Goal: Task Accomplishment & Management: Complete application form

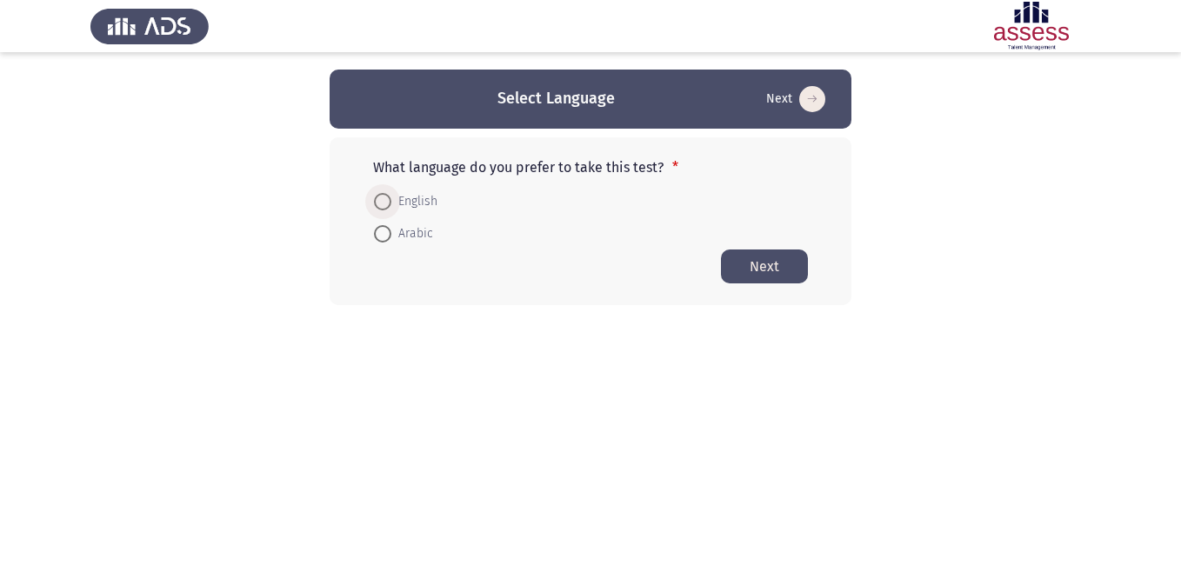
click at [386, 200] on span at bounding box center [382, 201] width 17 height 17
click at [386, 200] on input "English" at bounding box center [382, 201] width 17 height 17
radio input "true"
click at [741, 264] on button "Next" at bounding box center [764, 266] width 87 height 34
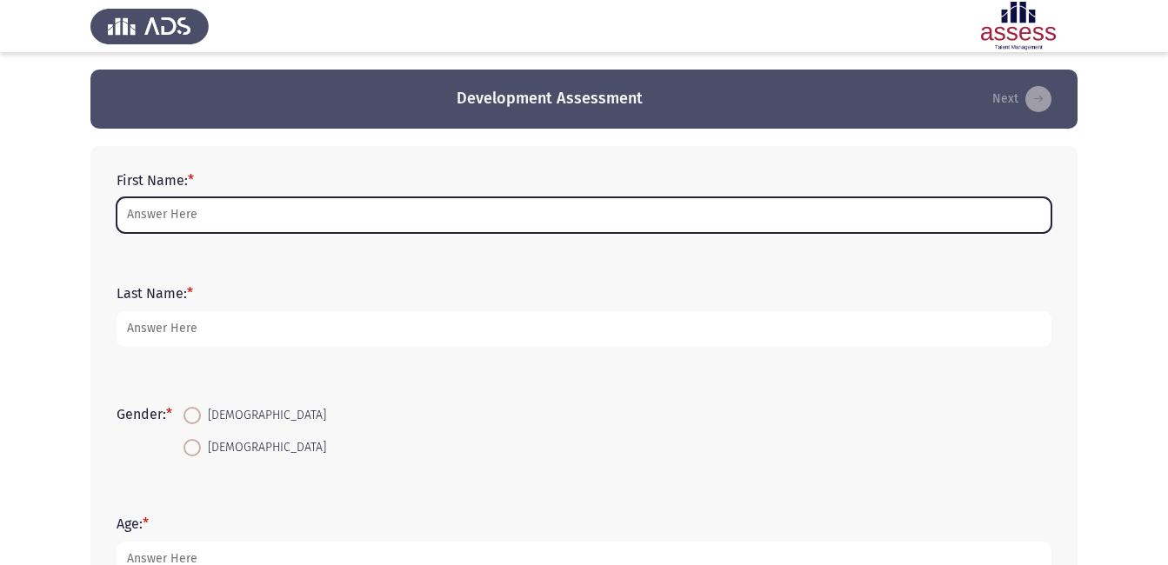
click at [311, 223] on input "First Name: *" at bounding box center [584, 215] width 935 height 36
type input "a"
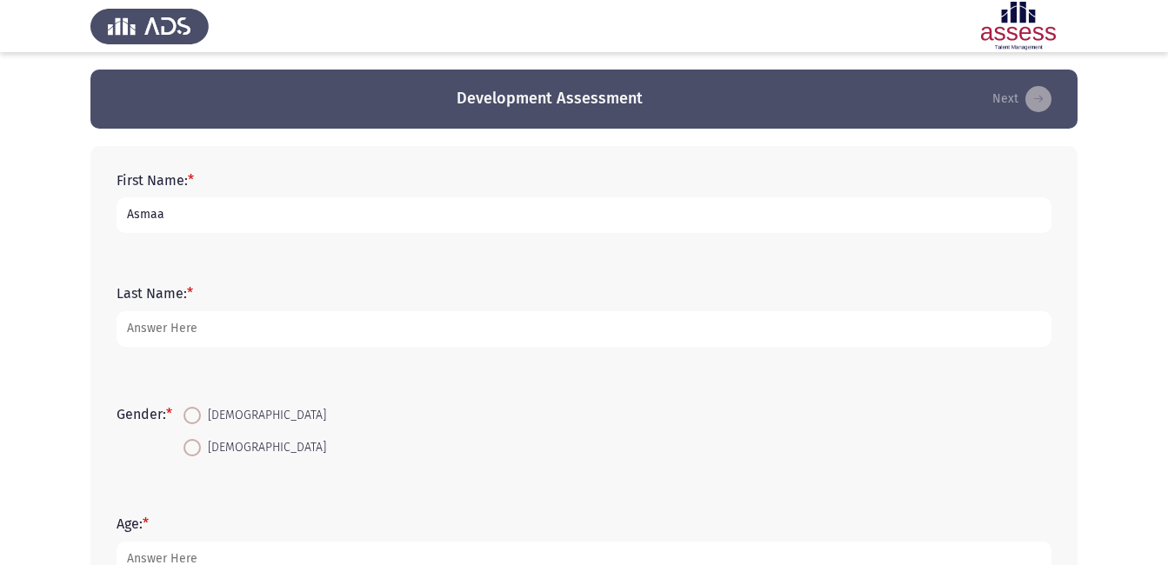
type input "Asmaa"
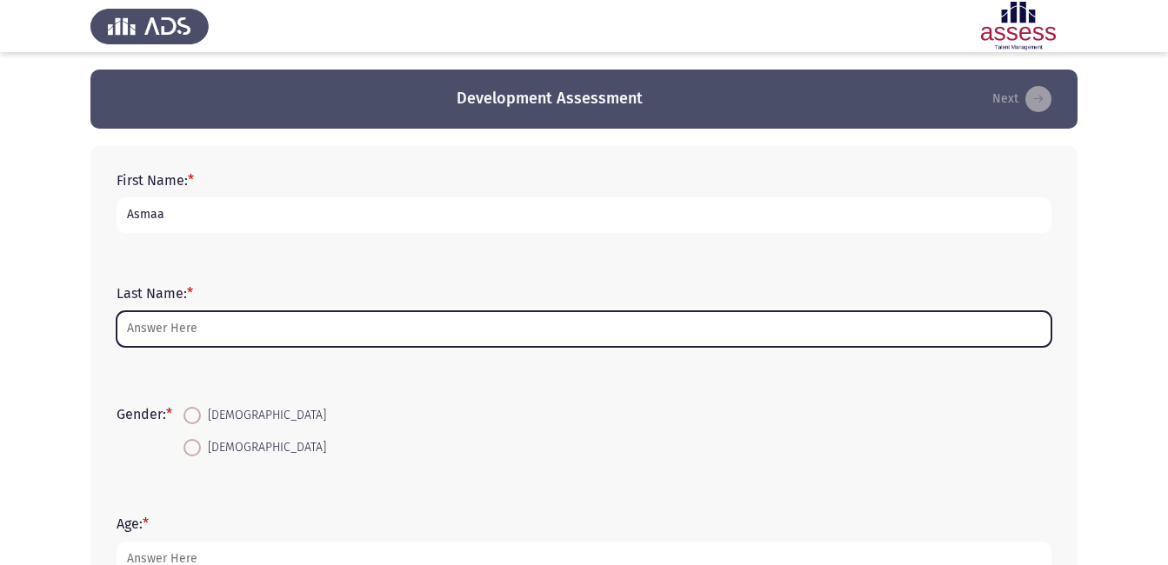
click at [225, 327] on input "Last Name: *" at bounding box center [584, 329] width 935 height 36
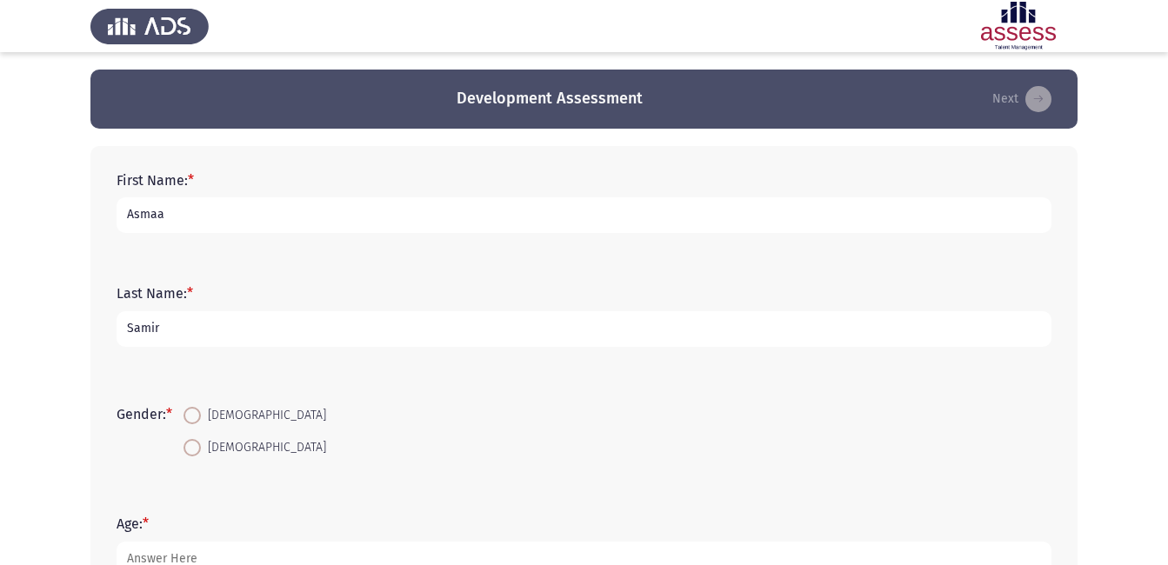
type input "Samir"
click at [193, 415] on span at bounding box center [191, 415] width 17 height 17
click at [193, 415] on input "[DEMOGRAPHIC_DATA]" at bounding box center [191, 415] width 17 height 17
radio input "true"
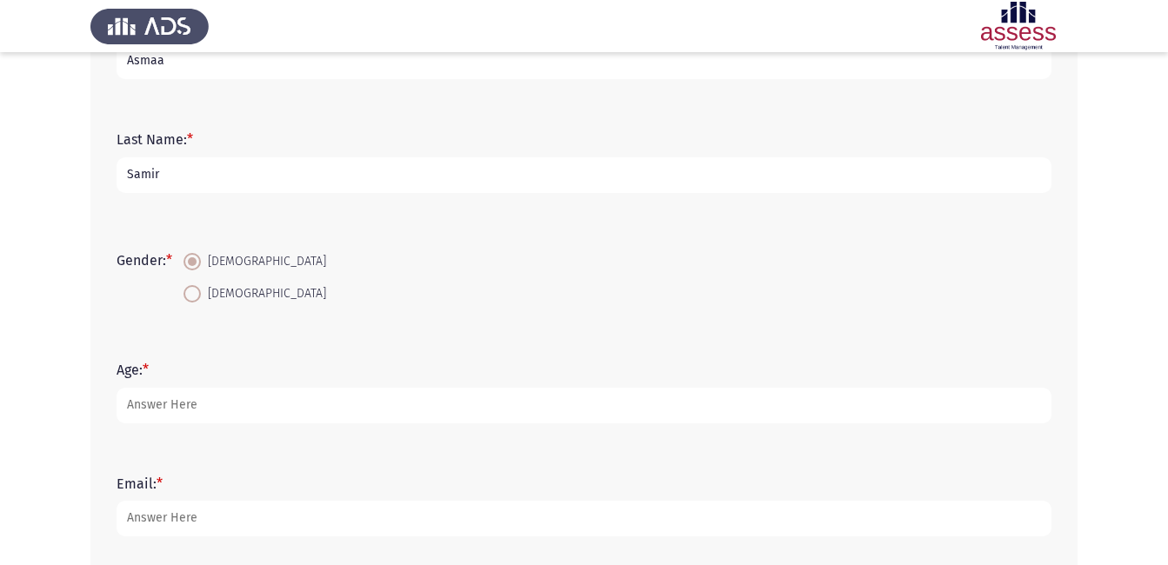
scroll to position [216, 0]
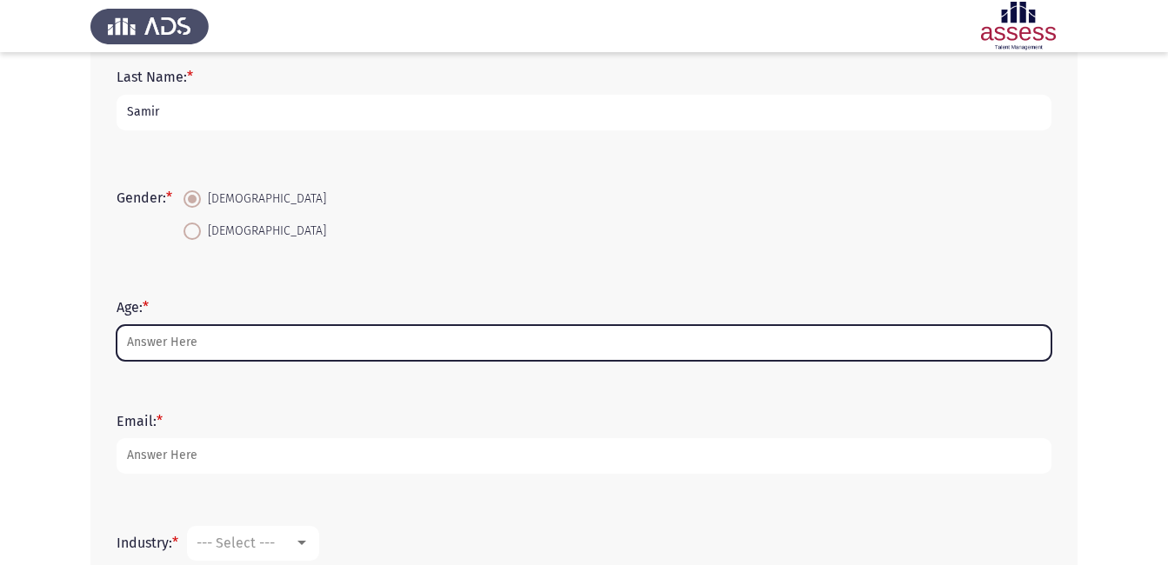
click at [748, 348] on input "Age: *" at bounding box center [584, 343] width 935 height 36
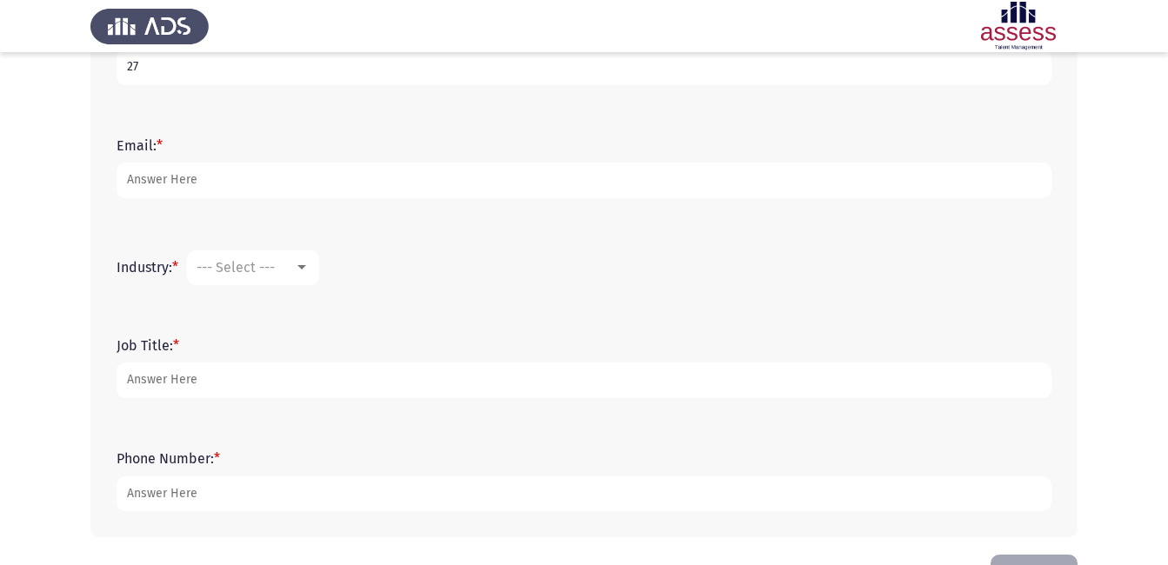
scroll to position [512, 0]
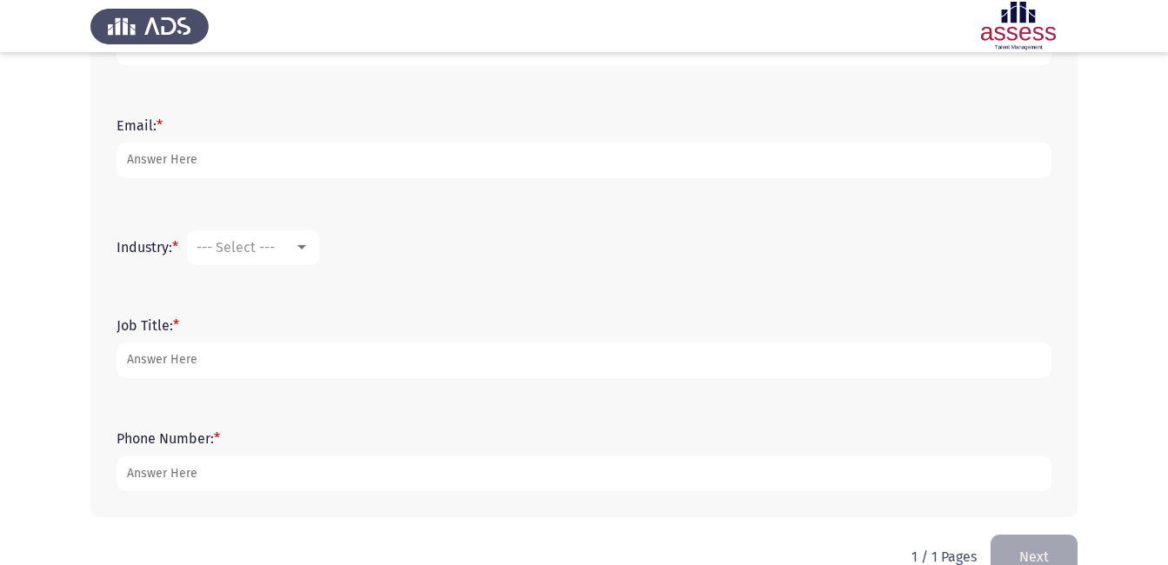
type input "27"
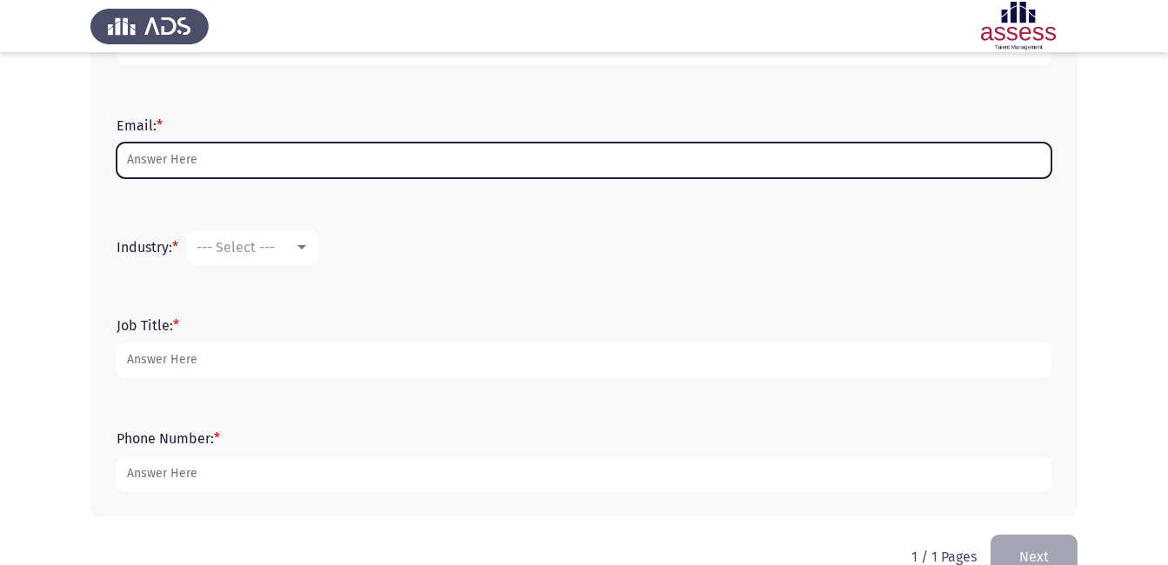
click at [431, 162] on input "Email: *" at bounding box center [584, 161] width 935 height 36
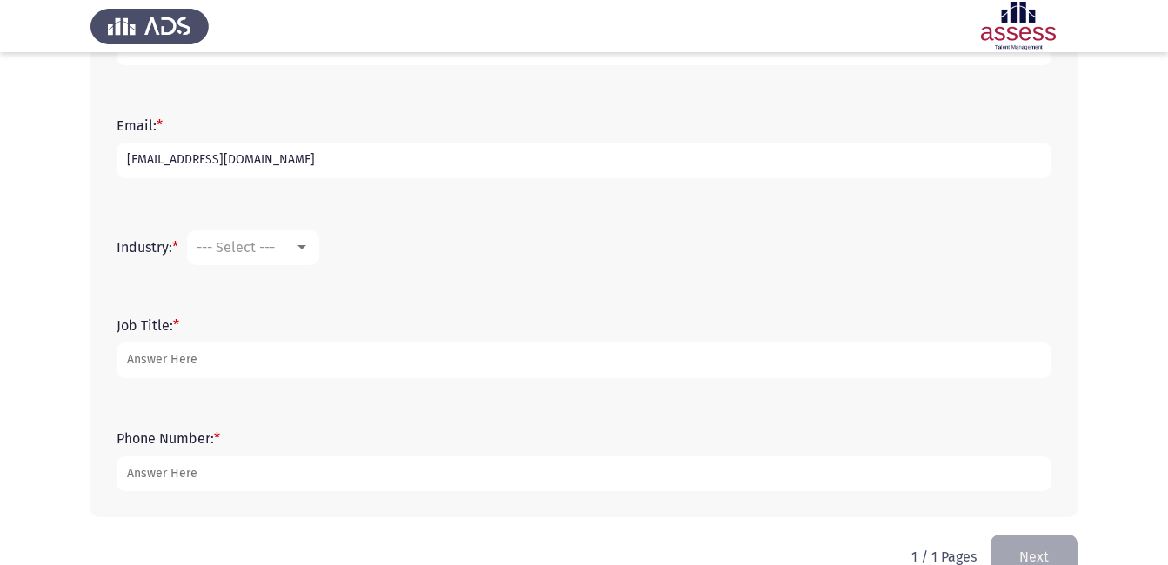
type input "[EMAIL_ADDRESS][DOMAIN_NAME]"
click at [302, 243] on div at bounding box center [302, 248] width 16 height 14
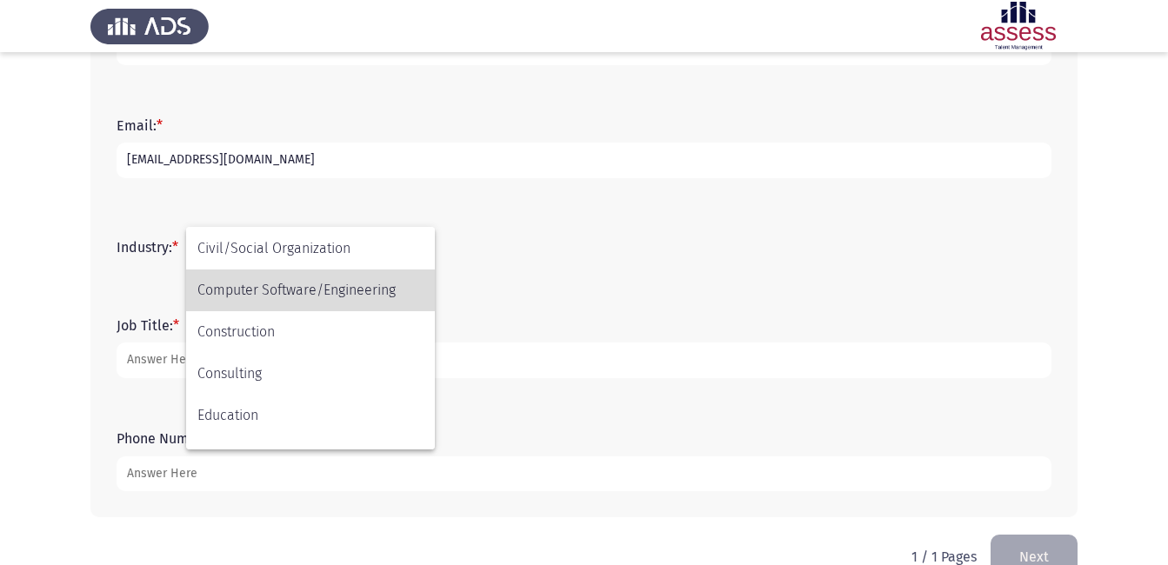
click at [363, 281] on span "Computer Software/Engineering" at bounding box center [310, 291] width 226 height 42
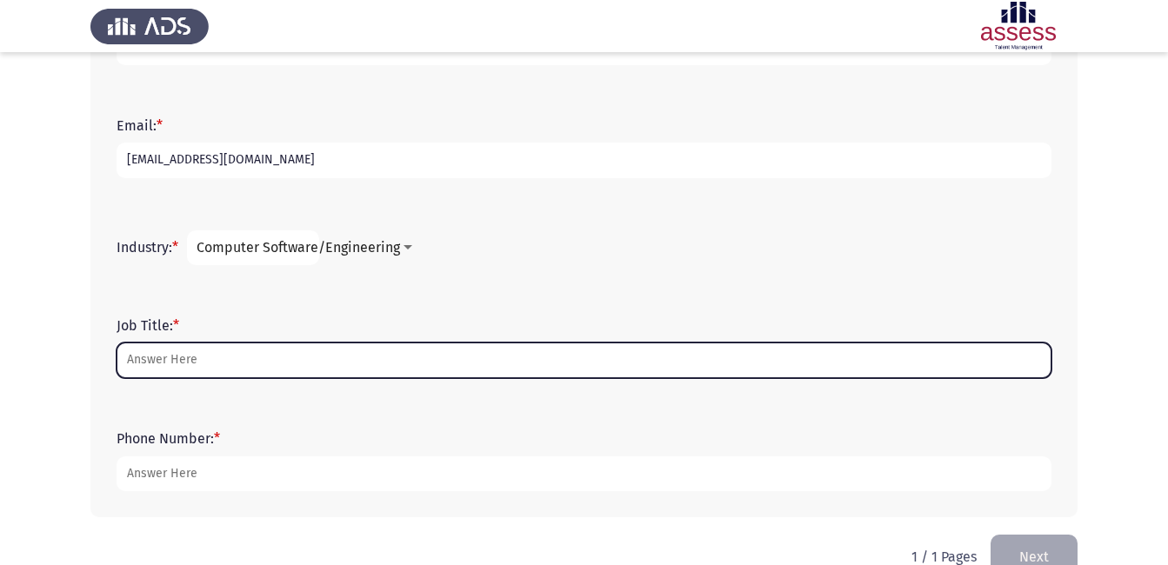
click at [270, 355] on input "Job Title: *" at bounding box center [584, 361] width 935 height 36
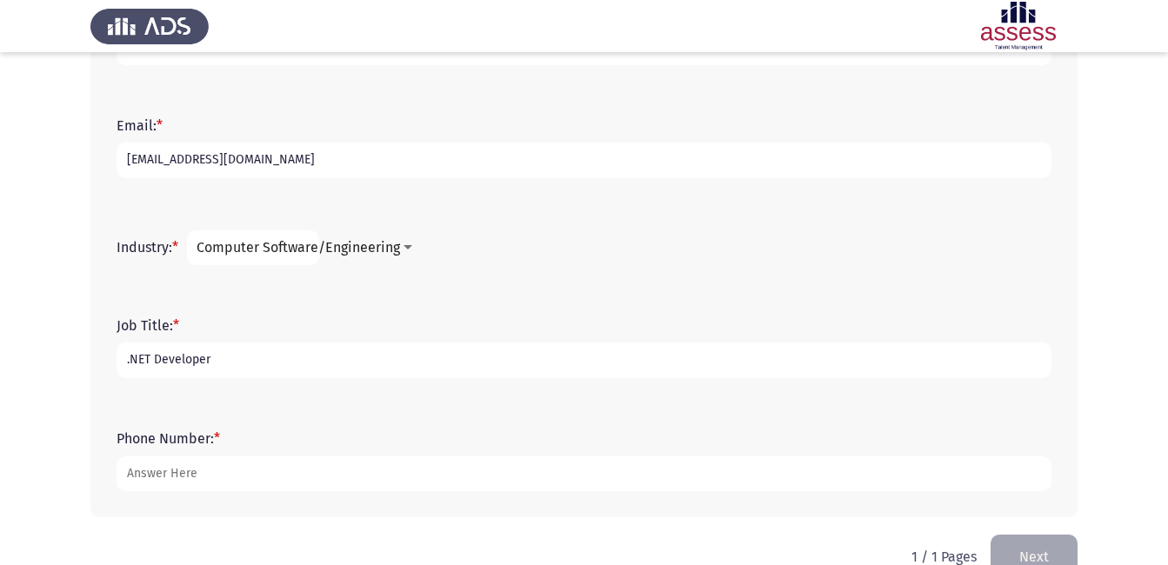
type input ".NET Developer"
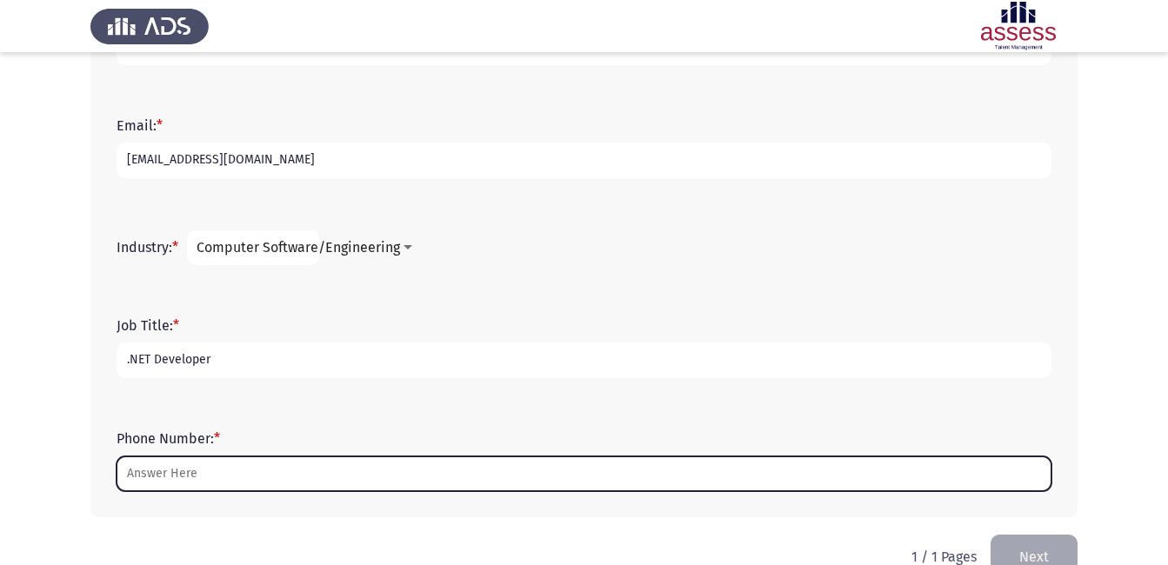
click at [208, 476] on input "Phone Number: *" at bounding box center [584, 474] width 935 height 36
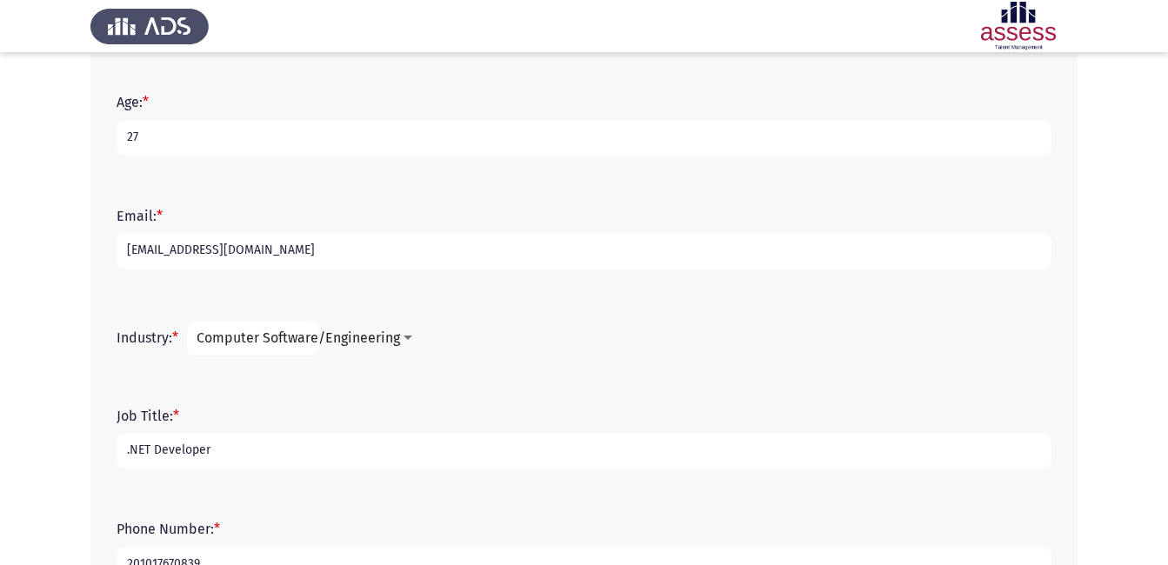
scroll to position [551, 0]
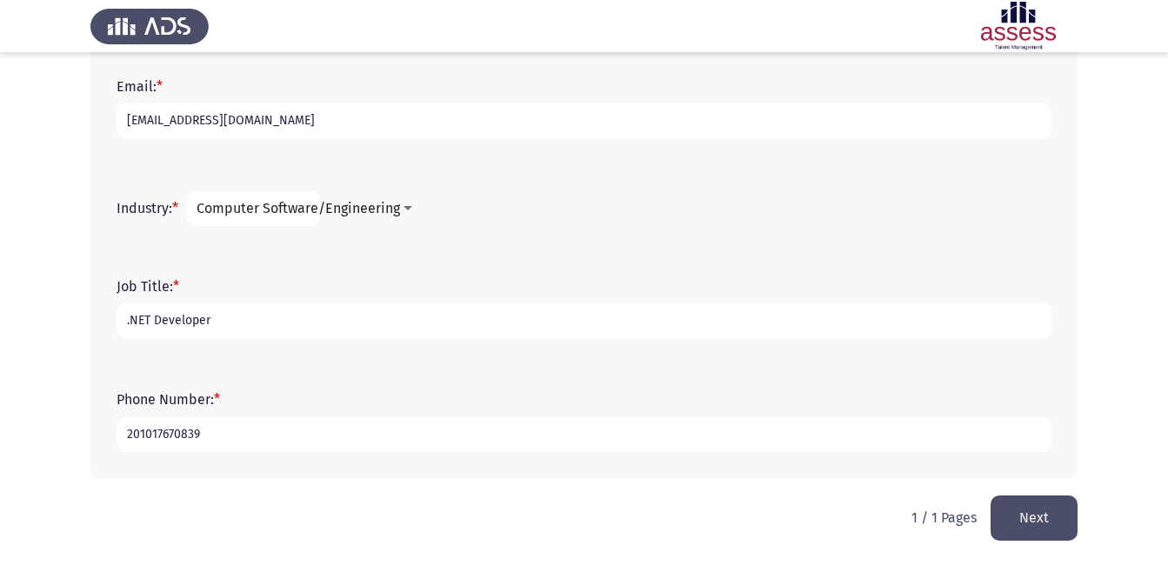
type input "201017670839"
click at [1037, 523] on button "Next" at bounding box center [1033, 518] width 87 height 44
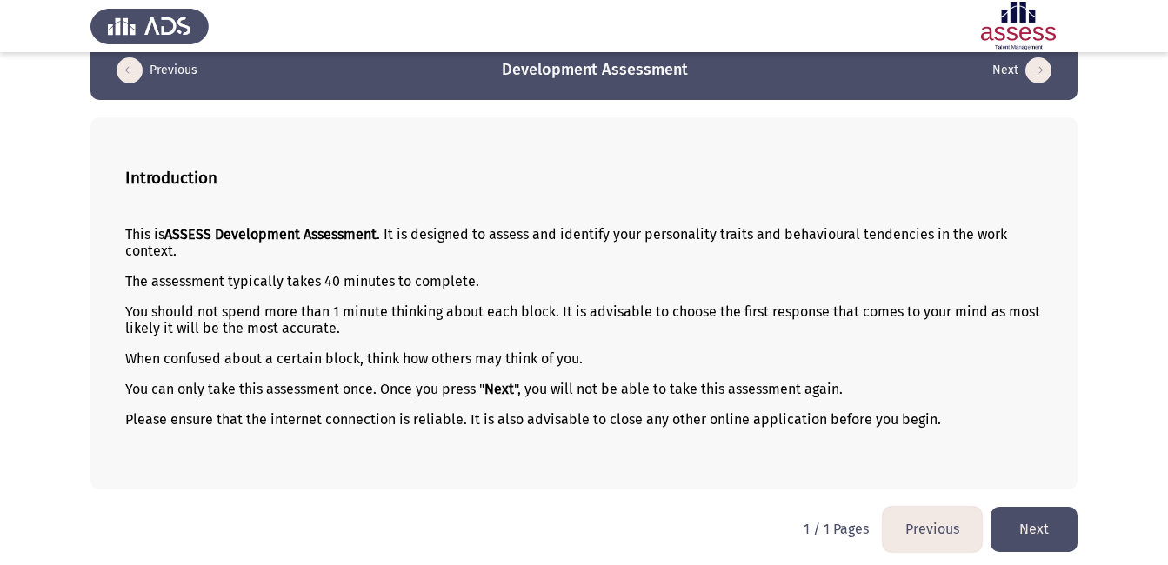
scroll to position [30, 0]
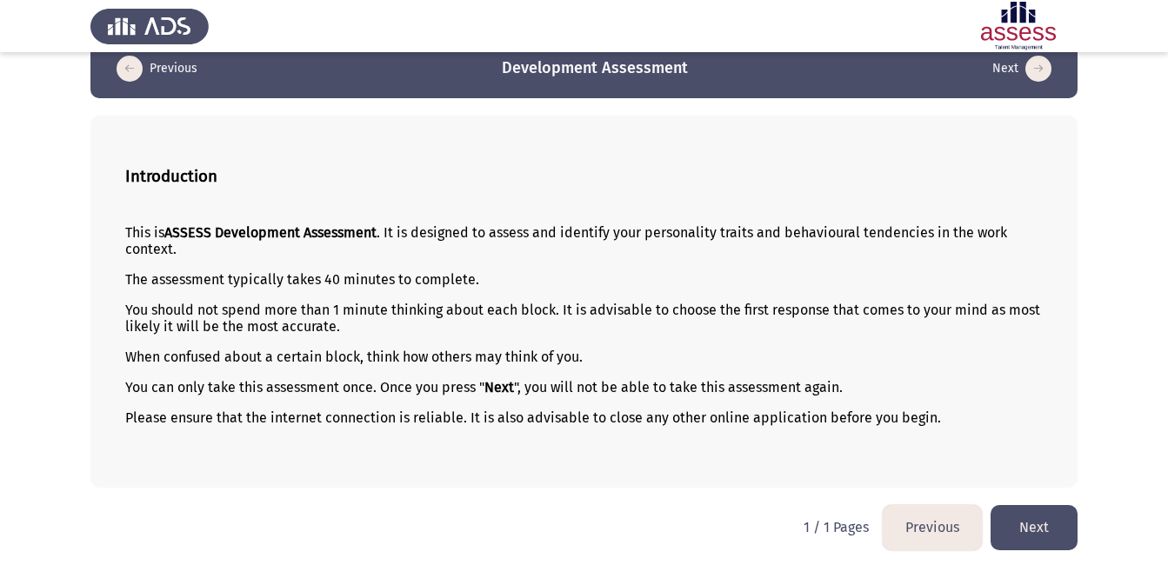
drag, startPoint x: 937, startPoint y: 419, endPoint x: 543, endPoint y: 342, distance: 402.2
click at [543, 342] on div "This is ASSESS Development Assessment . It is designed to assess and identify y…" at bounding box center [583, 340] width 917 height 260
click at [1038, 523] on button "Next" at bounding box center [1033, 527] width 87 height 44
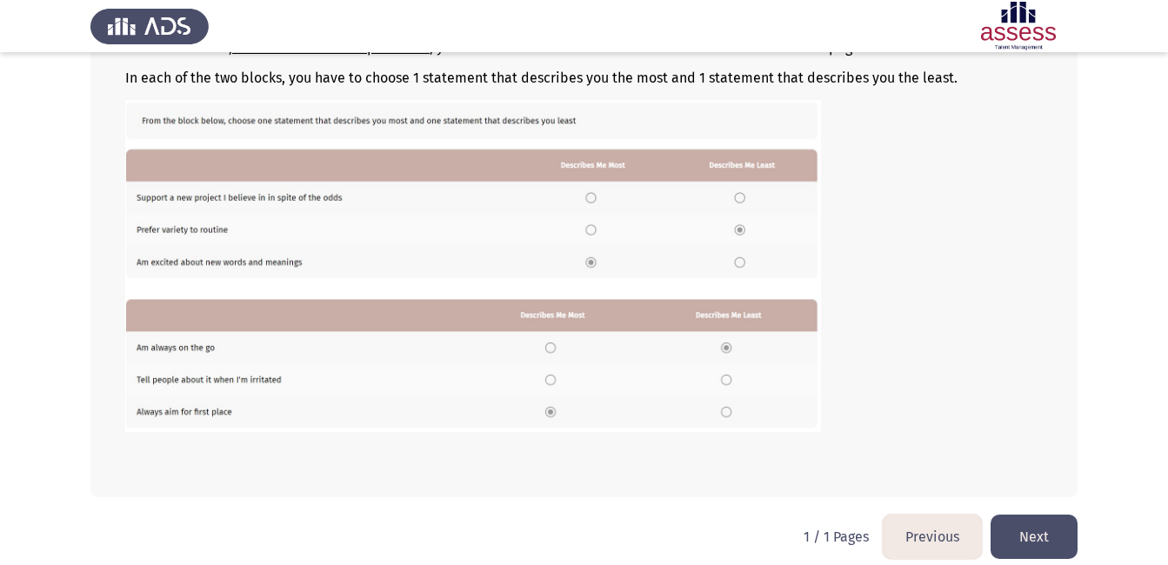
scroll to position [288, 0]
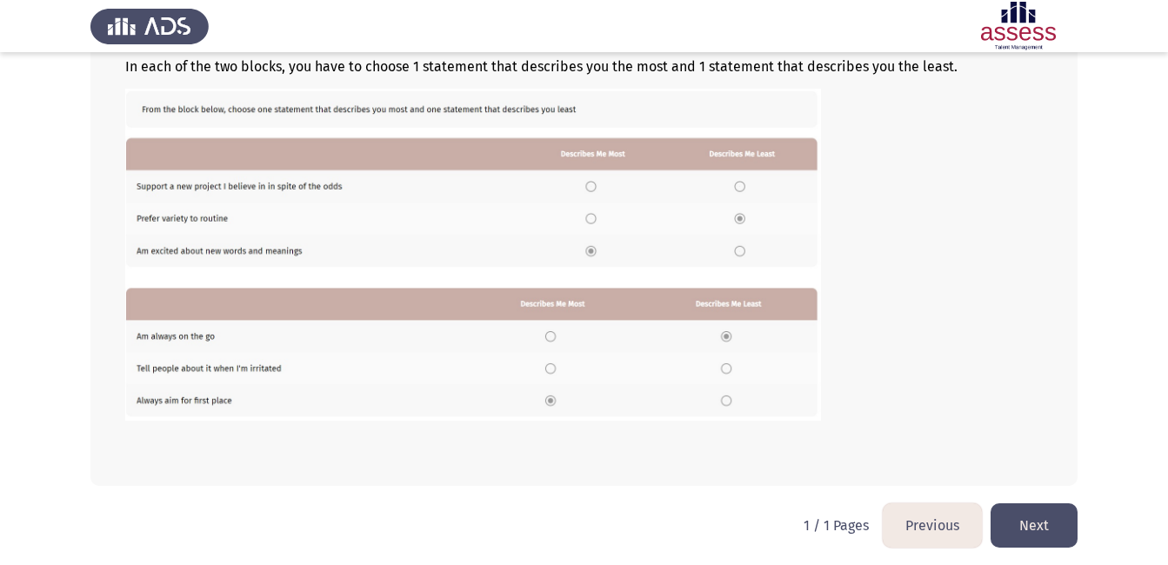
click at [1028, 530] on button "Next" at bounding box center [1033, 525] width 87 height 44
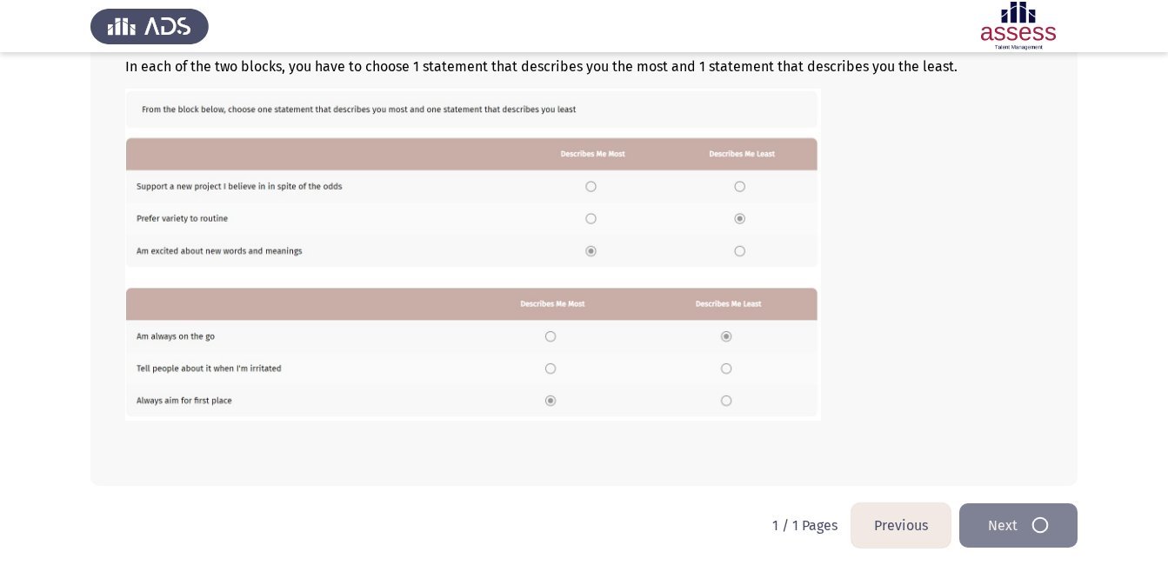
scroll to position [0, 0]
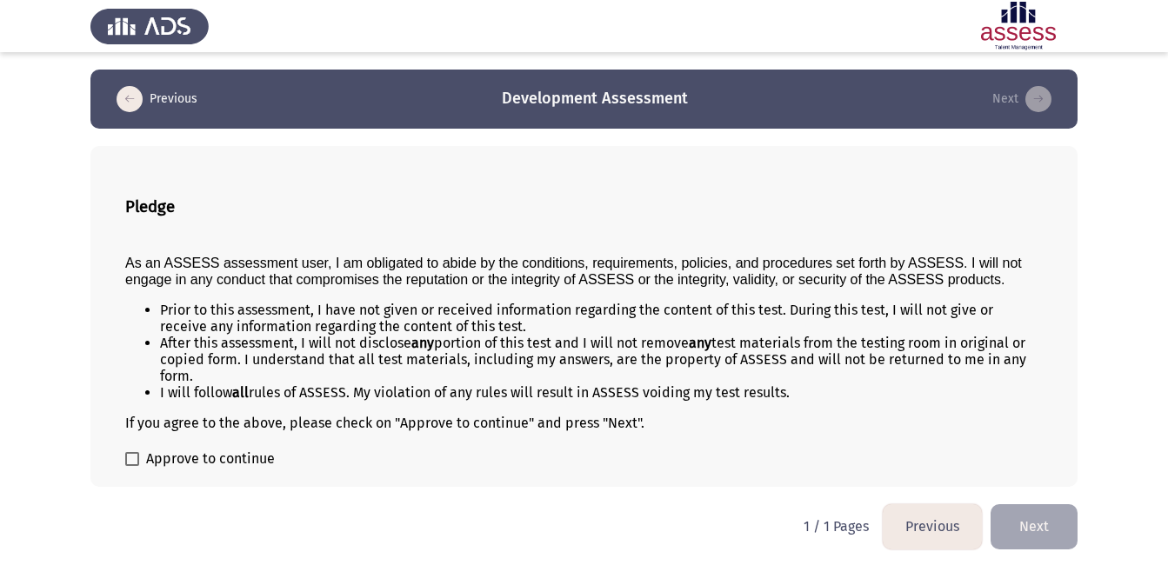
drag, startPoint x: 124, startPoint y: 257, endPoint x: 274, endPoint y: 368, distance: 185.9
click at [274, 368] on div "Pledge As an ASSESS assessment user, I am obligated to abide by the conditions,…" at bounding box center [583, 316] width 987 height 341
drag, startPoint x: 799, startPoint y: 394, endPoint x: 504, endPoint y: 341, distance: 299.5
click at [504, 341] on ul "Prior to this assessment, I have not given or received information regarding th…" at bounding box center [583, 351] width 917 height 99
click at [130, 460] on span at bounding box center [132, 459] width 14 height 14
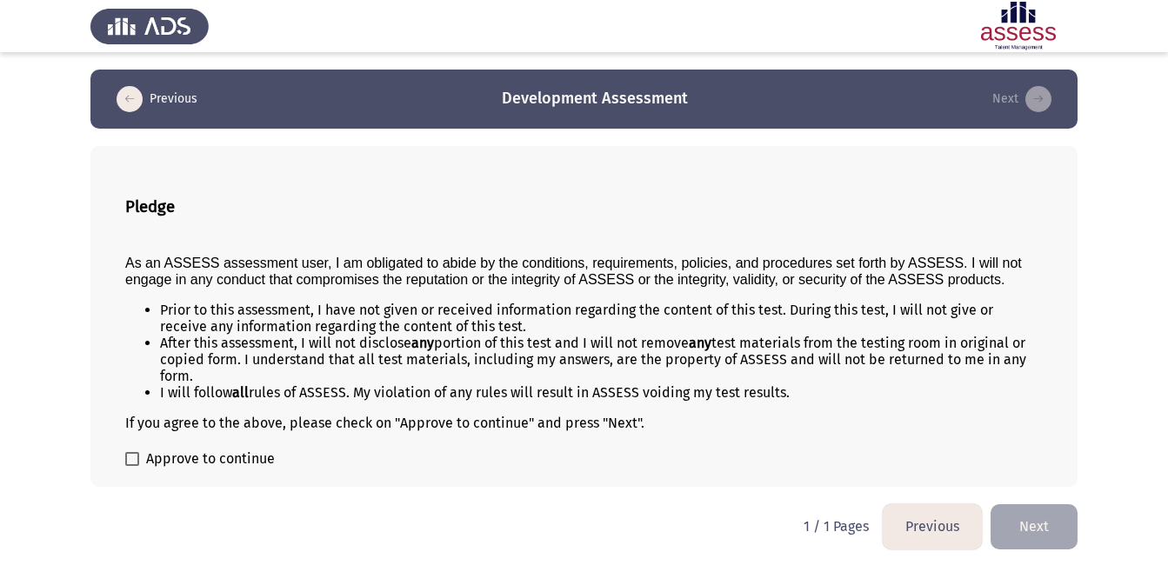
click at [131, 466] on input "Approve to continue" at bounding box center [131, 466] width 1 height 1
checkbox input "true"
click at [1023, 539] on button "Next" at bounding box center [1033, 526] width 87 height 44
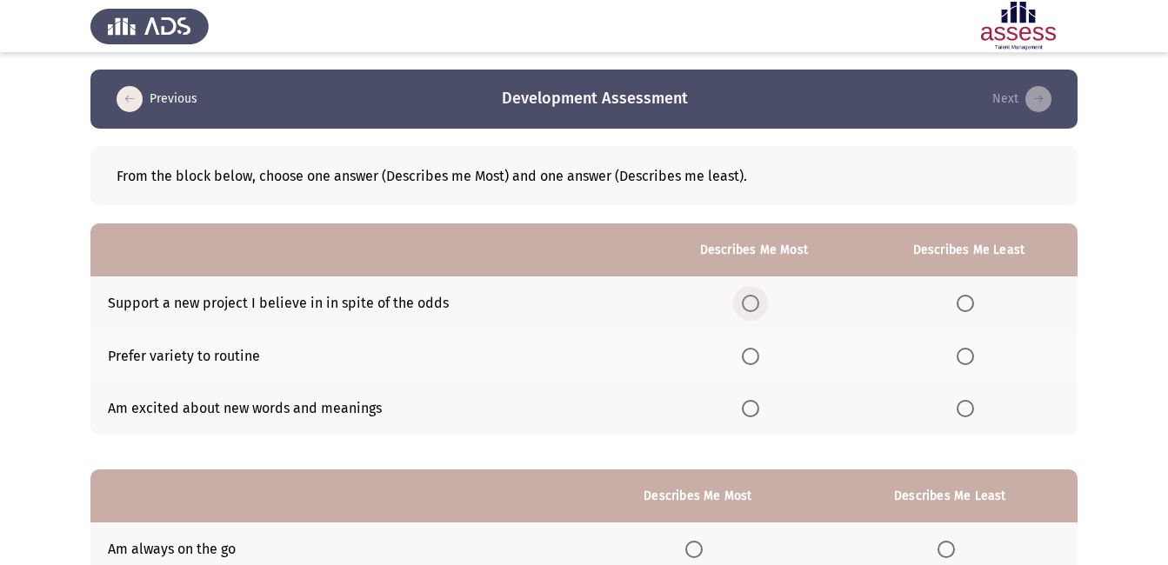
click at [752, 301] on span "Select an option" at bounding box center [750, 303] width 17 height 17
click at [752, 301] on input "Select an option" at bounding box center [750, 303] width 17 height 17
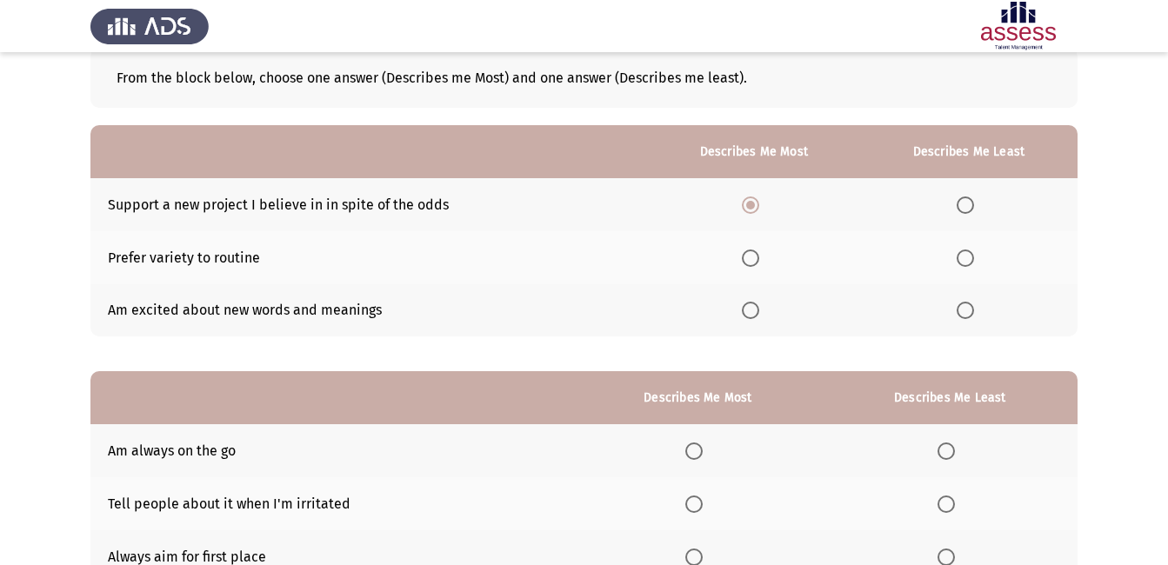
scroll to position [100, 0]
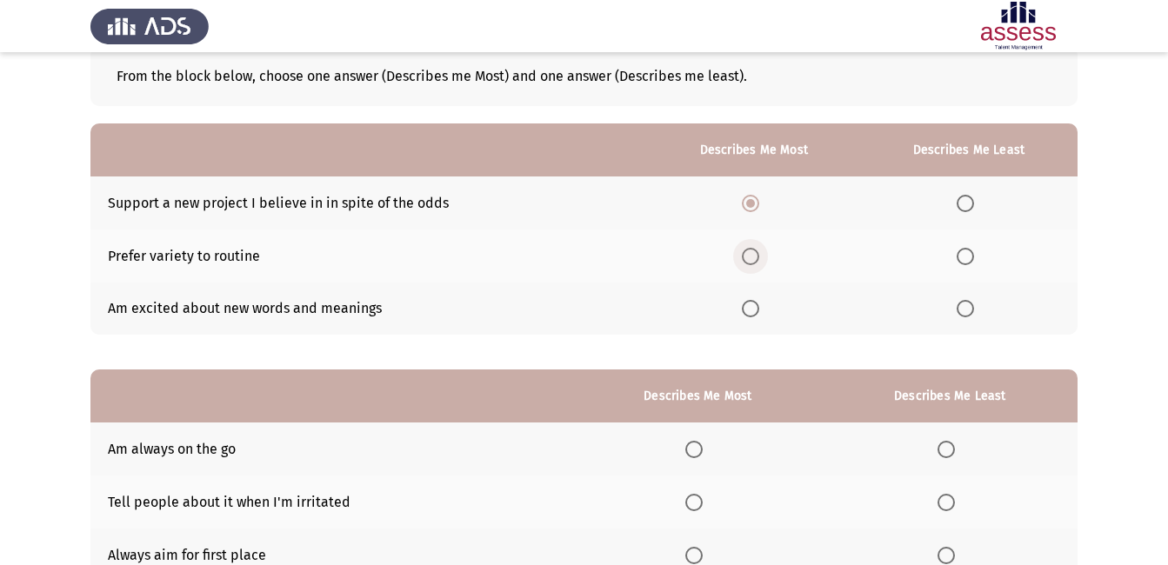
click at [750, 256] on span "Select an option" at bounding box center [750, 256] width 0 height 0
click at [753, 256] on input "Select an option" at bounding box center [750, 256] width 17 height 17
click at [753, 204] on span "Select an option" at bounding box center [750, 203] width 17 height 17
click at [753, 204] on input "Select an option" at bounding box center [750, 203] width 17 height 17
click at [965, 309] on span "Select an option" at bounding box center [965, 309] width 0 height 0
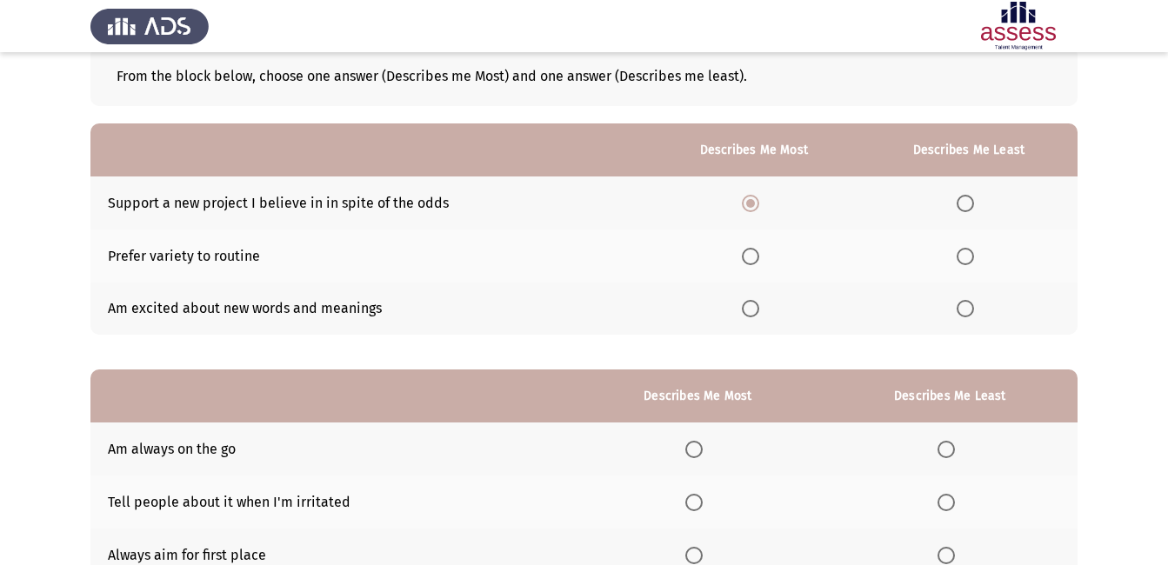
click at [967, 309] on input "Select an option" at bounding box center [964, 308] width 17 height 17
click at [962, 262] on span "Select an option" at bounding box center [964, 256] width 17 height 17
click at [962, 262] on input "Select an option" at bounding box center [964, 256] width 17 height 17
click at [964, 303] on span "Select an option" at bounding box center [964, 308] width 17 height 17
click at [964, 303] on input "Select an option" at bounding box center [964, 308] width 17 height 17
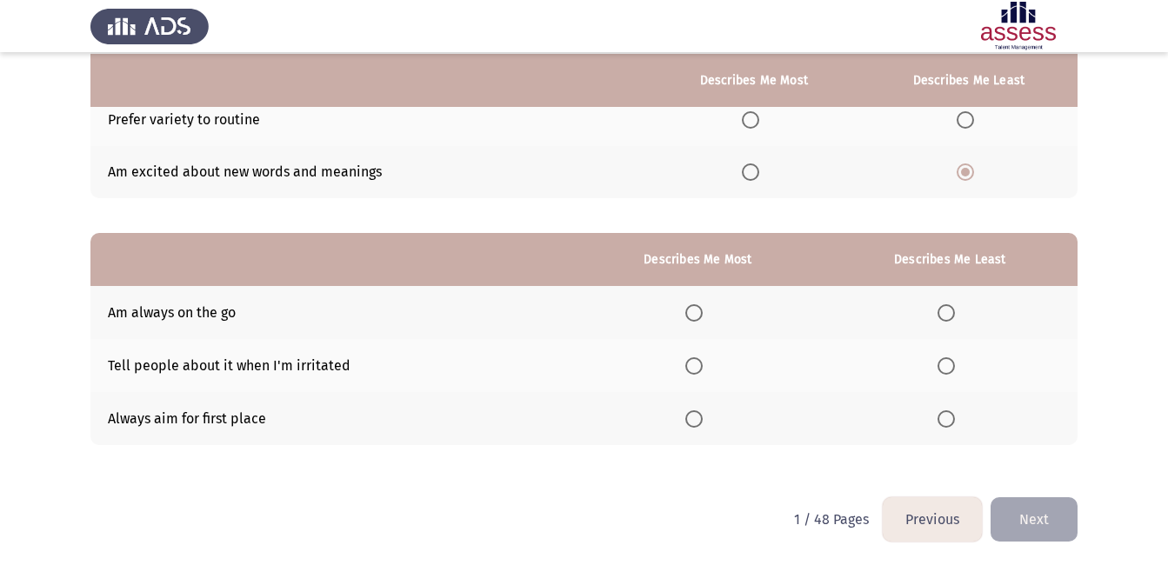
scroll to position [238, 0]
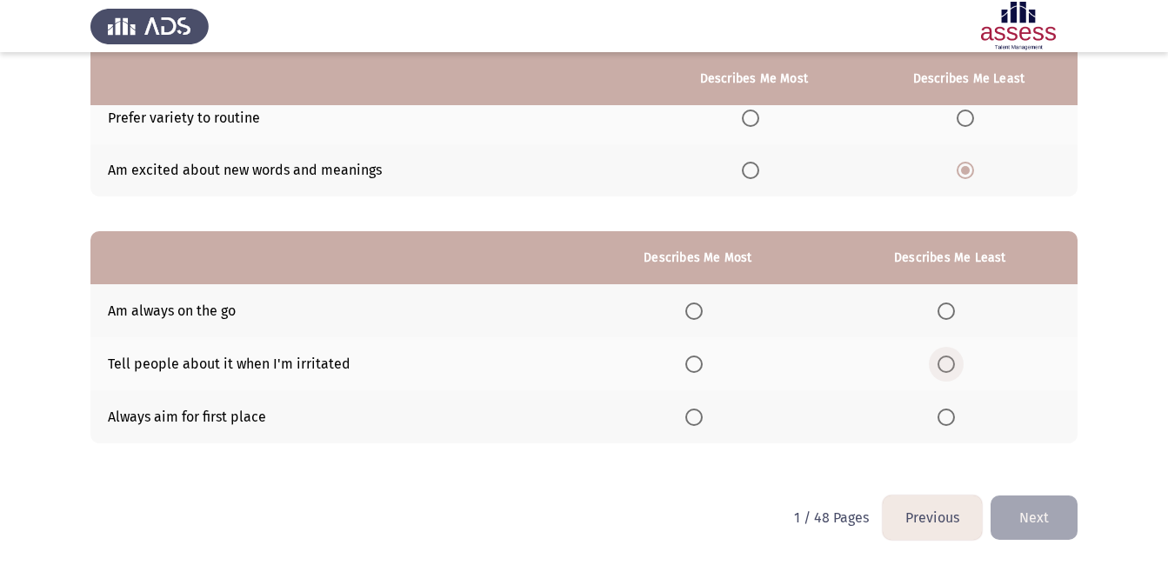
click at [948, 366] on span "Select an option" at bounding box center [945, 364] width 17 height 17
click at [948, 366] on input "Select an option" at bounding box center [945, 364] width 17 height 17
click at [700, 419] on span "Select an option" at bounding box center [693, 417] width 17 height 17
click at [700, 419] on input "Select an option" at bounding box center [693, 417] width 17 height 17
click at [1047, 509] on button "Next" at bounding box center [1033, 518] width 87 height 44
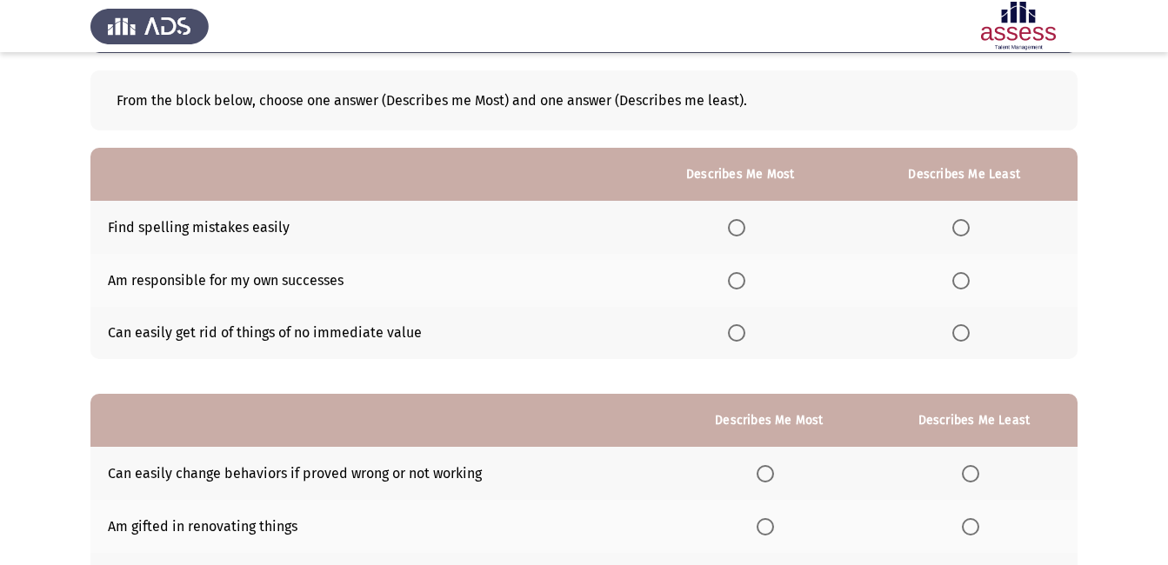
scroll to position [81, 0]
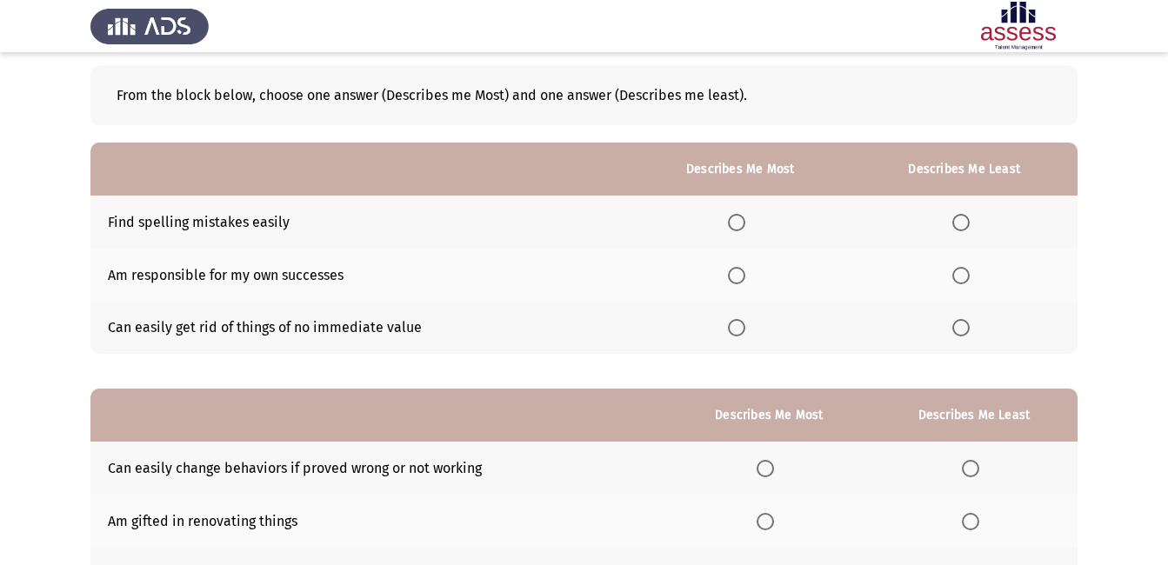
click at [738, 274] on span "Select an option" at bounding box center [736, 275] width 17 height 17
click at [738, 274] on input "Select an option" at bounding box center [736, 275] width 17 height 17
click at [961, 223] on span "Select an option" at bounding box center [961, 223] width 0 height 0
click at [961, 223] on input "Select an option" at bounding box center [960, 222] width 17 height 17
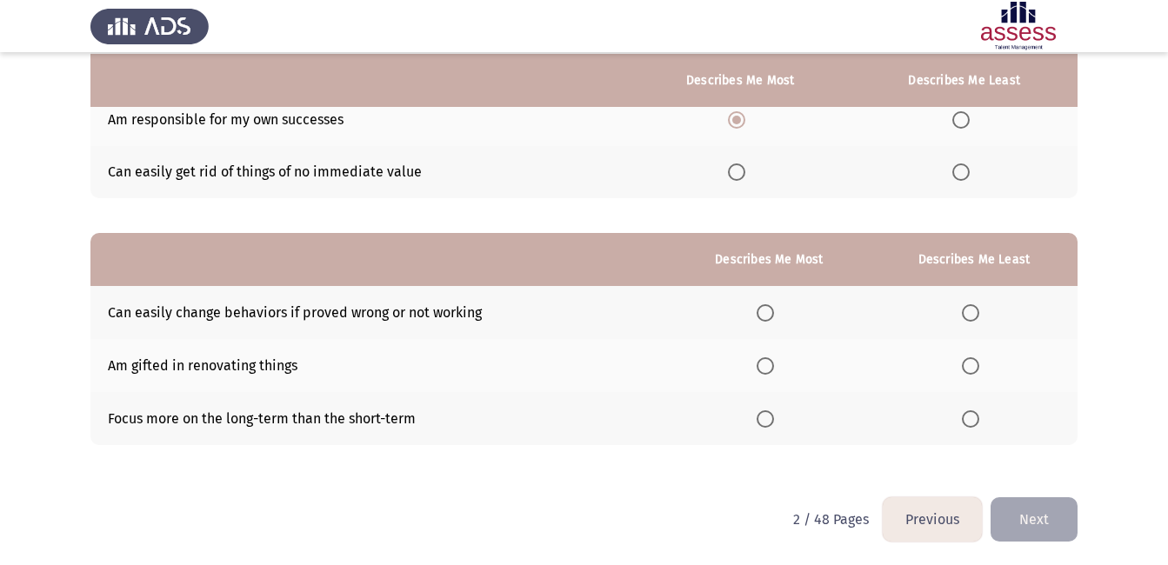
scroll to position [238, 0]
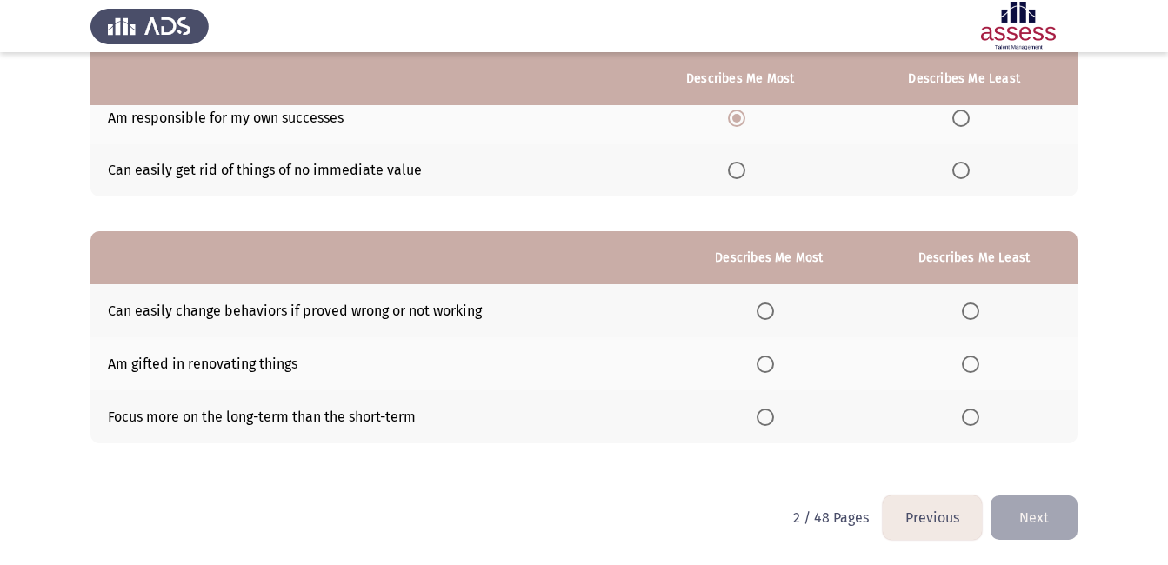
click at [765, 311] on span "Select an option" at bounding box center [765, 311] width 0 height 0
click at [769, 310] on input "Select an option" at bounding box center [764, 311] width 17 height 17
click at [774, 363] on span "Select an option" at bounding box center [764, 364] width 17 height 17
click at [774, 363] on input "Select an option" at bounding box center [764, 364] width 17 height 17
click at [772, 416] on span "Select an option" at bounding box center [764, 417] width 17 height 17
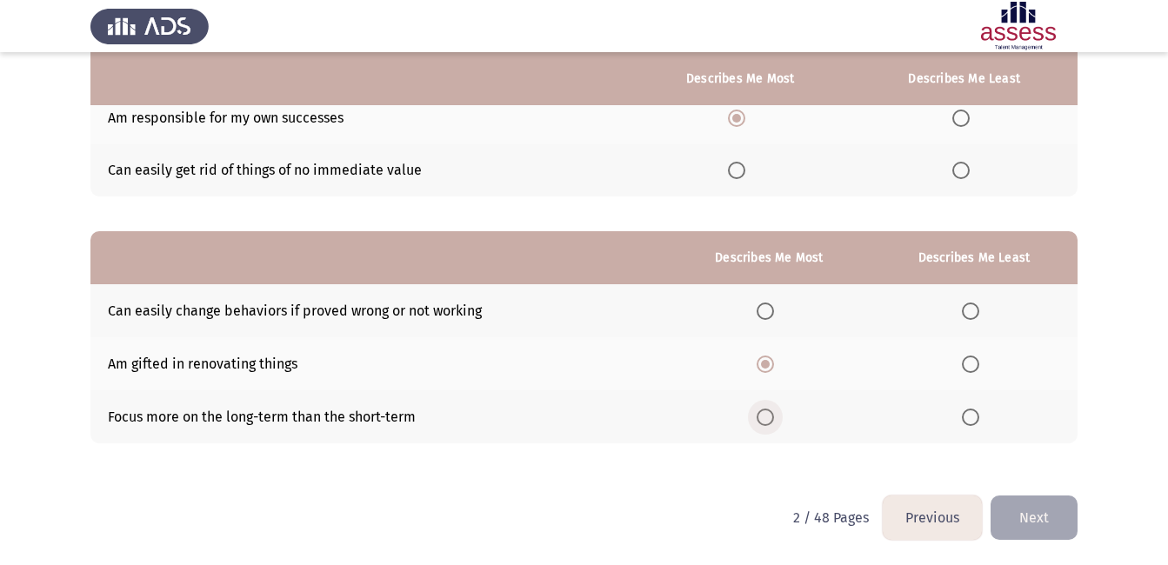
click at [772, 416] on input "Select an option" at bounding box center [764, 417] width 17 height 17
click at [968, 312] on span "Select an option" at bounding box center [970, 311] width 17 height 17
click at [968, 312] on input "Select an option" at bounding box center [970, 311] width 17 height 17
click at [1021, 527] on button "Next" at bounding box center [1033, 518] width 87 height 44
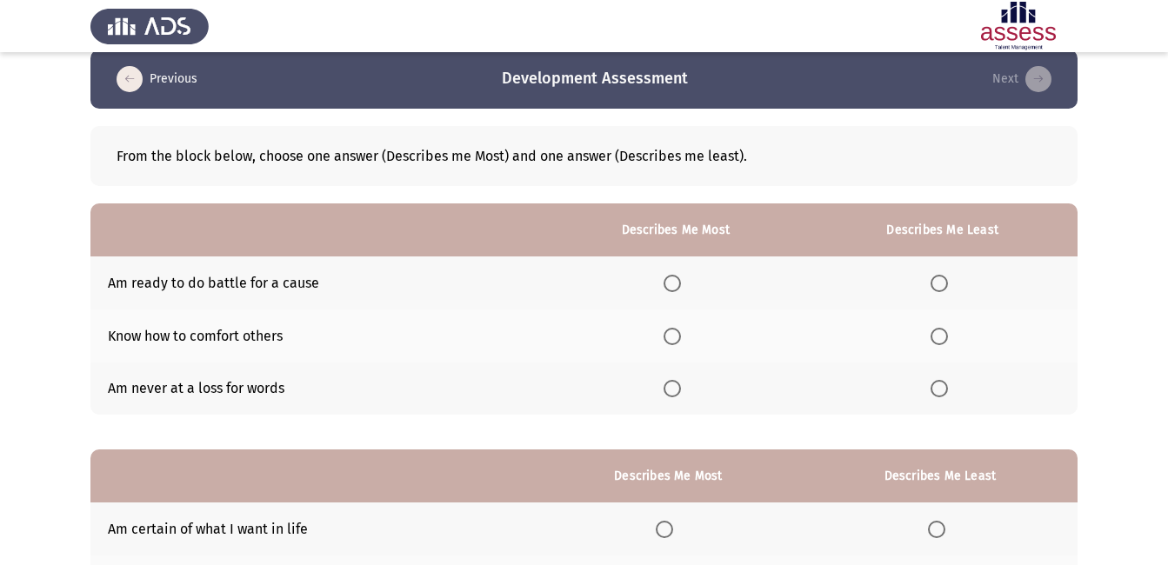
scroll to position [10, 0]
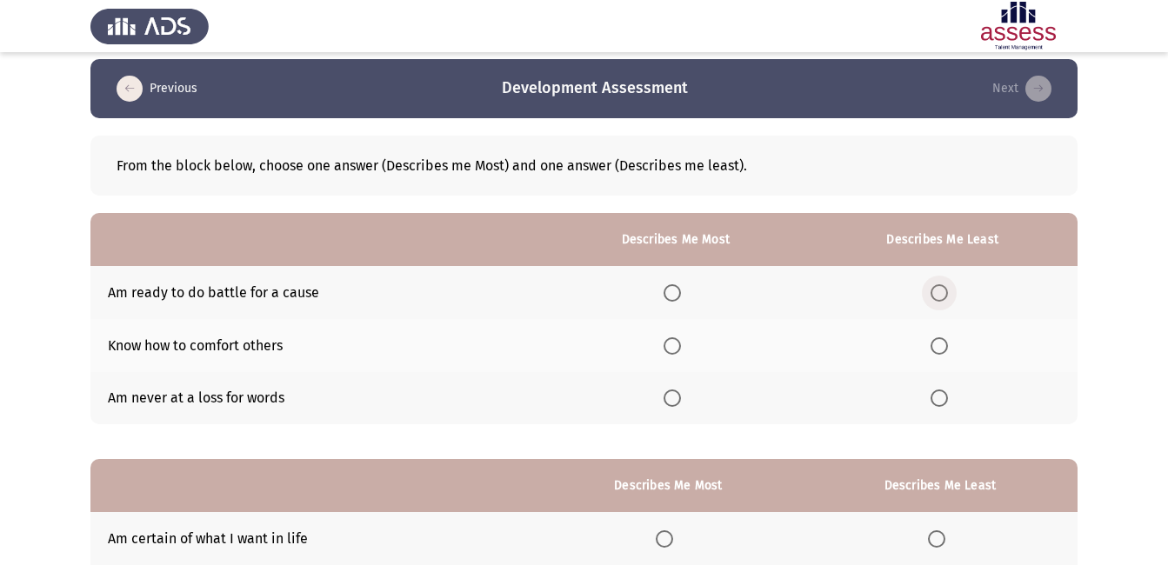
click at [938, 292] on span "Select an option" at bounding box center [938, 292] width 17 height 17
click at [938, 292] on input "Select an option" at bounding box center [938, 292] width 17 height 17
click at [679, 345] on span "Select an option" at bounding box center [671, 345] width 17 height 17
click at [679, 345] on input "Select an option" at bounding box center [671, 345] width 17 height 17
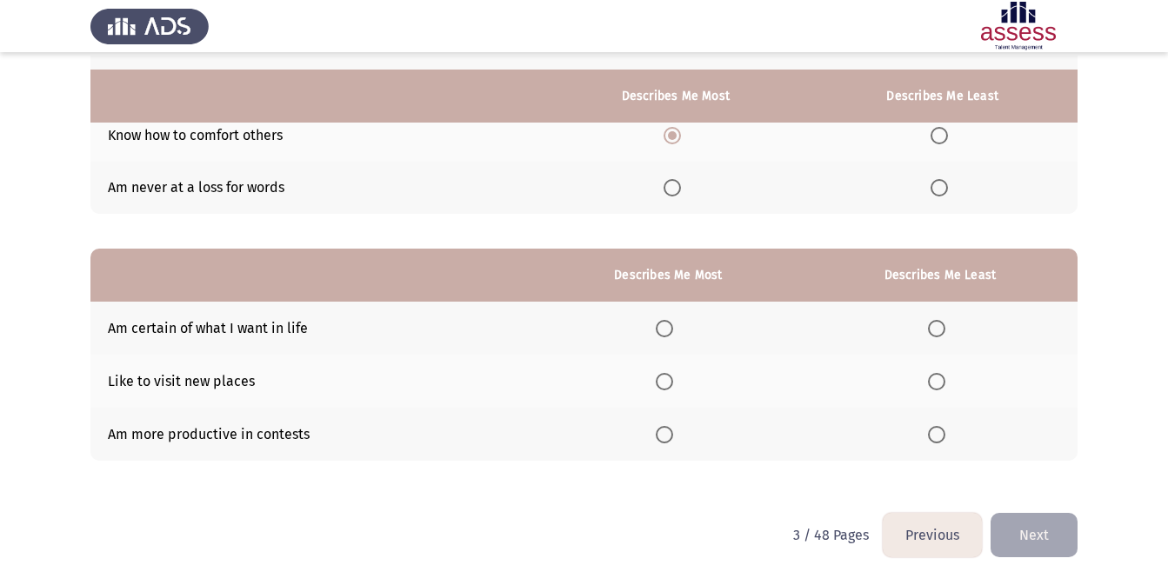
scroll to position [238, 0]
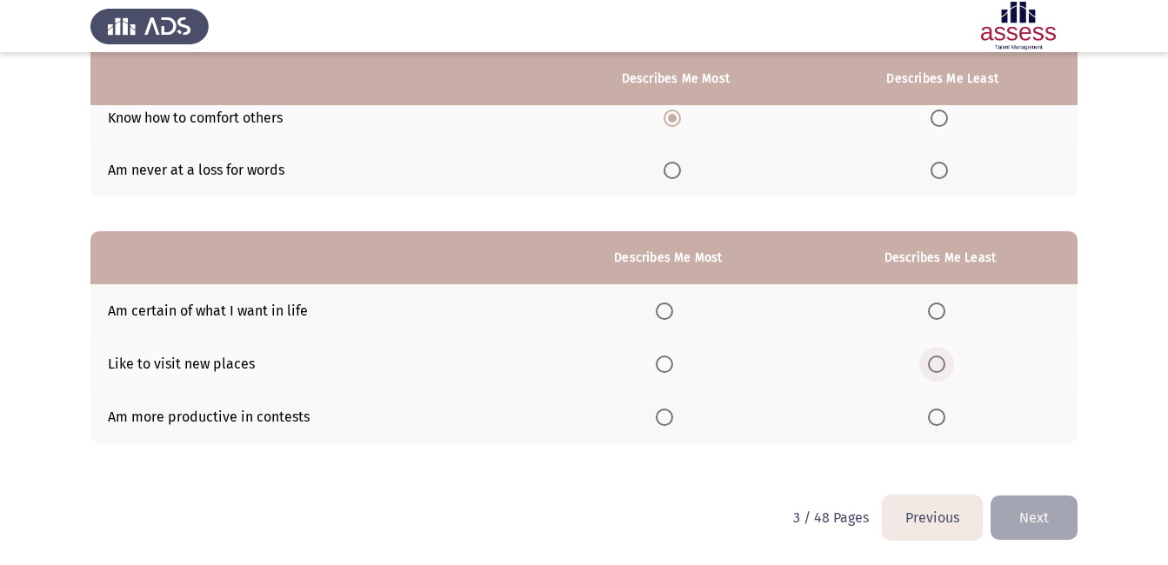
click at [944, 358] on span "Select an option" at bounding box center [936, 364] width 17 height 17
click at [944, 358] on input "Select an option" at bounding box center [936, 364] width 17 height 17
click at [666, 311] on span "Select an option" at bounding box center [664, 311] width 17 height 17
click at [666, 311] on input "Select an option" at bounding box center [664, 311] width 17 height 17
click at [1042, 514] on button "Next" at bounding box center [1033, 518] width 87 height 44
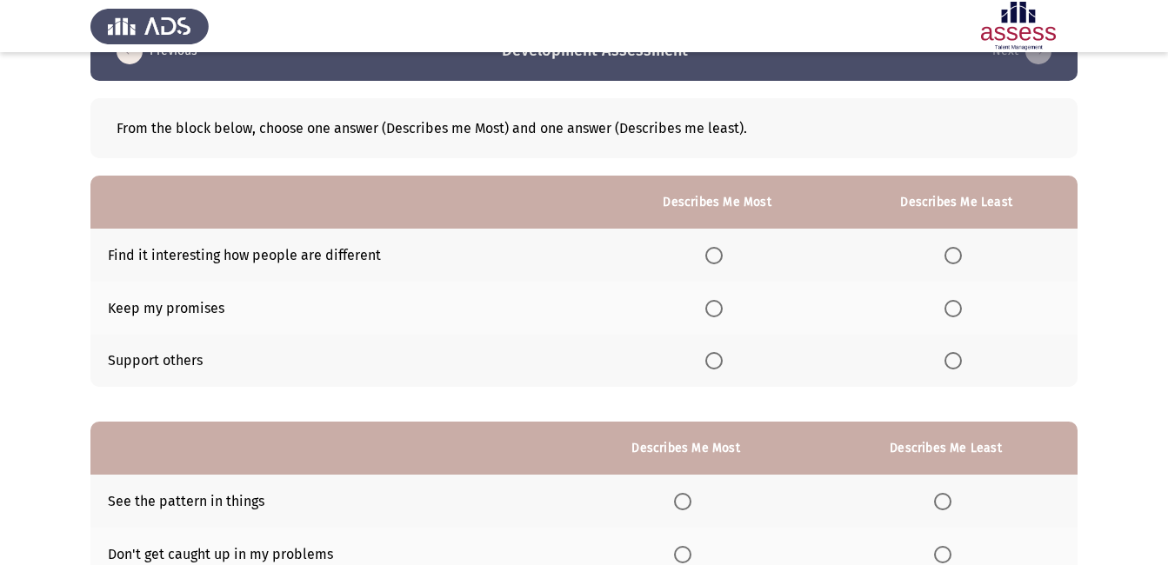
scroll to position [50, 0]
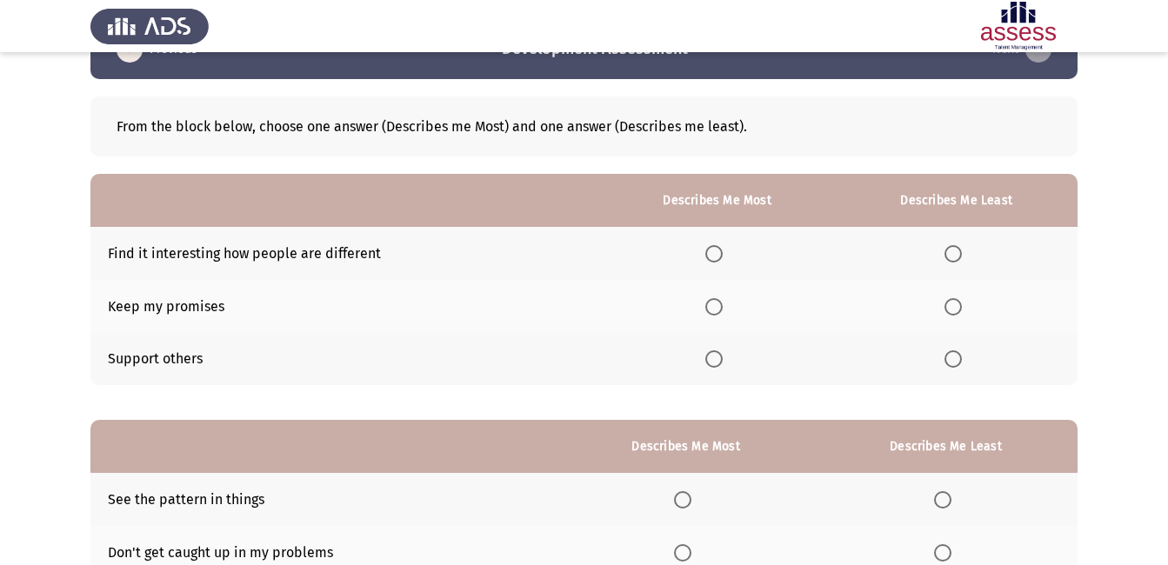
click at [719, 252] on span "Select an option" at bounding box center [713, 253] width 17 height 17
click at [719, 252] on input "Select an option" at bounding box center [713, 253] width 17 height 17
click at [950, 360] on span "Select an option" at bounding box center [952, 358] width 17 height 17
click at [950, 360] on input "Select an option" at bounding box center [952, 358] width 17 height 17
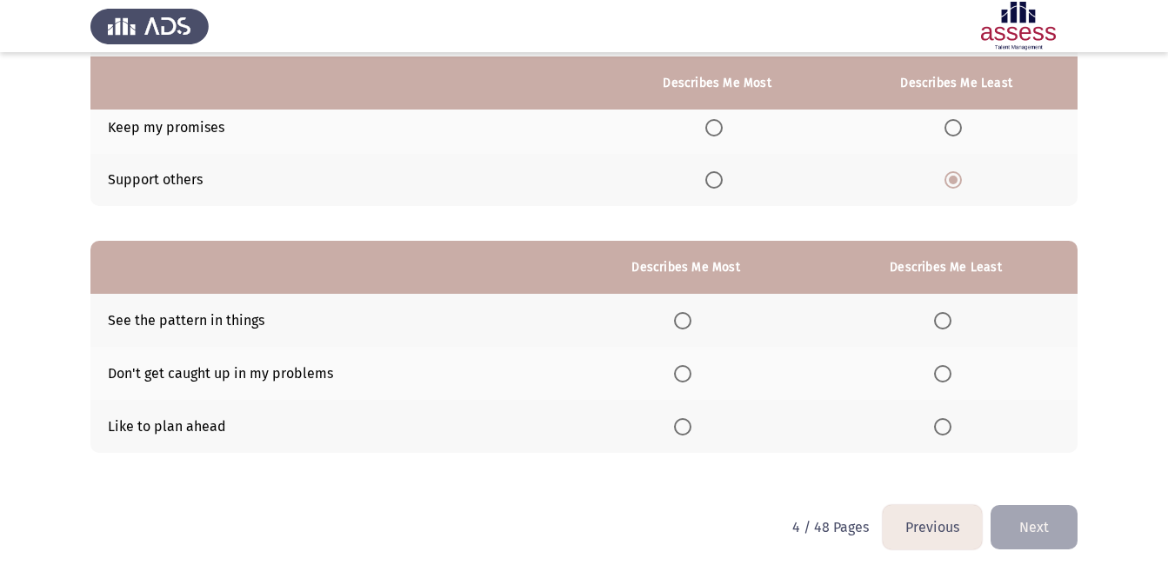
scroll to position [233, 0]
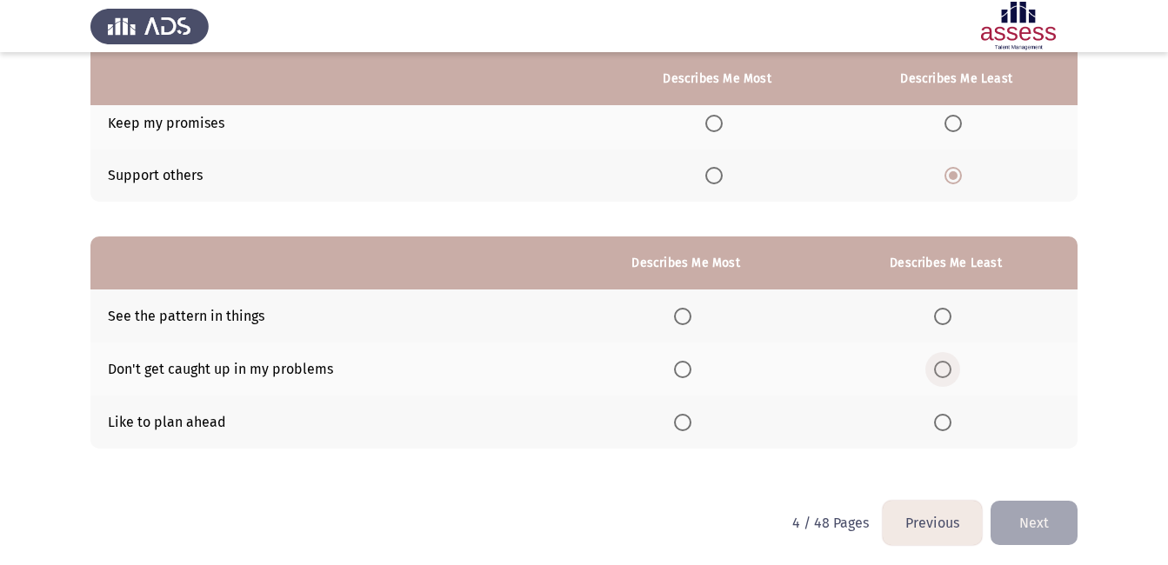
click at [940, 369] on span "Select an option" at bounding box center [942, 369] width 17 height 17
click at [940, 369] on input "Select an option" at bounding box center [942, 369] width 17 height 17
click at [942, 316] on span "Select an option" at bounding box center [942, 316] width 0 height 0
click at [943, 316] on input "Select an option" at bounding box center [942, 316] width 17 height 17
click at [683, 422] on span "Select an option" at bounding box center [682, 422] width 17 height 17
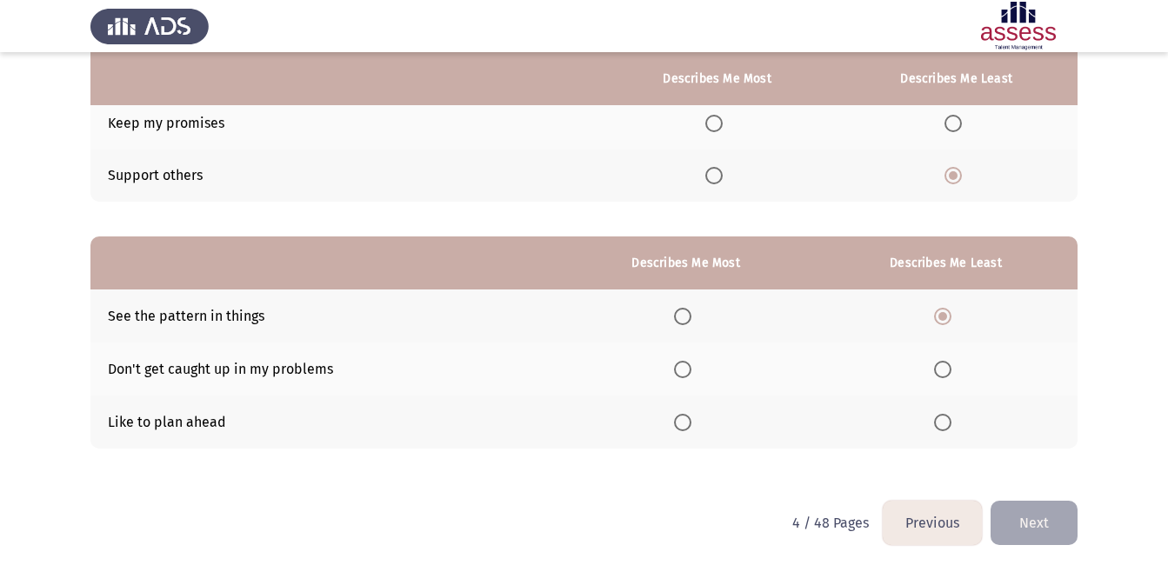
click at [683, 422] on input "Select an option" at bounding box center [682, 422] width 17 height 17
click at [1018, 513] on button "Next" at bounding box center [1033, 523] width 87 height 44
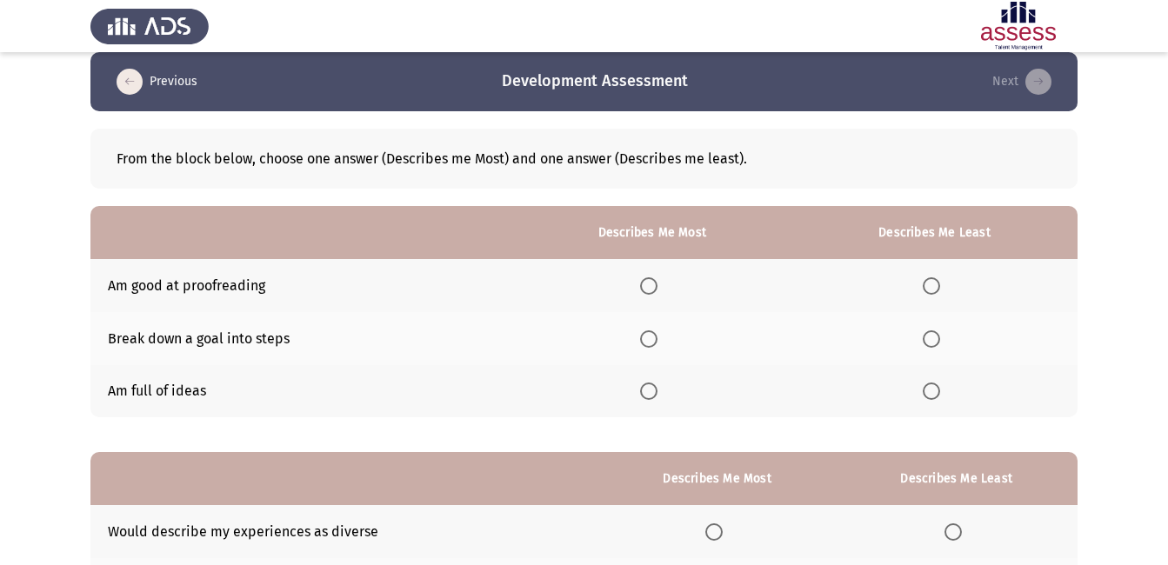
scroll to position [0, 0]
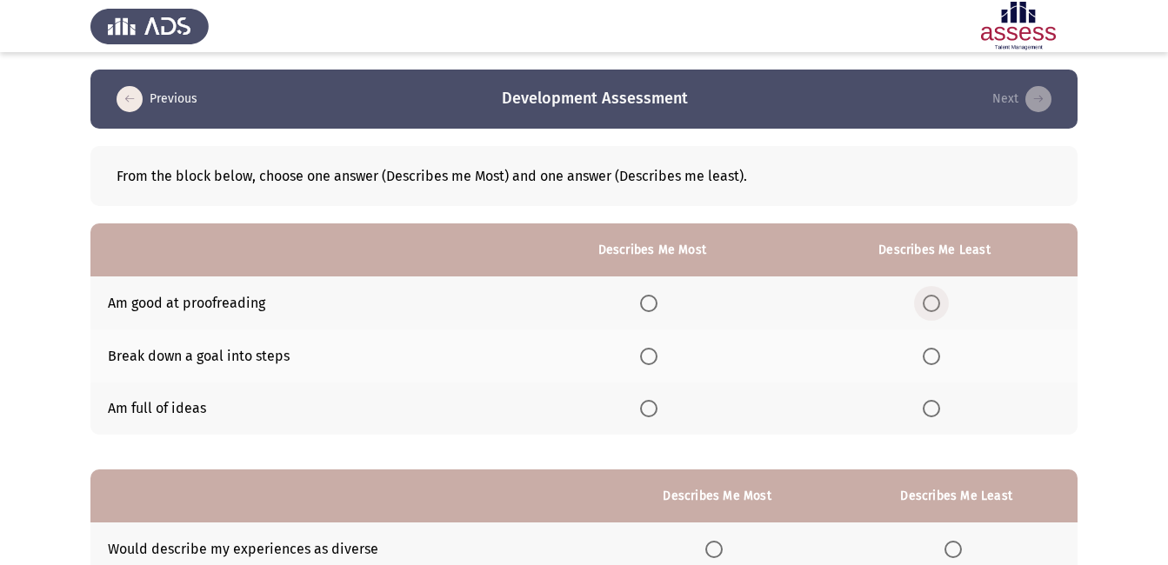
click at [939, 305] on span "Select an option" at bounding box center [930, 303] width 17 height 17
click at [939, 305] on input "Select an option" at bounding box center [930, 303] width 17 height 17
click at [655, 355] on span "Select an option" at bounding box center [648, 356] width 17 height 17
click at [655, 355] on input "Select an option" at bounding box center [648, 356] width 17 height 17
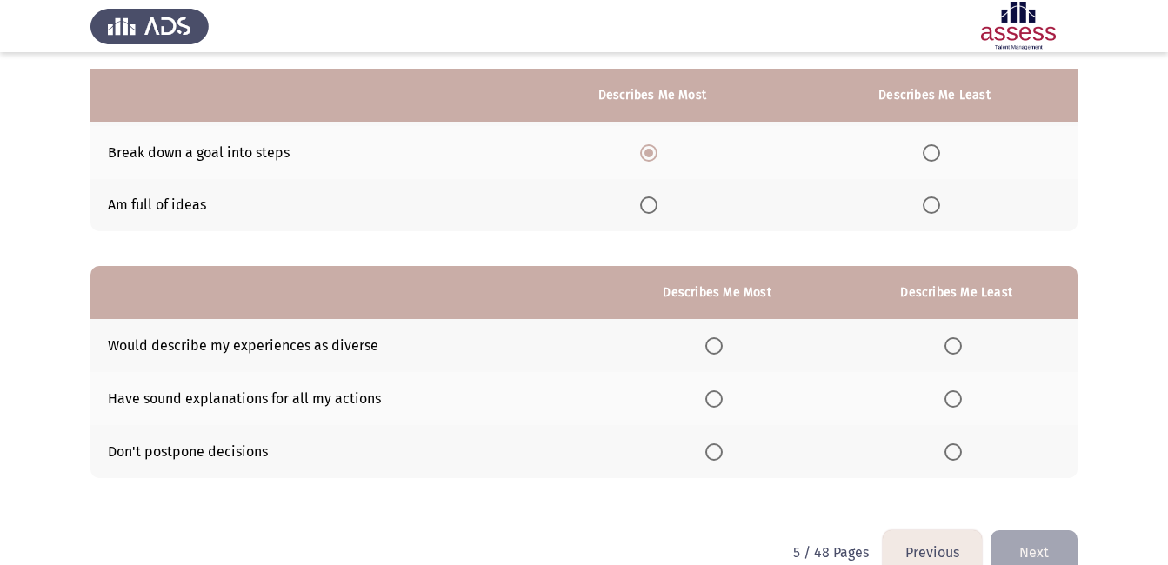
scroll to position [238, 0]
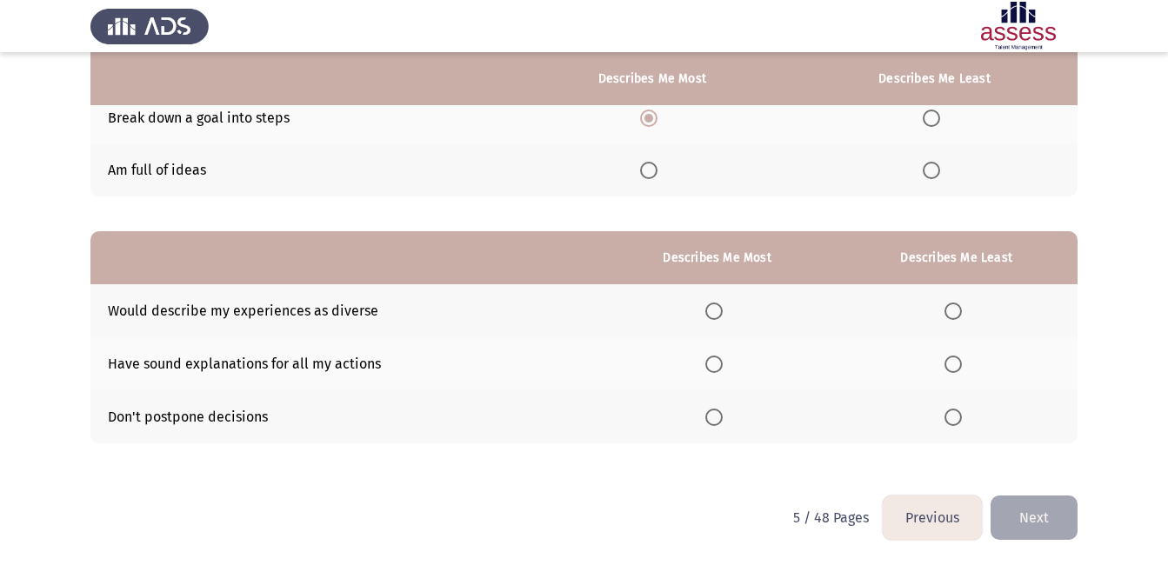
click at [713, 309] on span "Select an option" at bounding box center [713, 311] width 17 height 17
click at [713, 309] on input "Select an option" at bounding box center [713, 311] width 17 height 17
click at [953, 415] on span "Select an option" at bounding box center [952, 417] width 17 height 17
click at [953, 415] on input "Select an option" at bounding box center [952, 417] width 17 height 17
click at [1038, 510] on button "Next" at bounding box center [1033, 518] width 87 height 44
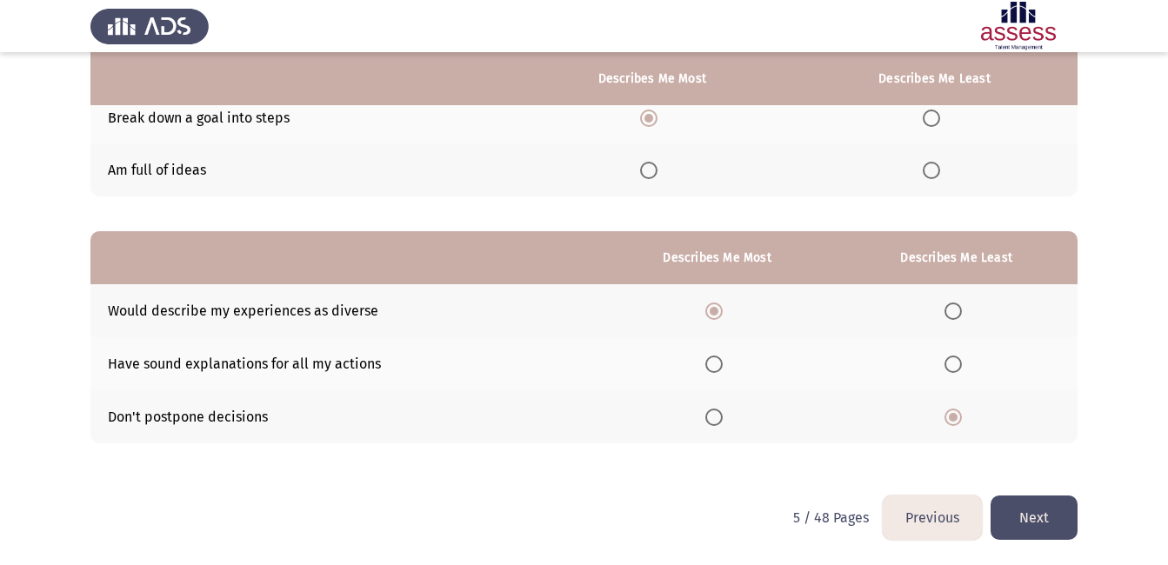
scroll to position [0, 0]
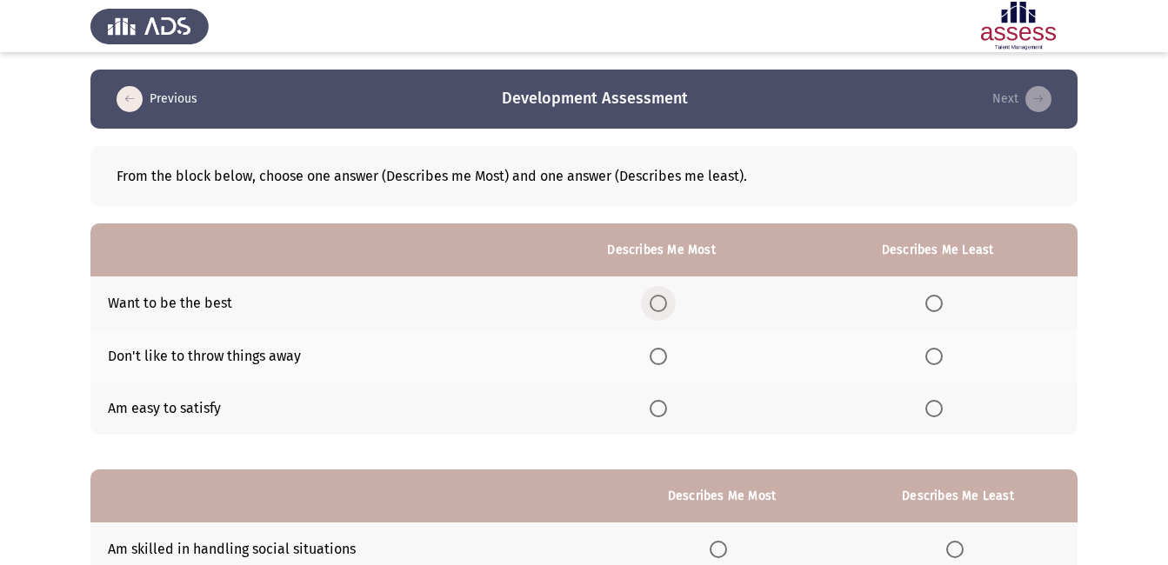
click at [660, 300] on span "Select an option" at bounding box center [657, 303] width 17 height 17
click at [660, 300] on input "Select an option" at bounding box center [657, 303] width 17 height 17
click at [939, 355] on span "Select an option" at bounding box center [933, 356] width 17 height 17
click at [939, 355] on input "Select an option" at bounding box center [933, 356] width 17 height 17
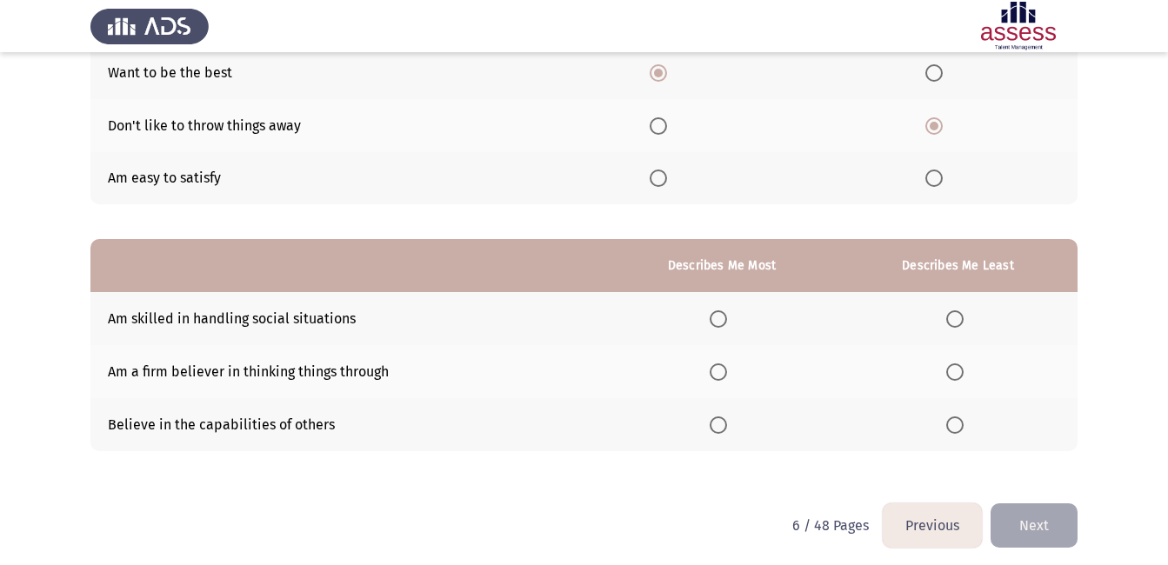
scroll to position [238, 0]
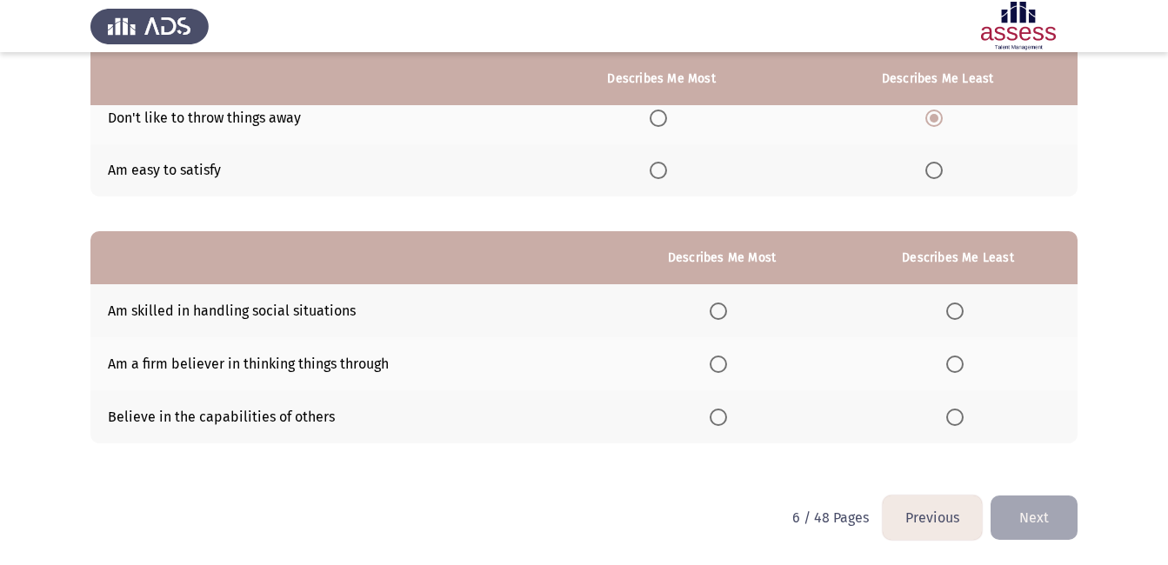
click at [952, 417] on span "Select an option" at bounding box center [954, 417] width 17 height 17
click at [952, 417] on input "Select an option" at bounding box center [954, 417] width 17 height 17
click at [722, 361] on span "Select an option" at bounding box center [717, 364] width 17 height 17
click at [722, 361] on input "Select an option" at bounding box center [717, 364] width 17 height 17
click at [1033, 510] on button "Next" at bounding box center [1033, 518] width 87 height 44
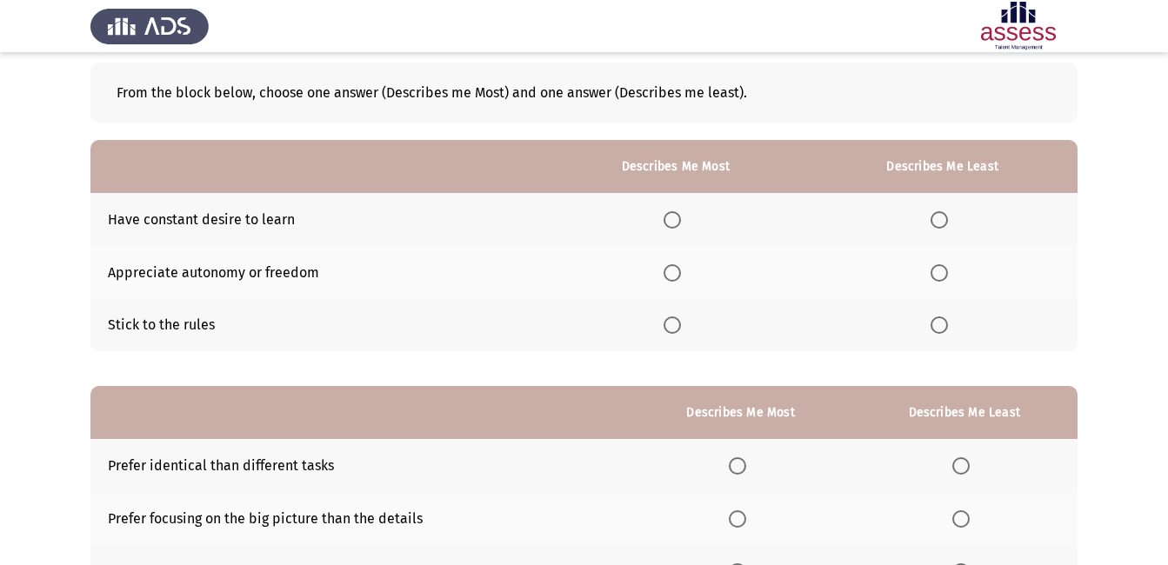
scroll to position [81, 0]
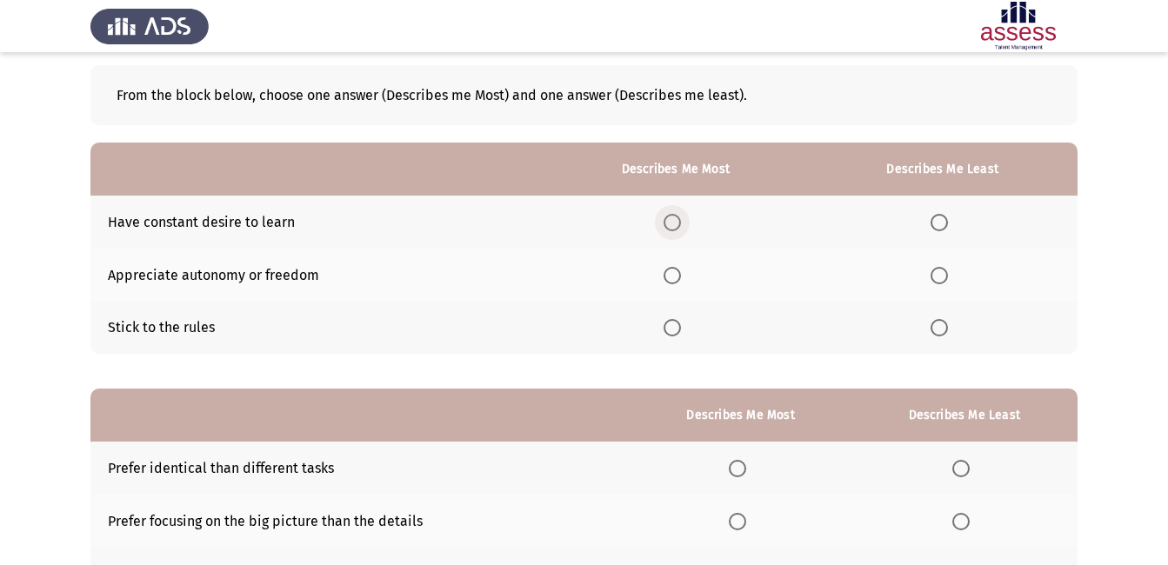
click at [676, 214] on span "Select an option" at bounding box center [671, 222] width 17 height 17
click at [676, 214] on input "Select an option" at bounding box center [671, 222] width 17 height 17
click at [941, 328] on span "Select an option" at bounding box center [938, 327] width 17 height 17
click at [941, 328] on input "Select an option" at bounding box center [938, 327] width 17 height 17
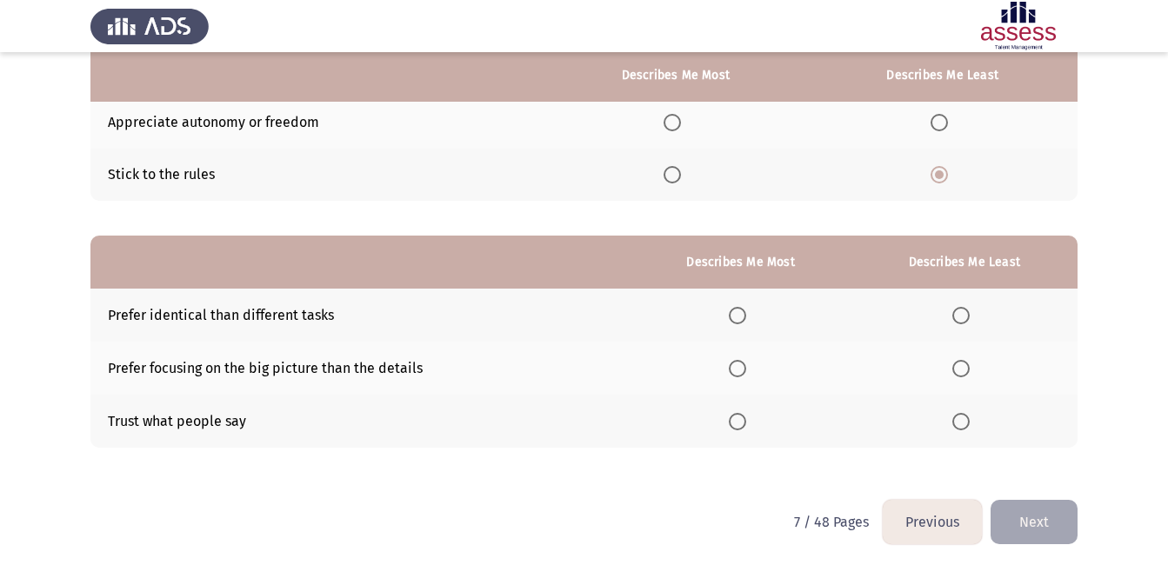
scroll to position [238, 0]
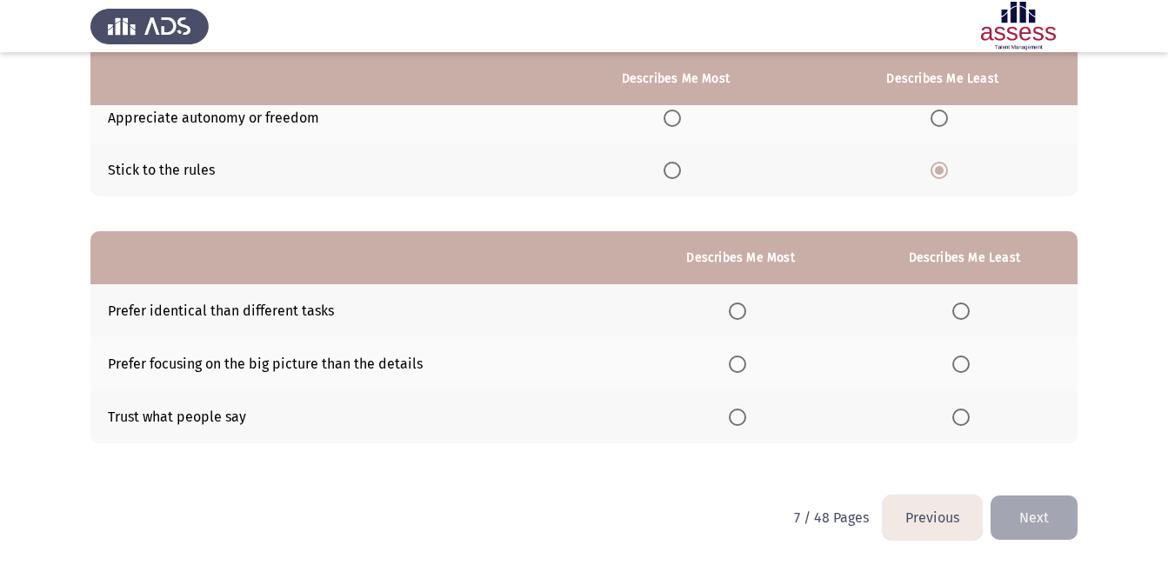
click at [738, 367] on span "Select an option" at bounding box center [737, 364] width 17 height 17
click at [738, 367] on input "Select an option" at bounding box center [737, 364] width 17 height 17
click at [965, 419] on span "Select an option" at bounding box center [960, 417] width 17 height 17
click at [965, 419] on input "Select an option" at bounding box center [960, 417] width 17 height 17
click at [1041, 531] on button "Next" at bounding box center [1033, 518] width 87 height 44
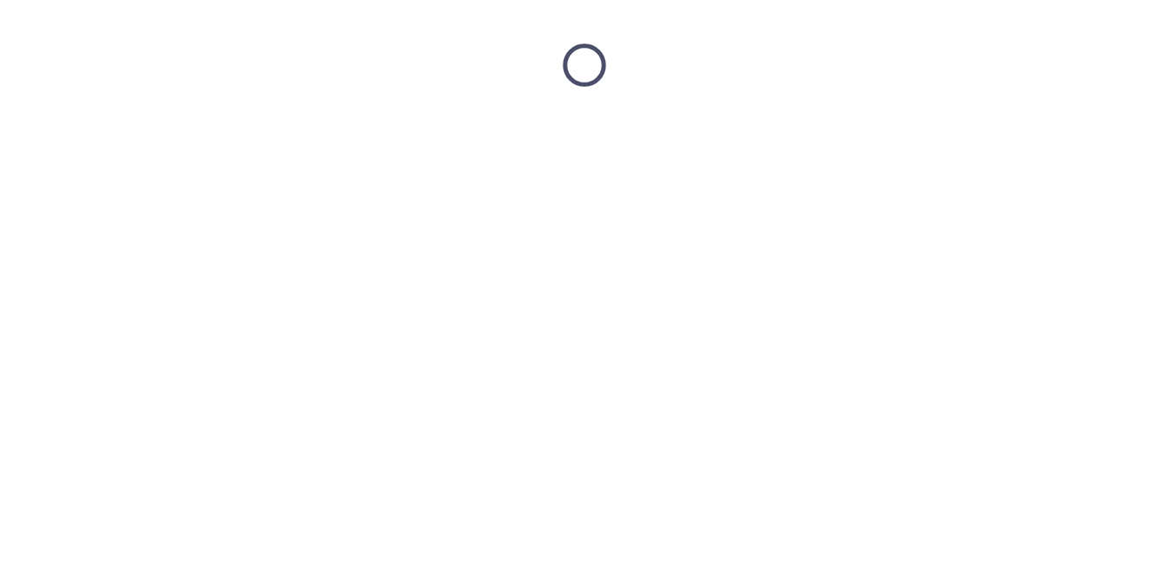
scroll to position [0, 0]
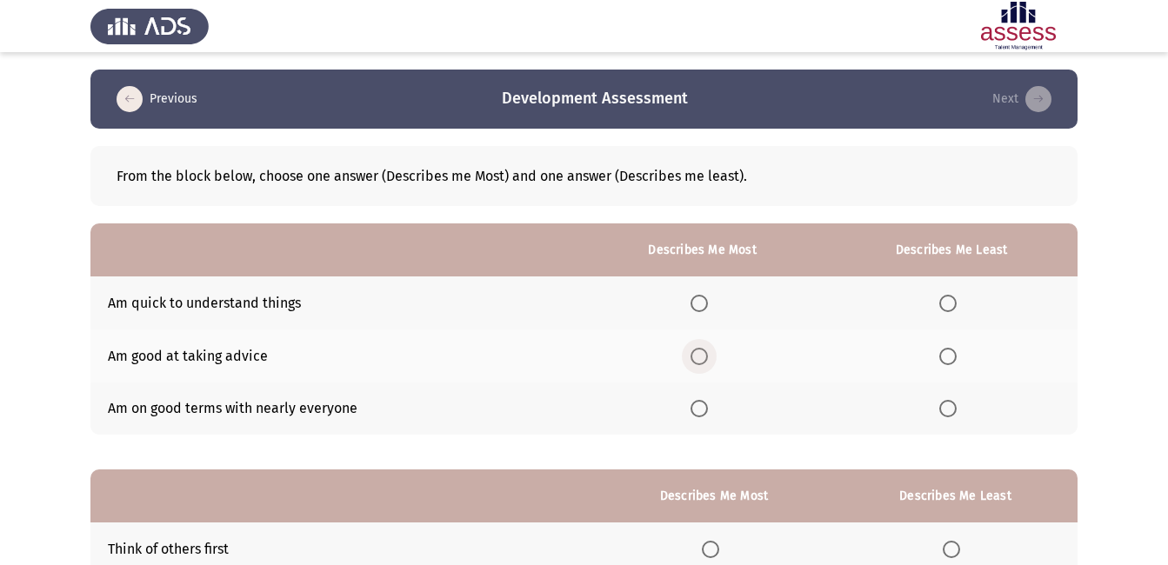
click at [700, 356] on span "Select an option" at bounding box center [698, 356] width 17 height 17
click at [700, 356] on input "Select an option" at bounding box center [698, 356] width 17 height 17
click at [949, 405] on span "Select an option" at bounding box center [947, 408] width 17 height 17
click at [949, 405] on input "Select an option" at bounding box center [947, 408] width 17 height 17
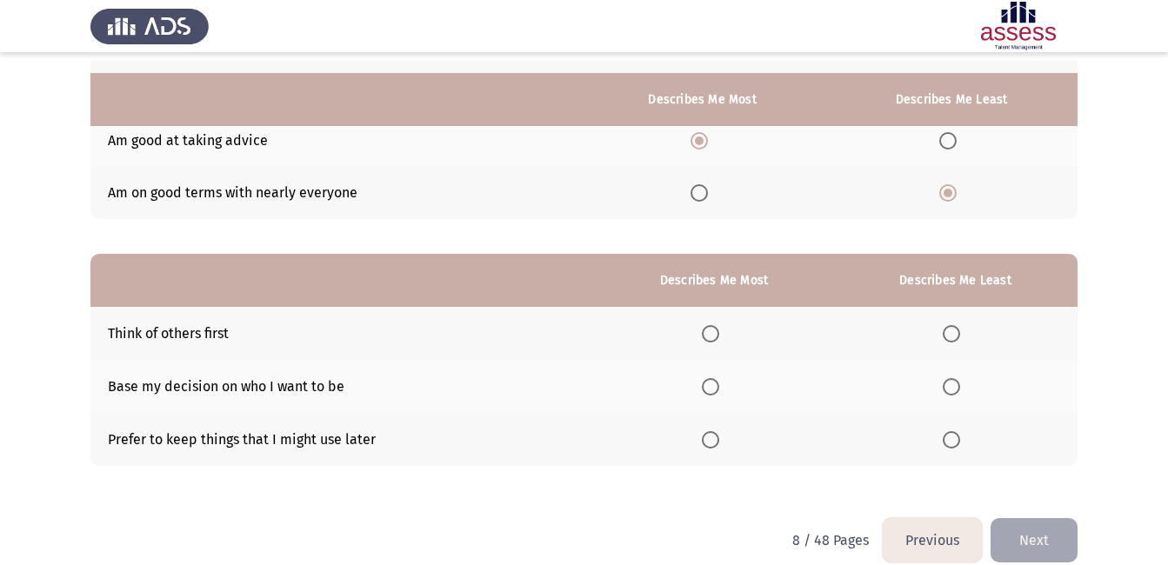
scroll to position [238, 0]
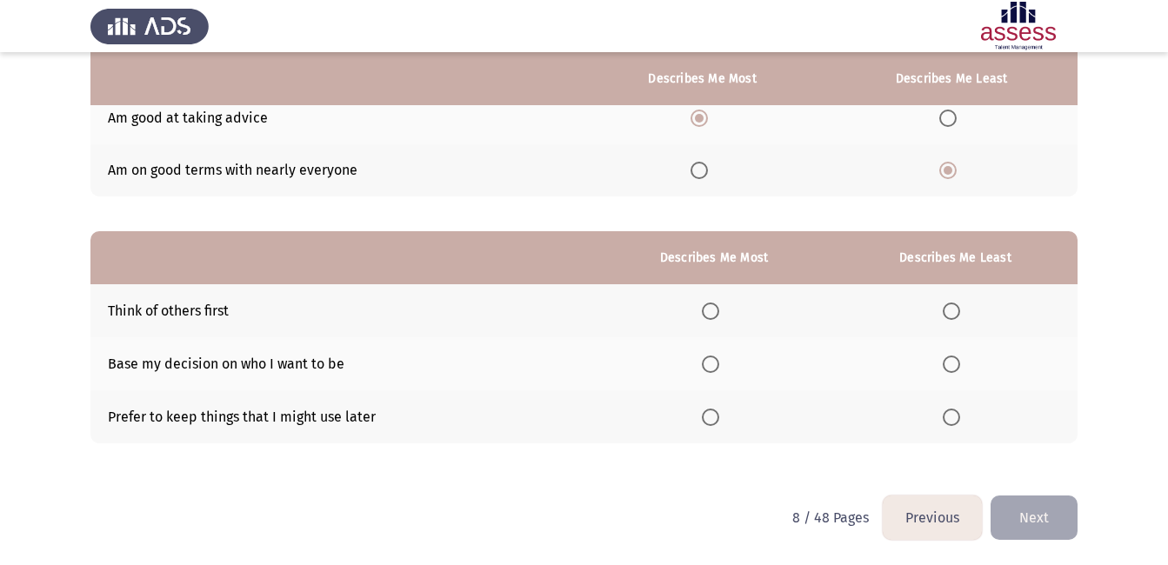
click at [714, 419] on span "Select an option" at bounding box center [710, 417] width 17 height 17
click at [714, 419] on input "Select an option" at bounding box center [710, 417] width 17 height 17
click at [715, 363] on span "Select an option" at bounding box center [710, 364] width 17 height 17
click at [715, 363] on input "Select an option" at bounding box center [710, 364] width 17 height 17
click at [958, 423] on span "Select an option" at bounding box center [950, 417] width 17 height 17
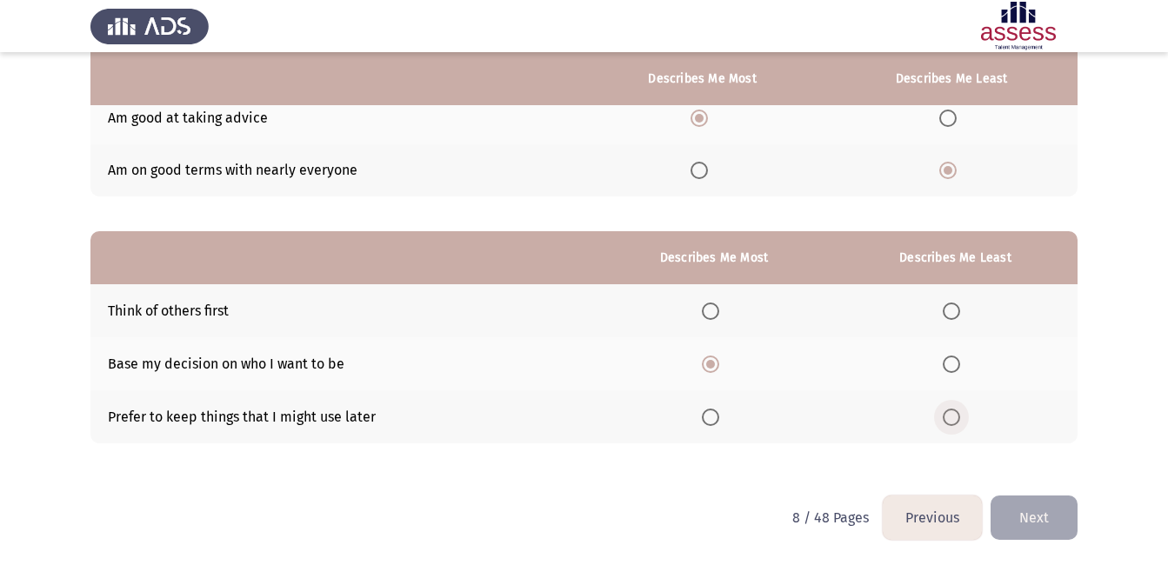
click at [958, 423] on input "Select an option" at bounding box center [950, 417] width 17 height 17
click at [1053, 530] on button "Next" at bounding box center [1033, 518] width 87 height 44
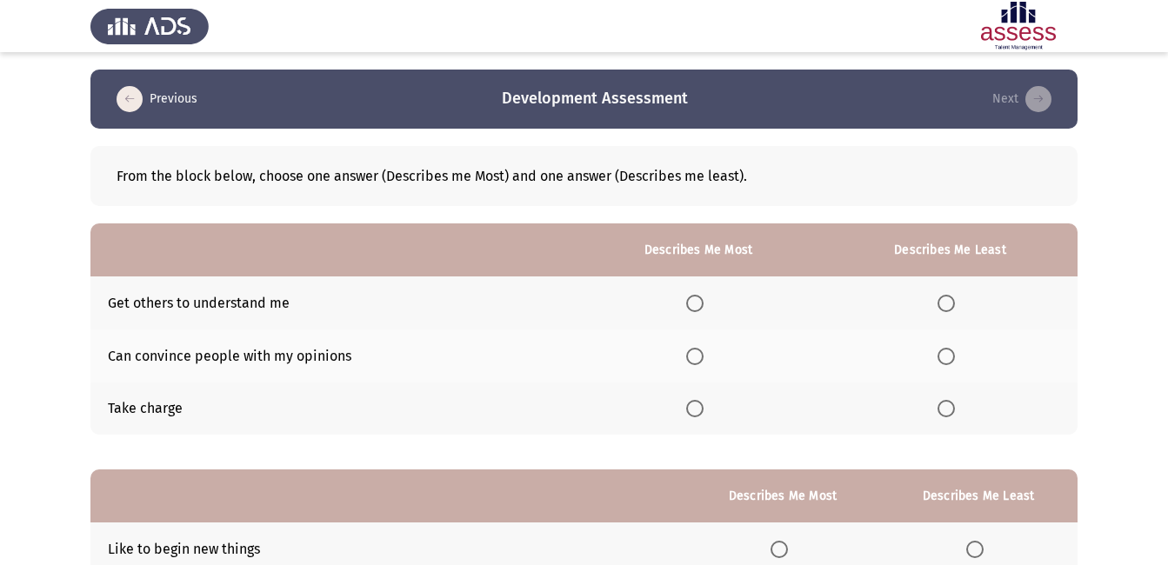
click at [692, 361] on span "Select an option" at bounding box center [694, 356] width 17 height 17
click at [692, 361] on input "Select an option" at bounding box center [694, 356] width 17 height 17
click at [697, 407] on span "Select an option" at bounding box center [694, 408] width 17 height 17
click at [697, 407] on input "Select an option" at bounding box center [694, 408] width 17 height 17
click at [946, 361] on span "Select an option" at bounding box center [945, 356] width 17 height 17
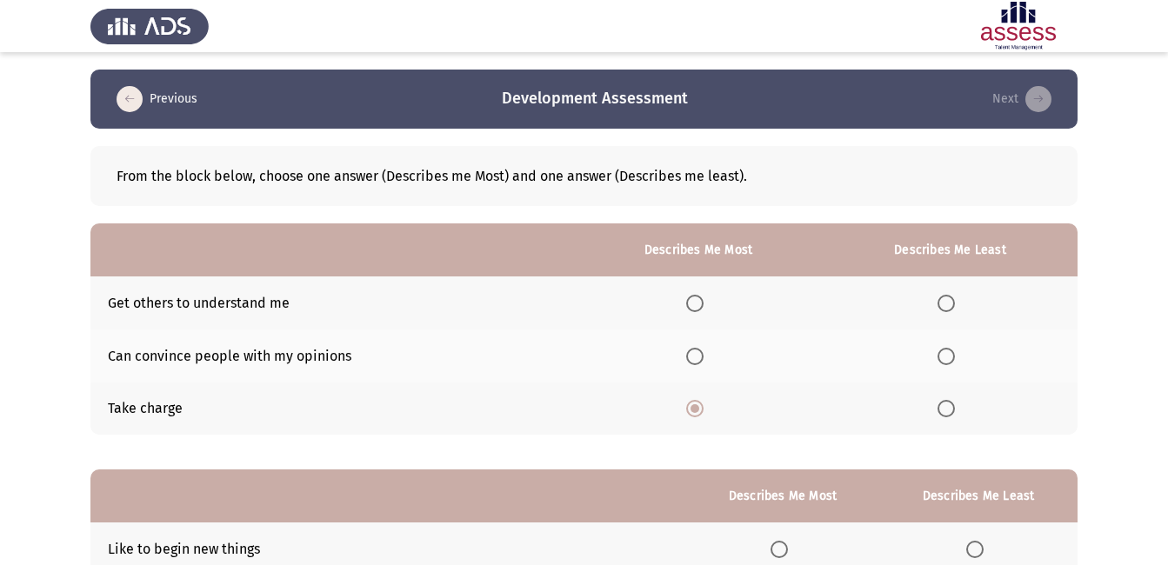
click at [946, 361] on input "Select an option" at bounding box center [945, 356] width 17 height 17
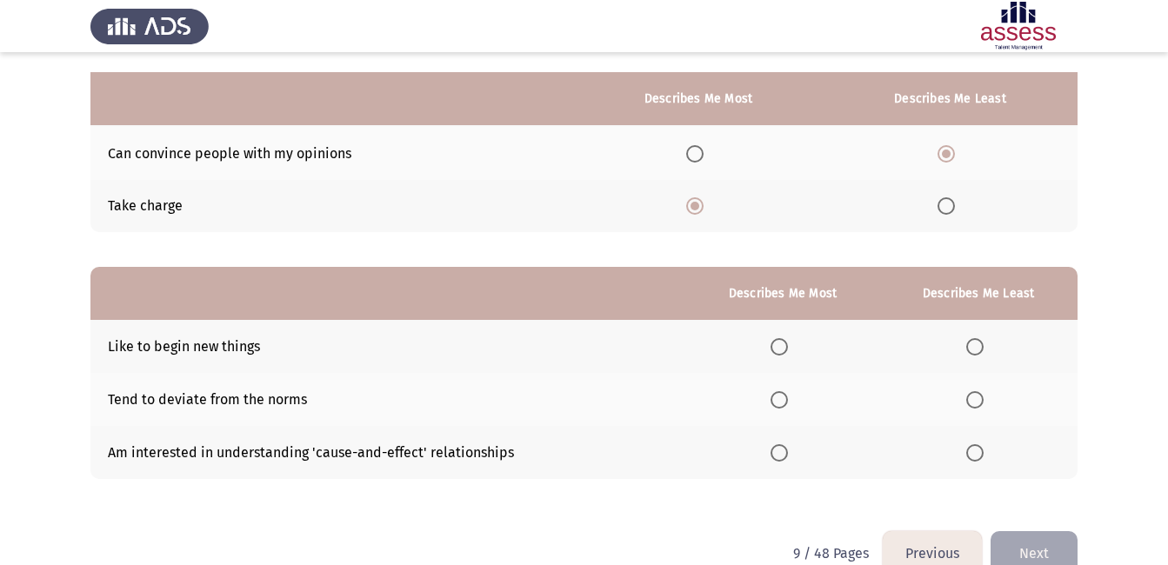
scroll to position [238, 0]
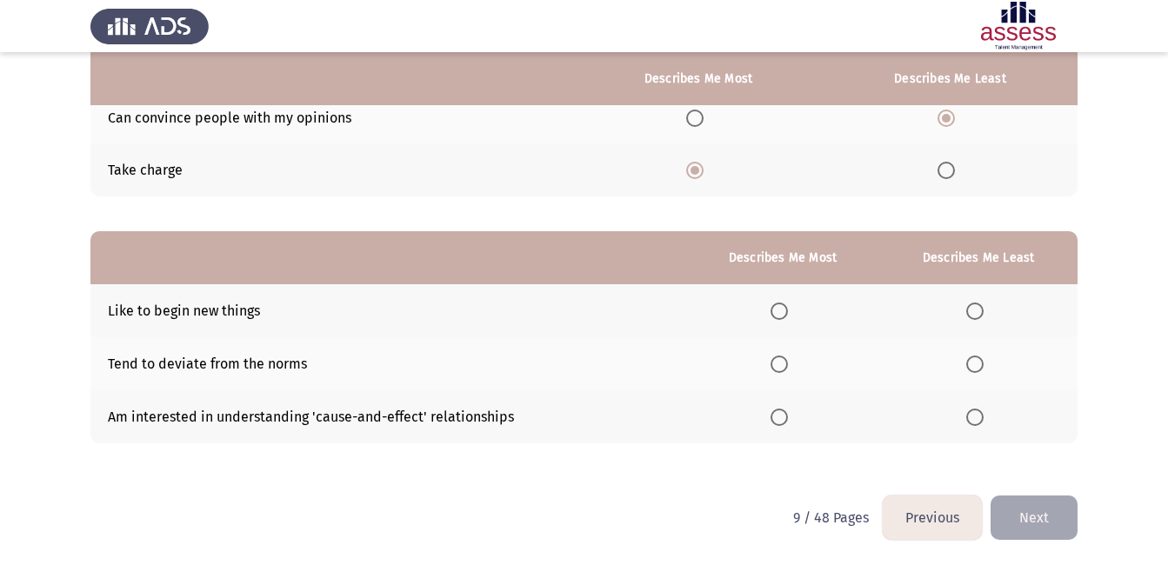
click at [780, 310] on span "Select an option" at bounding box center [778, 311] width 17 height 17
click at [780, 310] on input "Select an option" at bounding box center [778, 311] width 17 height 17
click at [976, 369] on span "Select an option" at bounding box center [974, 364] width 17 height 17
click at [976, 369] on input "Select an option" at bounding box center [974, 364] width 17 height 17
click at [1033, 525] on button "Next" at bounding box center [1033, 518] width 87 height 44
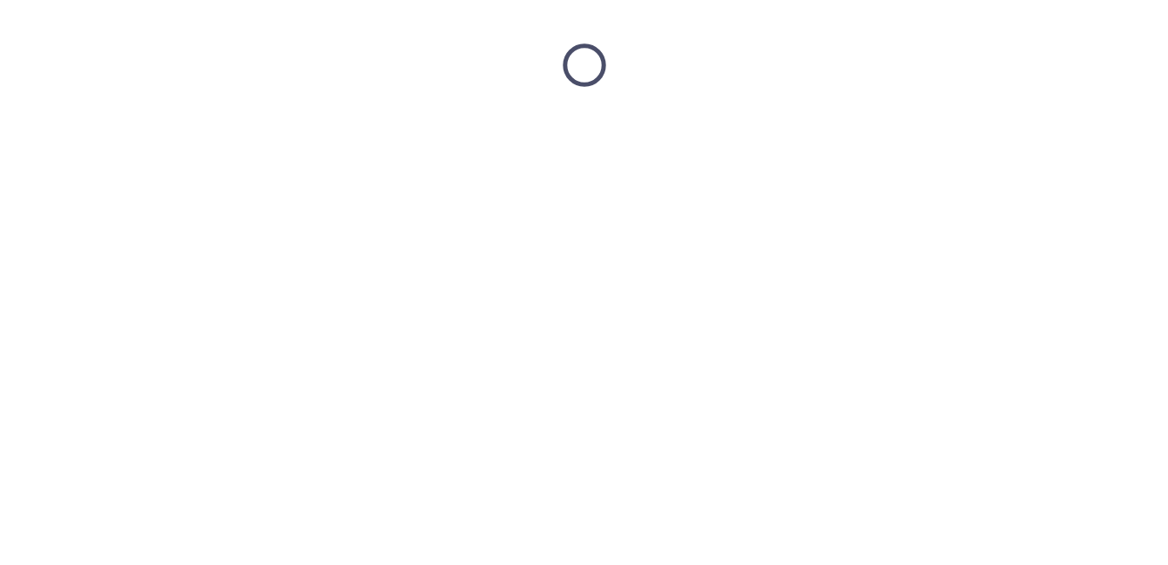
scroll to position [0, 0]
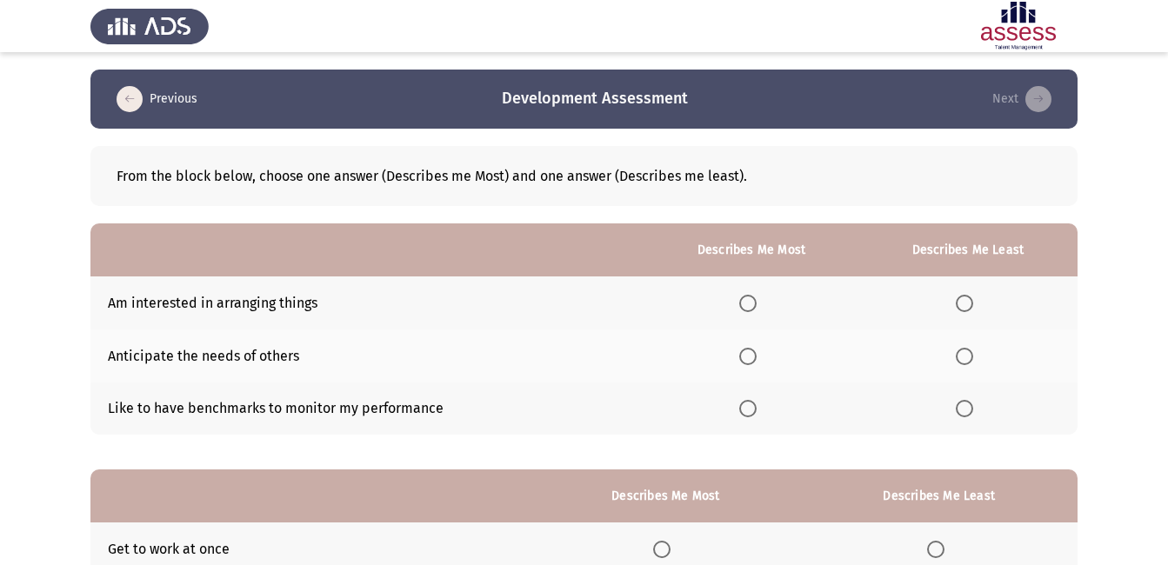
click at [747, 413] on span "Select an option" at bounding box center [747, 408] width 17 height 17
click at [747, 413] on input "Select an option" at bounding box center [747, 408] width 17 height 17
click at [966, 351] on span "Select an option" at bounding box center [963, 356] width 17 height 17
click at [966, 351] on input "Select an option" at bounding box center [963, 356] width 17 height 17
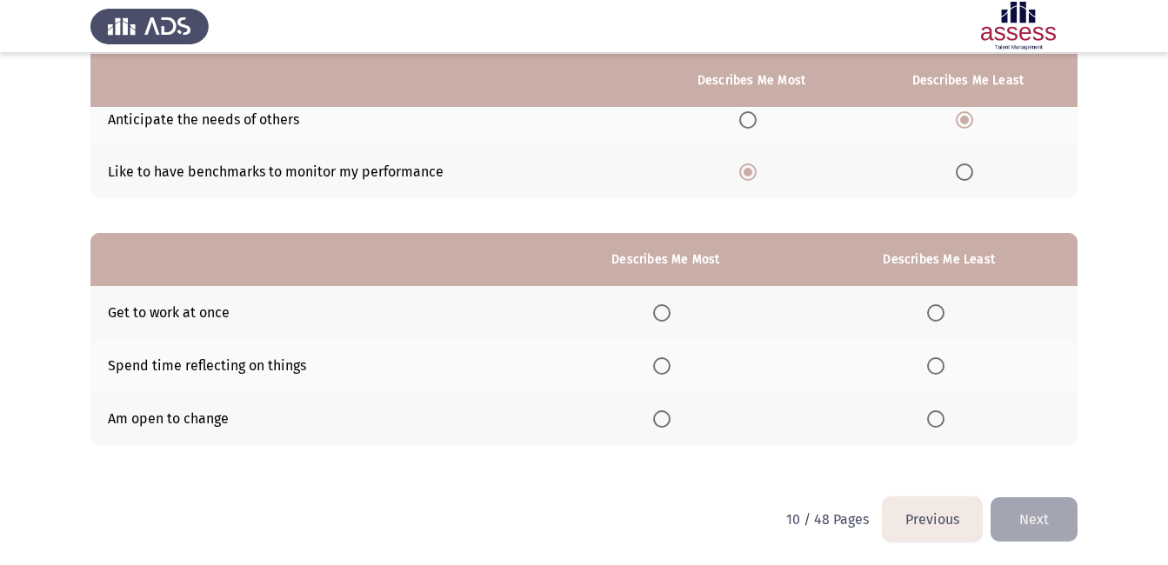
scroll to position [238, 0]
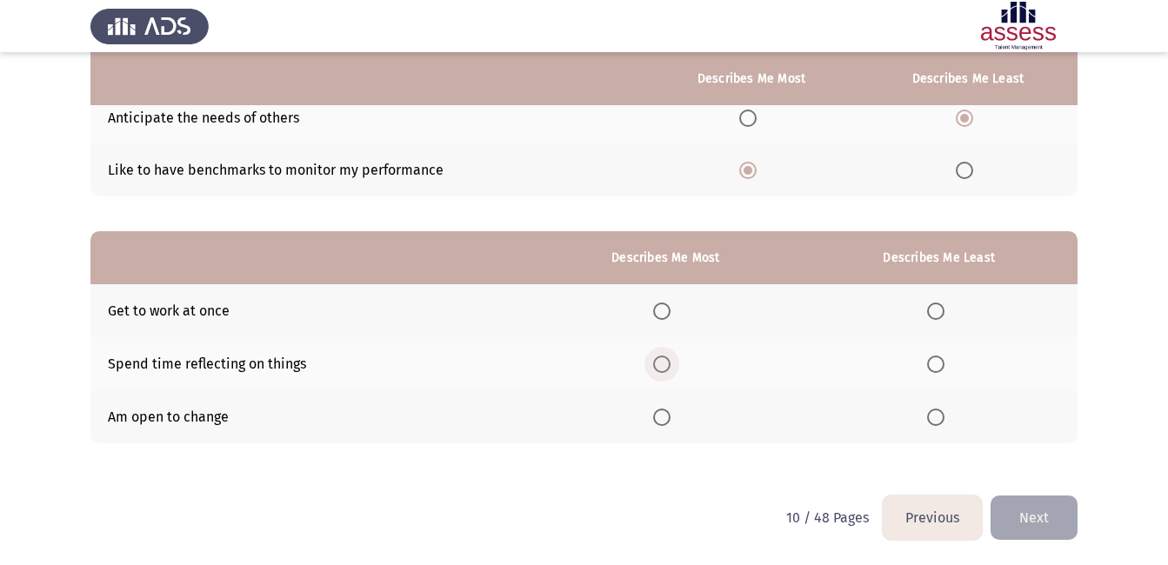
click at [662, 364] on span "Select an option" at bounding box center [662, 364] width 0 height 0
click at [666, 363] on input "Select an option" at bounding box center [661, 364] width 17 height 17
click at [942, 313] on span "Select an option" at bounding box center [935, 311] width 17 height 17
click at [942, 313] on input "Select an option" at bounding box center [935, 311] width 17 height 17
click at [1028, 516] on button "Next" at bounding box center [1033, 518] width 87 height 44
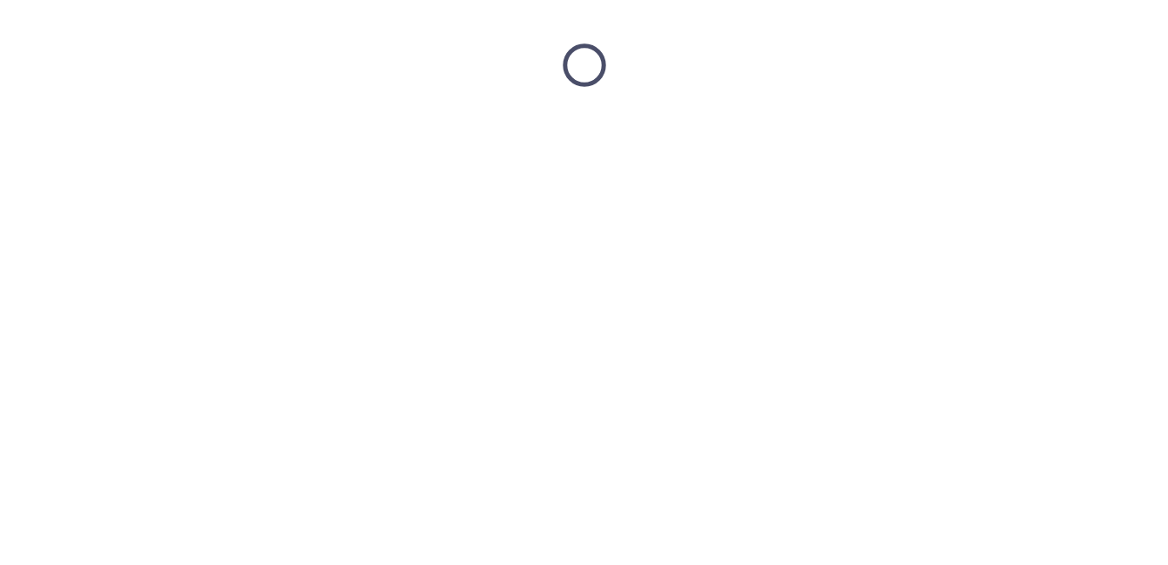
scroll to position [0, 0]
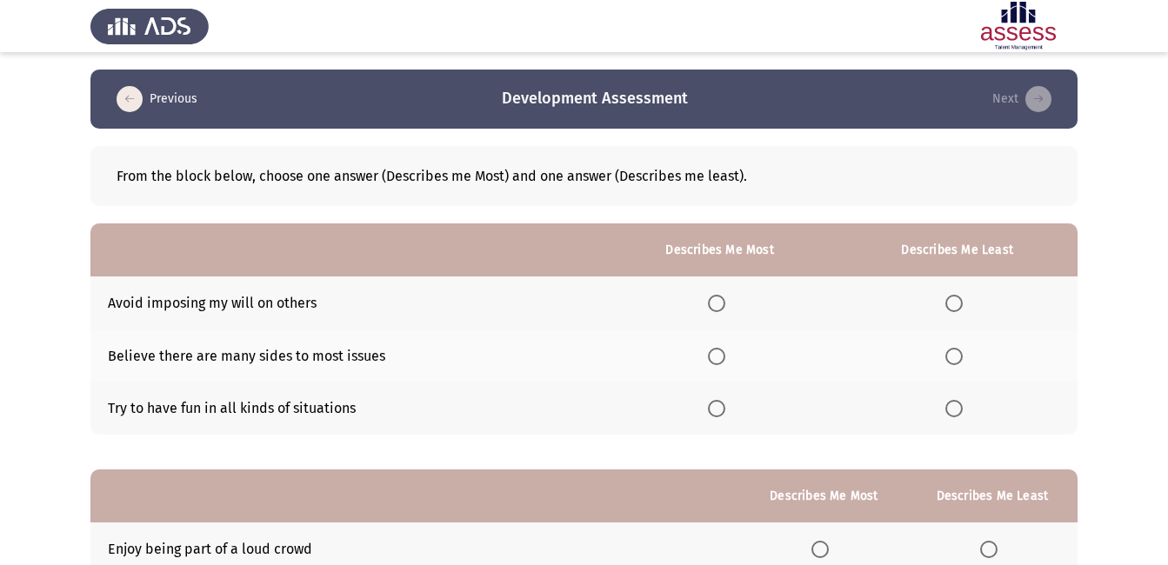
click at [722, 360] on span "Select an option" at bounding box center [716, 356] width 17 height 17
click at [722, 360] on input "Select an option" at bounding box center [716, 356] width 17 height 17
click at [949, 404] on span "Select an option" at bounding box center [953, 408] width 17 height 17
click at [949, 404] on input "Select an option" at bounding box center [953, 408] width 17 height 17
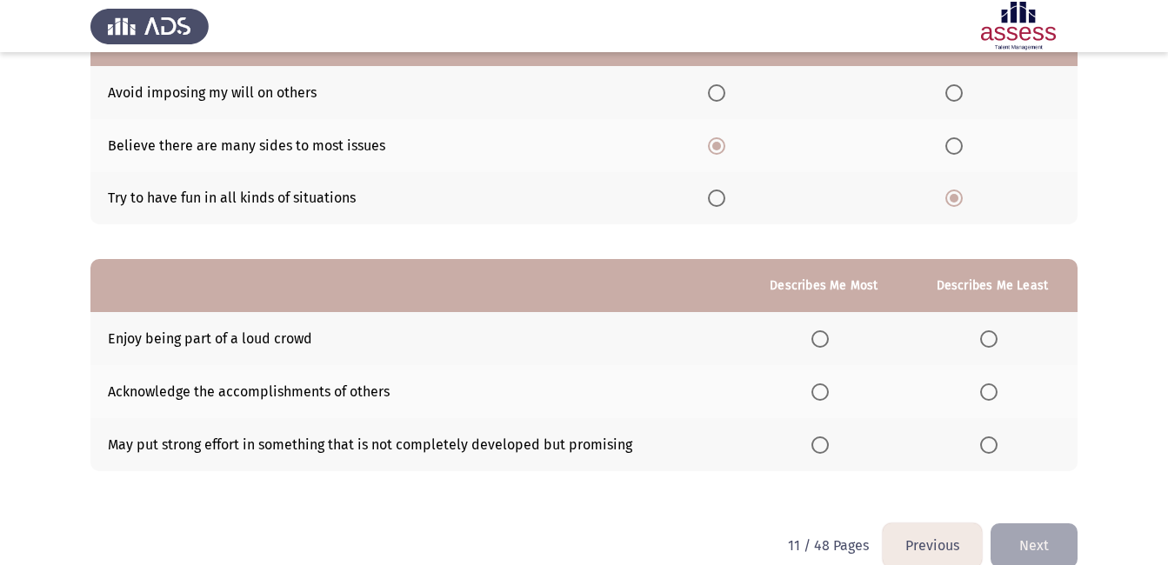
scroll to position [238, 0]
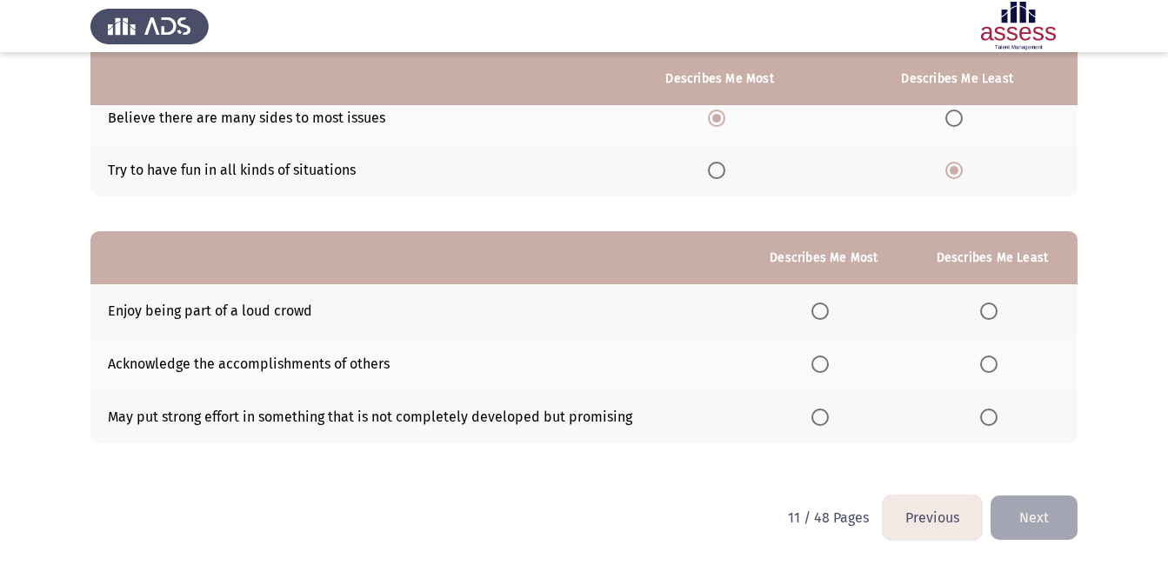
click at [821, 414] on span "Select an option" at bounding box center [819, 417] width 17 height 17
click at [821, 414] on input "Select an option" at bounding box center [819, 417] width 17 height 17
click at [983, 310] on span "Select an option" at bounding box center [988, 311] width 17 height 17
click at [983, 310] on input "Select an option" at bounding box center [988, 311] width 17 height 17
click at [1022, 503] on button "Next" at bounding box center [1033, 518] width 87 height 44
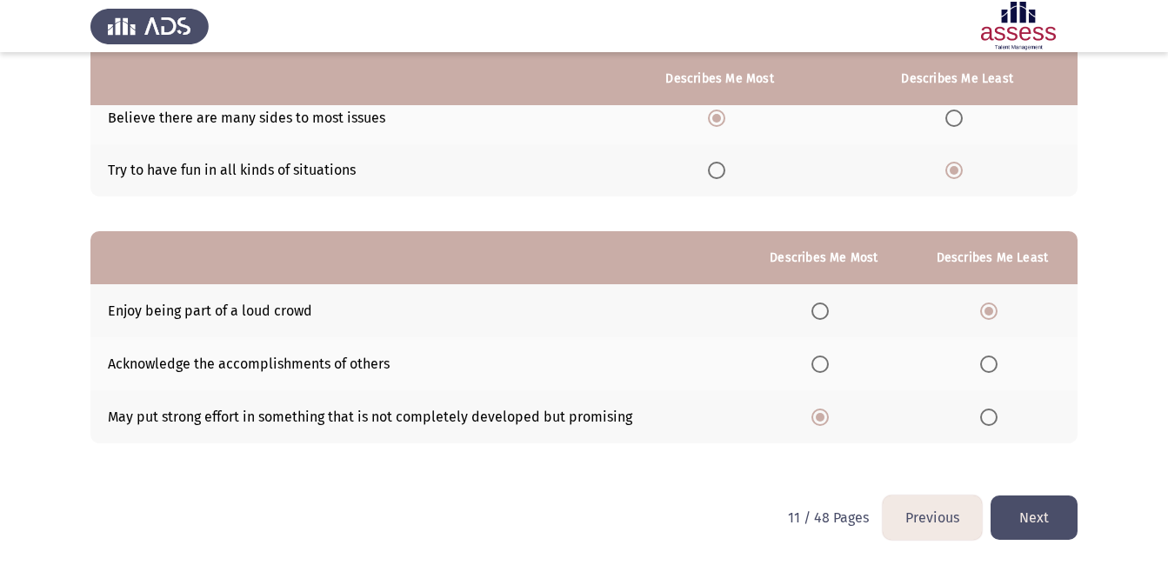
scroll to position [0, 0]
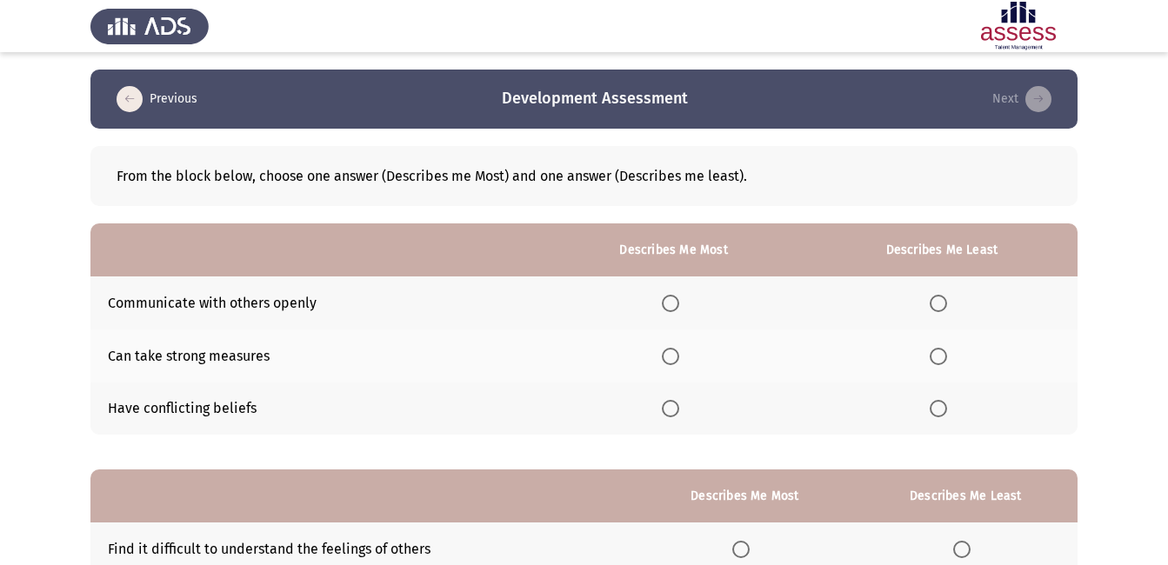
click at [941, 410] on span "Select an option" at bounding box center [937, 408] width 17 height 17
click at [941, 410] on input "Select an option" at bounding box center [937, 408] width 17 height 17
click at [671, 356] on span "Select an option" at bounding box center [670, 356] width 17 height 17
click at [671, 356] on input "Select an option" at bounding box center [670, 356] width 17 height 17
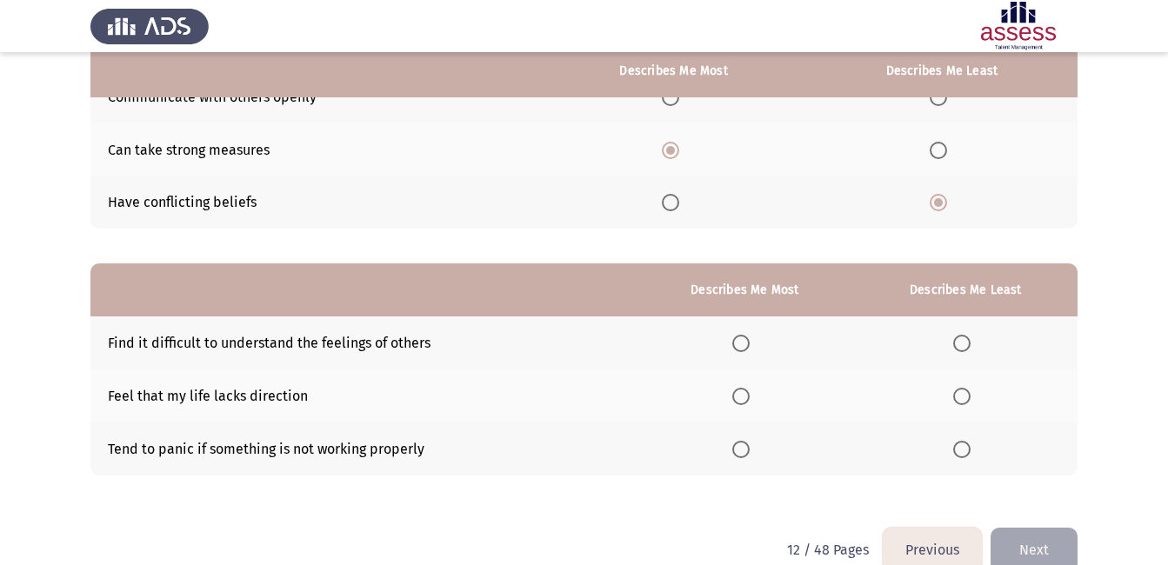
scroll to position [238, 0]
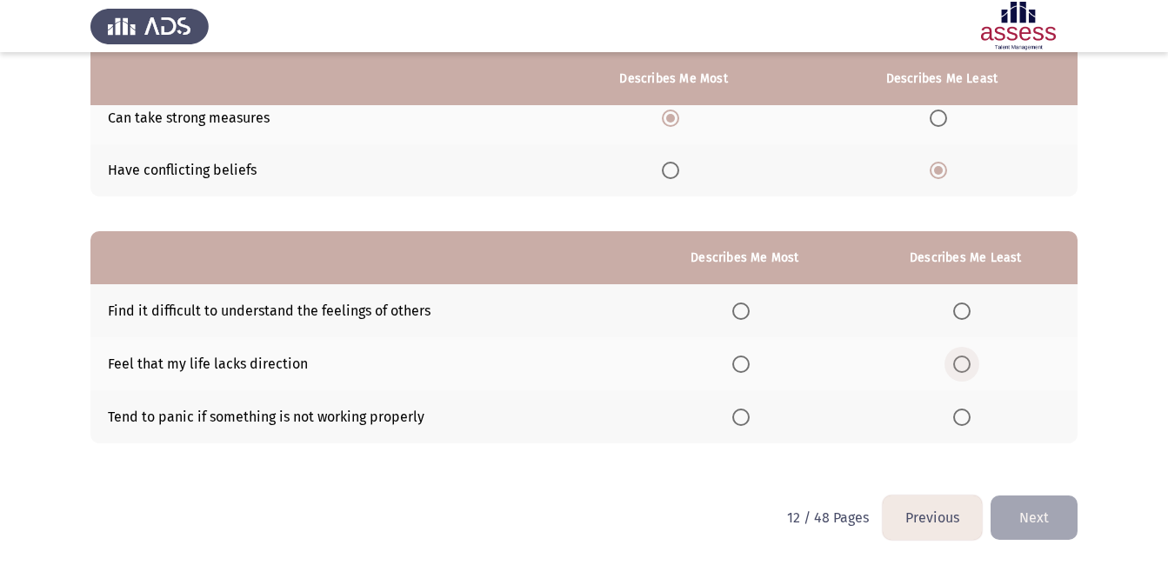
click at [963, 368] on span "Select an option" at bounding box center [961, 364] width 17 height 17
click at [963, 368] on input "Select an option" at bounding box center [961, 364] width 17 height 17
click at [744, 417] on span "Select an option" at bounding box center [740, 417] width 17 height 17
click at [744, 417] on input "Select an option" at bounding box center [740, 417] width 17 height 17
click at [1030, 517] on button "Next" at bounding box center [1033, 518] width 87 height 44
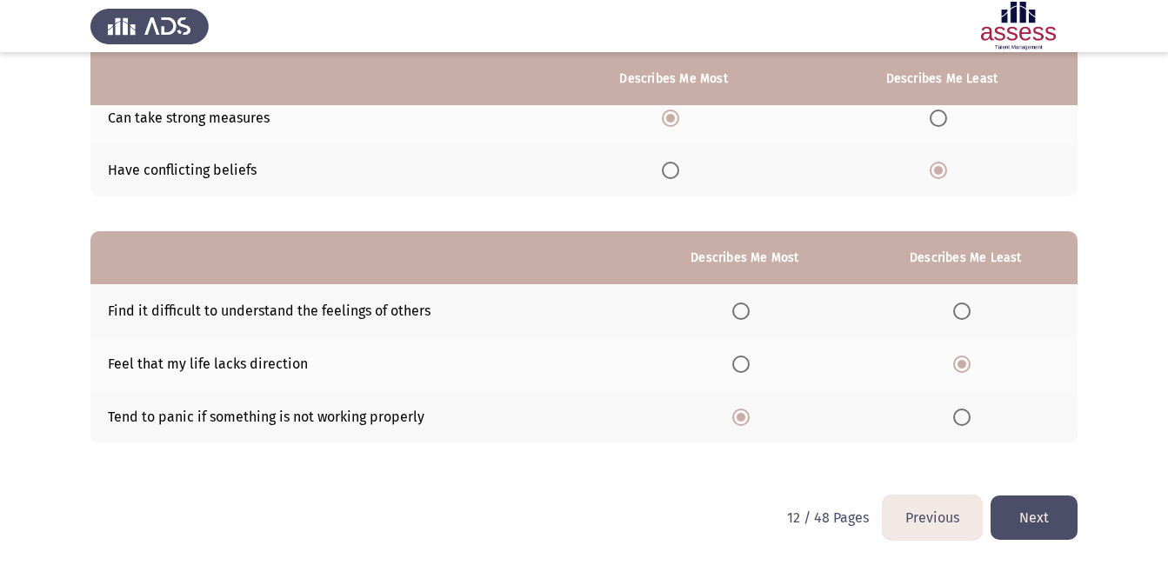
scroll to position [0, 0]
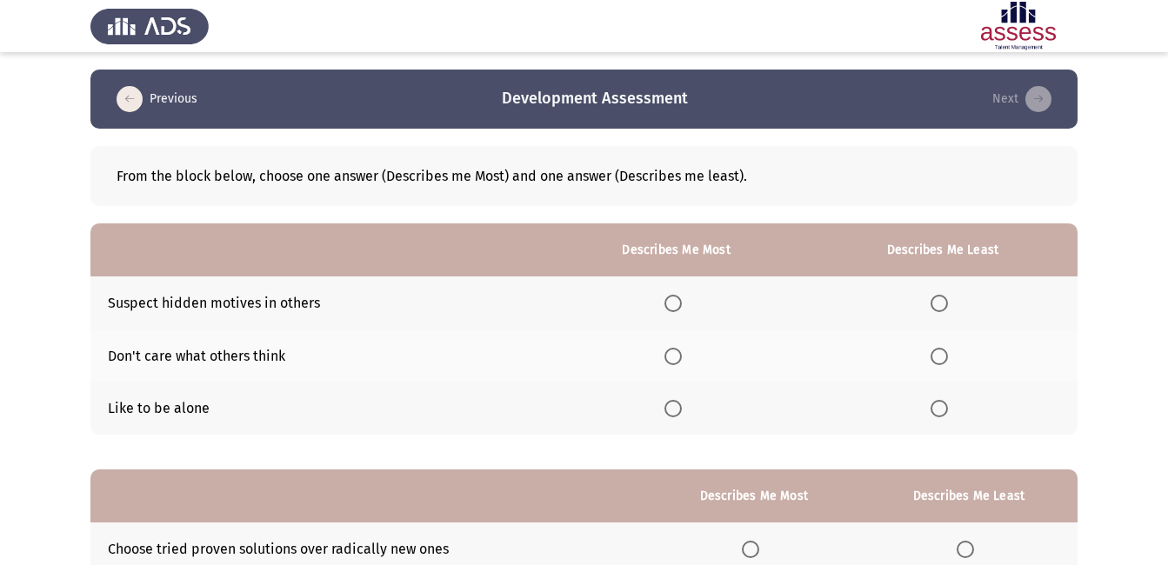
click at [936, 302] on span "Select an option" at bounding box center [938, 303] width 17 height 17
click at [936, 302] on input "Select an option" at bounding box center [938, 303] width 17 height 17
click at [682, 408] on span "Select an option" at bounding box center [672, 408] width 17 height 17
click at [682, 408] on input "Select an option" at bounding box center [672, 408] width 17 height 17
click at [679, 357] on span "Select an option" at bounding box center [672, 356] width 17 height 17
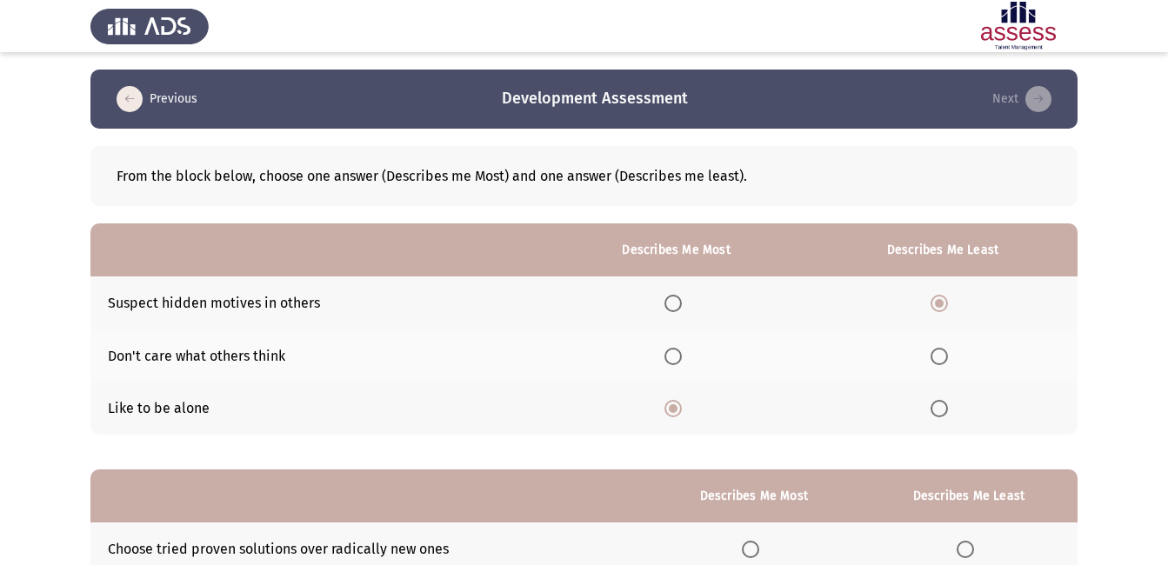
click at [679, 357] on input "Select an option" at bounding box center [672, 356] width 17 height 17
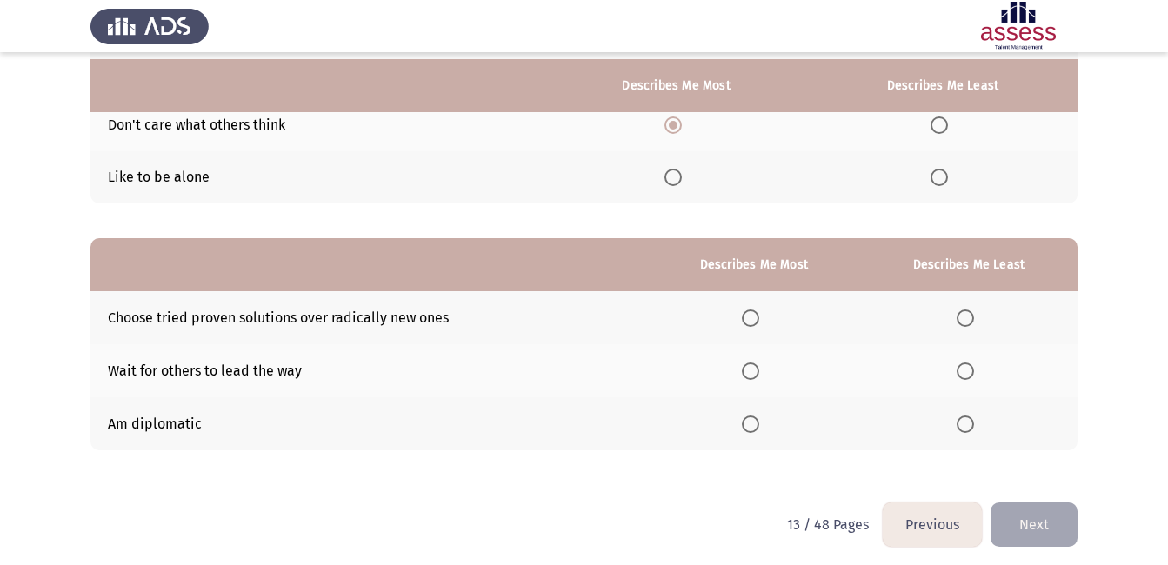
scroll to position [238, 0]
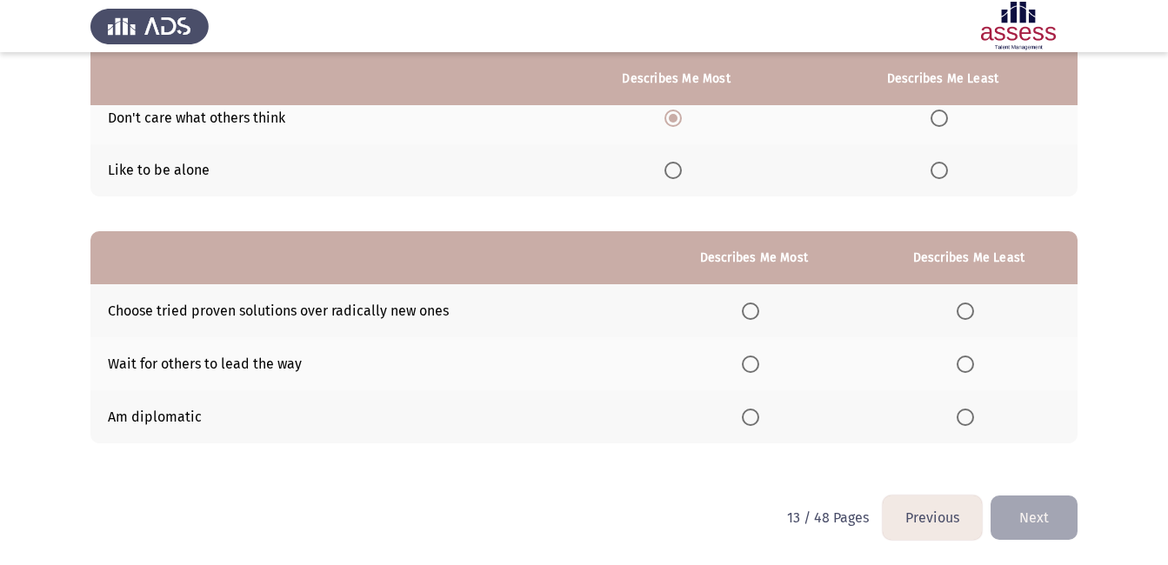
click at [966, 362] on span "Select an option" at bounding box center [964, 364] width 17 height 17
click at [966, 362] on input "Select an option" at bounding box center [964, 364] width 17 height 17
click at [753, 310] on span "Select an option" at bounding box center [750, 311] width 17 height 17
click at [753, 310] on input "Select an option" at bounding box center [750, 311] width 17 height 17
click at [1022, 516] on button "Next" at bounding box center [1033, 518] width 87 height 44
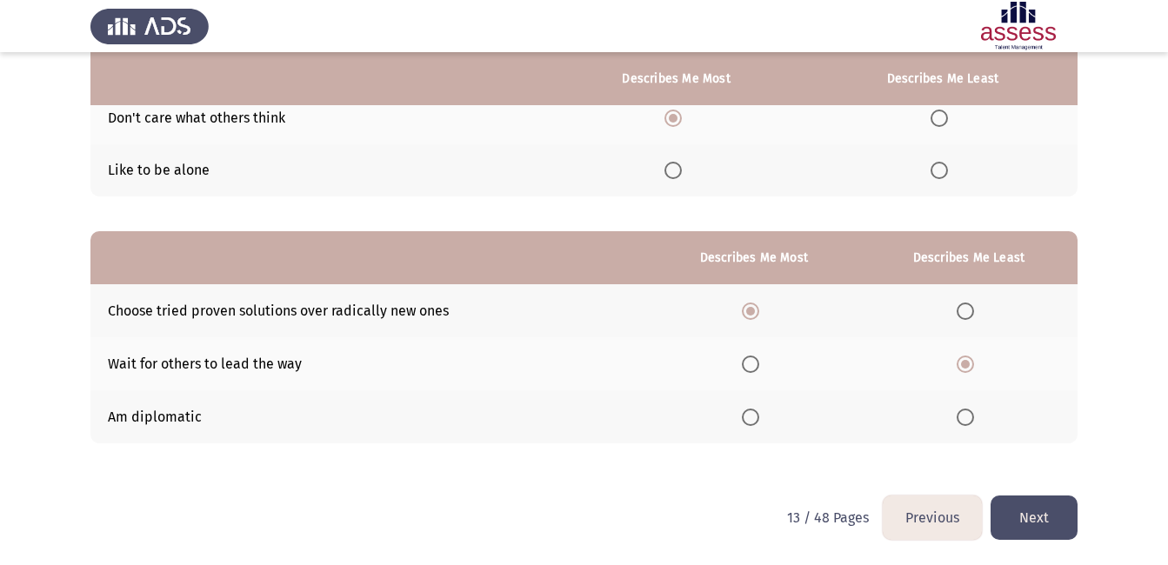
scroll to position [0, 0]
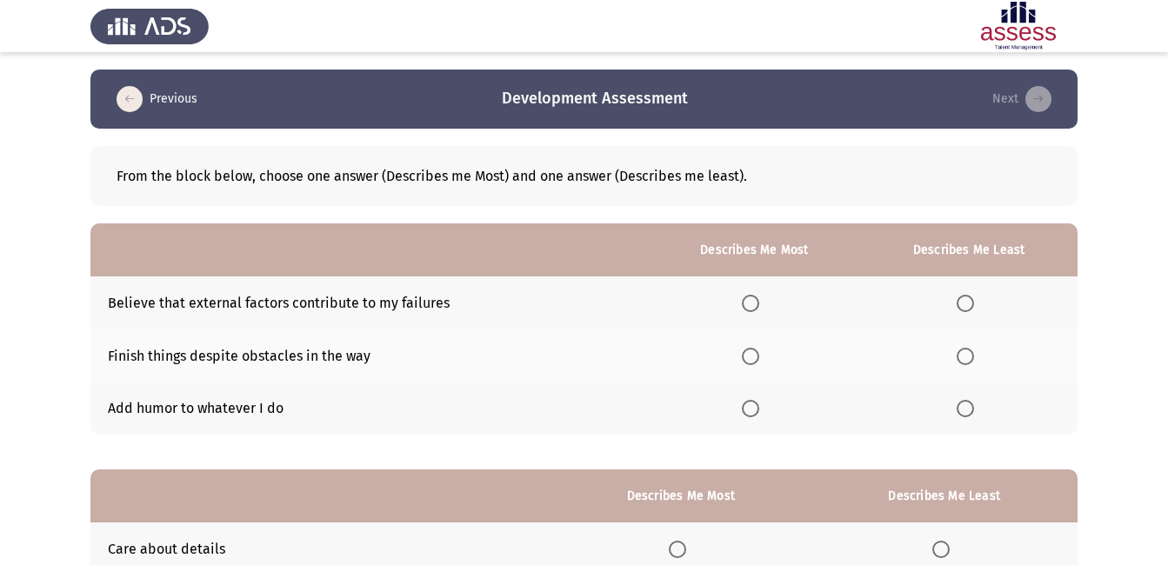
click at [753, 356] on span "Select an option" at bounding box center [750, 356] width 17 height 17
click at [753, 356] on input "Select an option" at bounding box center [750, 356] width 17 height 17
click at [960, 304] on span "Select an option" at bounding box center [964, 303] width 17 height 17
click at [960, 304] on input "Select an option" at bounding box center [964, 303] width 17 height 17
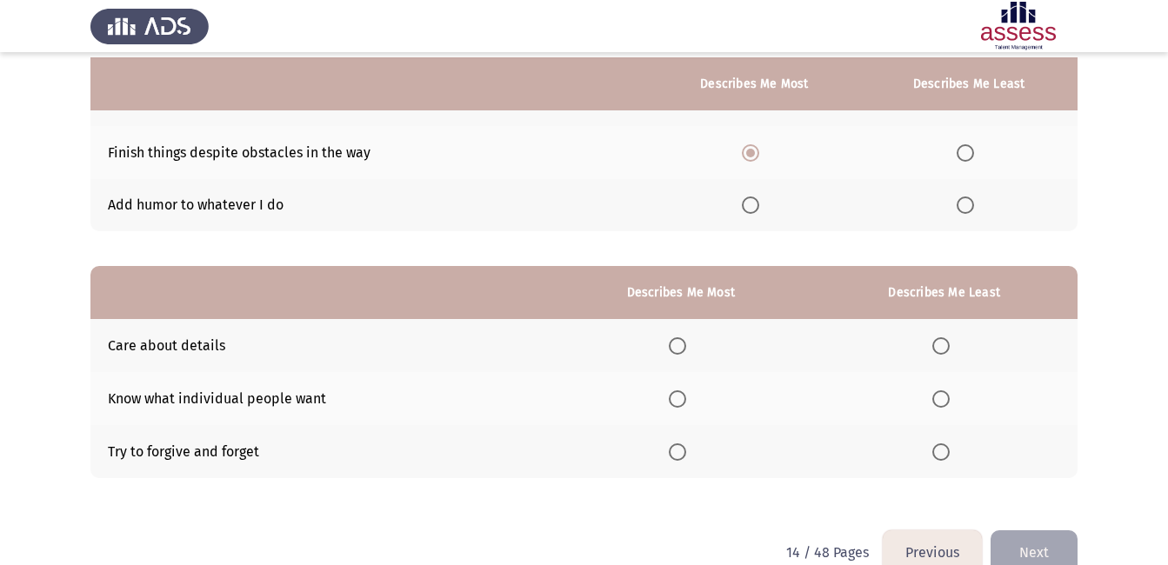
scroll to position [238, 0]
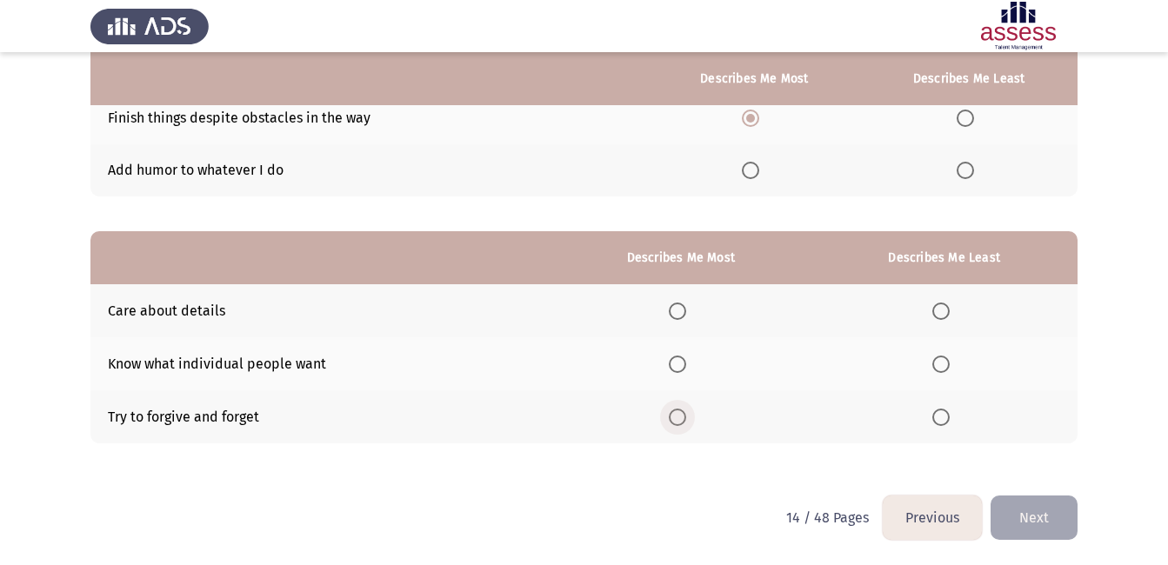
click at [678, 423] on span "Select an option" at bounding box center [677, 417] width 17 height 17
click at [678, 423] on input "Select an option" at bounding box center [677, 417] width 17 height 17
click at [943, 364] on span "Select an option" at bounding box center [940, 364] width 17 height 17
click at [943, 364] on input "Select an option" at bounding box center [940, 364] width 17 height 17
click at [1018, 521] on button "Next" at bounding box center [1033, 518] width 87 height 44
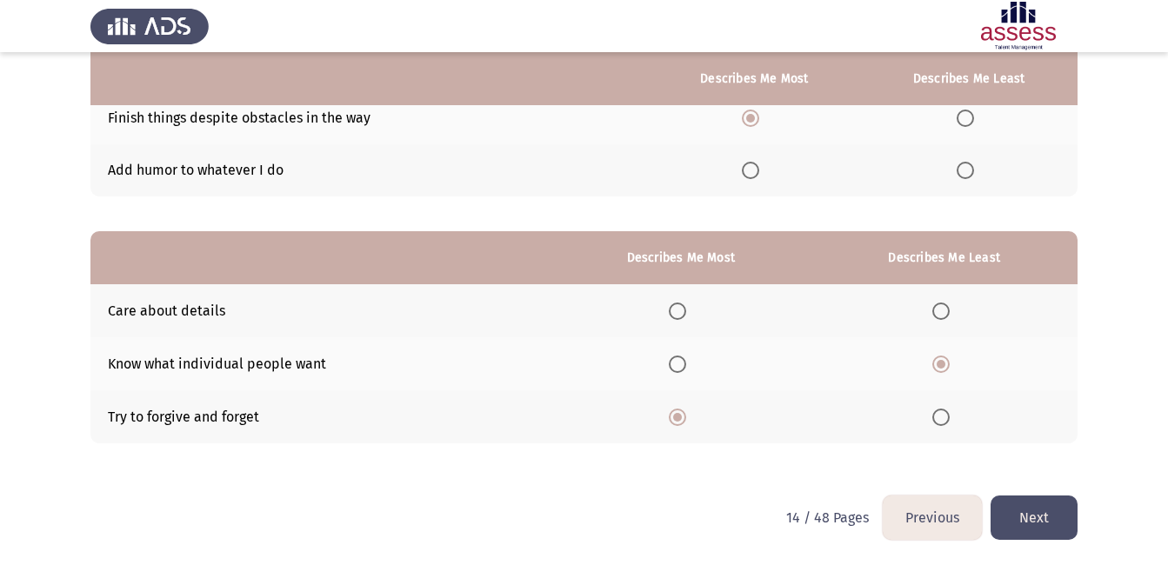
scroll to position [0, 0]
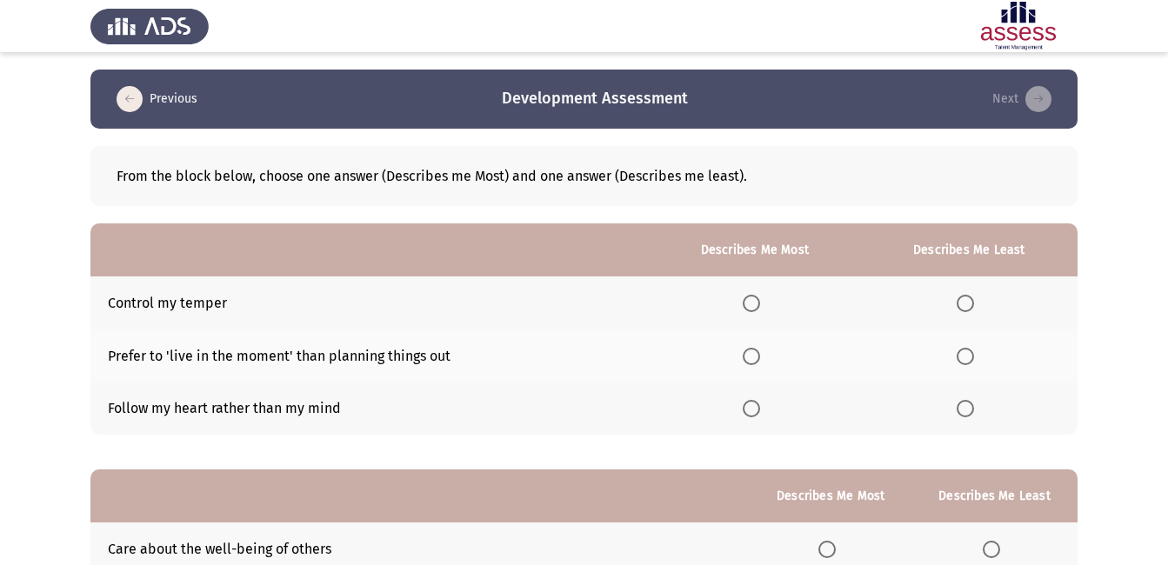
click at [970, 408] on span "Select an option" at bounding box center [964, 408] width 17 height 17
click at [970, 408] on input "Select an option" at bounding box center [964, 408] width 17 height 17
click at [749, 303] on span "Select an option" at bounding box center [750, 303] width 17 height 17
click at [749, 303] on input "Select an option" at bounding box center [750, 303] width 17 height 17
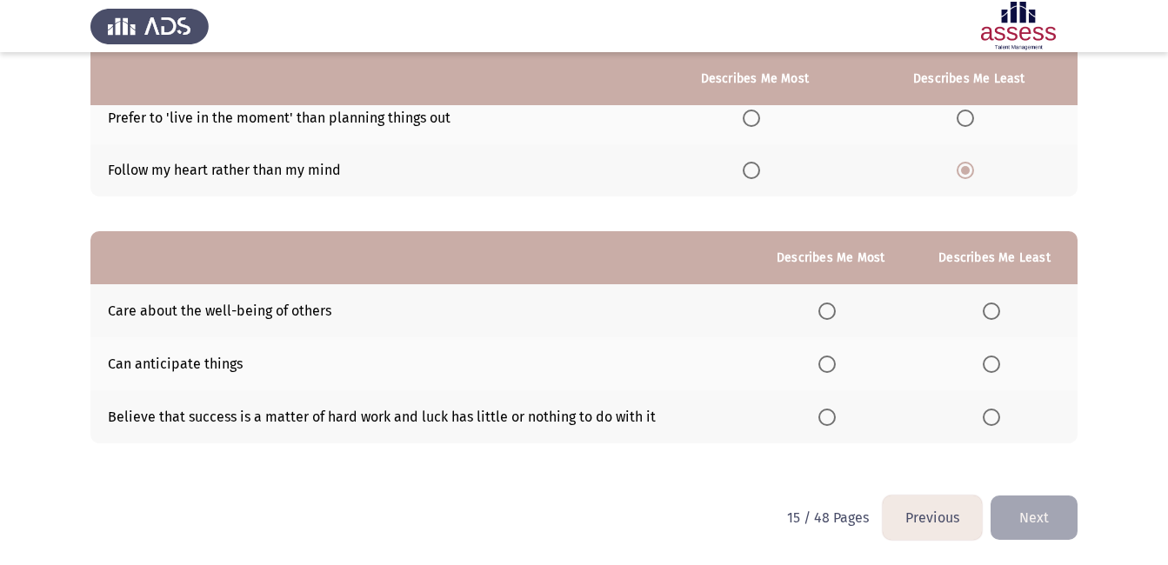
click at [831, 416] on span "Select an option" at bounding box center [826, 417] width 17 height 17
click at [831, 416] on input "Select an option" at bounding box center [826, 417] width 17 height 17
click at [993, 314] on span "Select an option" at bounding box center [990, 311] width 17 height 17
click at [993, 314] on input "Select an option" at bounding box center [990, 311] width 17 height 17
click at [1023, 516] on button "Next" at bounding box center [1033, 518] width 87 height 44
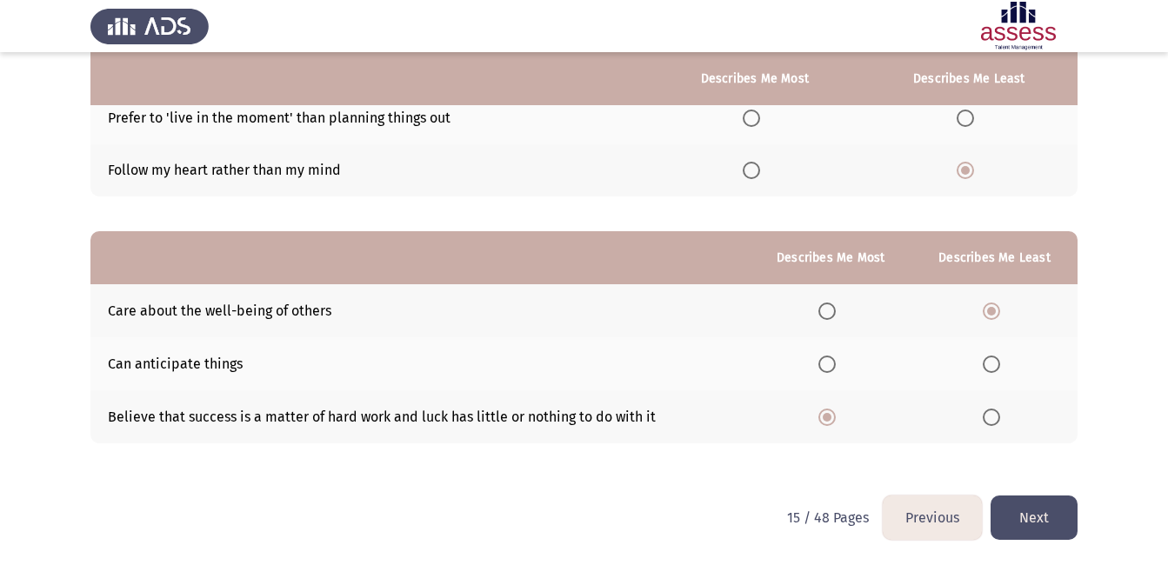
scroll to position [0, 0]
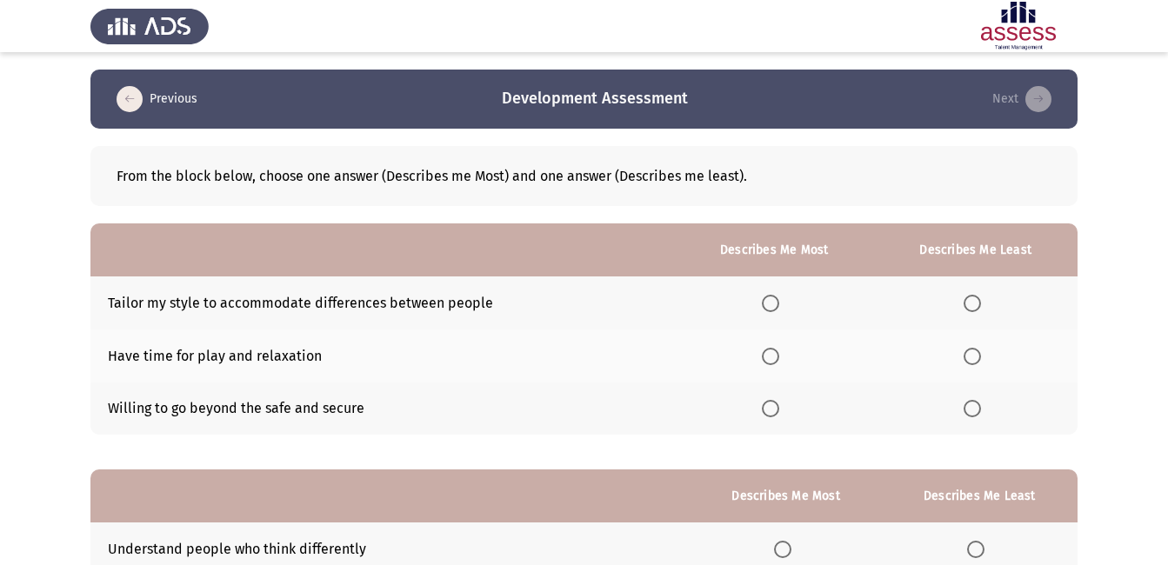
click at [771, 301] on span "Select an option" at bounding box center [770, 303] width 17 height 17
click at [771, 301] on input "Select an option" at bounding box center [770, 303] width 17 height 17
click at [970, 410] on span "Select an option" at bounding box center [971, 408] width 17 height 17
click at [970, 410] on input "Select an option" at bounding box center [971, 408] width 17 height 17
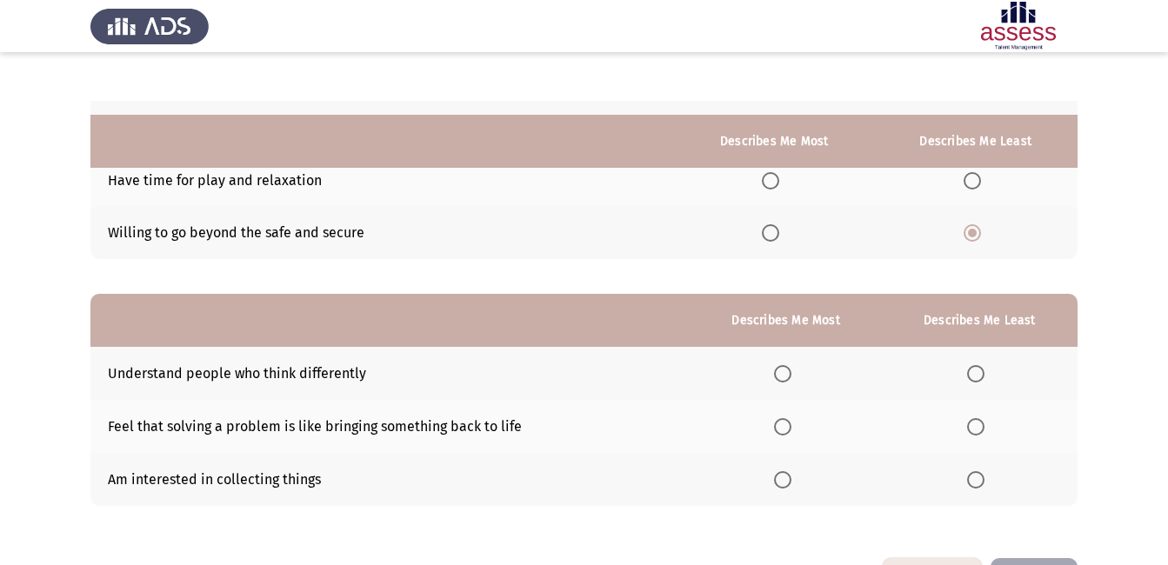
scroll to position [238, 0]
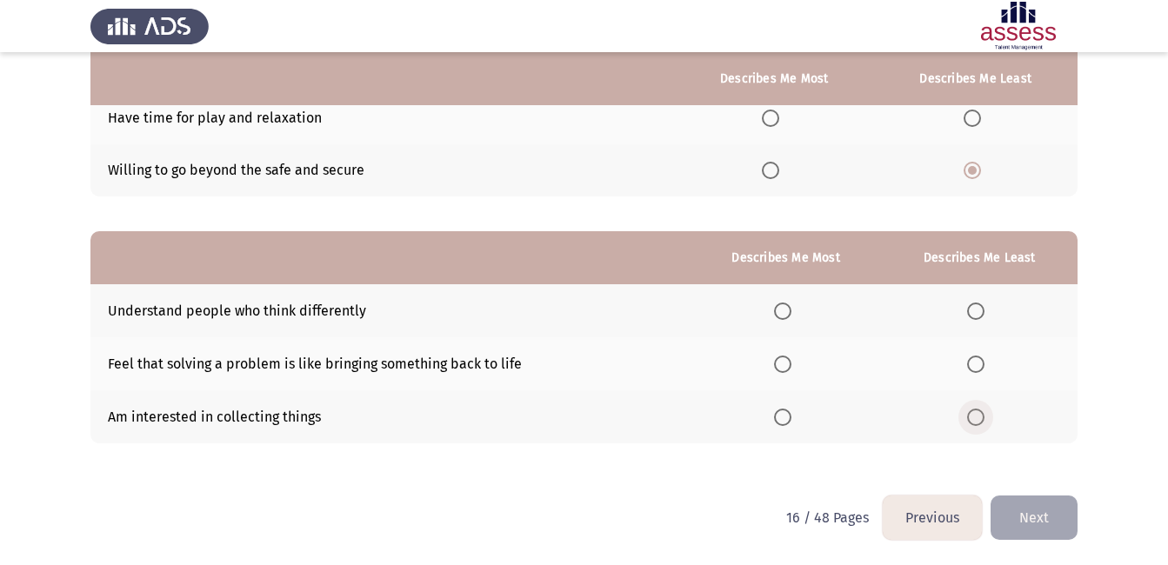
click at [978, 417] on span "Select an option" at bounding box center [975, 417] width 17 height 17
click at [978, 417] on input "Select an option" at bounding box center [975, 417] width 17 height 17
click at [786, 368] on span "Select an option" at bounding box center [782, 364] width 17 height 17
click at [786, 368] on input "Select an option" at bounding box center [782, 364] width 17 height 17
click at [1029, 516] on button "Next" at bounding box center [1033, 518] width 87 height 44
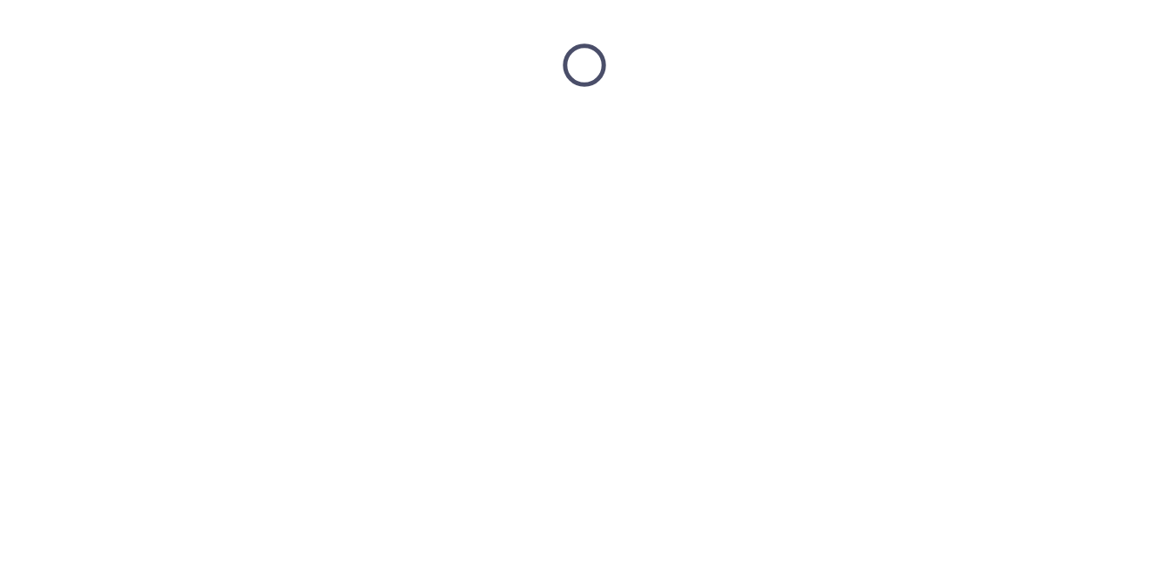
scroll to position [0, 0]
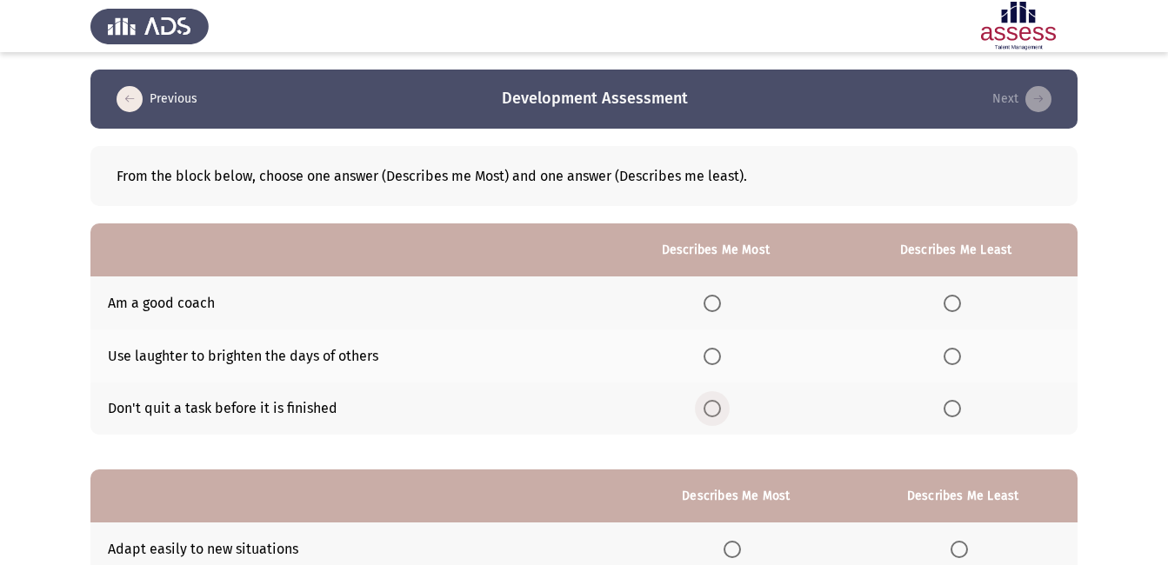
click at [717, 411] on span "Select an option" at bounding box center [711, 408] width 17 height 17
click at [717, 411] on input "Select an option" at bounding box center [711, 408] width 17 height 17
click at [953, 300] on span "Select an option" at bounding box center [951, 303] width 17 height 17
click at [953, 300] on input "Select an option" at bounding box center [951, 303] width 17 height 17
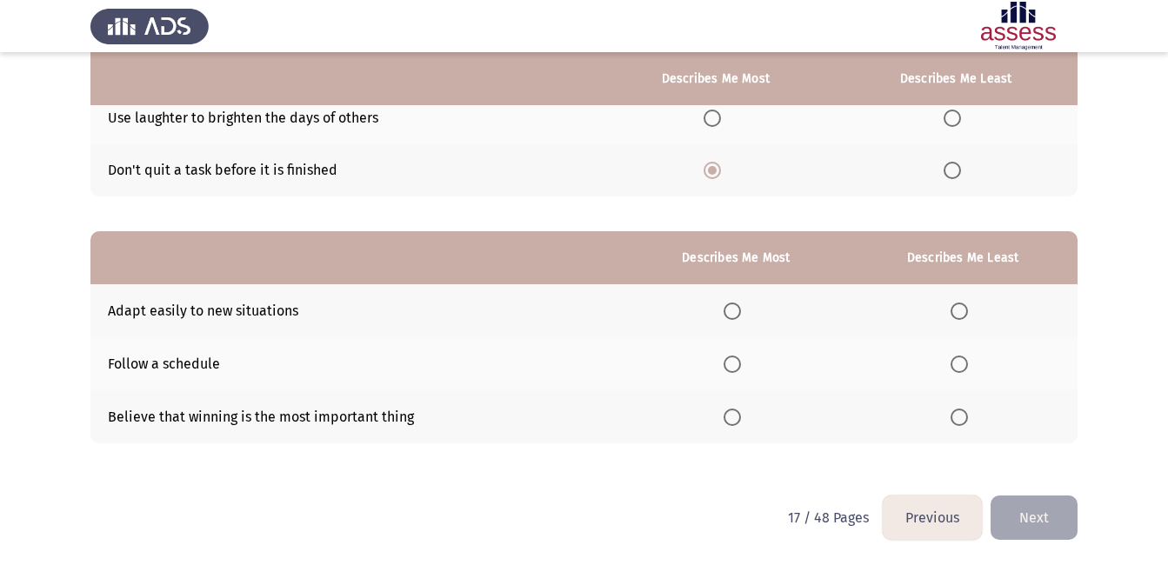
click at [732, 311] on span "Select an option" at bounding box center [732, 311] width 0 height 0
click at [736, 310] on input "Select an option" at bounding box center [731, 311] width 17 height 17
click at [956, 416] on span "Select an option" at bounding box center [958, 417] width 17 height 17
click at [956, 416] on input "Select an option" at bounding box center [958, 417] width 17 height 17
click at [739, 363] on span "Select an option" at bounding box center [731, 364] width 17 height 17
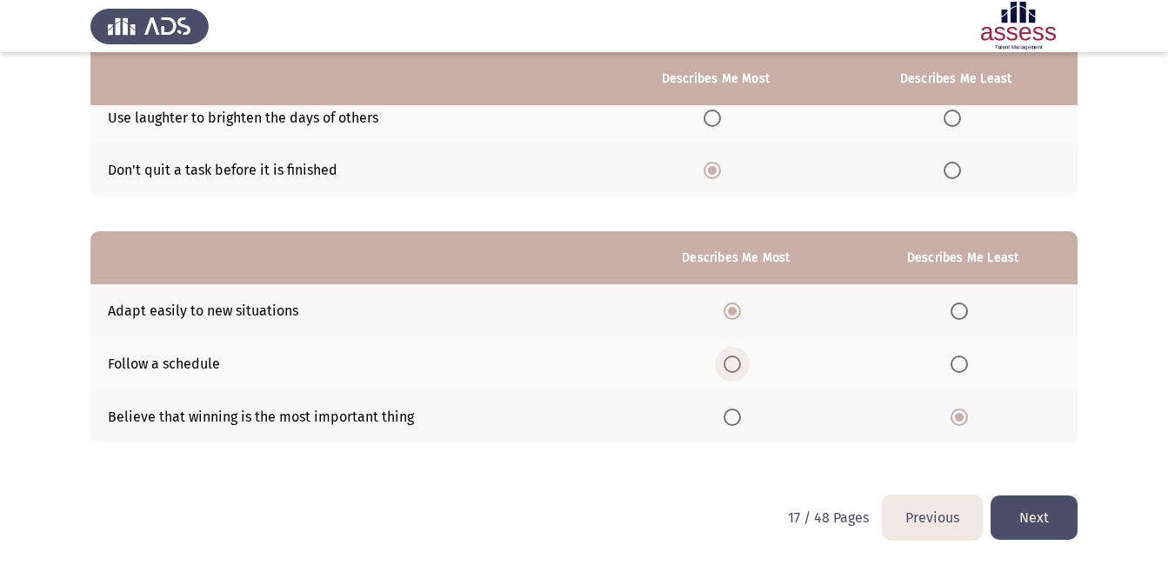
click at [739, 363] on input "Select an option" at bounding box center [731, 364] width 17 height 17
click at [1043, 512] on button "Next" at bounding box center [1033, 518] width 87 height 44
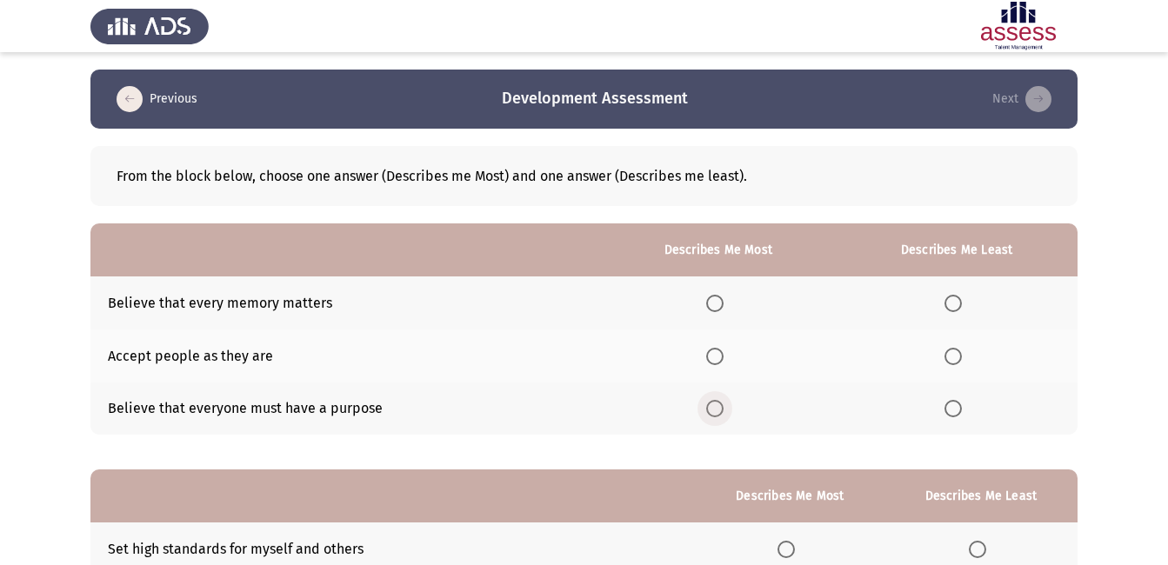
click at [716, 408] on span "Select an option" at bounding box center [714, 408] width 17 height 17
click at [716, 408] on input "Select an option" at bounding box center [714, 408] width 17 height 17
click at [716, 353] on span "Select an option" at bounding box center [714, 356] width 17 height 17
click at [716, 353] on input "Select an option" at bounding box center [714, 356] width 17 height 17
click at [955, 300] on span "Select an option" at bounding box center [952, 303] width 17 height 17
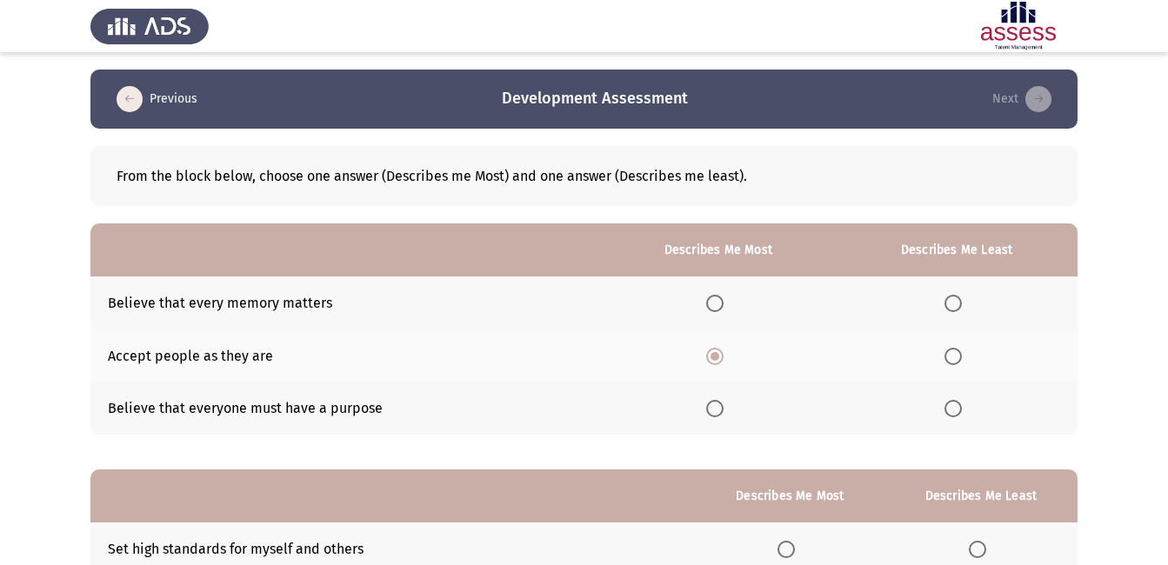
click at [955, 300] on input "Select an option" at bounding box center [952, 303] width 17 height 17
click at [1167, 521] on app-assessment-container "Previous Development Assessment Next From the block below, choose one answer (D…" at bounding box center [584, 402] width 1168 height 664
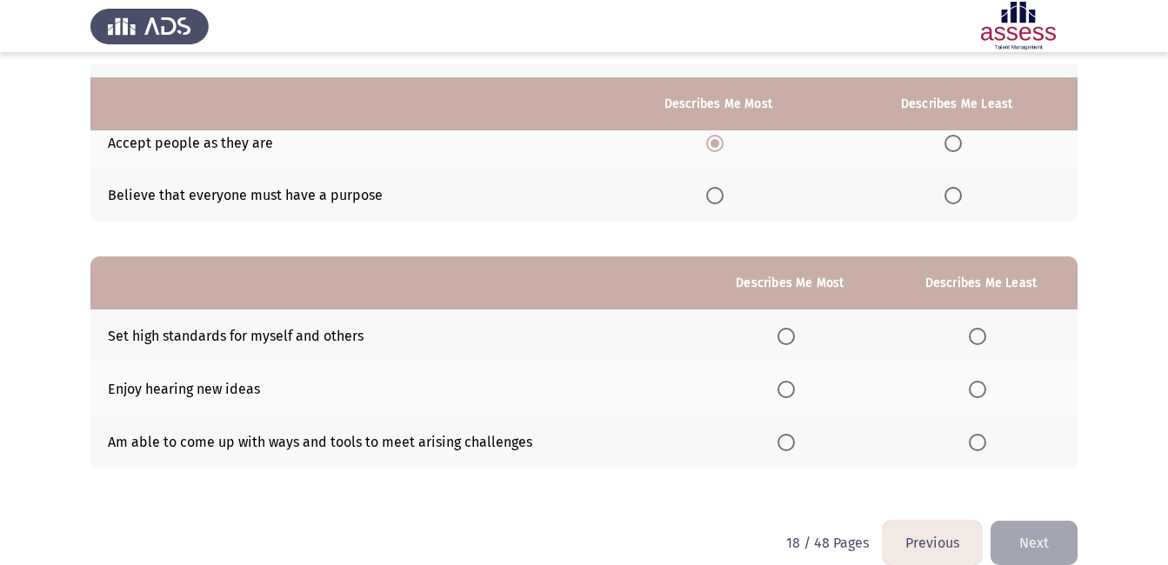
scroll to position [238, 0]
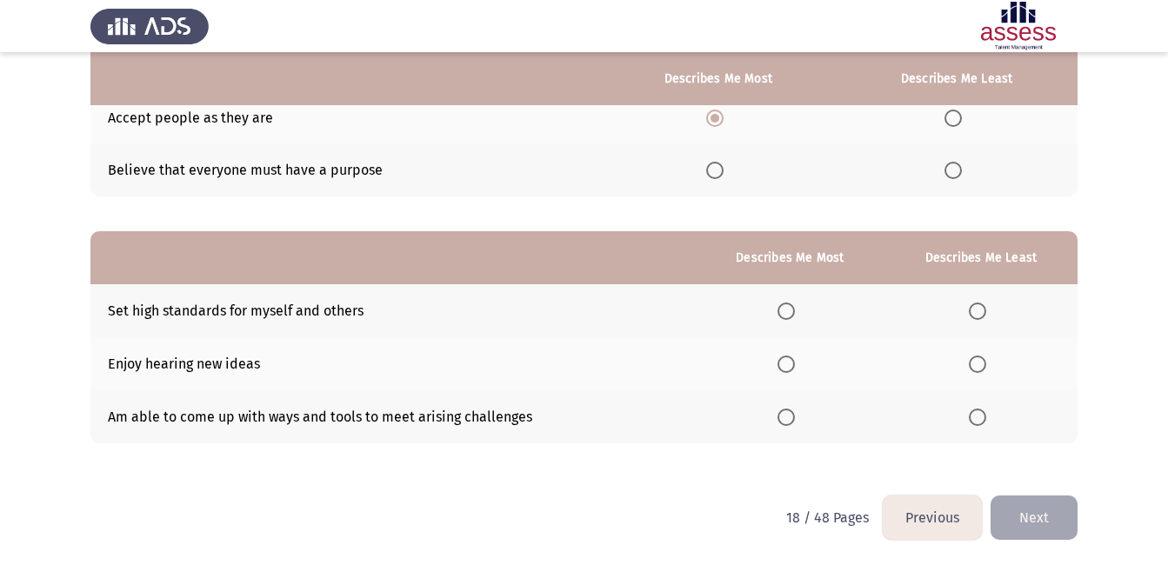
click at [786, 417] on span "Select an option" at bounding box center [786, 417] width 0 height 0
click at [789, 417] on input "Select an option" at bounding box center [785, 417] width 17 height 17
click at [973, 314] on span "Select an option" at bounding box center [977, 311] width 17 height 17
click at [973, 314] on input "Select an option" at bounding box center [977, 311] width 17 height 17
click at [1041, 531] on button "Next" at bounding box center [1033, 518] width 87 height 44
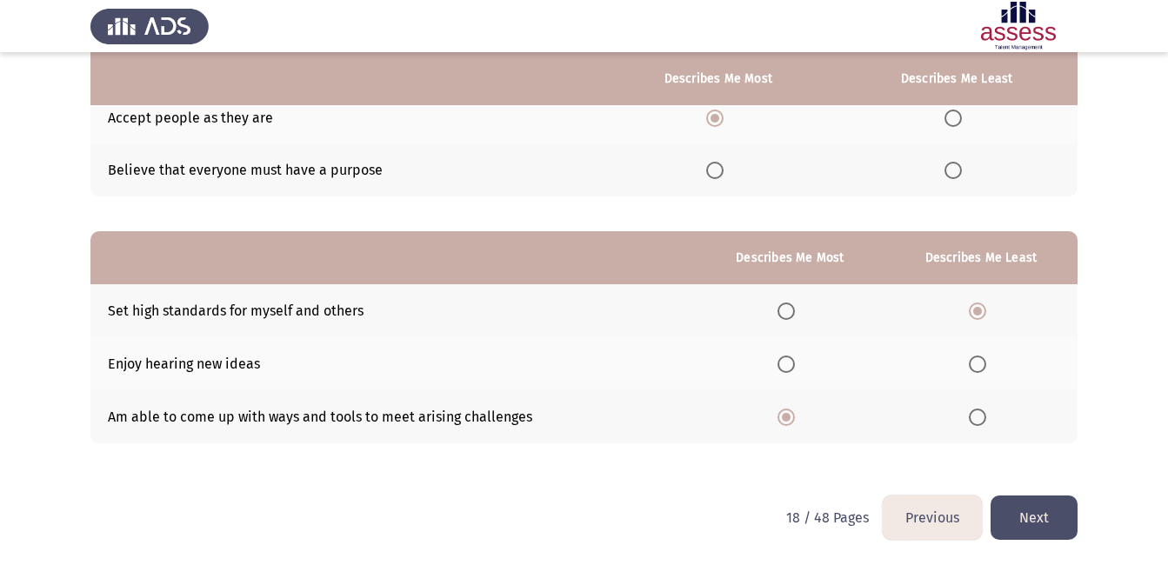
scroll to position [0, 0]
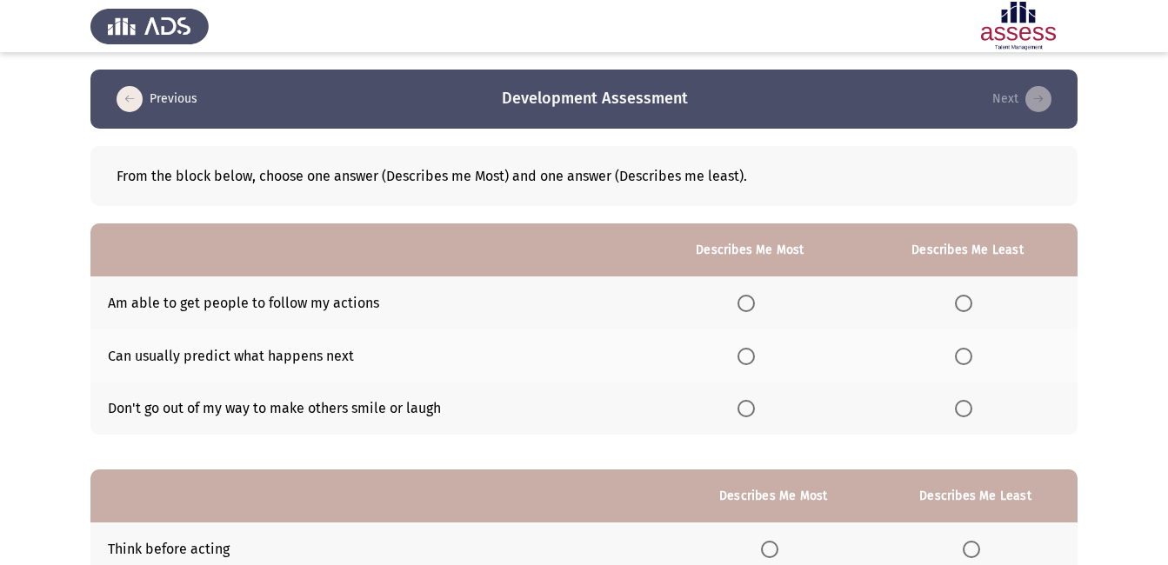
click at [749, 305] on span "Select an option" at bounding box center [745, 303] width 17 height 17
click at [749, 305] on input "Select an option" at bounding box center [745, 303] width 17 height 17
click at [965, 361] on span "Select an option" at bounding box center [963, 356] width 17 height 17
click at [965, 361] on input "Select an option" at bounding box center [963, 356] width 17 height 17
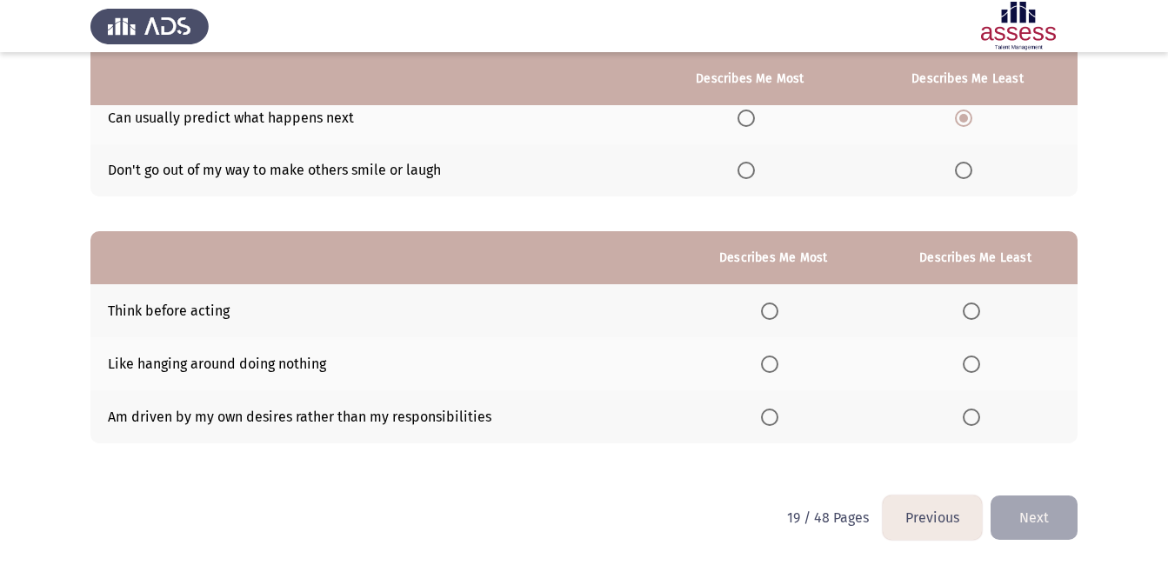
click at [977, 363] on span "Select an option" at bounding box center [970, 364] width 17 height 17
click at [977, 363] on input "Select an option" at bounding box center [970, 364] width 17 height 17
click at [769, 308] on span "Select an option" at bounding box center [769, 311] width 17 height 17
click at [769, 308] on input "Select an option" at bounding box center [769, 311] width 17 height 17
click at [1006, 522] on button "Next" at bounding box center [1033, 518] width 87 height 44
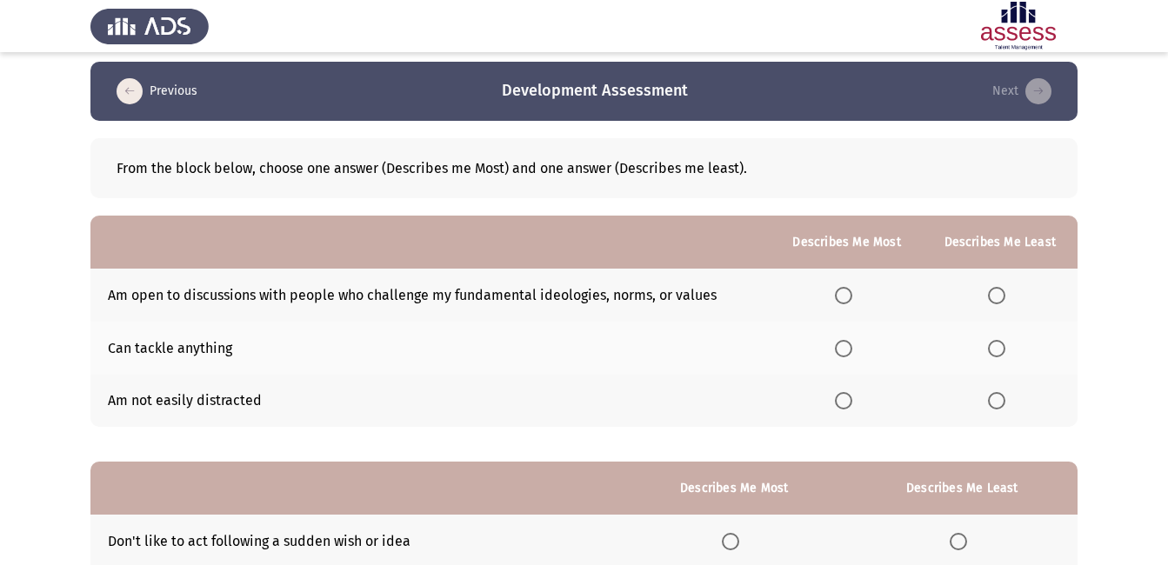
scroll to position [0, 0]
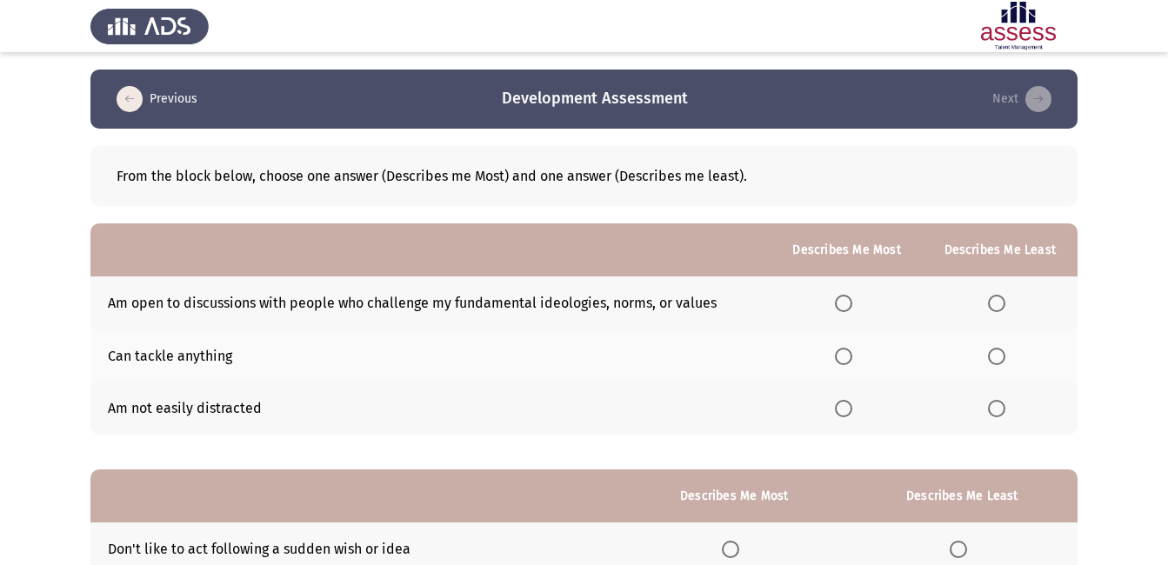
drag, startPoint x: 1157, startPoint y: 373, endPoint x: 1074, endPoint y: 391, distance: 85.4
click at [1074, 391] on app-assessment-container "Previous Development Assessment Next From the block below, choose one answer (D…" at bounding box center [584, 402] width 1168 height 664
click at [845, 412] on span "Select an option" at bounding box center [843, 408] width 17 height 17
click at [845, 412] on input "Select an option" at bounding box center [843, 408] width 17 height 17
click at [1002, 297] on span "Select an option" at bounding box center [996, 303] width 17 height 17
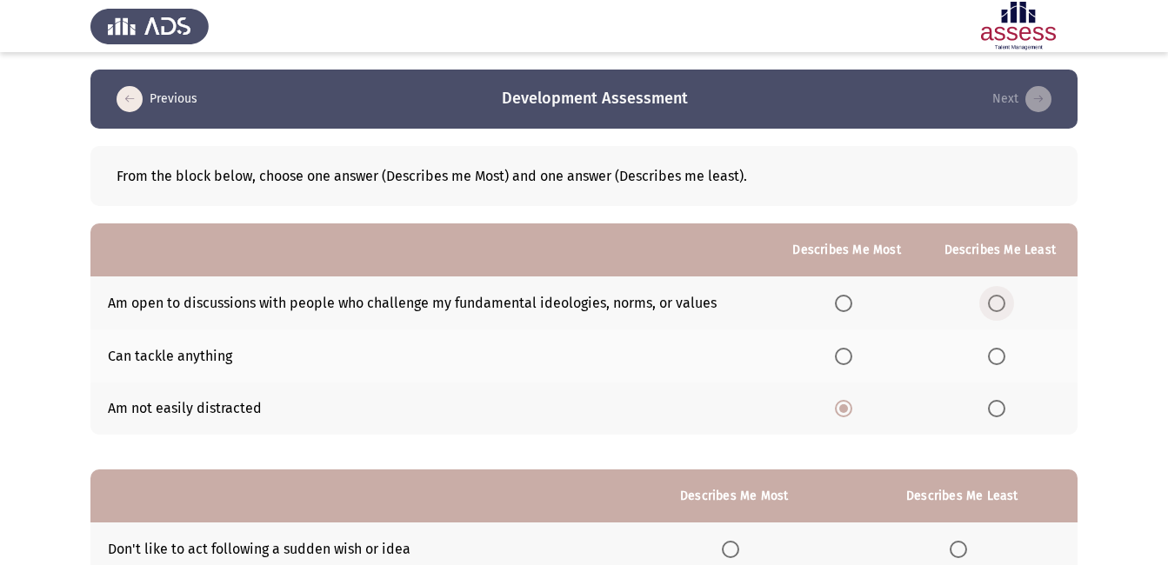
click at [1002, 297] on input "Select an option" at bounding box center [996, 303] width 17 height 17
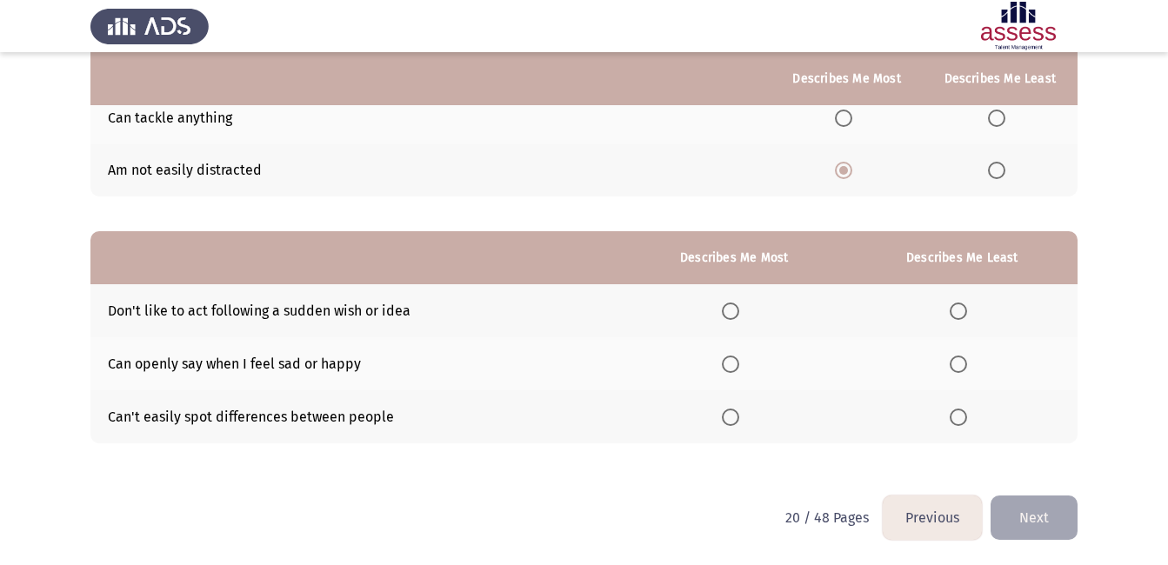
click at [959, 315] on span "Select an option" at bounding box center [957, 311] width 17 height 17
click at [959, 315] on input "Select an option" at bounding box center [957, 311] width 17 height 17
click at [962, 357] on span "Select an option" at bounding box center [957, 364] width 17 height 17
click at [962, 357] on input "Select an option" at bounding box center [957, 364] width 17 height 17
click at [739, 310] on span "Select an option" at bounding box center [730, 311] width 17 height 17
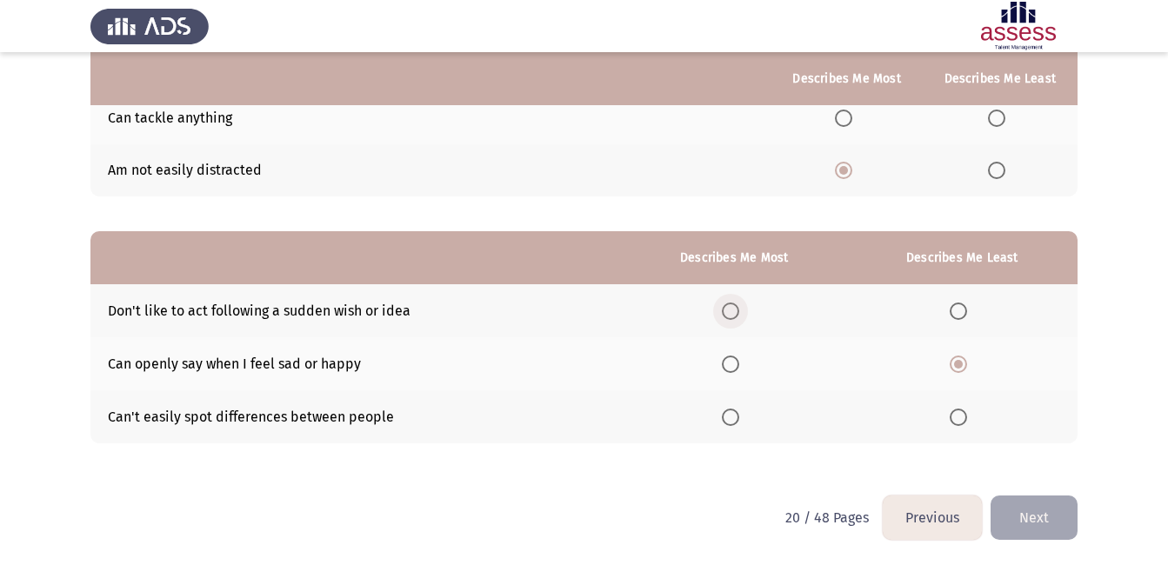
click at [739, 310] on input "Select an option" at bounding box center [730, 311] width 17 height 17
click at [1023, 510] on button "Next" at bounding box center [1033, 518] width 87 height 44
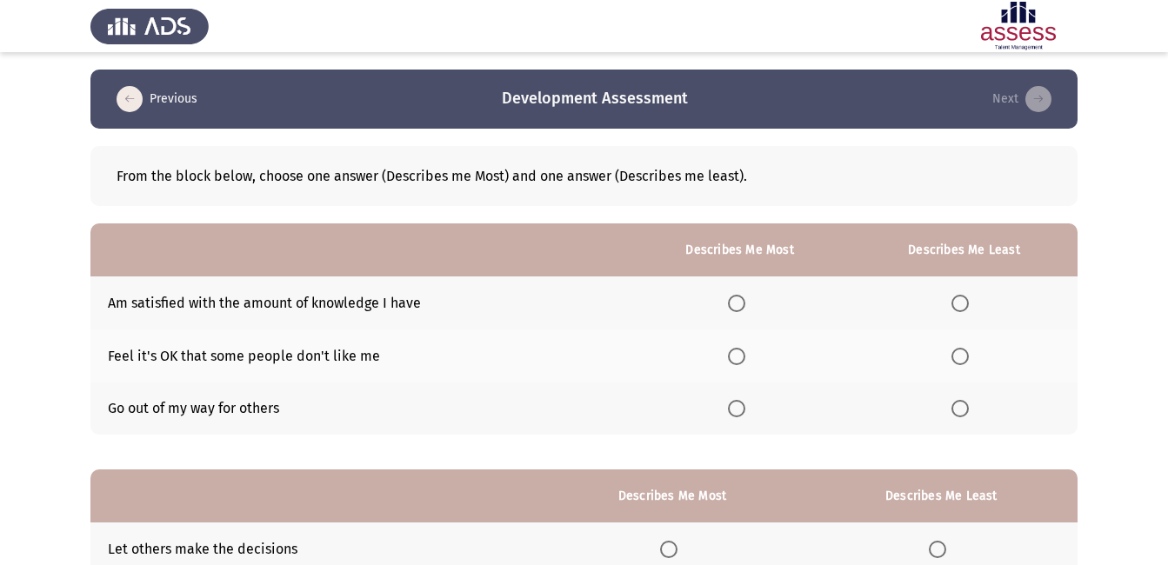
click at [738, 354] on span "Select an option" at bounding box center [736, 356] width 17 height 17
click at [738, 354] on input "Select an option" at bounding box center [736, 356] width 17 height 17
click at [959, 408] on span "Select an option" at bounding box center [959, 408] width 17 height 17
click at [959, 408] on input "Select an option" at bounding box center [959, 408] width 17 height 17
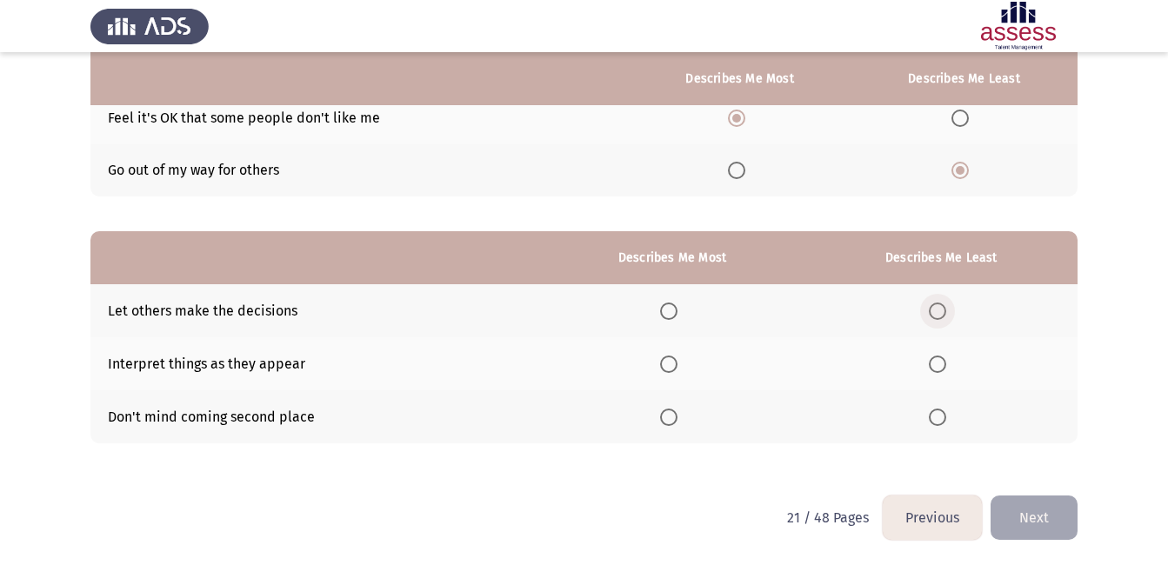
click at [940, 314] on span "Select an option" at bounding box center [937, 311] width 17 height 17
click at [940, 314] on input "Select an option" at bounding box center [937, 311] width 17 height 17
click at [669, 367] on span "Select an option" at bounding box center [668, 364] width 17 height 17
click at [669, 367] on input "Select an option" at bounding box center [668, 364] width 17 height 17
click at [1045, 521] on button "Next" at bounding box center [1033, 518] width 87 height 44
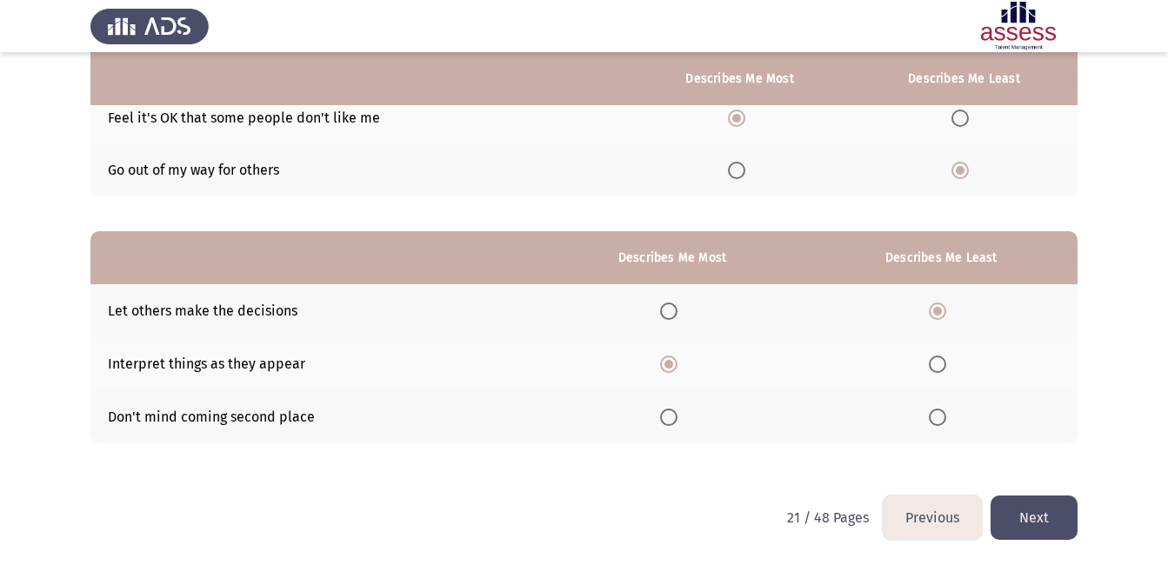
scroll to position [0, 0]
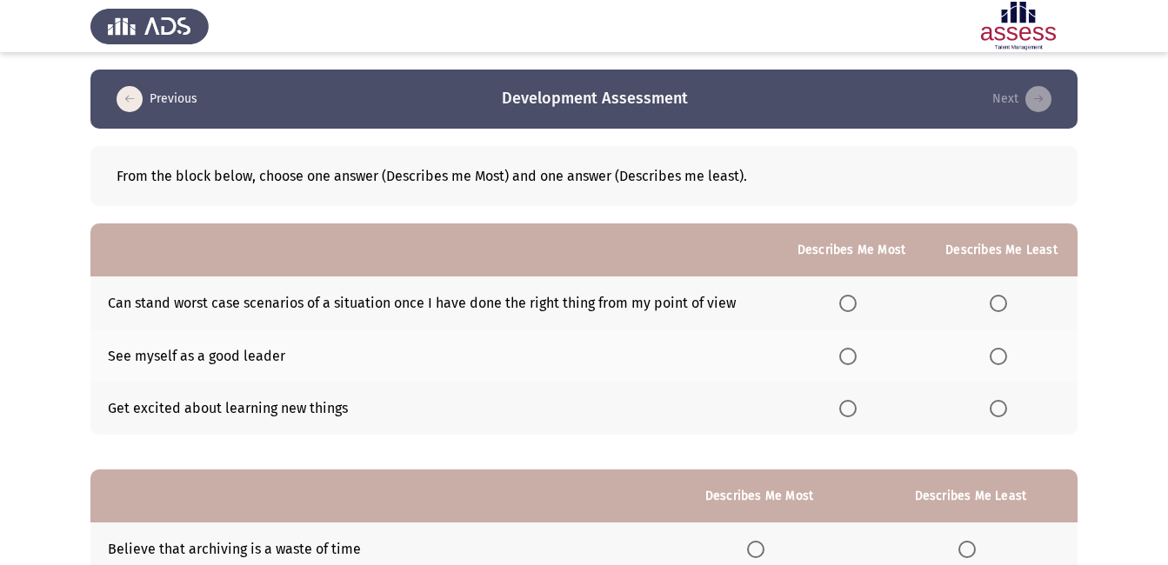
click at [848, 303] on span "Select an option" at bounding box center [848, 303] width 0 height 0
click at [851, 303] on input "Select an option" at bounding box center [847, 303] width 17 height 17
click at [998, 356] on span "Select an option" at bounding box center [997, 356] width 17 height 17
click at [998, 356] on input "Select an option" at bounding box center [997, 356] width 17 height 17
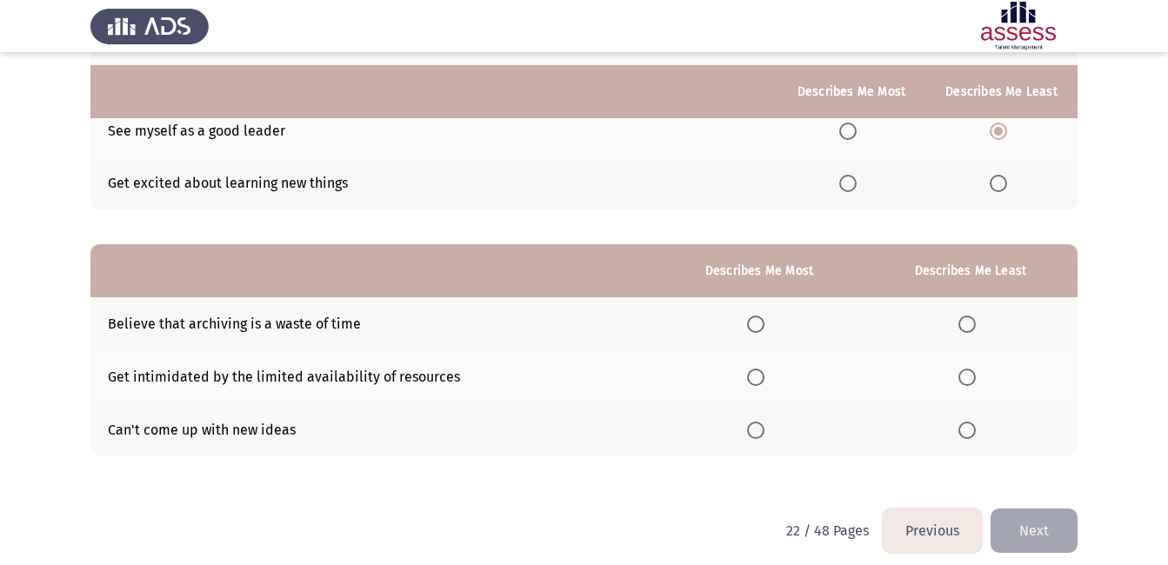
scroll to position [238, 0]
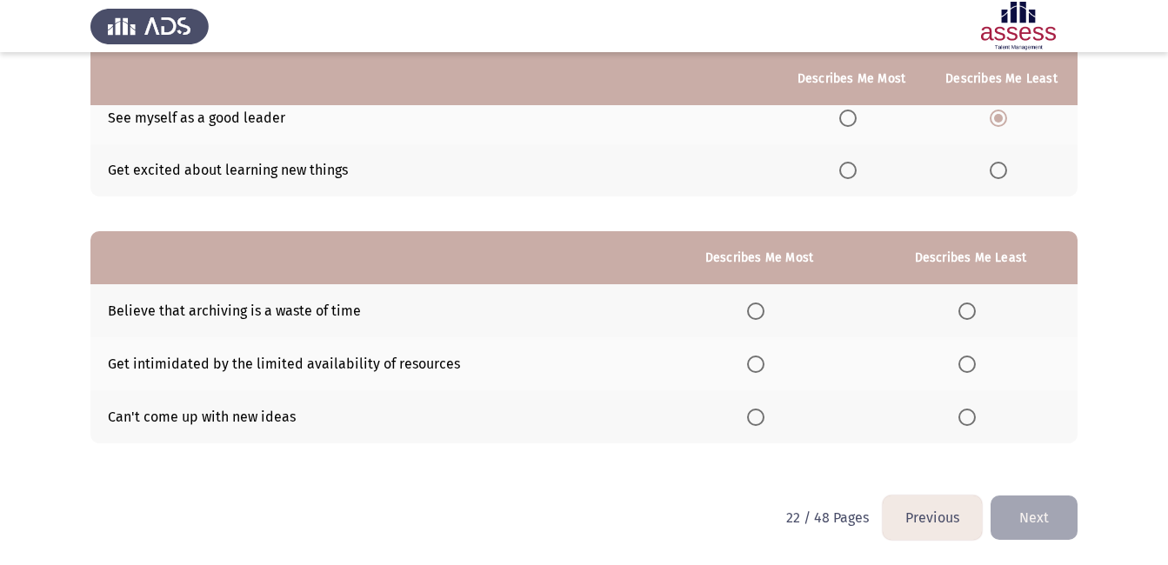
click at [968, 302] on mat-radio-button "Select an option" at bounding box center [970, 311] width 24 height 18
click at [968, 305] on span "Select an option" at bounding box center [966, 311] width 17 height 17
click at [968, 305] on input "Select an option" at bounding box center [966, 311] width 17 height 17
click at [752, 369] on span "Select an option" at bounding box center [755, 364] width 17 height 17
click at [752, 369] on input "Select an option" at bounding box center [755, 364] width 17 height 17
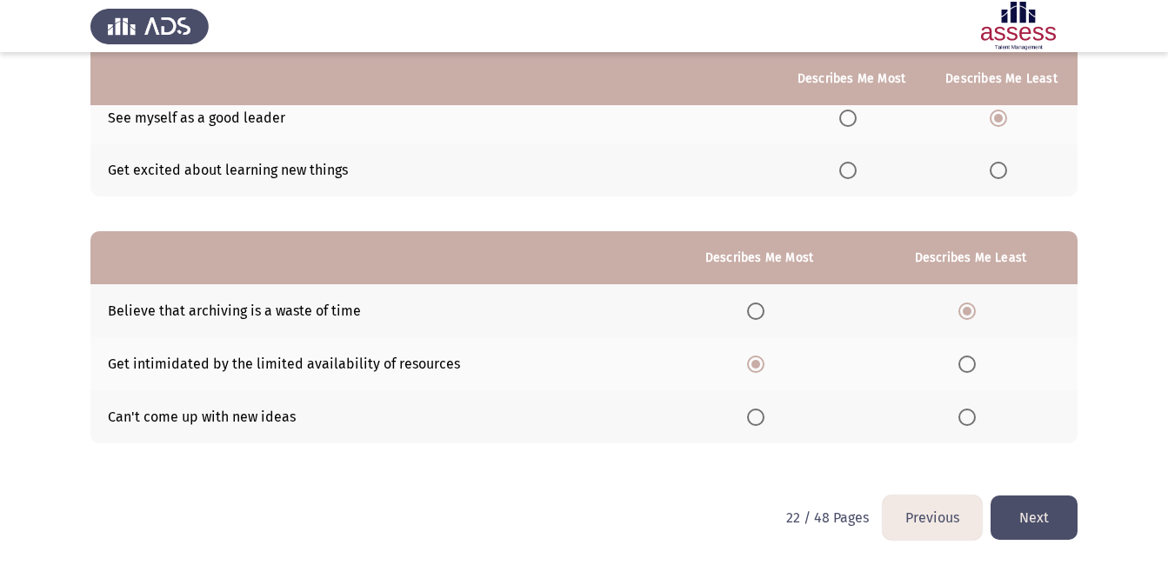
click at [1025, 505] on button "Next" at bounding box center [1033, 518] width 87 height 44
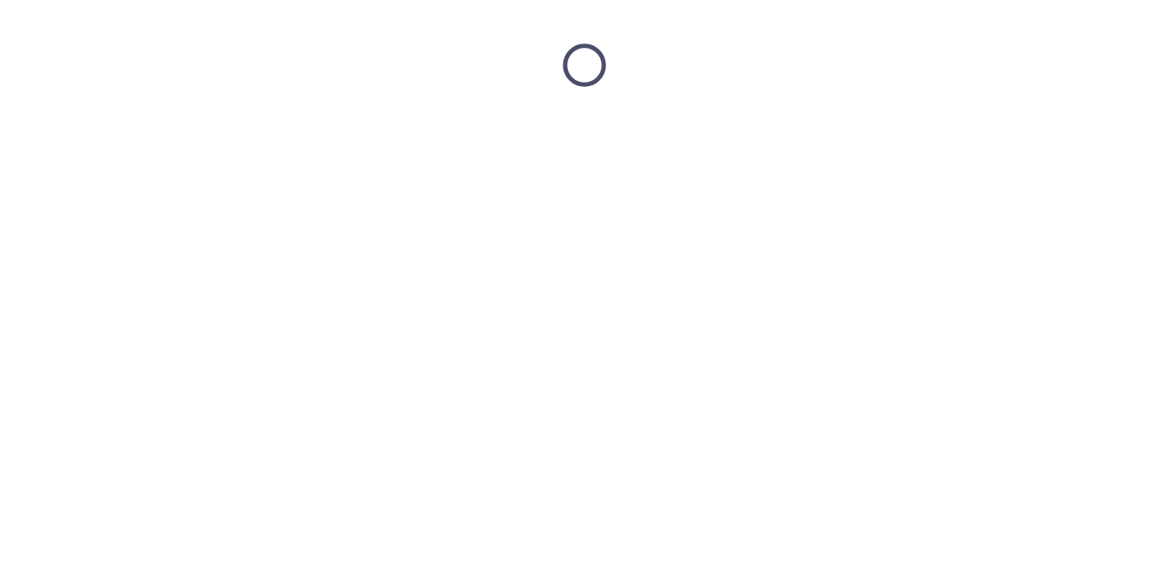
scroll to position [0, 0]
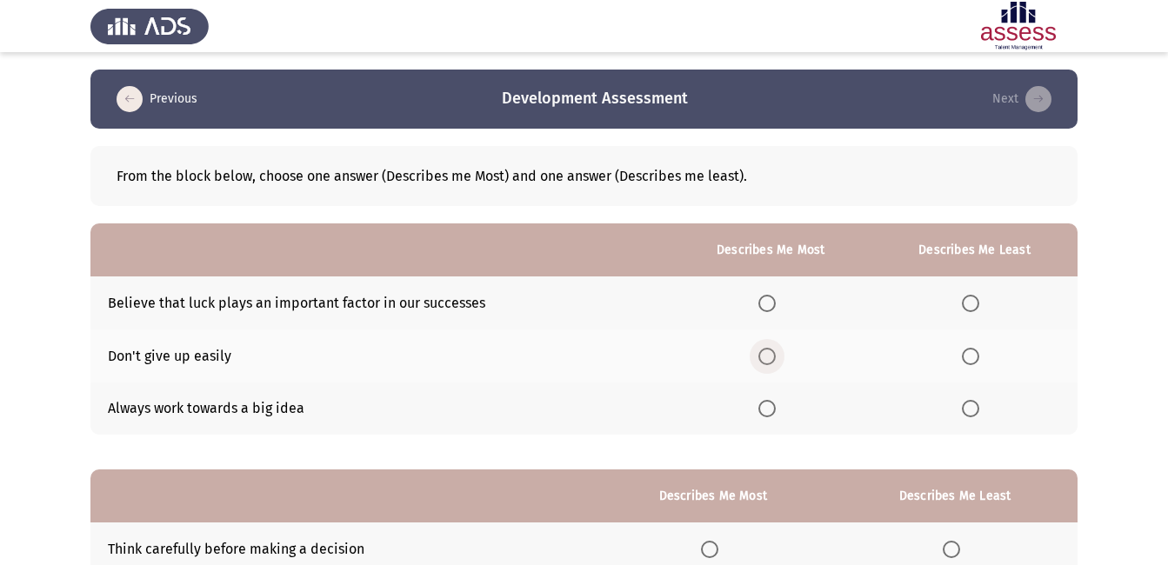
click at [772, 360] on span "Select an option" at bounding box center [766, 356] width 17 height 17
click at [772, 360] on input "Select an option" at bounding box center [766, 356] width 17 height 17
click at [971, 302] on span "Select an option" at bounding box center [970, 303] width 17 height 17
click at [971, 302] on input "Select an option" at bounding box center [970, 303] width 17 height 17
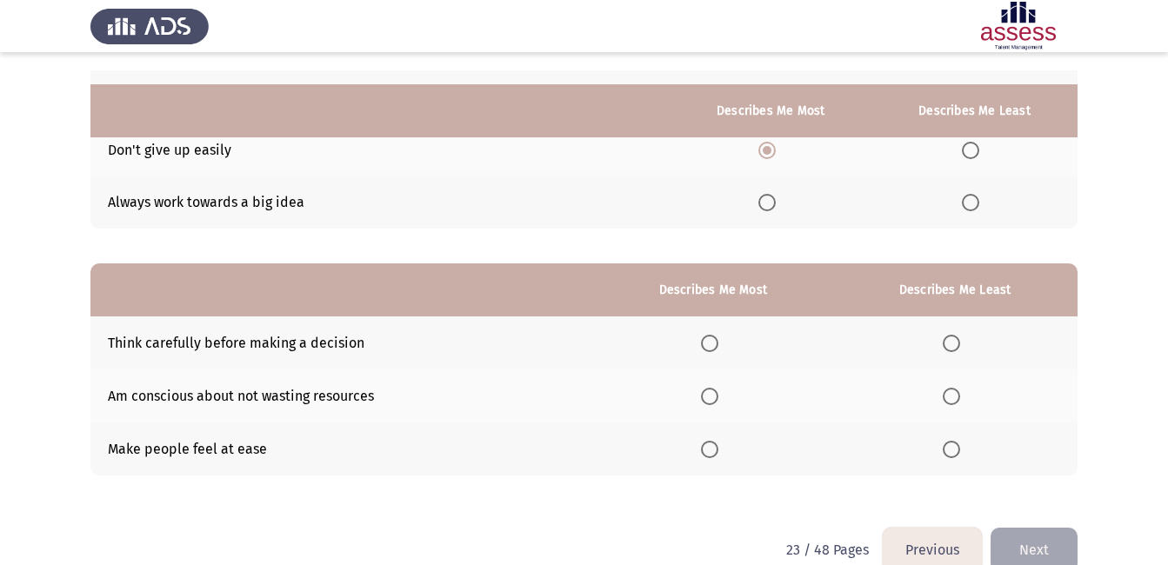
scroll to position [238, 0]
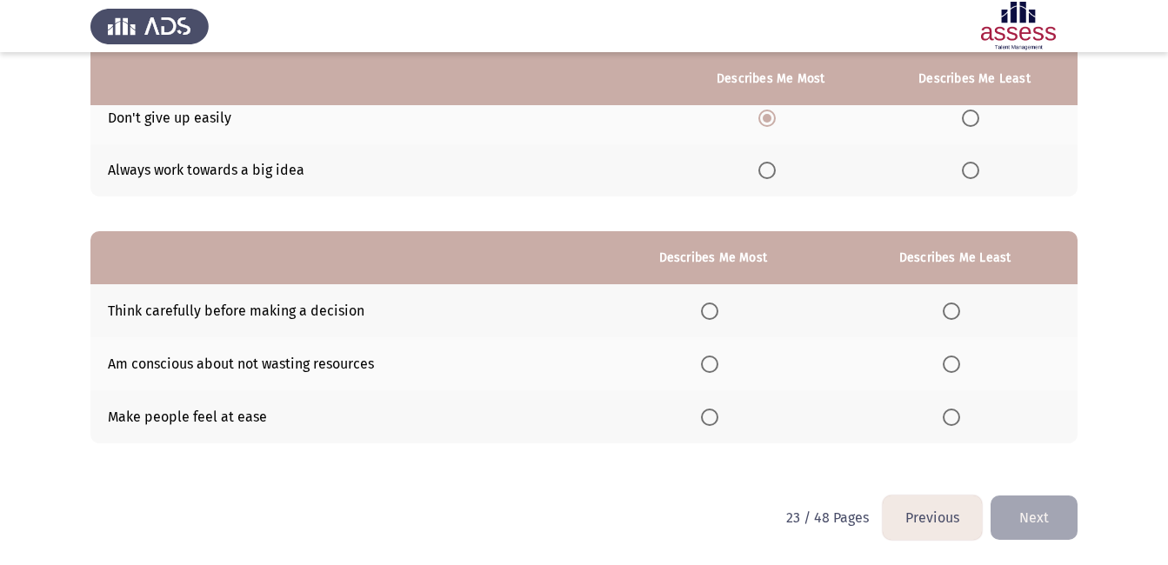
click at [955, 361] on span "Select an option" at bounding box center [950, 364] width 17 height 17
click at [955, 361] on input "Select an option" at bounding box center [950, 364] width 17 height 17
click at [716, 312] on span "Select an option" at bounding box center [709, 311] width 17 height 17
click at [716, 312] on input "Select an option" at bounding box center [709, 311] width 17 height 17
click at [1023, 523] on button "Next" at bounding box center [1033, 518] width 87 height 44
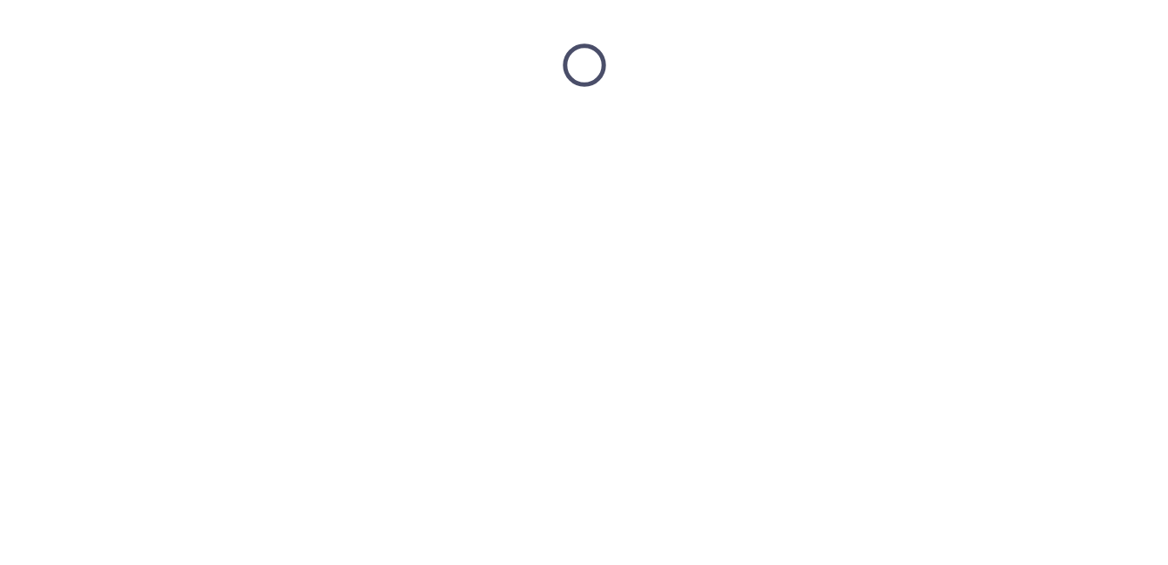
scroll to position [0, 0]
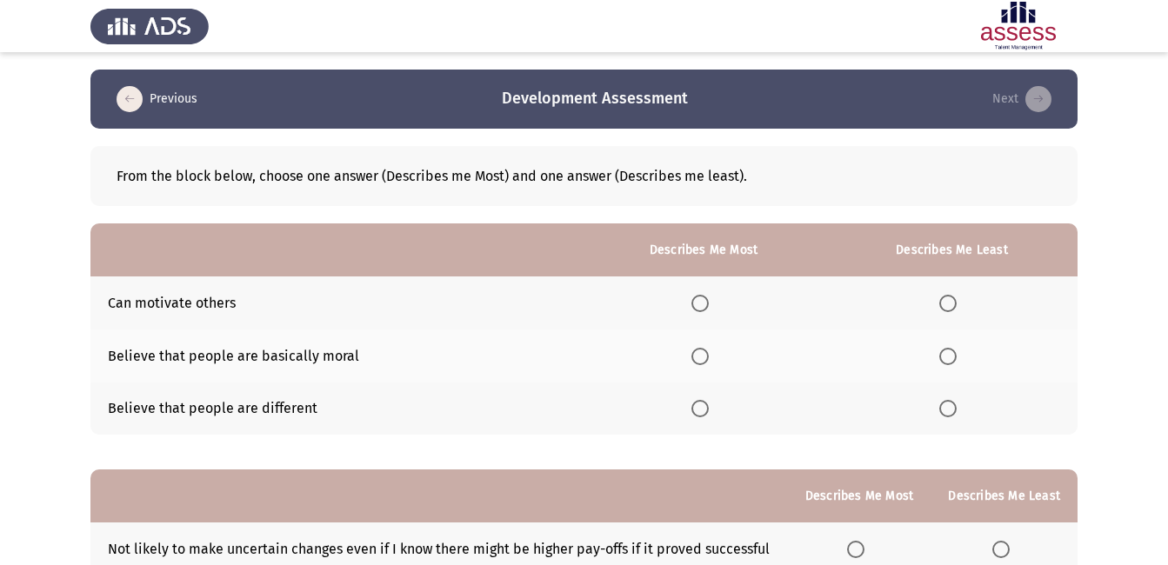
click at [699, 306] on span "Select an option" at bounding box center [699, 303] width 17 height 17
click at [699, 306] on input "Select an option" at bounding box center [699, 303] width 17 height 17
click at [949, 352] on span "Select an option" at bounding box center [947, 356] width 17 height 17
click at [949, 352] on input "Select an option" at bounding box center [947, 356] width 17 height 17
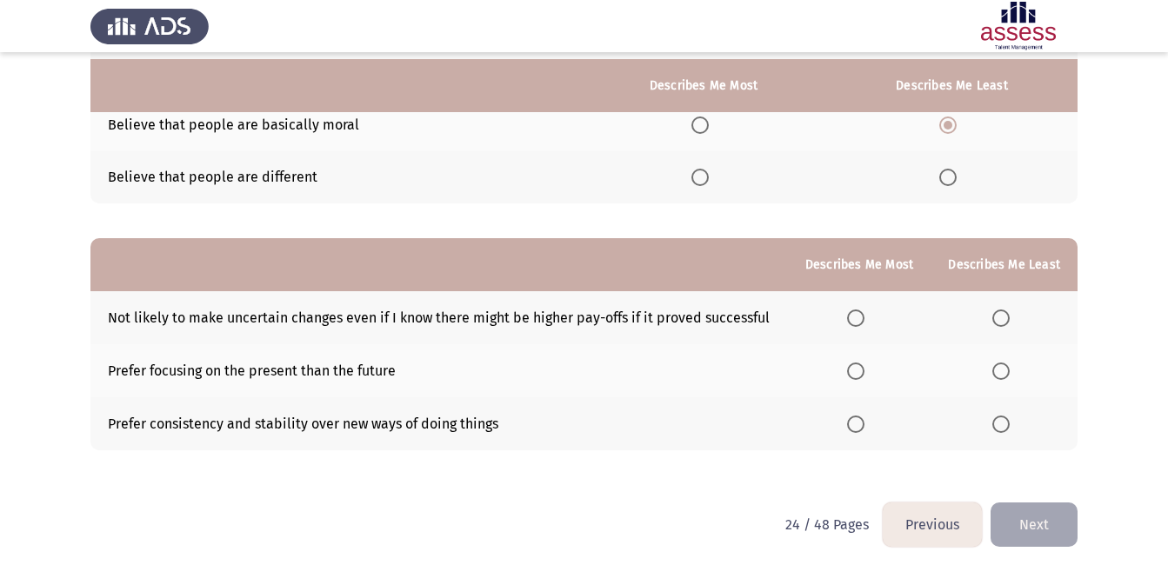
scroll to position [238, 0]
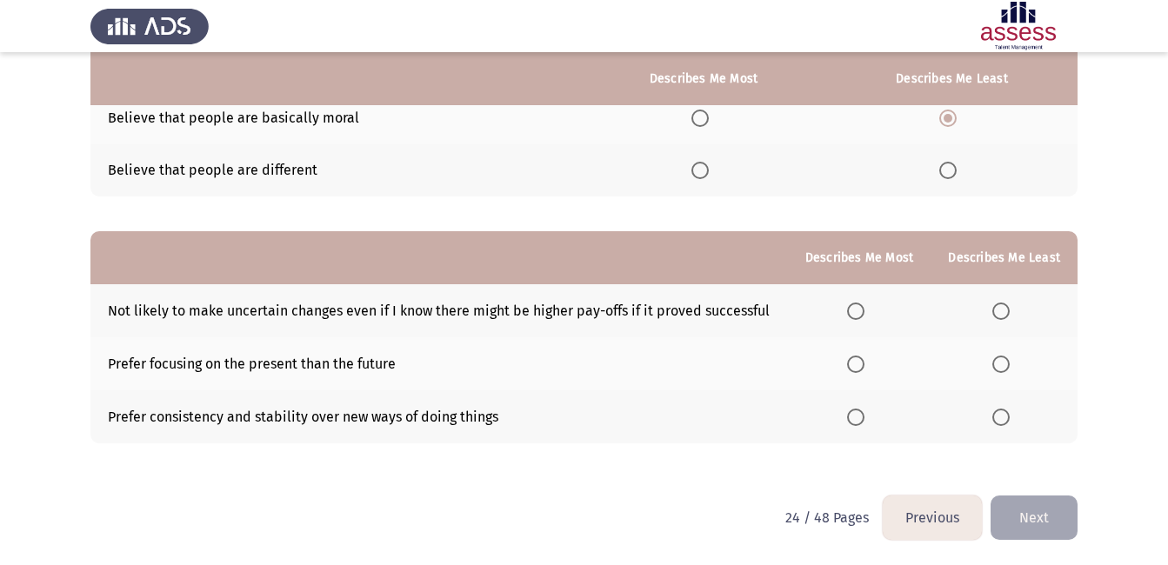
click at [855, 316] on span "Select an option" at bounding box center [855, 311] width 17 height 17
click at [855, 316] on input "Select an option" at bounding box center [855, 311] width 17 height 17
click at [860, 368] on span "Select an option" at bounding box center [855, 364] width 17 height 17
click at [860, 368] on input "Select an option" at bounding box center [855, 364] width 17 height 17
click at [1002, 308] on span "Select an option" at bounding box center [1000, 311] width 17 height 17
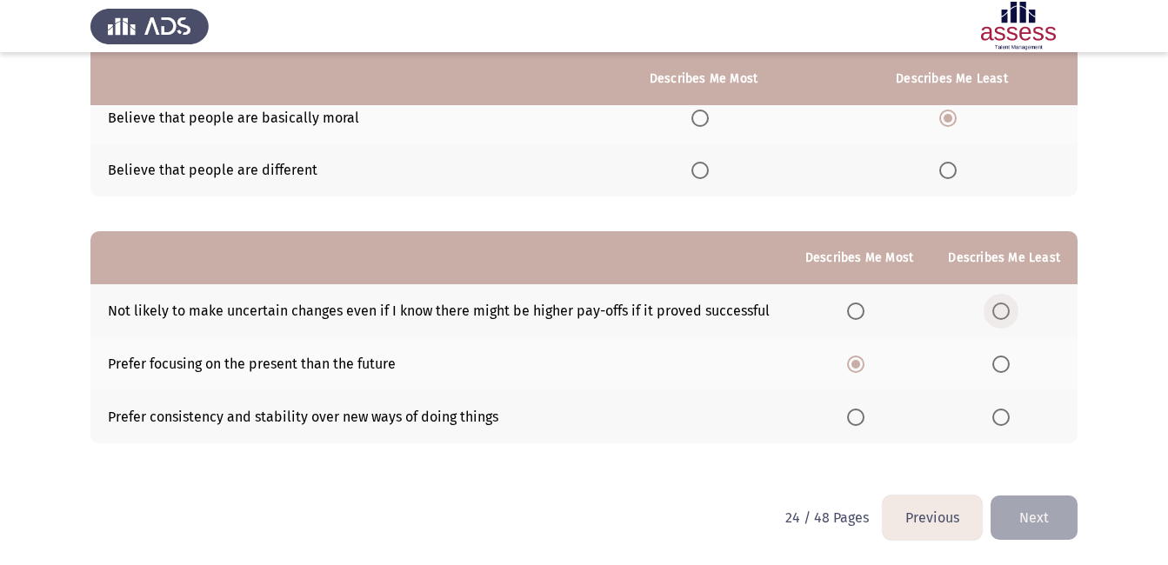
click at [1002, 308] on input "Select an option" at bounding box center [1000, 311] width 17 height 17
click at [1033, 511] on button "Next" at bounding box center [1033, 518] width 87 height 44
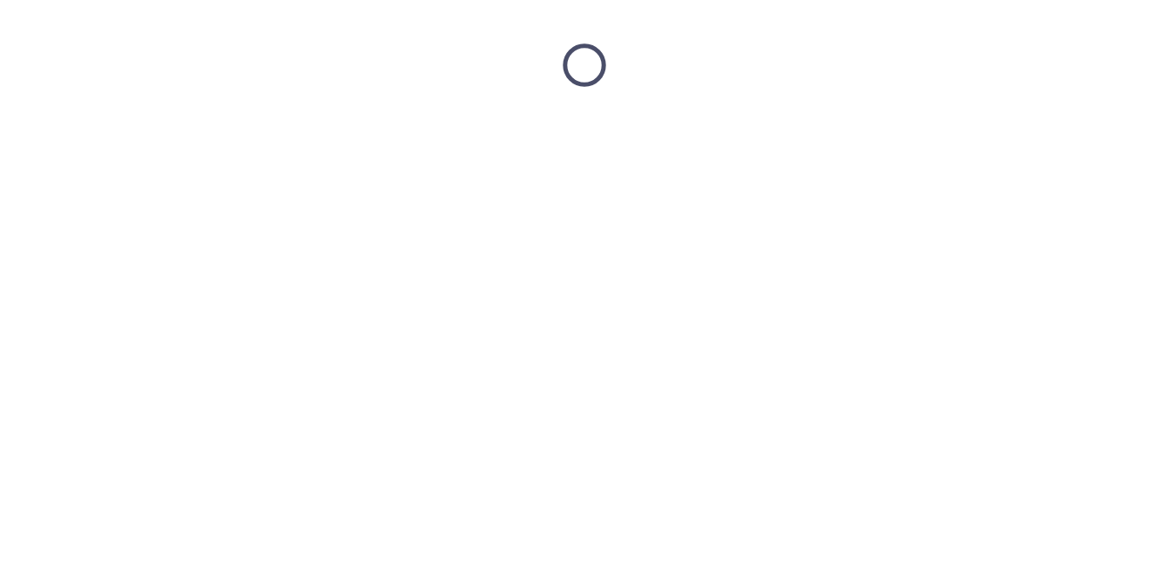
scroll to position [0, 0]
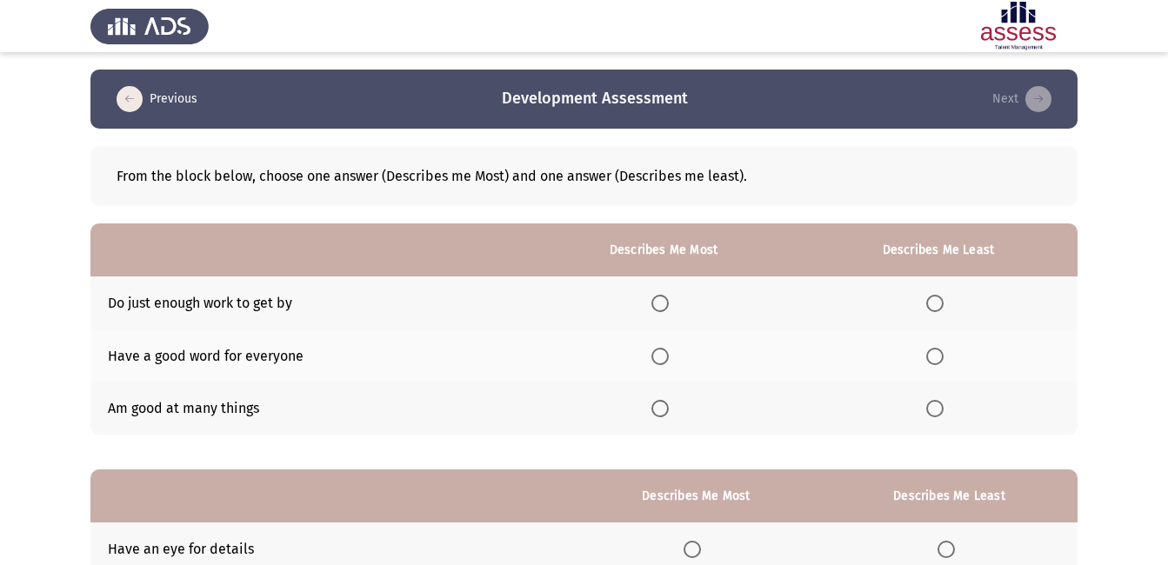
click at [662, 301] on span "Select an option" at bounding box center [659, 303] width 17 height 17
click at [662, 301] on input "Select an option" at bounding box center [659, 303] width 17 height 17
click at [933, 409] on span "Select an option" at bounding box center [934, 408] width 17 height 17
click at [933, 409] on input "Select an option" at bounding box center [934, 408] width 17 height 17
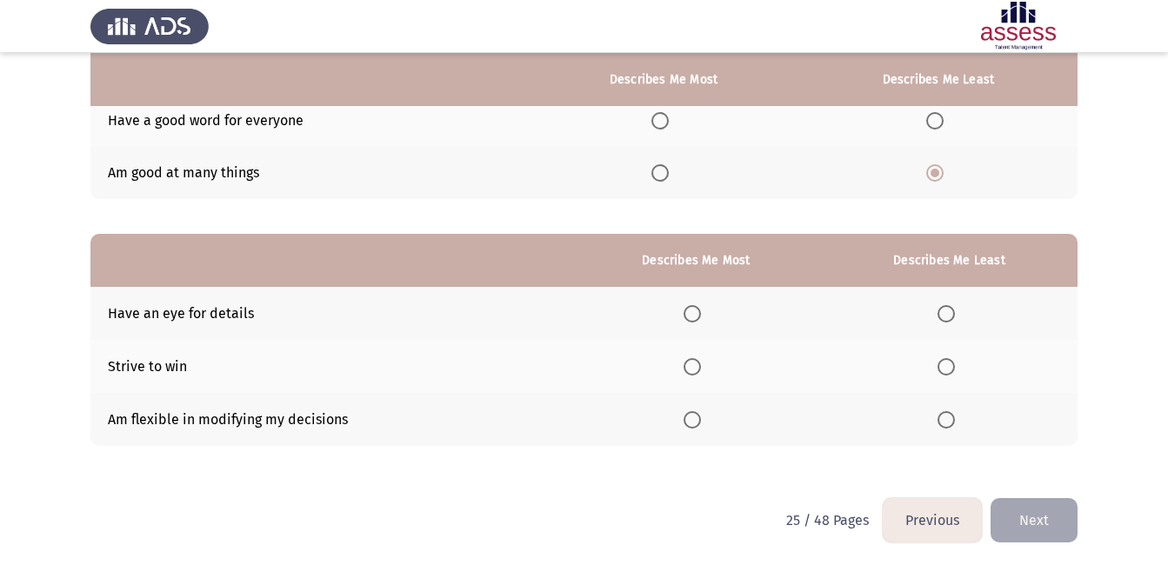
scroll to position [236, 0]
click at [695, 314] on span "Select an option" at bounding box center [691, 312] width 17 height 17
click at [695, 314] on input "Select an option" at bounding box center [691, 312] width 17 height 17
click at [699, 371] on span "Select an option" at bounding box center [691, 365] width 17 height 17
click at [699, 371] on input "Select an option" at bounding box center [691, 365] width 17 height 17
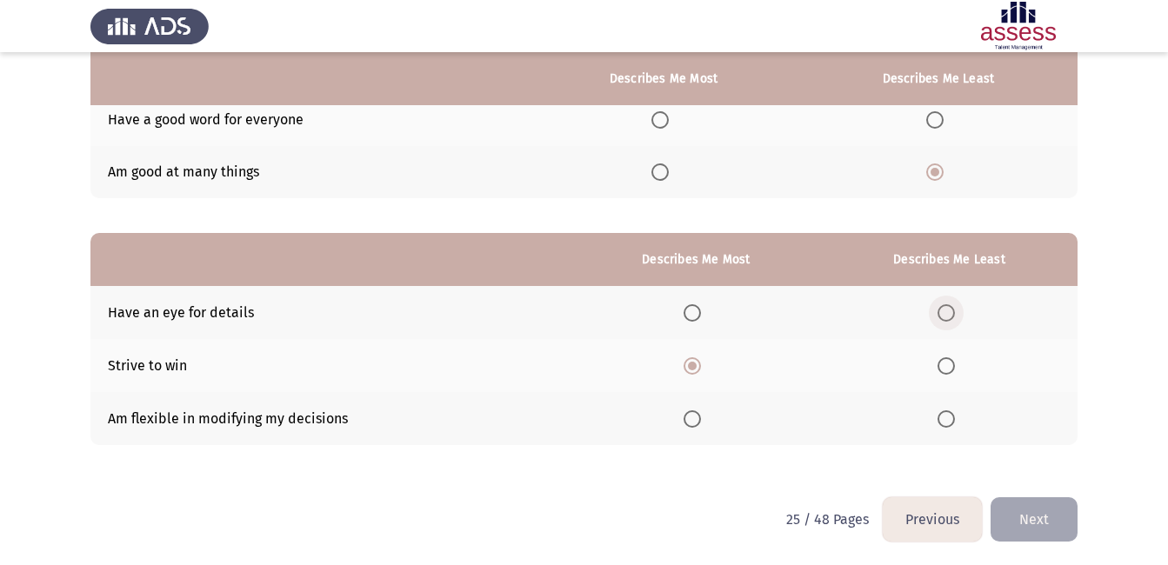
click at [952, 314] on span "Select an option" at bounding box center [945, 312] width 17 height 17
click at [952, 314] on input "Select an option" at bounding box center [945, 312] width 17 height 17
click at [1049, 524] on button "Next" at bounding box center [1033, 519] width 87 height 44
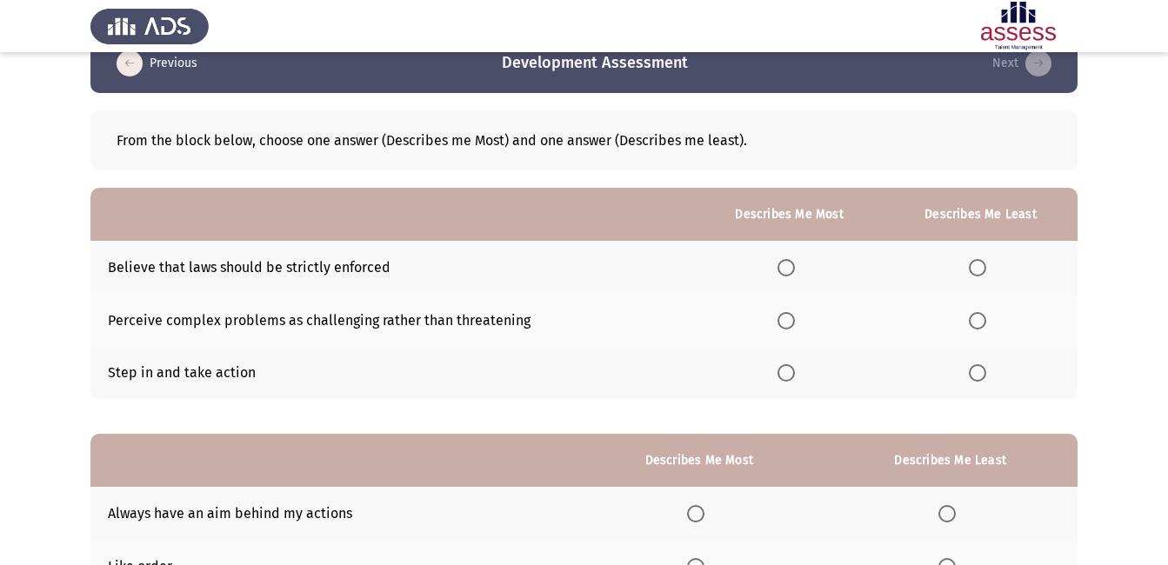
scroll to position [78, 0]
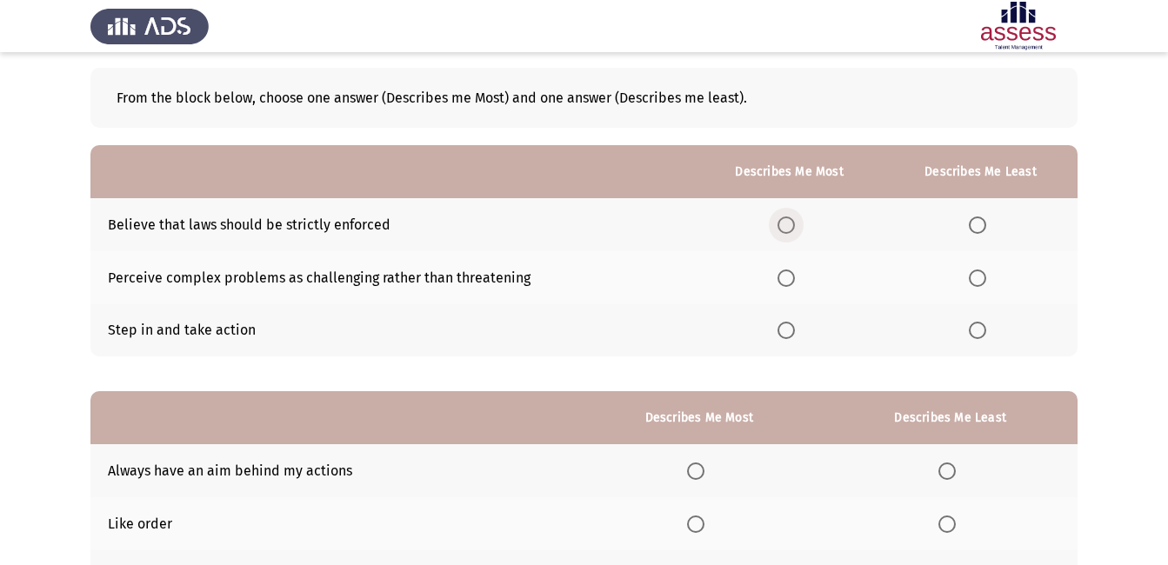
click at [789, 225] on span "Select an option" at bounding box center [785, 224] width 17 height 17
click at [789, 225] on input "Select an option" at bounding box center [785, 224] width 17 height 17
click at [981, 331] on span "Select an option" at bounding box center [977, 330] width 17 height 17
click at [981, 331] on input "Select an option" at bounding box center [977, 330] width 17 height 17
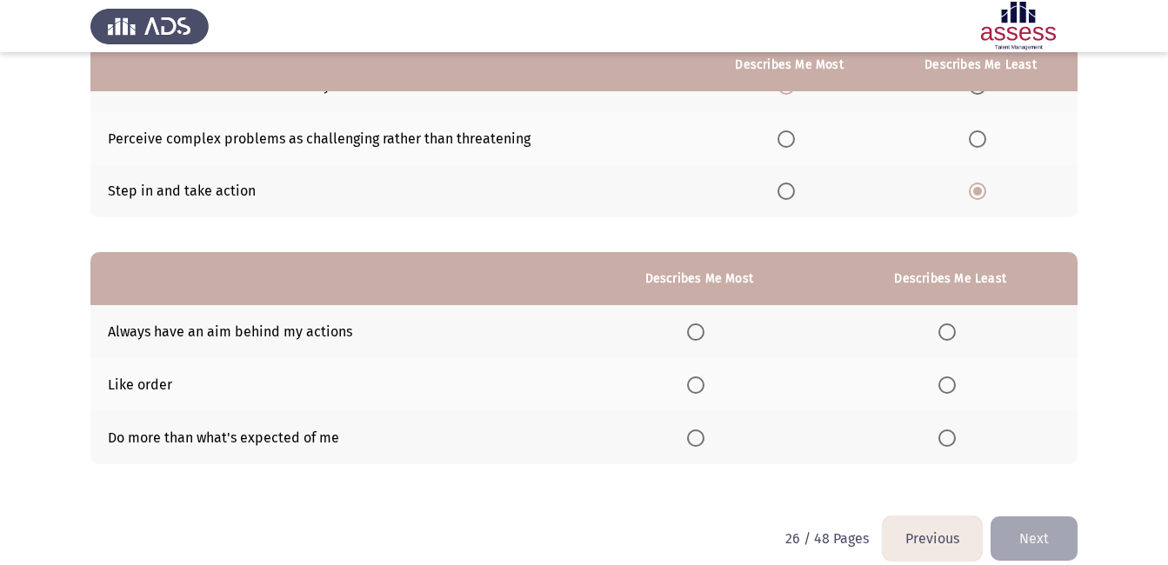
scroll to position [238, 0]
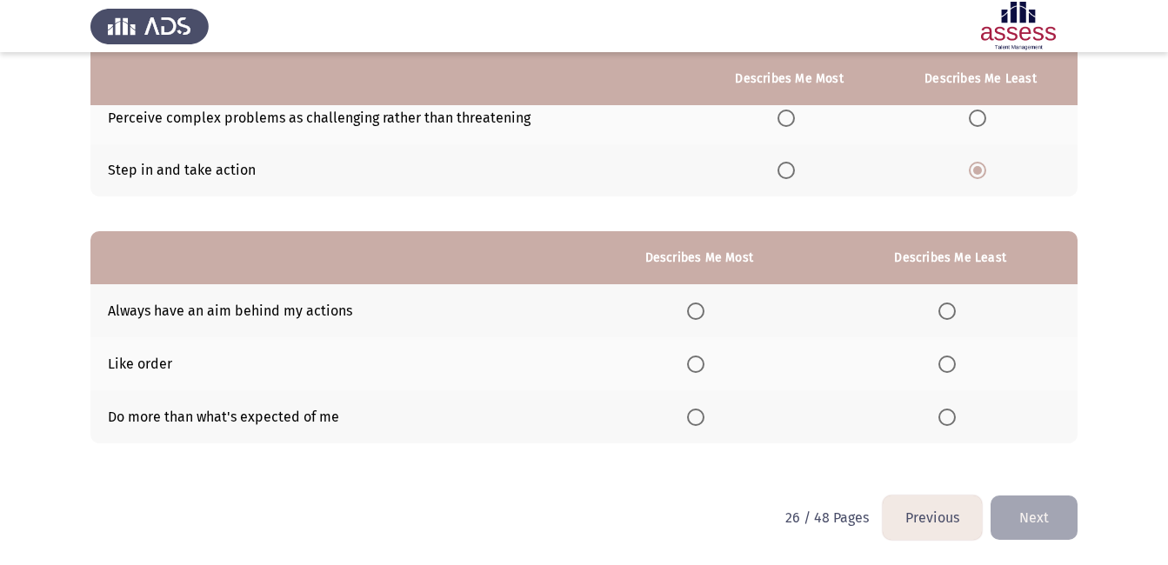
click at [943, 311] on span "Select an option" at bounding box center [946, 311] width 17 height 17
click at [943, 311] on input "Select an option" at bounding box center [946, 311] width 17 height 17
click at [701, 369] on span "Select an option" at bounding box center [695, 364] width 17 height 17
click at [701, 369] on input "Select an option" at bounding box center [695, 364] width 17 height 17
click at [1049, 518] on button "Next" at bounding box center [1033, 518] width 87 height 44
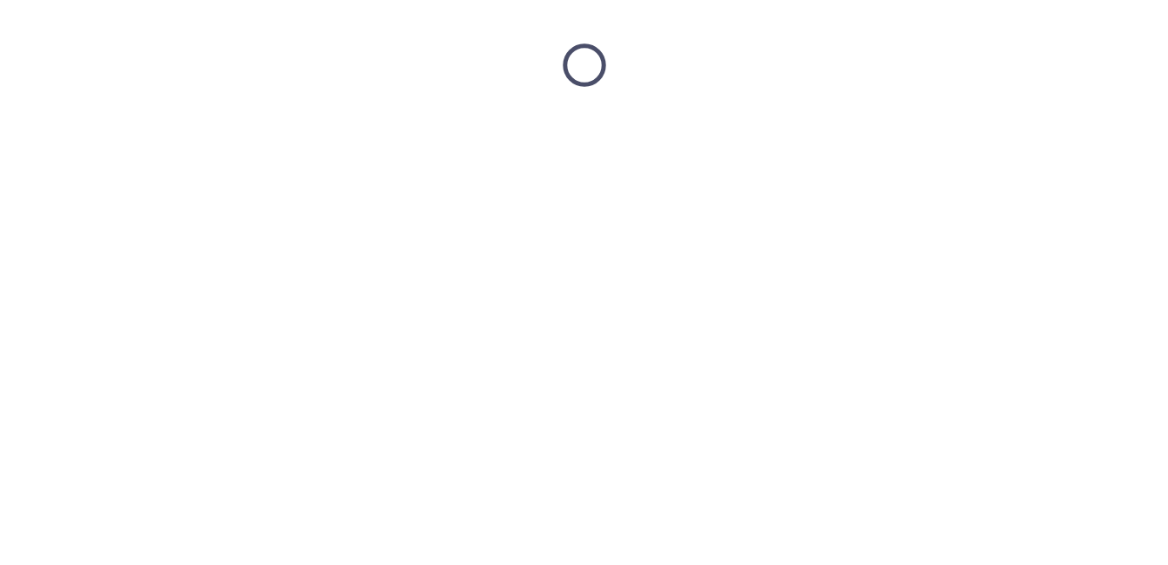
scroll to position [0, 0]
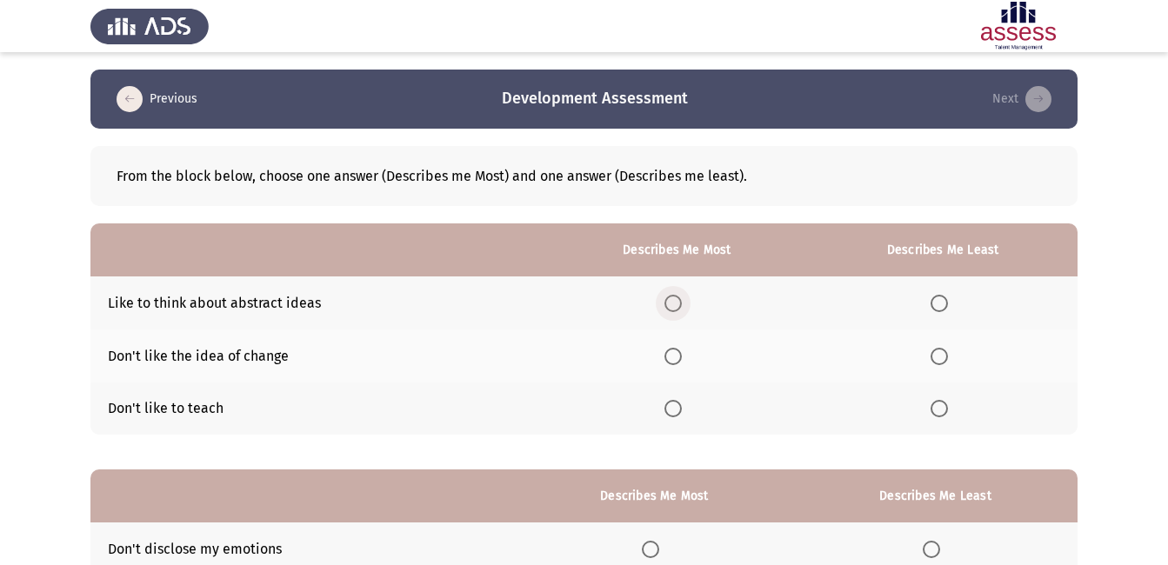
click at [676, 302] on span "Select an option" at bounding box center [672, 303] width 17 height 17
click at [676, 302] on input "Select an option" at bounding box center [672, 303] width 17 height 17
click at [939, 358] on span "Select an option" at bounding box center [938, 356] width 17 height 17
click at [939, 358] on input "Select an option" at bounding box center [938, 356] width 17 height 17
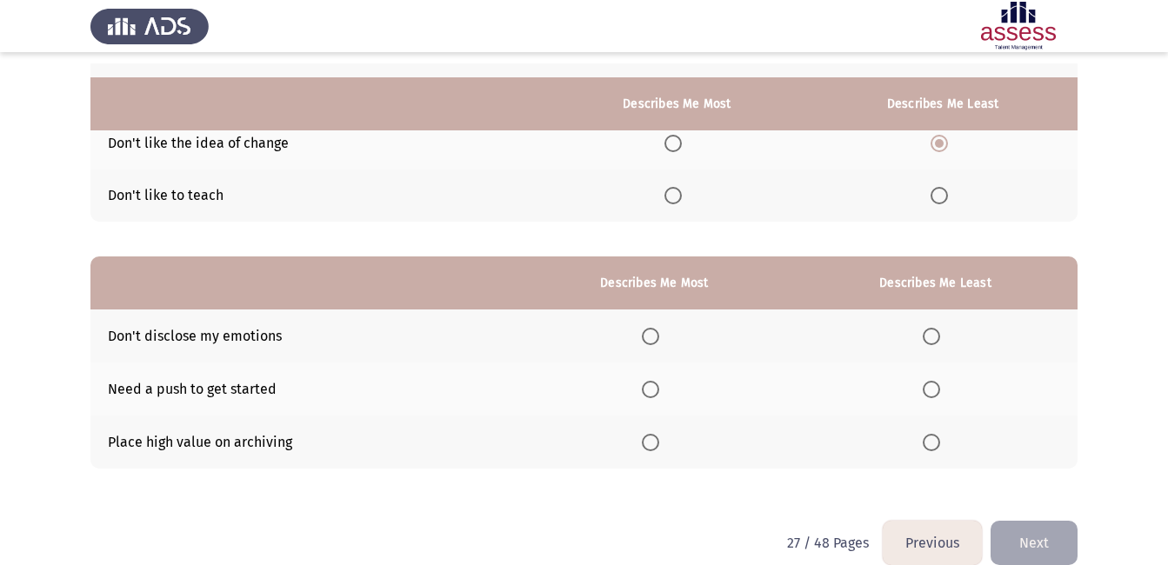
scroll to position [238, 0]
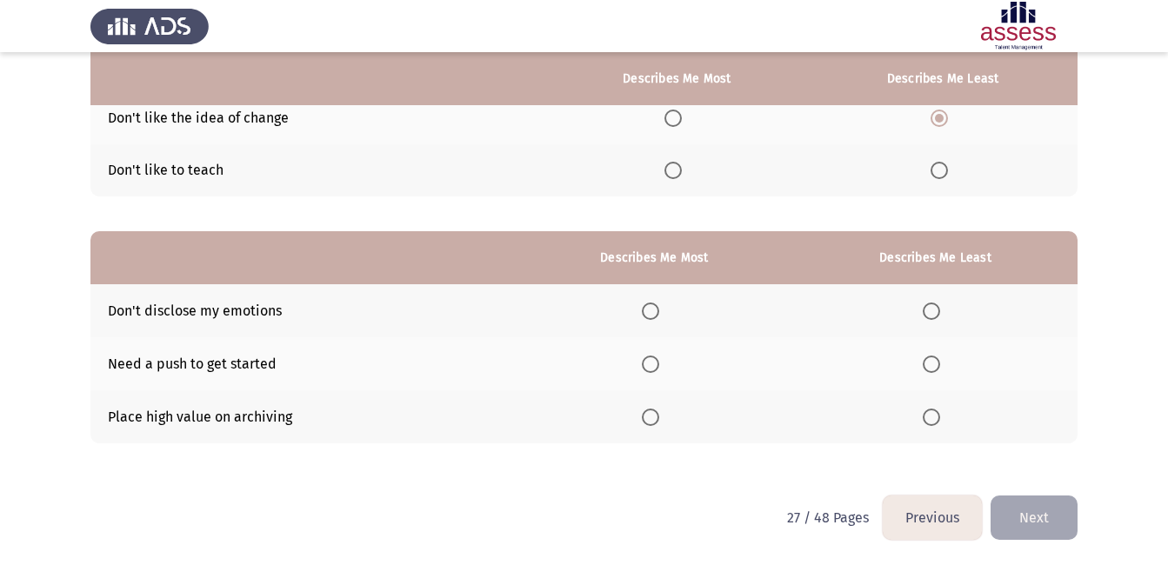
click at [650, 364] on span "Select an option" at bounding box center [650, 364] width 0 height 0
click at [654, 363] on input "Select an option" at bounding box center [650, 364] width 17 height 17
click at [936, 416] on span "Select an option" at bounding box center [930, 417] width 17 height 17
click at [936, 416] on input "Select an option" at bounding box center [930, 417] width 17 height 17
click at [1054, 525] on button "Next" at bounding box center [1033, 518] width 87 height 44
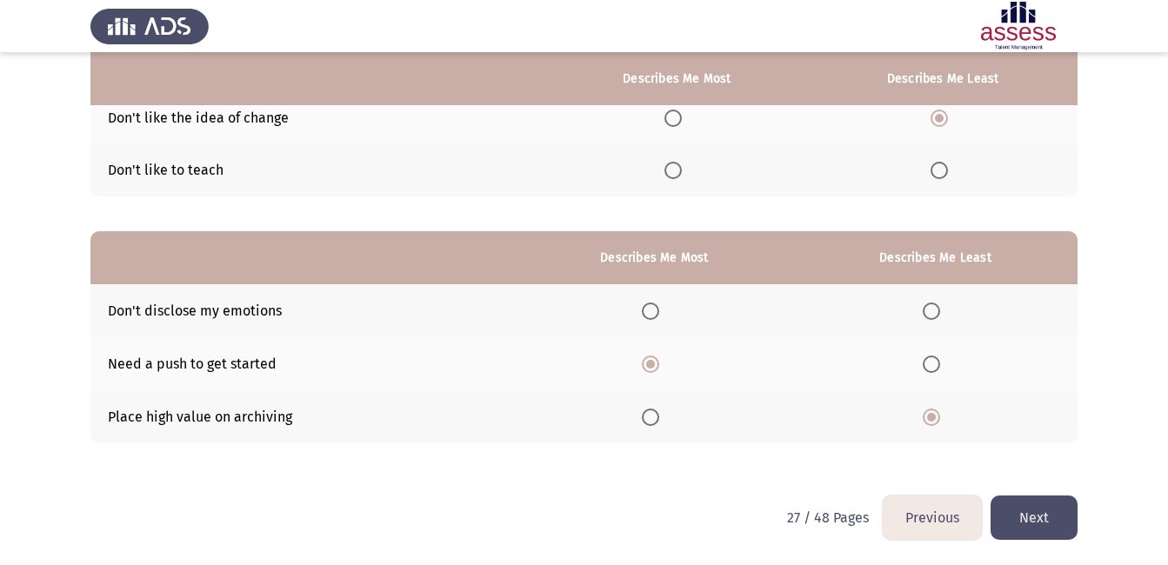
scroll to position [0, 0]
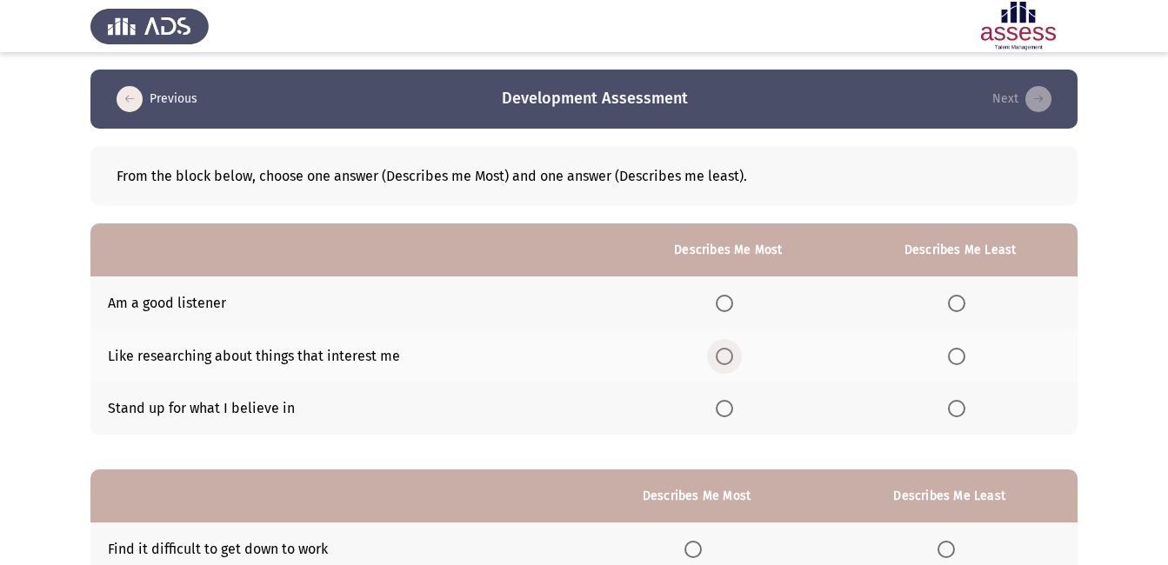
click at [730, 356] on span "Select an option" at bounding box center [724, 356] width 17 height 17
click at [730, 356] on input "Select an option" at bounding box center [724, 356] width 17 height 17
click at [954, 302] on span "Select an option" at bounding box center [956, 303] width 17 height 17
click at [954, 302] on input "Select an option" at bounding box center [956, 303] width 17 height 17
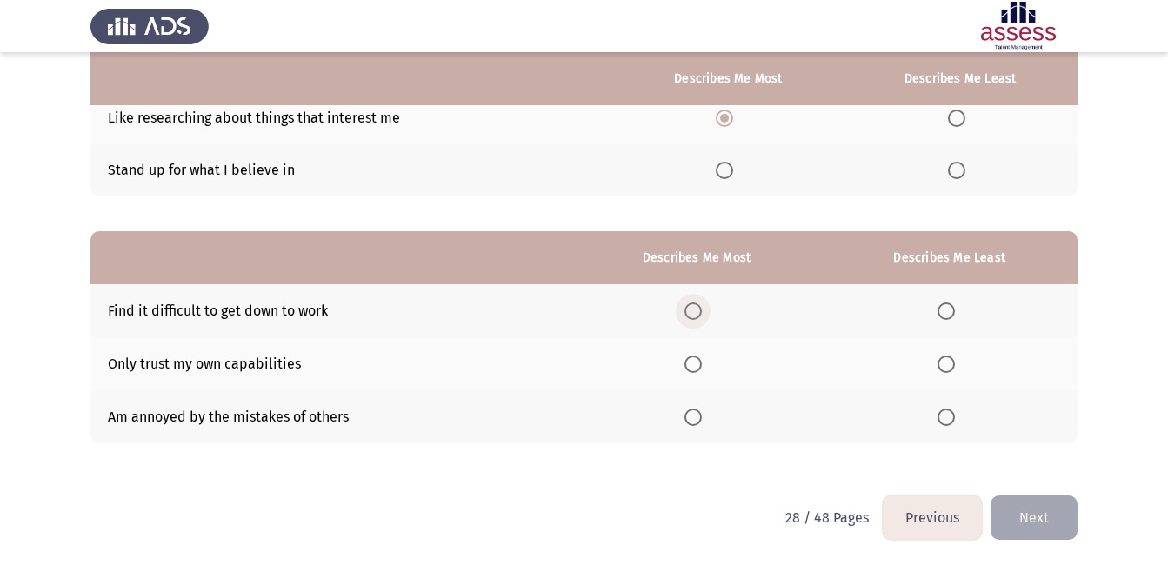
click at [697, 315] on span "Select an option" at bounding box center [692, 311] width 17 height 17
click at [697, 315] on input "Select an option" at bounding box center [692, 311] width 17 height 17
click at [700, 364] on span "Select an option" at bounding box center [692, 364] width 17 height 17
click at [700, 364] on input "Select an option" at bounding box center [692, 364] width 17 height 17
click at [701, 307] on span "Select an option" at bounding box center [692, 311] width 17 height 17
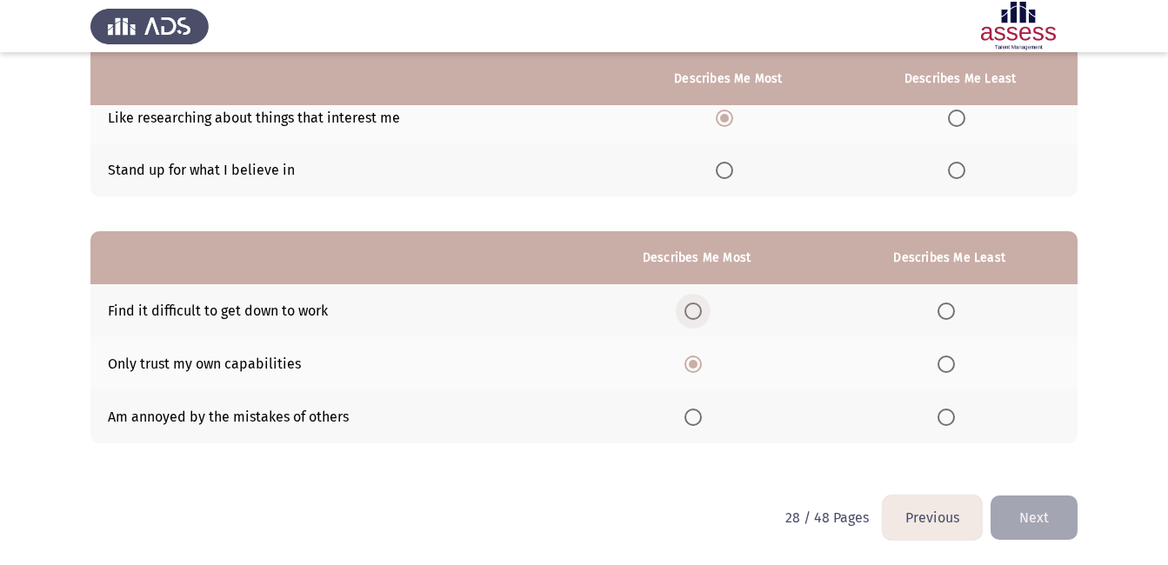
click at [701, 307] on input "Select an option" at bounding box center [692, 311] width 17 height 17
click at [948, 367] on span "Select an option" at bounding box center [945, 364] width 17 height 17
click at [948, 367] on input "Select an option" at bounding box center [945, 364] width 17 height 17
click at [946, 420] on span "Select an option" at bounding box center [945, 417] width 17 height 17
click at [946, 420] on input "Select an option" at bounding box center [945, 417] width 17 height 17
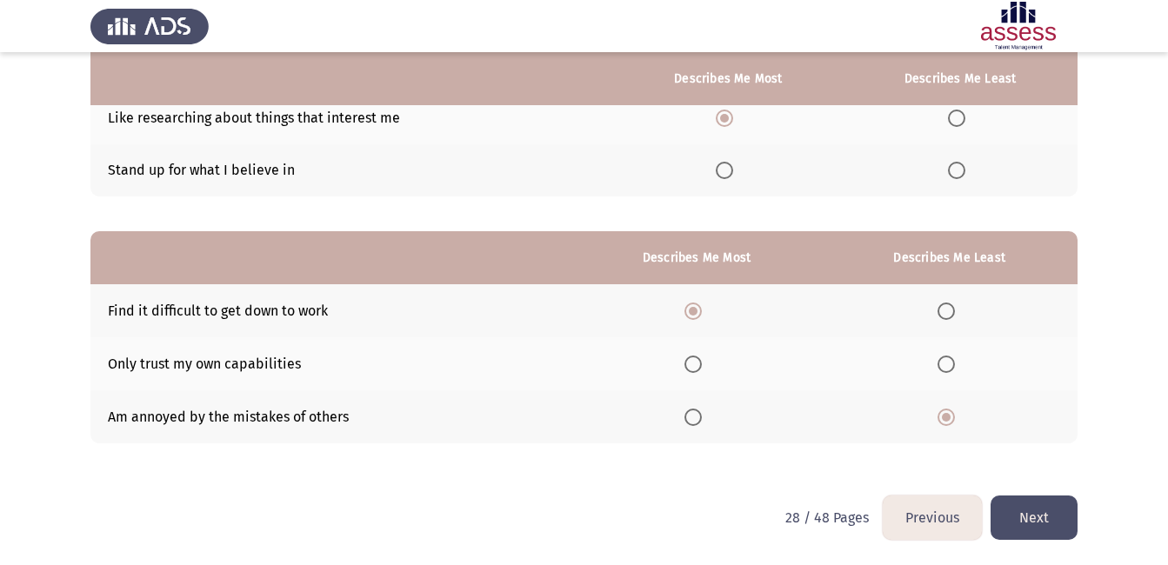
click at [690, 362] on span "Select an option" at bounding box center [692, 364] width 17 height 17
click at [690, 362] on input "Select an option" at bounding box center [692, 364] width 17 height 17
click at [1018, 521] on button "Next" at bounding box center [1033, 518] width 87 height 44
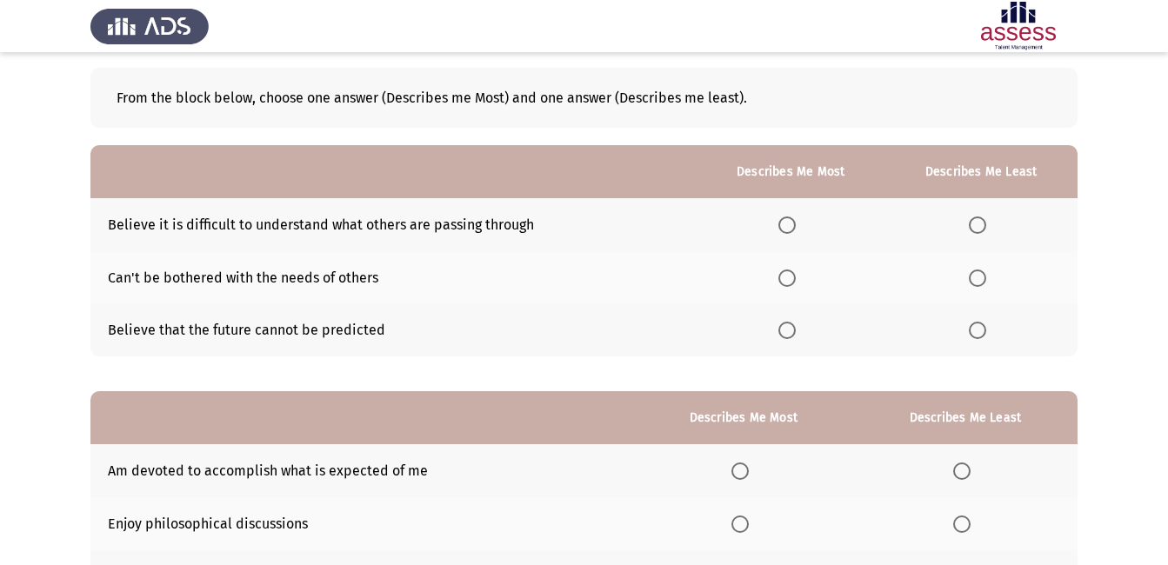
scroll to position [83, 0]
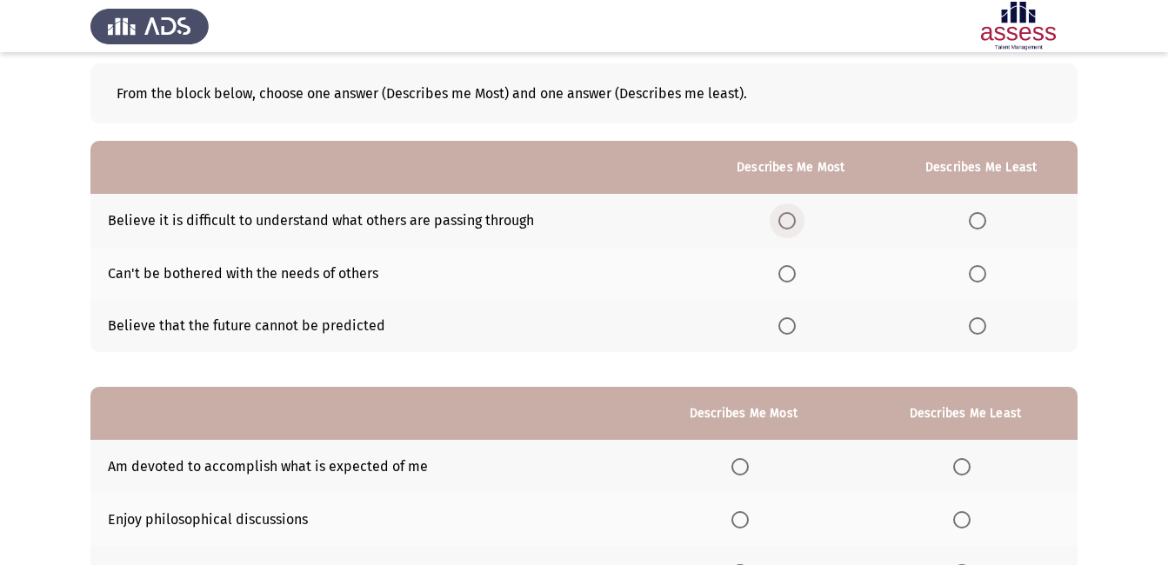
click at [788, 223] on span "Select an option" at bounding box center [786, 220] width 17 height 17
click at [788, 223] on input "Select an option" at bounding box center [786, 220] width 17 height 17
click at [979, 279] on span "Select an option" at bounding box center [977, 273] width 17 height 17
click at [979, 279] on input "Select an option" at bounding box center [977, 273] width 17 height 17
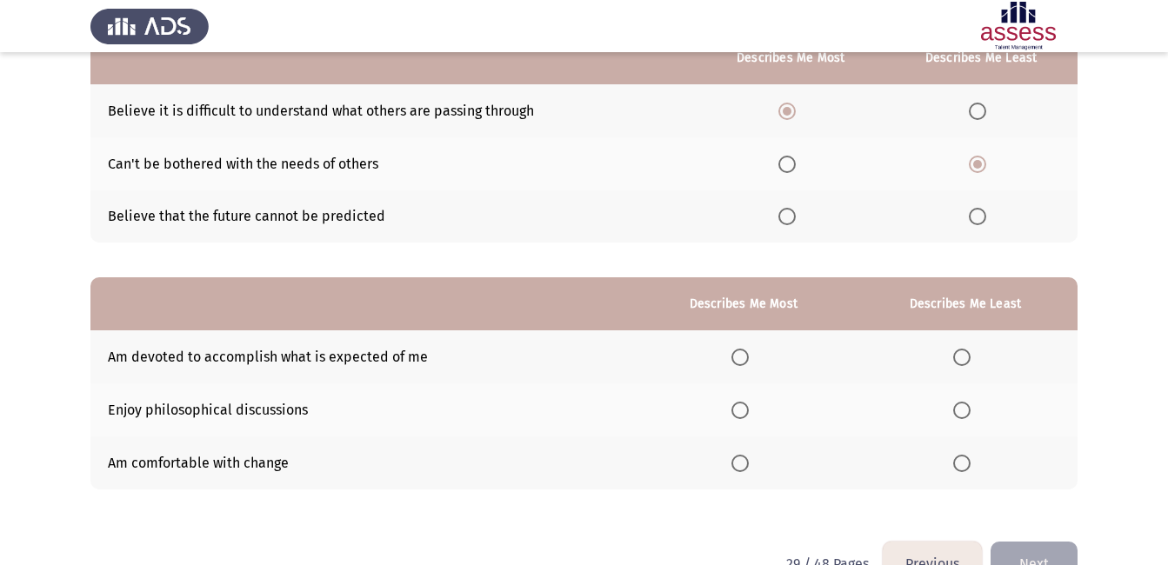
scroll to position [238, 0]
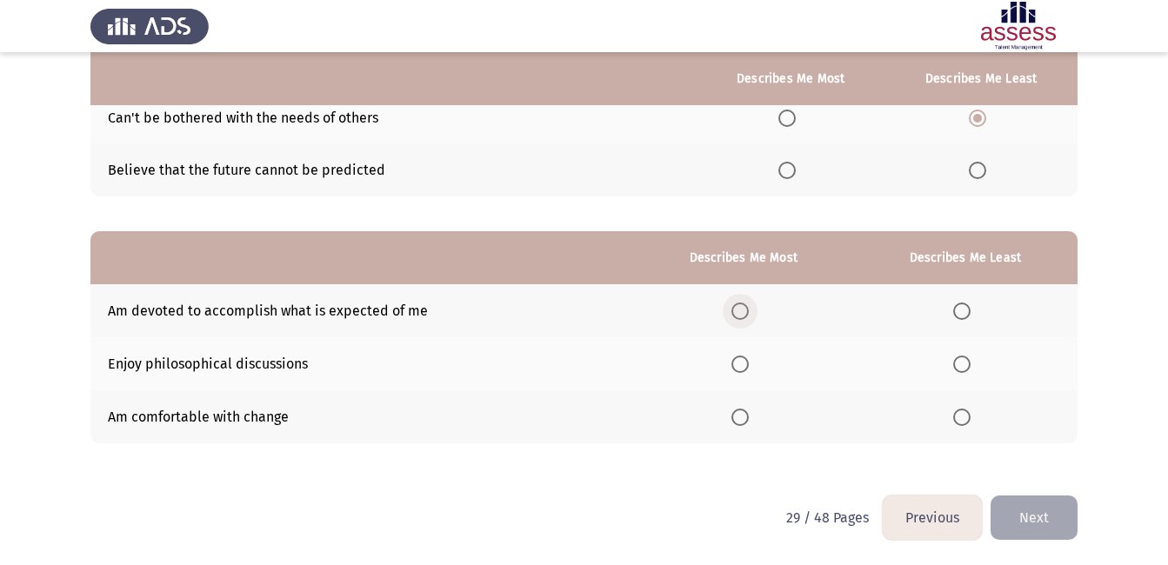
click at [744, 314] on span "Select an option" at bounding box center [739, 311] width 17 height 17
click at [744, 314] on input "Select an option" at bounding box center [739, 311] width 17 height 17
click at [960, 418] on span "Select an option" at bounding box center [961, 417] width 17 height 17
click at [960, 418] on input "Select an option" at bounding box center [961, 417] width 17 height 17
click at [1020, 507] on button "Next" at bounding box center [1033, 518] width 87 height 44
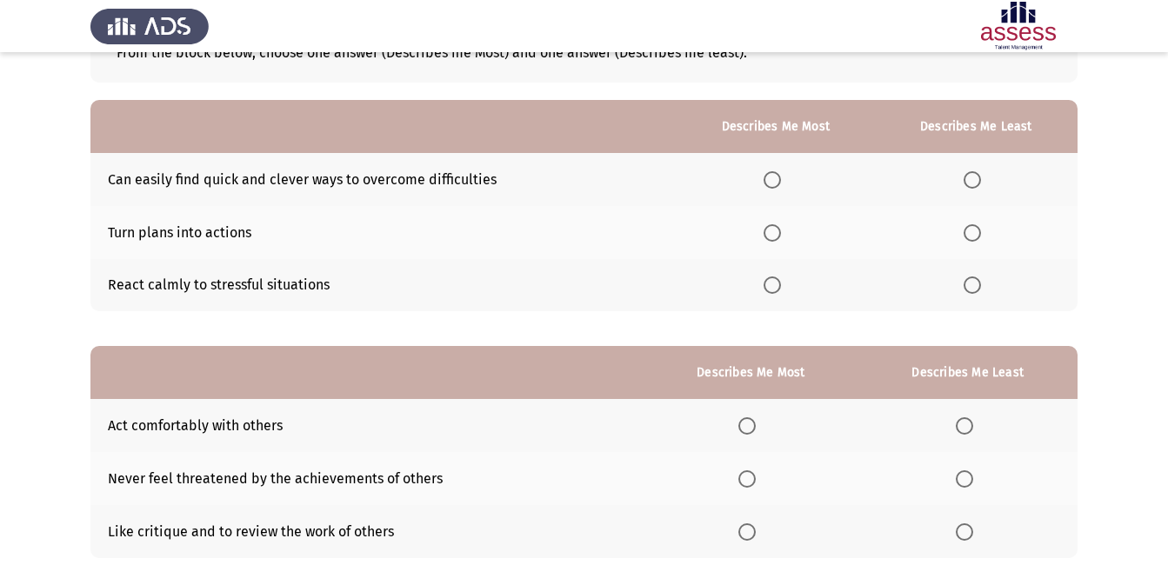
scroll to position [169, 0]
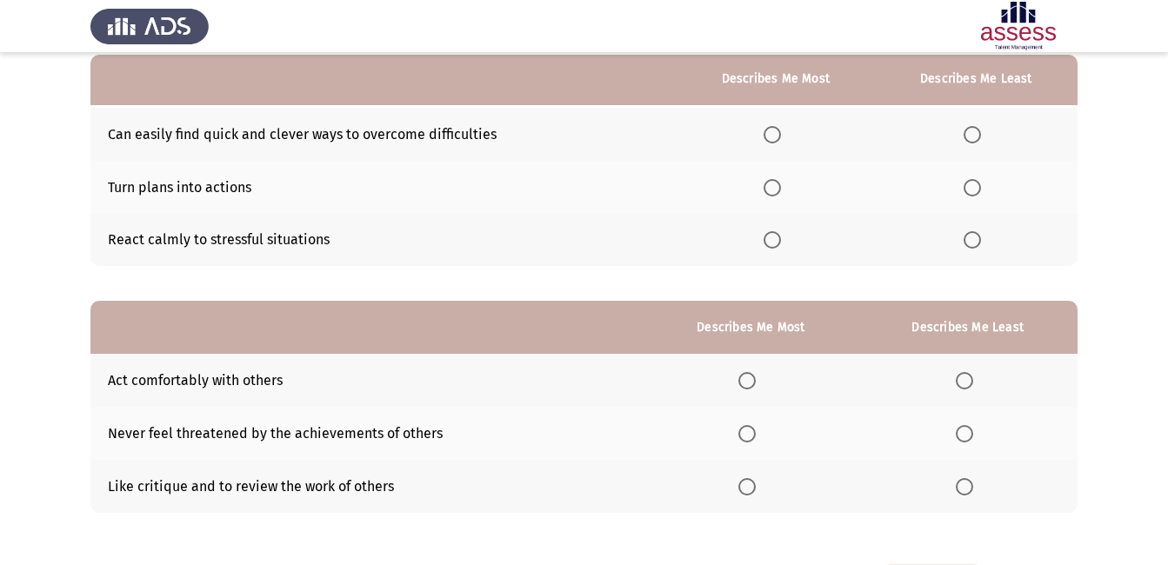
click at [785, 137] on label "Select an option" at bounding box center [775, 134] width 24 height 17
click at [781, 137] on input "Select an option" at bounding box center [771, 134] width 17 height 17
click at [772, 240] on span "Select an option" at bounding box center [772, 240] width 0 height 0
click at [774, 239] on input "Select an option" at bounding box center [771, 239] width 17 height 17
click at [972, 186] on span "Select an option" at bounding box center [971, 187] width 17 height 17
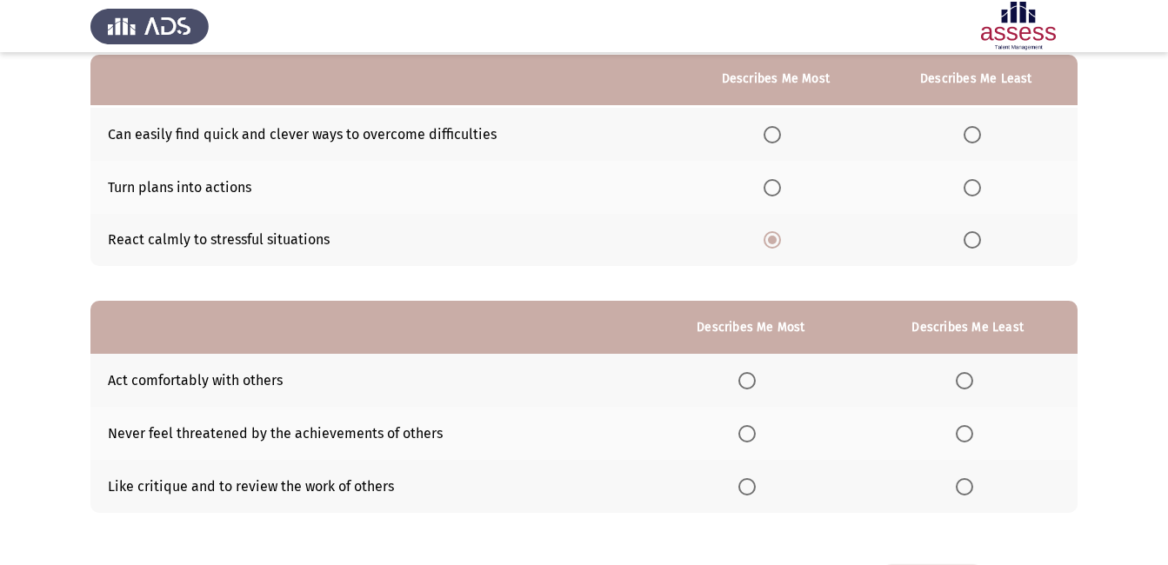
click at [972, 186] on input "Select an option" at bounding box center [971, 187] width 17 height 17
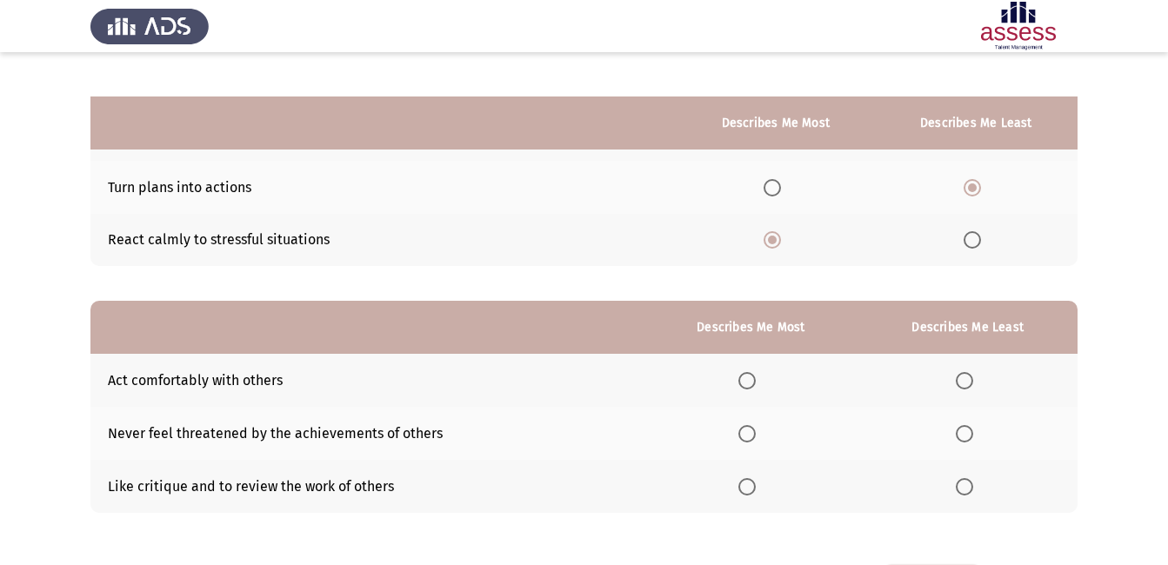
scroll to position [238, 0]
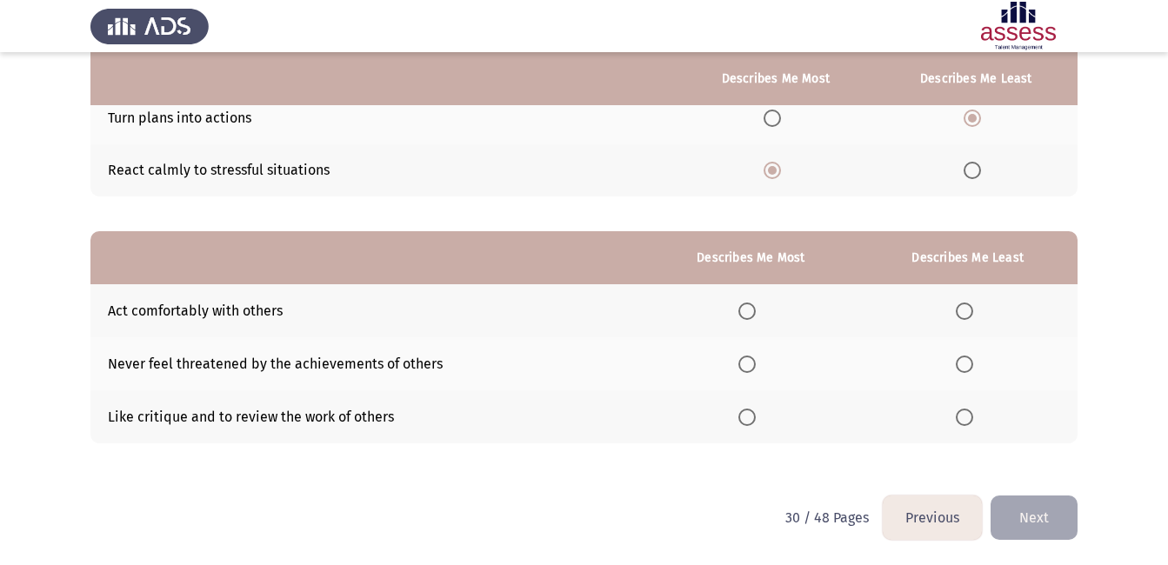
click at [756, 309] on span "Select an option" at bounding box center [746, 311] width 17 height 17
click at [756, 309] on input "Select an option" at bounding box center [746, 311] width 17 height 17
click at [963, 366] on span "Select an option" at bounding box center [963, 364] width 17 height 17
click at [963, 366] on input "Select an option" at bounding box center [963, 364] width 17 height 17
click at [962, 422] on span "Select an option" at bounding box center [963, 417] width 17 height 17
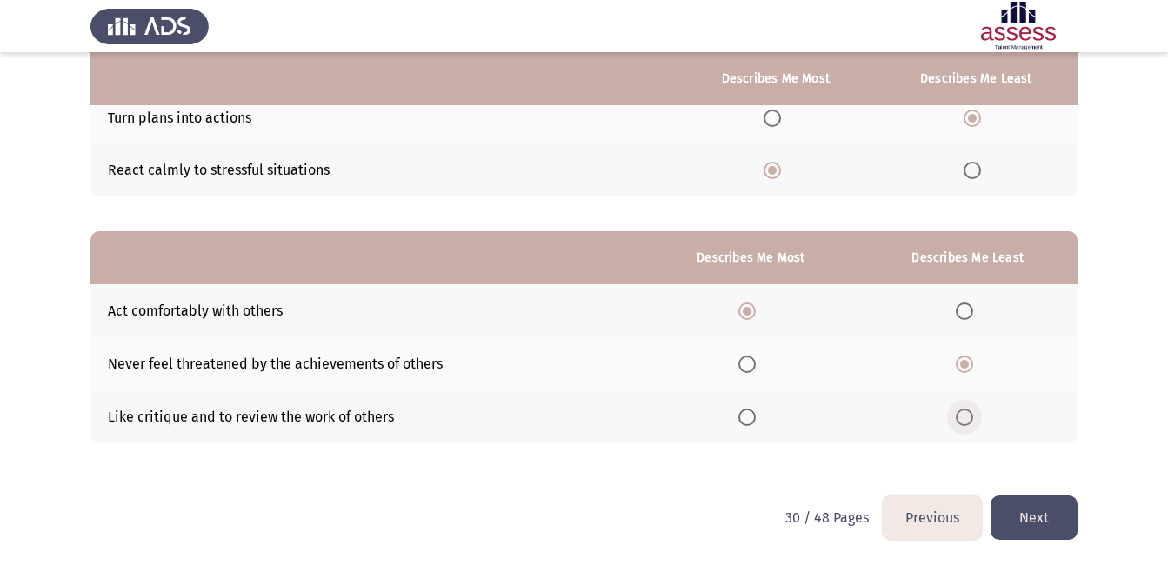
click at [962, 422] on input "Select an option" at bounding box center [963, 417] width 17 height 17
click at [1024, 510] on button "Next" at bounding box center [1033, 518] width 87 height 44
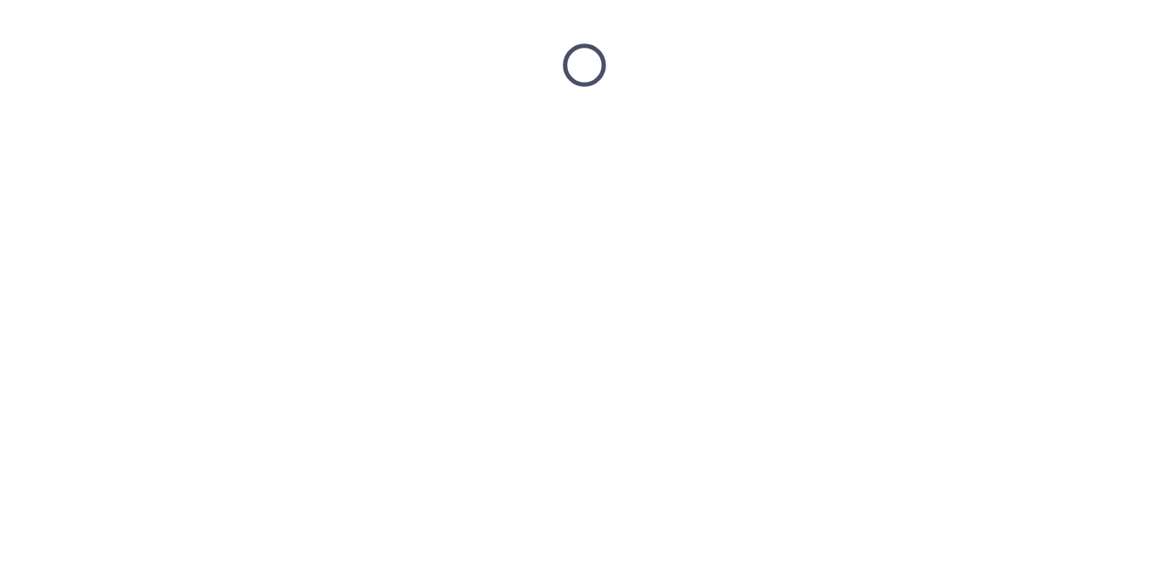
scroll to position [0, 0]
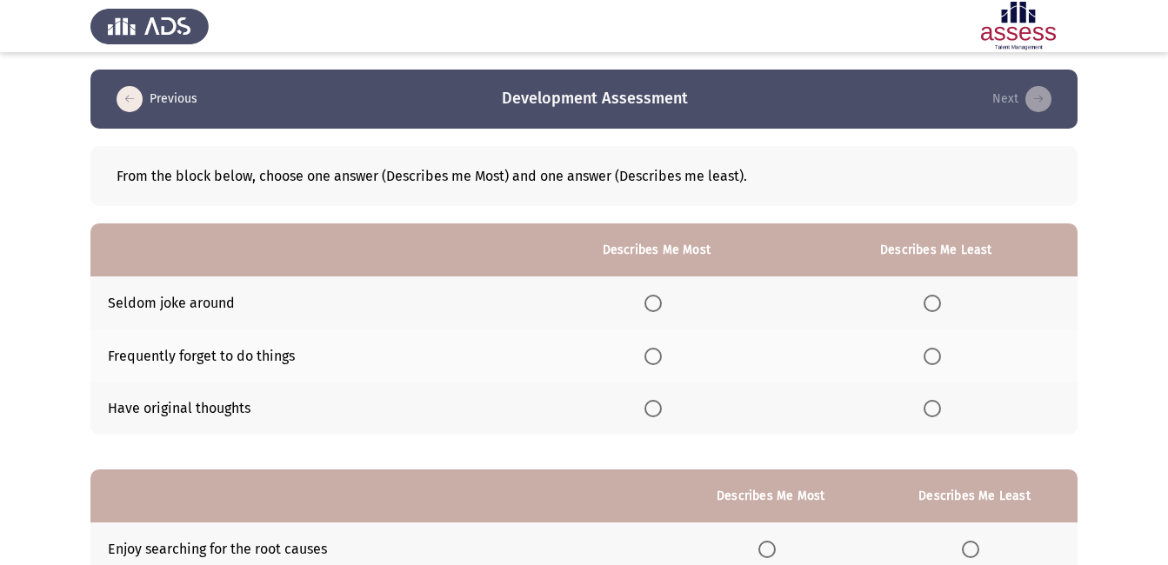
click at [662, 302] on span "Select an option" at bounding box center [652, 303] width 17 height 17
click at [662, 302] on input "Select an option" at bounding box center [652, 303] width 17 height 17
click at [935, 350] on span "Select an option" at bounding box center [931, 356] width 17 height 17
click at [935, 350] on input "Select an option" at bounding box center [931, 356] width 17 height 17
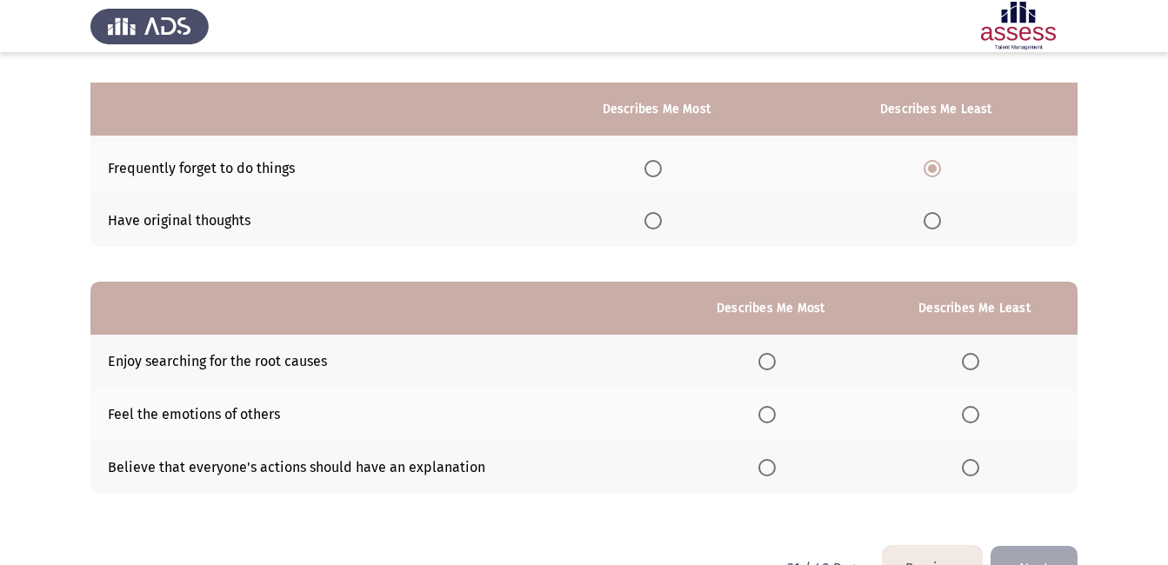
scroll to position [238, 0]
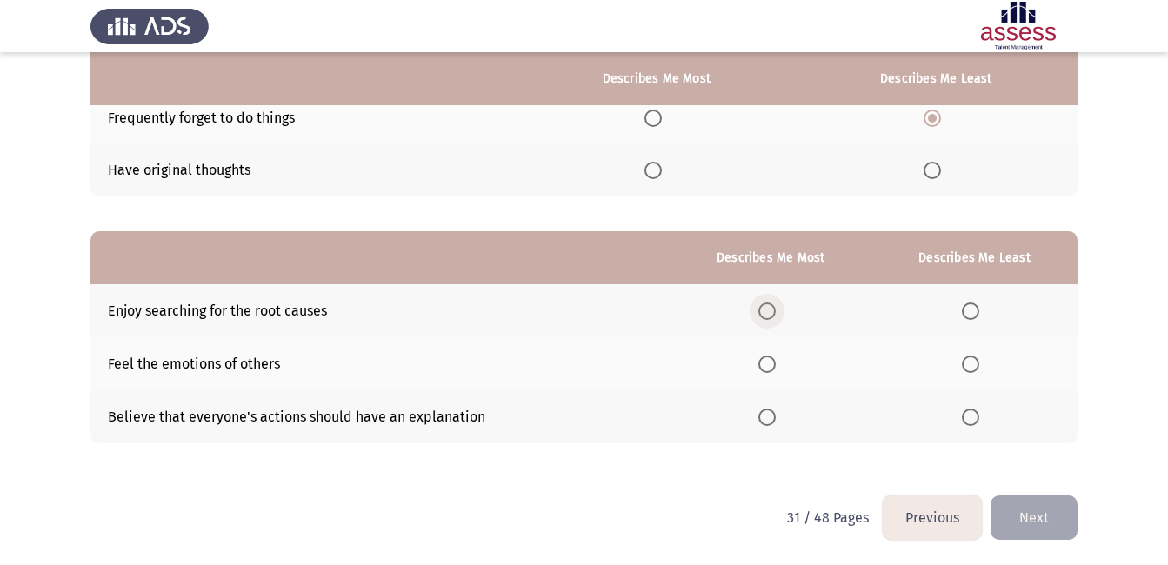
click at [768, 312] on span "Select an option" at bounding box center [766, 311] width 17 height 17
click at [768, 312] on input "Select an option" at bounding box center [766, 311] width 17 height 17
click at [972, 365] on span "Select an option" at bounding box center [970, 364] width 17 height 17
click at [972, 365] on input "Select an option" at bounding box center [970, 364] width 17 height 17
click at [1030, 524] on button "Next" at bounding box center [1033, 518] width 87 height 44
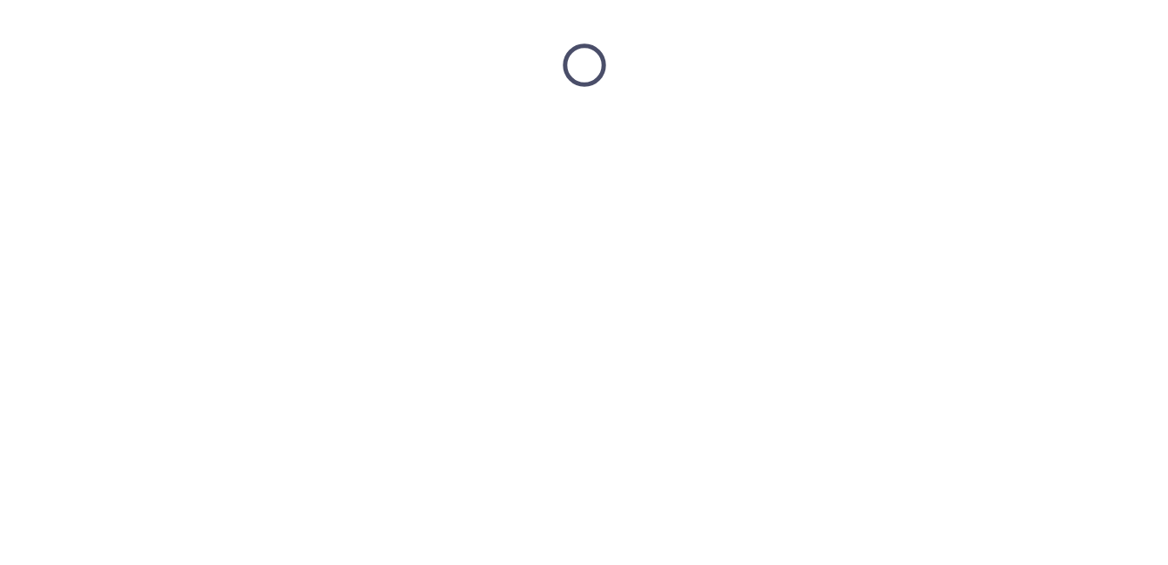
scroll to position [0, 0]
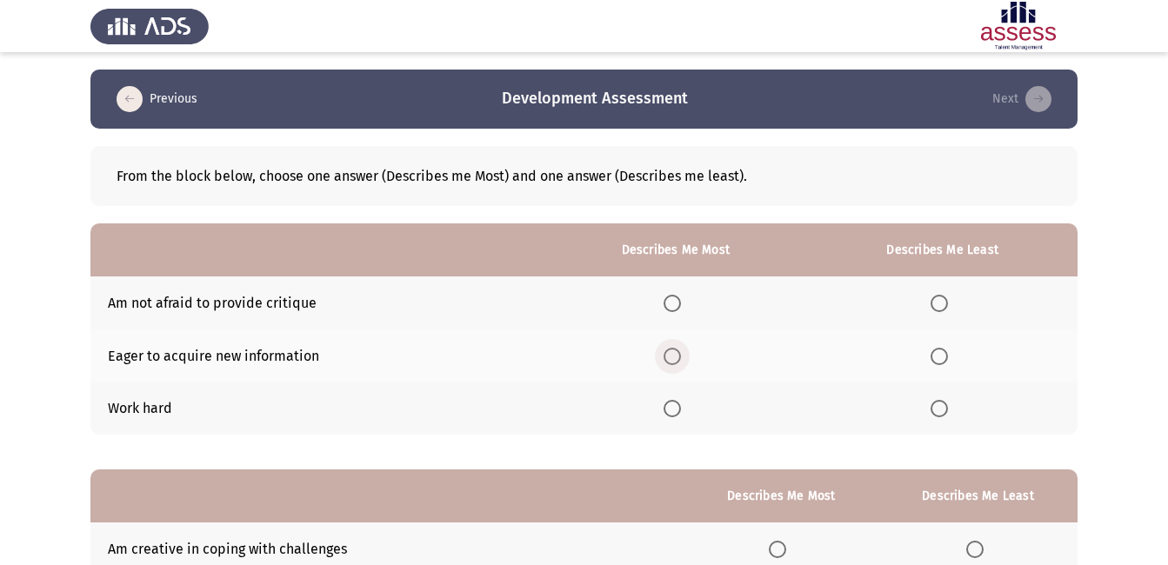
click at [674, 358] on span "Select an option" at bounding box center [671, 356] width 17 height 17
click at [674, 358] on input "Select an option" at bounding box center [671, 356] width 17 height 17
click at [936, 303] on span "Select an option" at bounding box center [938, 303] width 17 height 17
click at [936, 303] on input "Select an option" at bounding box center [938, 303] width 17 height 17
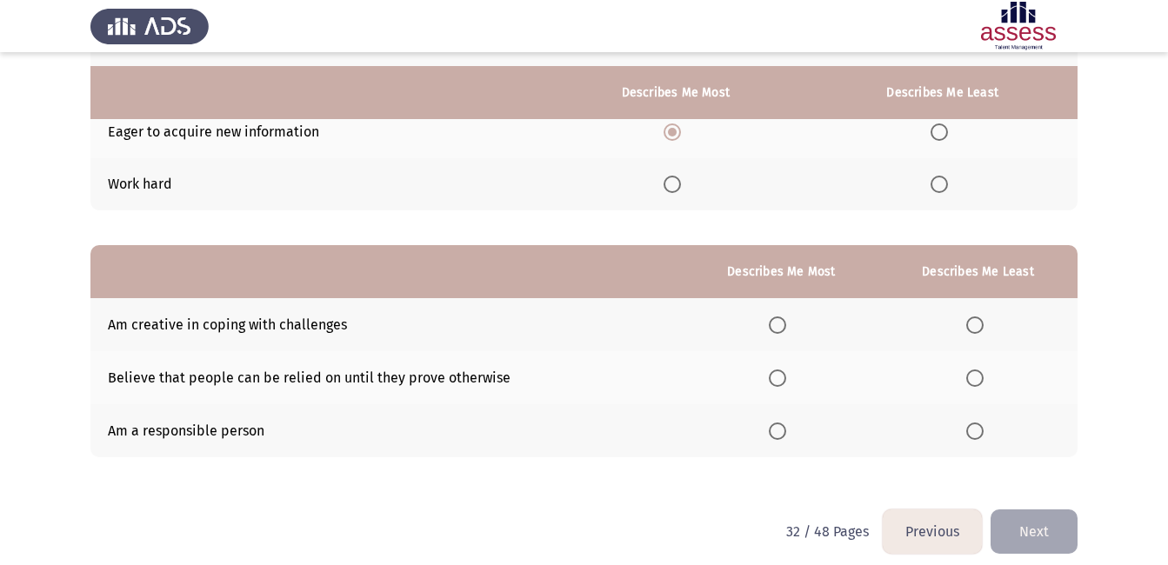
scroll to position [238, 0]
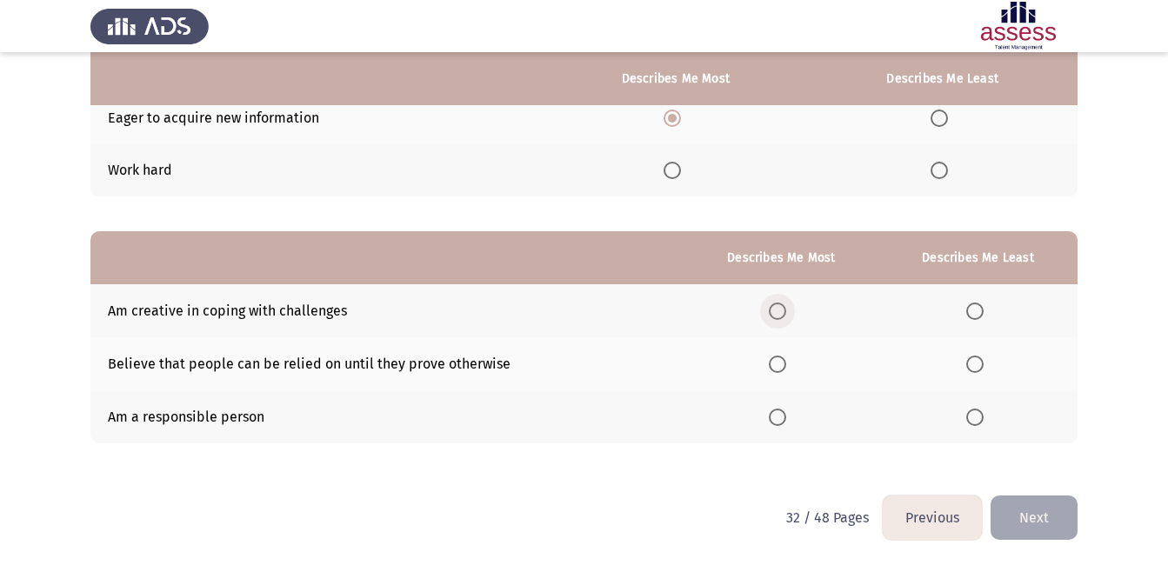
click at [779, 318] on span "Select an option" at bounding box center [777, 311] width 17 height 17
click at [779, 318] on input "Select an option" at bounding box center [777, 311] width 17 height 17
click at [976, 369] on span "Select an option" at bounding box center [974, 364] width 17 height 17
click at [976, 369] on input "Select an option" at bounding box center [974, 364] width 17 height 17
click at [1063, 502] on button "Next" at bounding box center [1033, 518] width 87 height 44
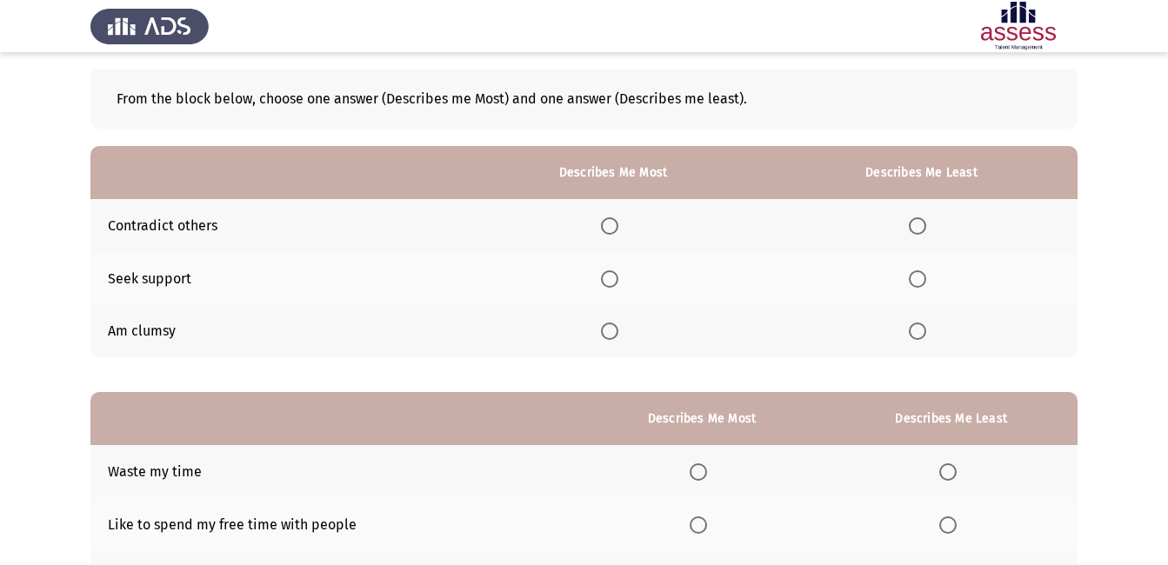
scroll to position [83, 0]
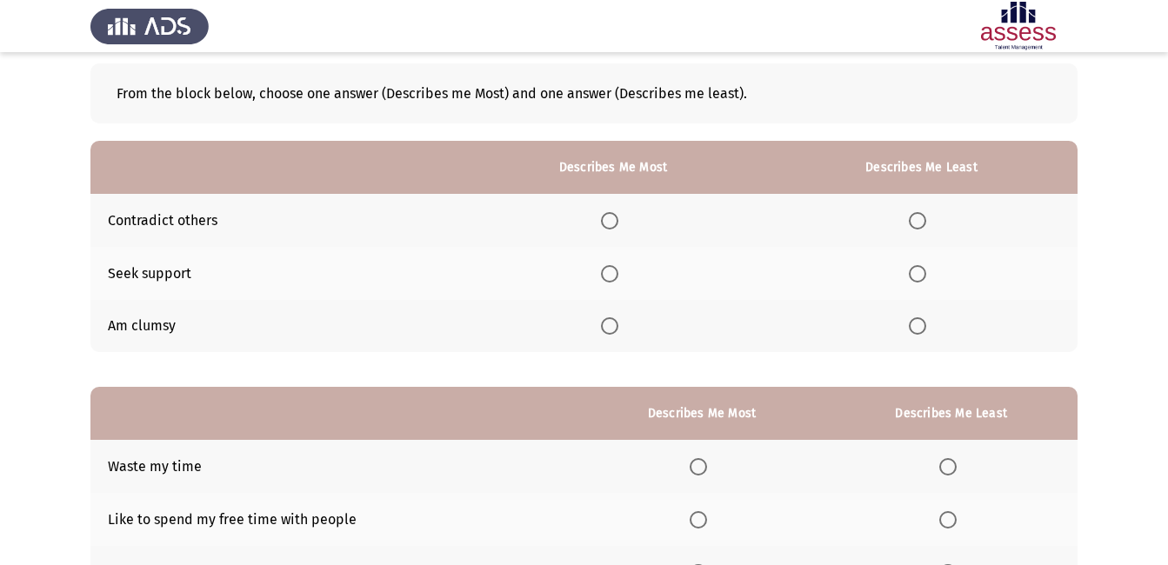
click at [616, 278] on span "Select an option" at bounding box center [609, 273] width 17 height 17
click at [616, 278] on input "Select an option" at bounding box center [609, 273] width 17 height 17
click at [919, 226] on span "Select an option" at bounding box center [917, 220] width 17 height 17
click at [919, 226] on input "Select an option" at bounding box center [917, 220] width 17 height 17
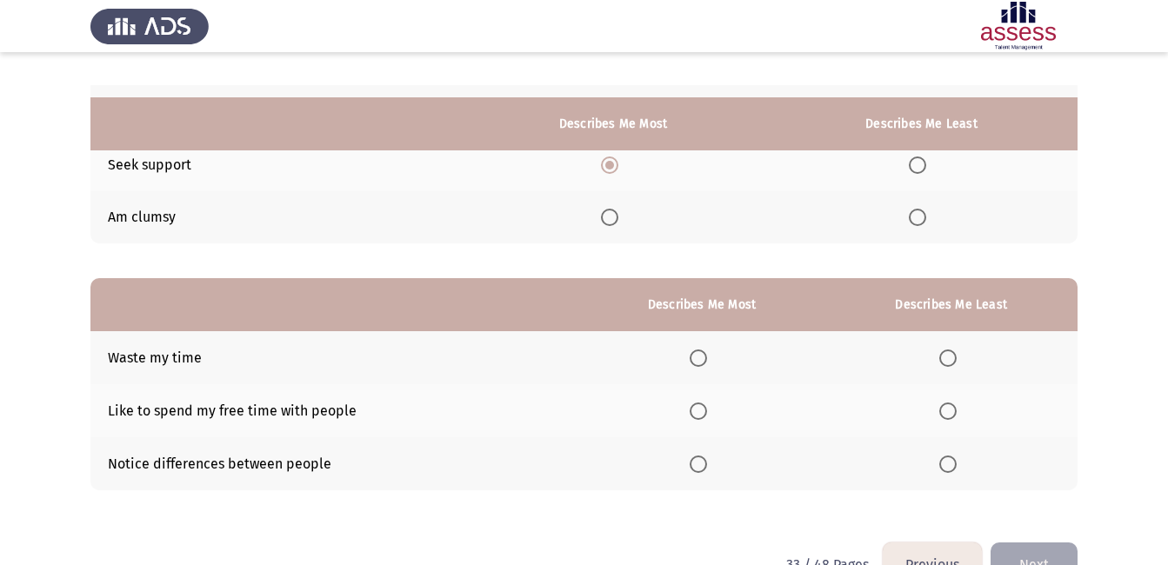
scroll to position [238, 0]
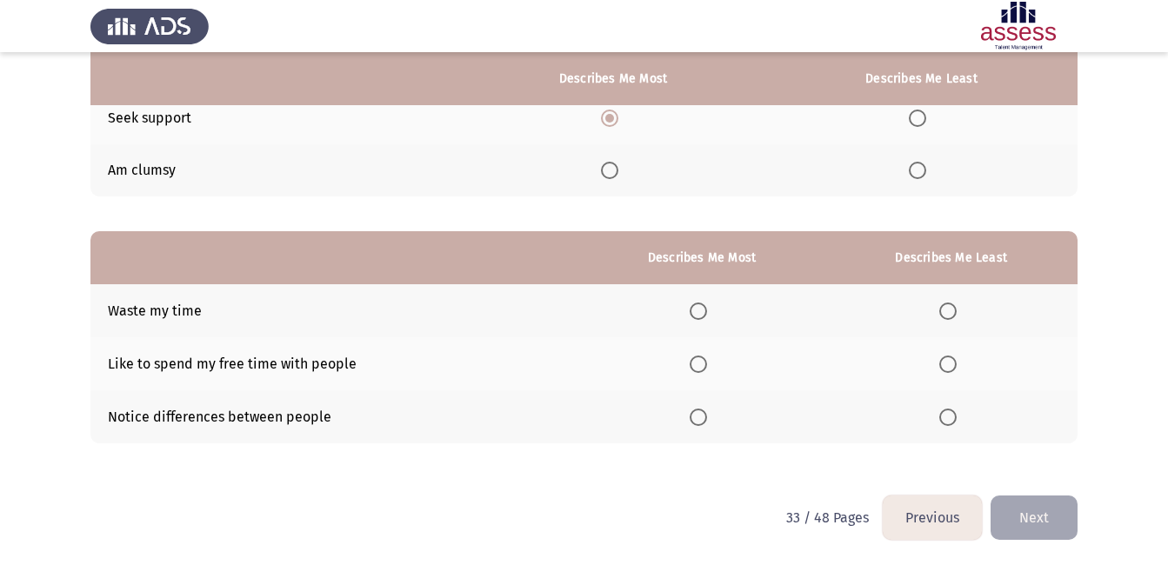
click at [952, 312] on span "Select an option" at bounding box center [947, 311] width 17 height 17
click at [952, 312] on input "Select an option" at bounding box center [947, 311] width 17 height 17
click at [705, 414] on span "Select an option" at bounding box center [697, 417] width 17 height 17
click at [705, 414] on input "Select an option" at bounding box center [697, 417] width 17 height 17
click at [1021, 522] on button "Next" at bounding box center [1033, 518] width 87 height 44
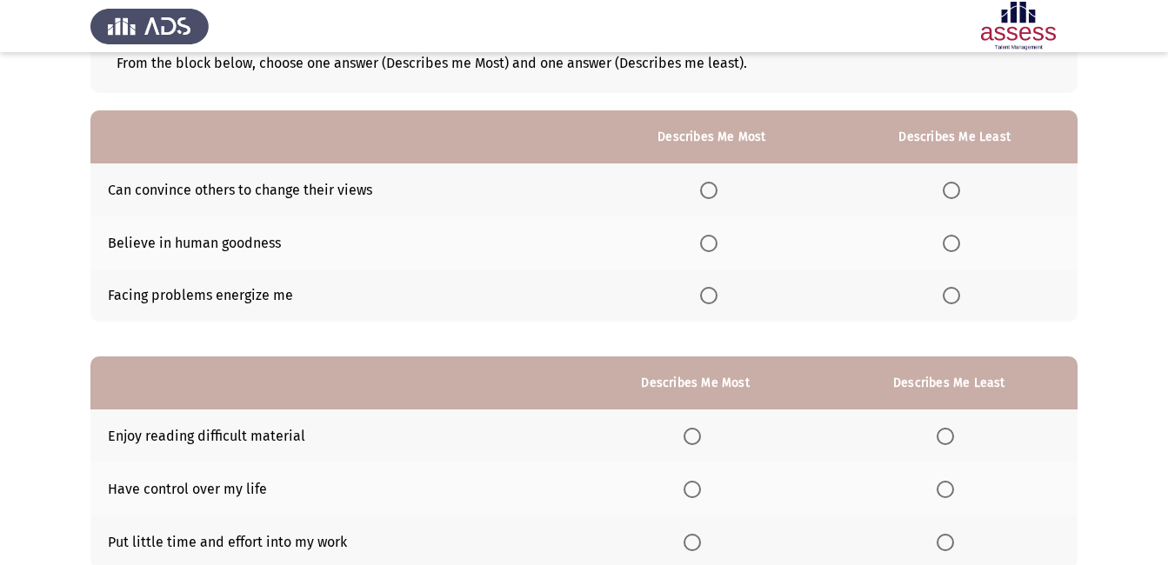
scroll to position [115, 0]
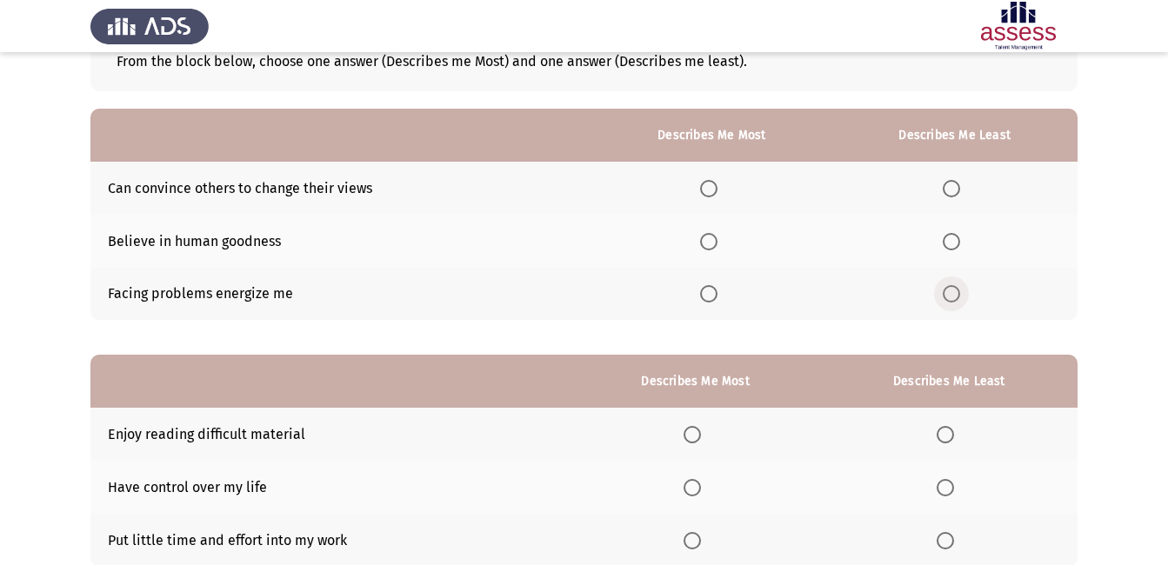
click at [955, 291] on span "Select an option" at bounding box center [950, 293] width 17 height 17
click at [955, 291] on input "Select an option" at bounding box center [950, 293] width 17 height 17
click at [716, 241] on span "Select an option" at bounding box center [708, 241] width 17 height 17
click at [716, 241] on input "Select an option" at bounding box center [708, 241] width 17 height 17
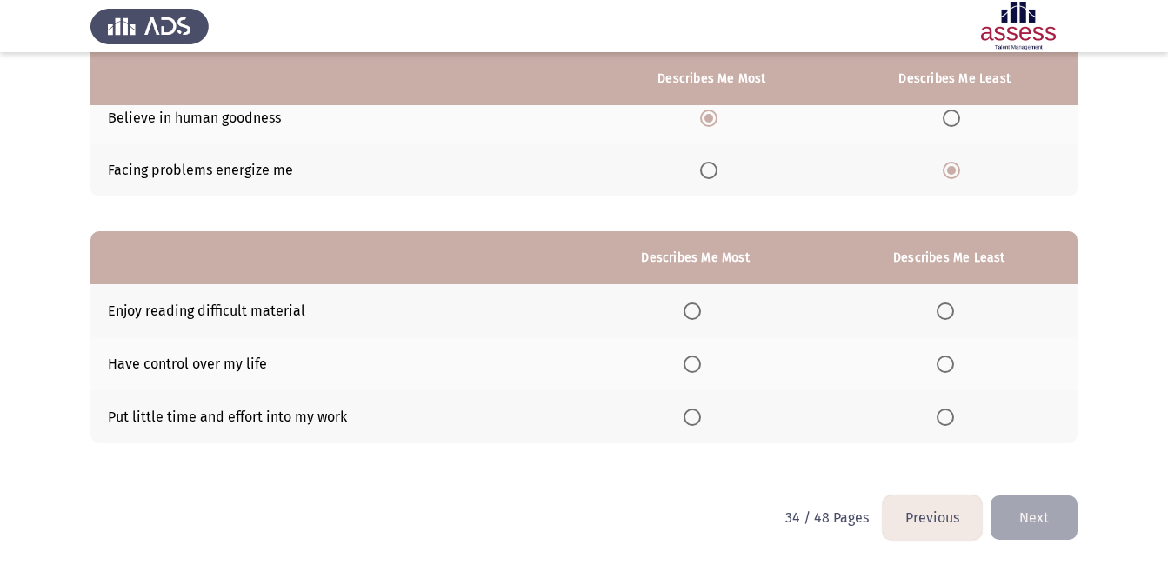
click at [697, 309] on span "Select an option" at bounding box center [691, 311] width 17 height 17
click at [697, 309] on input "Select an option" at bounding box center [691, 311] width 17 height 17
click at [941, 417] on span "Select an option" at bounding box center [944, 417] width 17 height 17
click at [941, 417] on input "Select an option" at bounding box center [944, 417] width 17 height 17
click at [1054, 531] on button "Next" at bounding box center [1033, 518] width 87 height 44
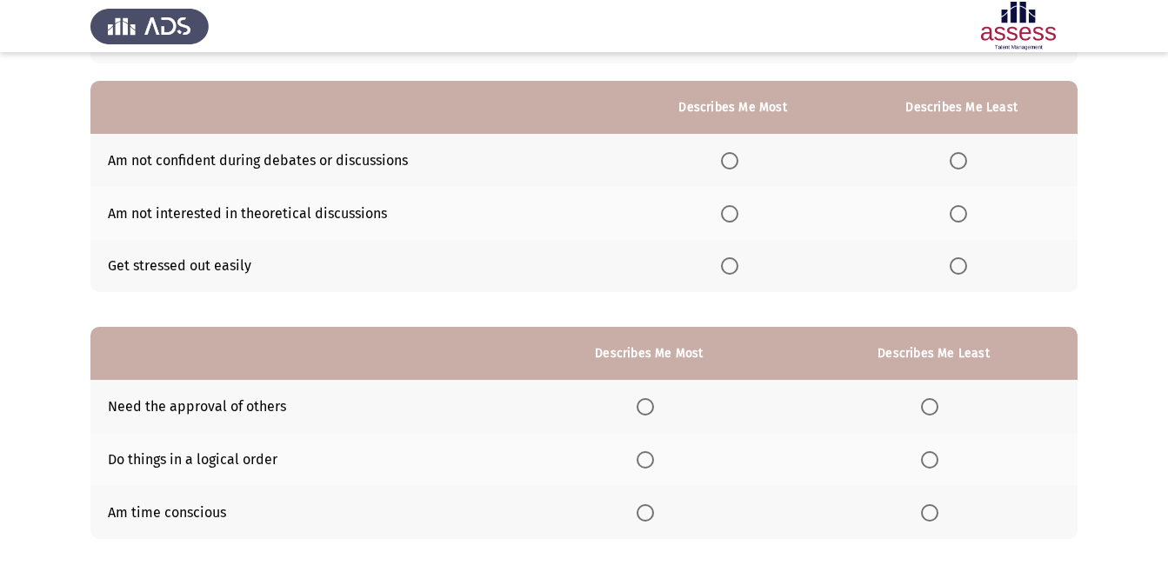
scroll to position [155, 0]
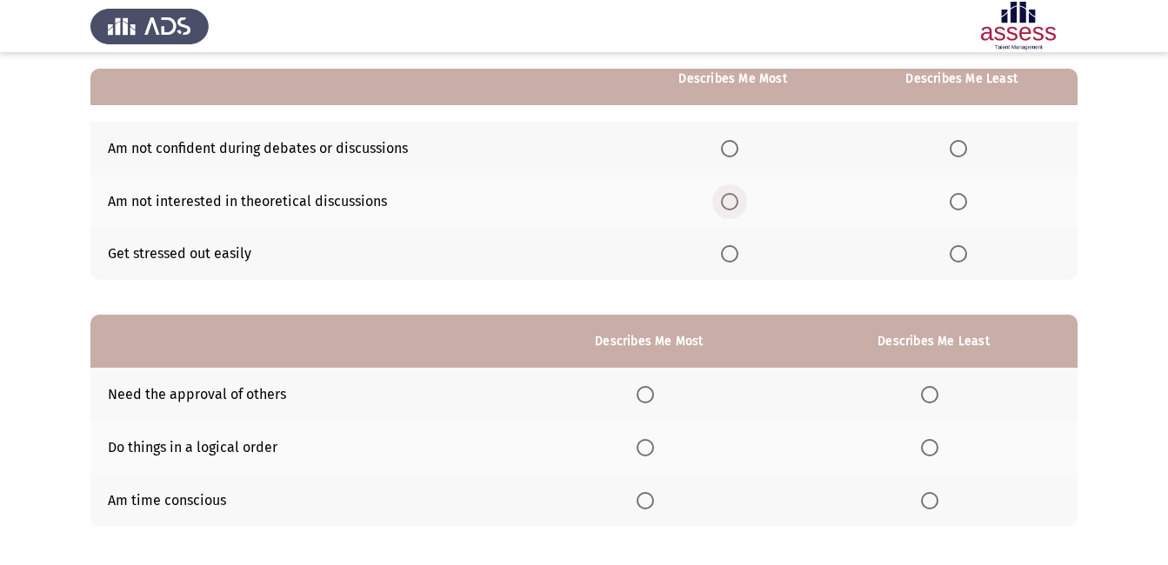
click at [738, 203] on span "Select an option" at bounding box center [729, 201] width 17 height 17
click at [738, 203] on input "Select an option" at bounding box center [729, 201] width 17 height 17
click at [964, 150] on span "Select an option" at bounding box center [957, 148] width 17 height 17
click at [964, 150] on input "Select an option" at bounding box center [957, 148] width 17 height 17
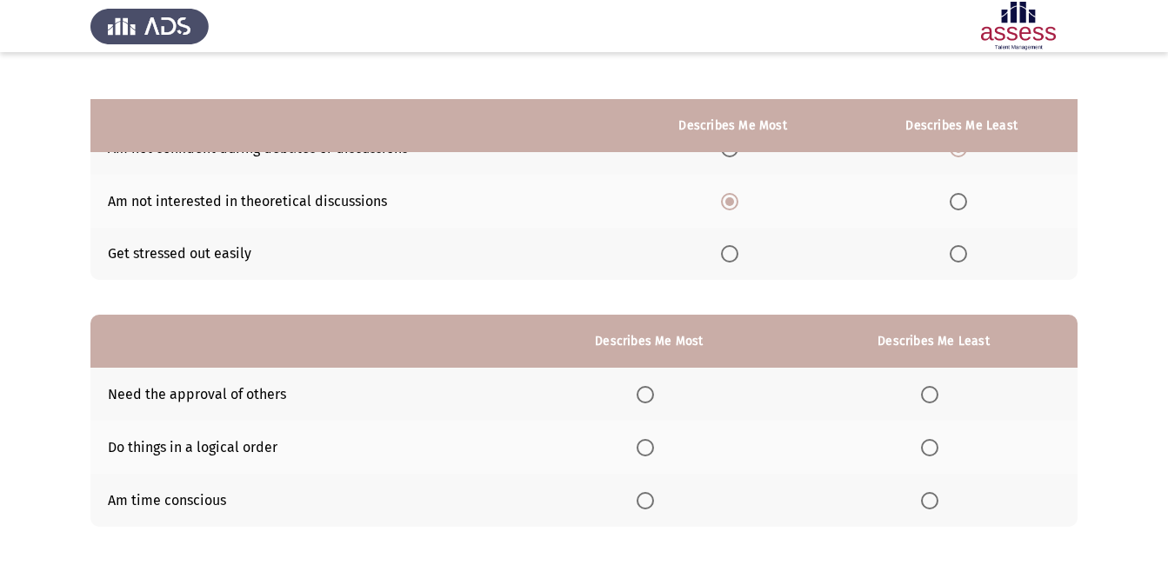
scroll to position [238, 0]
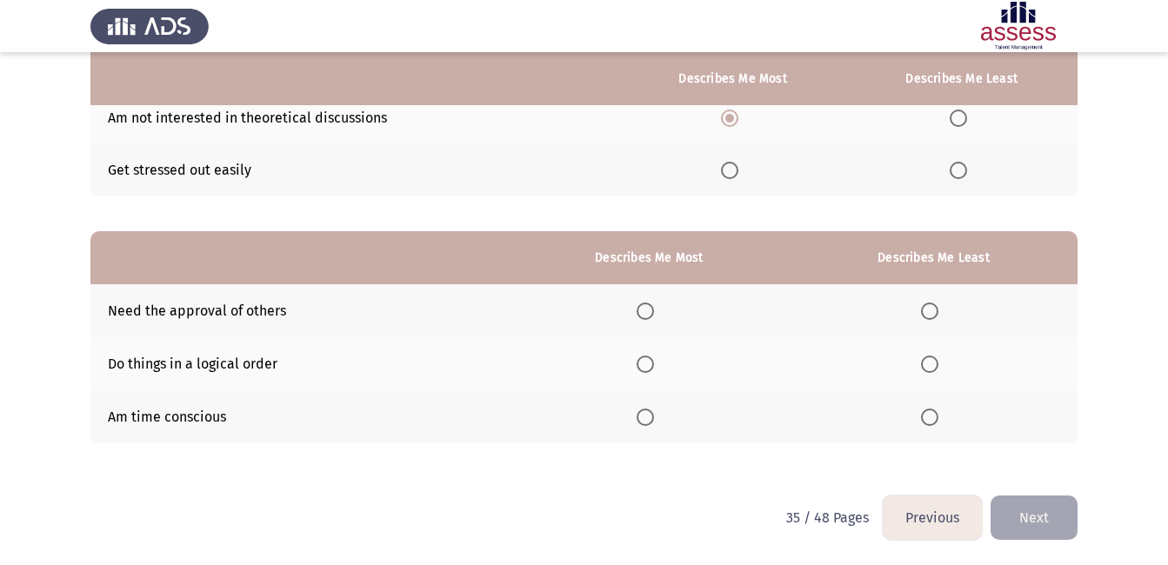
click at [929, 313] on span "Select an option" at bounding box center [929, 311] width 17 height 17
click at [929, 313] on input "Select an option" at bounding box center [929, 311] width 17 height 17
click at [646, 366] on span "Select an option" at bounding box center [644, 364] width 17 height 17
click at [646, 366] on input "Select an option" at bounding box center [644, 364] width 17 height 17
click at [1035, 512] on button "Next" at bounding box center [1033, 518] width 87 height 44
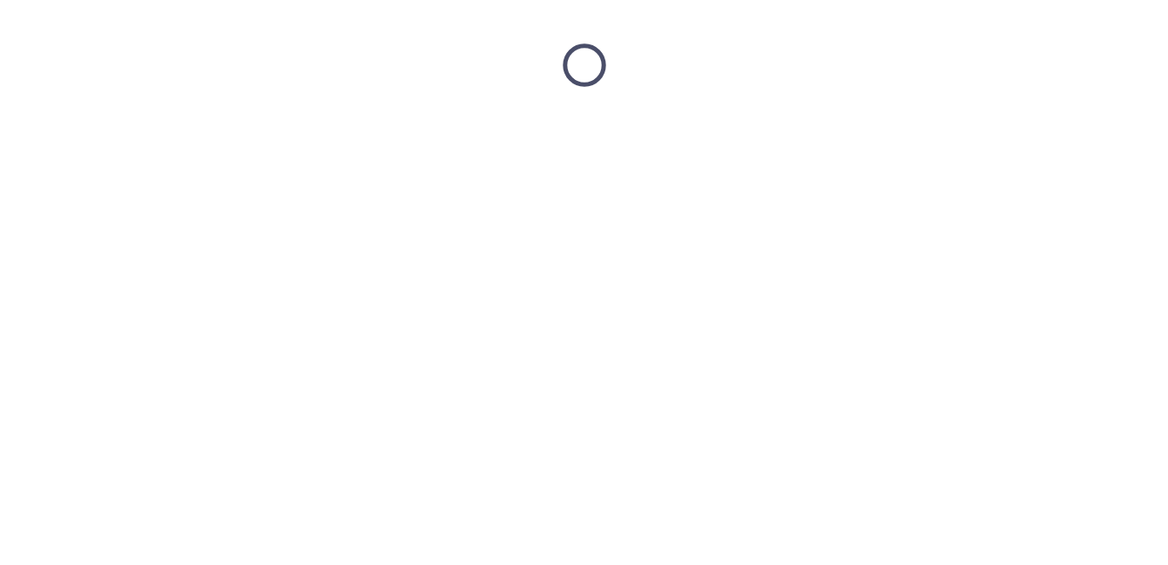
scroll to position [0, 0]
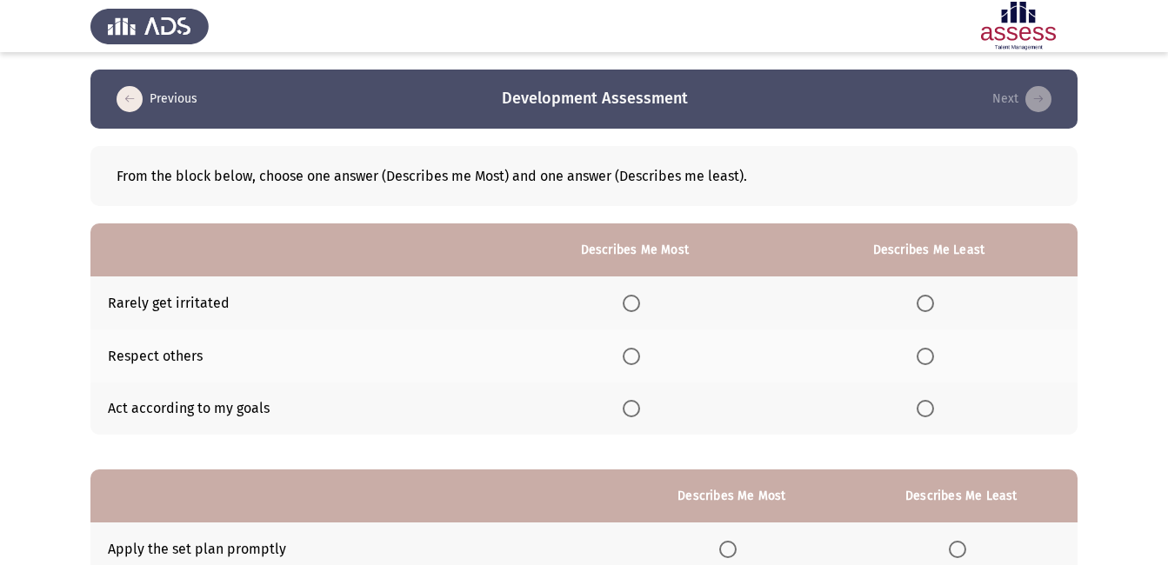
click at [629, 412] on span "Select an option" at bounding box center [630, 408] width 17 height 17
click at [629, 412] on input "Select an option" at bounding box center [630, 408] width 17 height 17
click at [935, 303] on label "Select an option" at bounding box center [928, 303] width 24 height 17
click at [934, 303] on input "Select an option" at bounding box center [924, 303] width 17 height 17
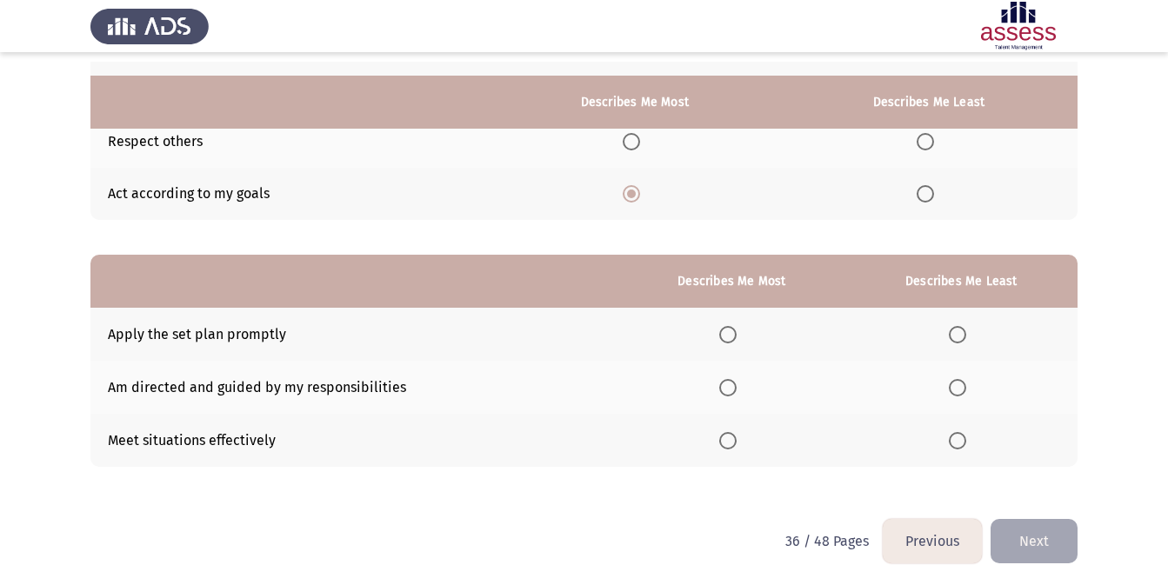
scroll to position [238, 0]
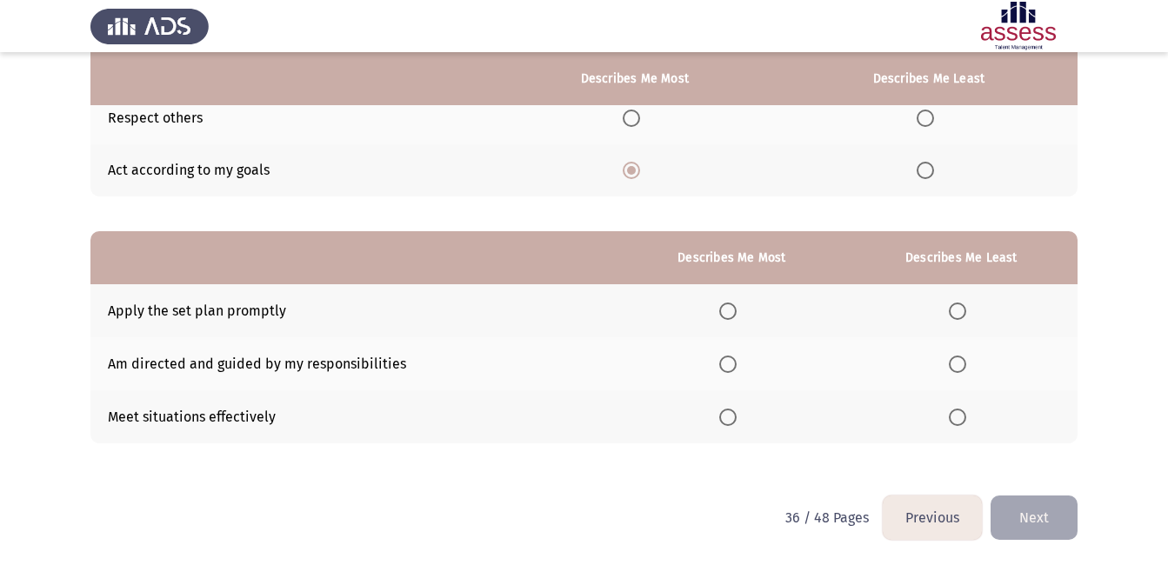
click at [956, 314] on span "Select an option" at bounding box center [957, 311] width 17 height 17
click at [956, 314] on input "Select an option" at bounding box center [957, 311] width 17 height 17
click at [723, 369] on span "Select an option" at bounding box center [727, 364] width 17 height 17
click at [723, 369] on input "Select an option" at bounding box center [727, 364] width 17 height 17
click at [1030, 518] on button "Next" at bounding box center [1033, 518] width 87 height 44
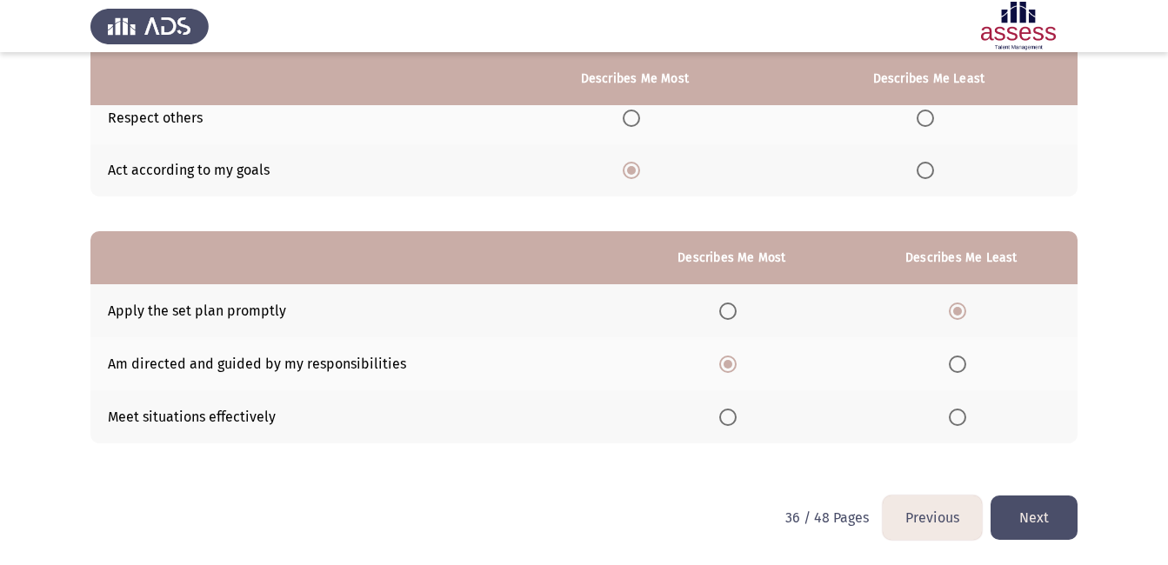
scroll to position [0, 0]
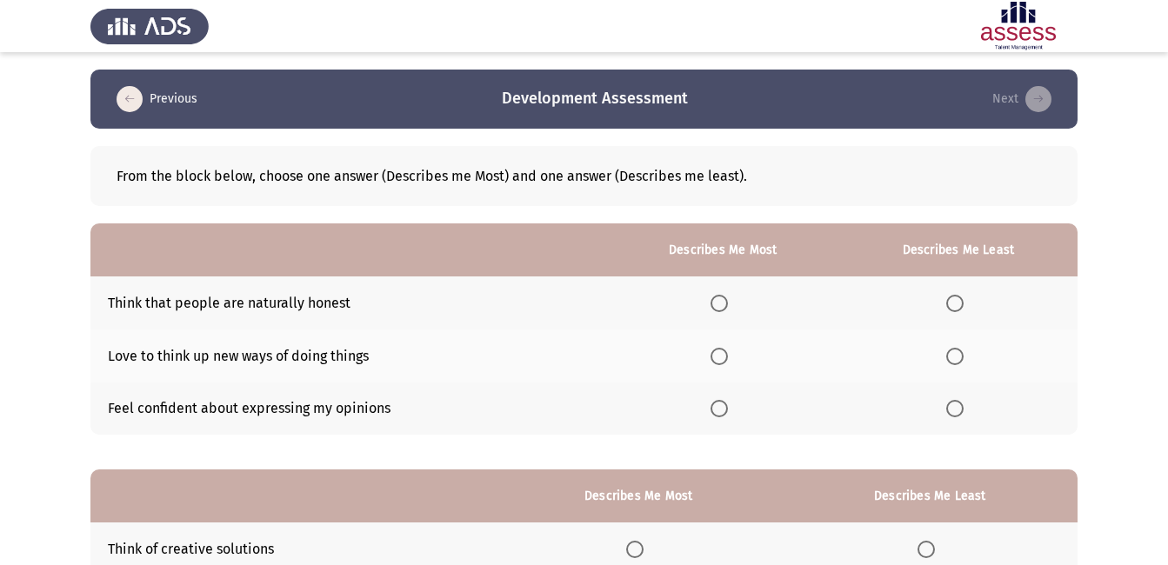
click at [723, 352] on span "Select an option" at bounding box center [718, 356] width 17 height 17
click at [723, 352] on input "Select an option" at bounding box center [718, 356] width 17 height 17
click at [950, 302] on span "Select an option" at bounding box center [954, 303] width 17 height 17
click at [950, 302] on input "Select an option" at bounding box center [954, 303] width 17 height 17
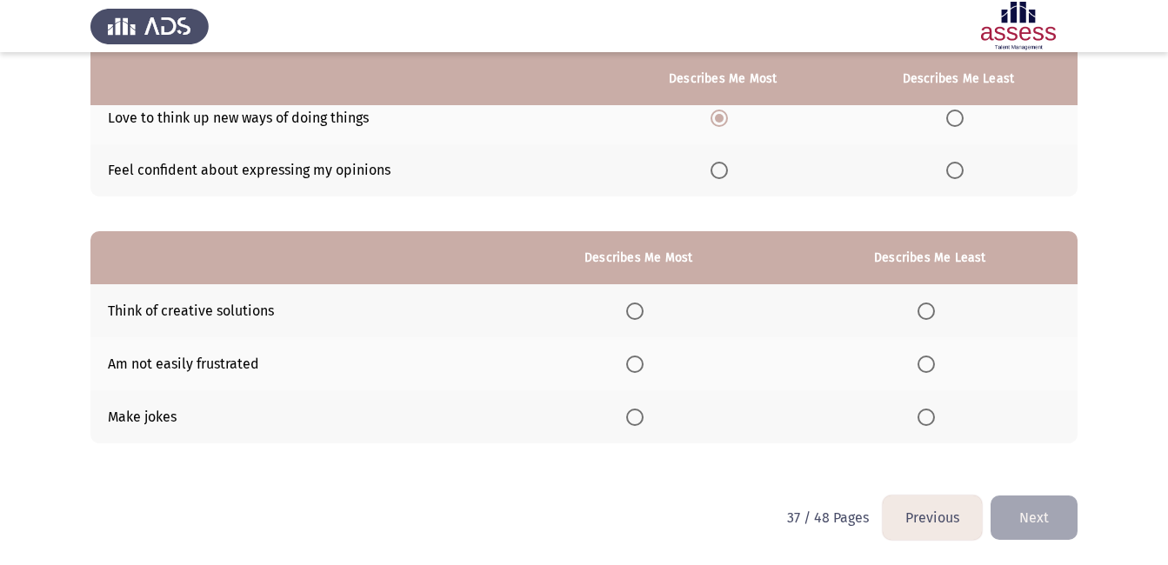
click at [926, 422] on span "Select an option" at bounding box center [925, 417] width 17 height 17
click at [926, 422] on input "Select an option" at bounding box center [925, 417] width 17 height 17
click at [649, 312] on label "Select an option" at bounding box center [638, 311] width 24 height 17
click at [643, 312] on input "Select an option" at bounding box center [634, 311] width 17 height 17
click at [1053, 503] on button "Next" at bounding box center [1033, 518] width 87 height 44
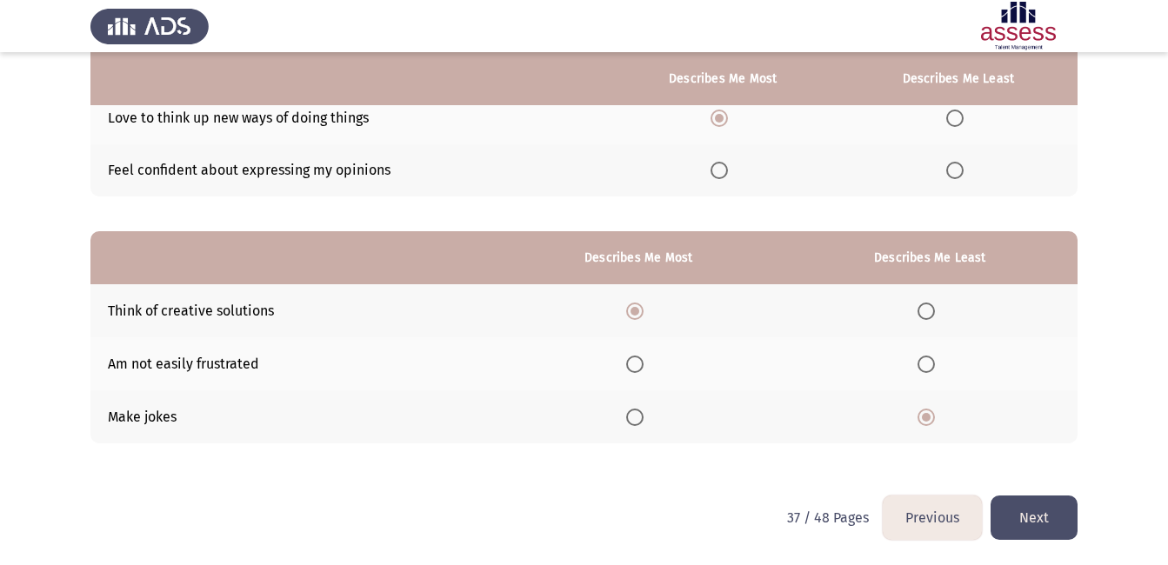
scroll to position [0, 0]
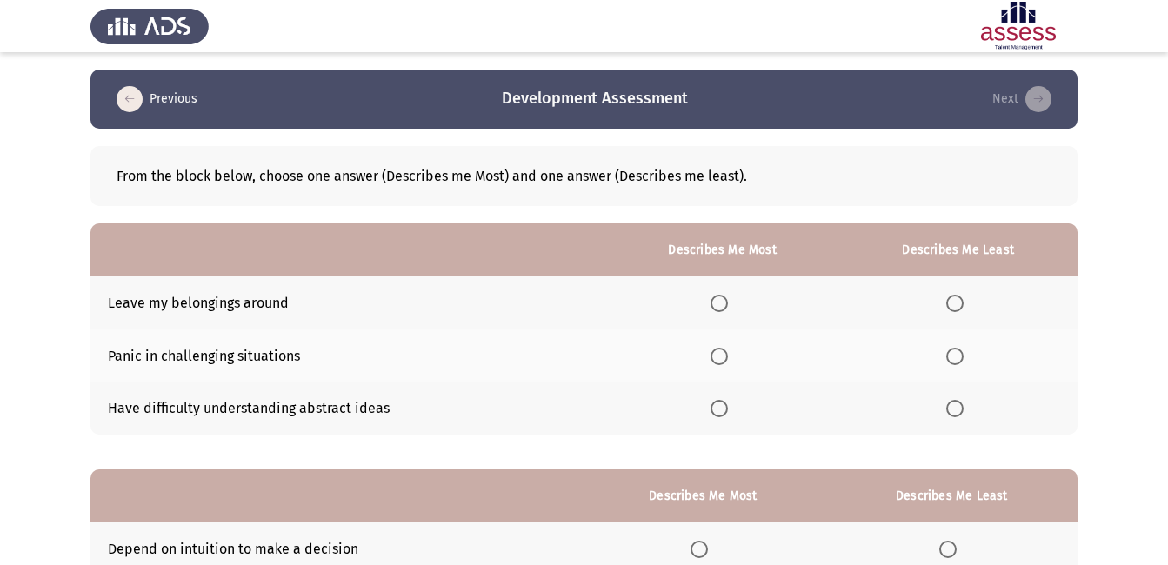
click at [959, 305] on span "Select an option" at bounding box center [954, 303] width 17 height 17
click at [959, 305] on input "Select an option" at bounding box center [954, 303] width 17 height 17
click at [716, 406] on span "Select an option" at bounding box center [718, 408] width 17 height 17
click at [716, 406] on input "Select an option" at bounding box center [718, 408] width 17 height 17
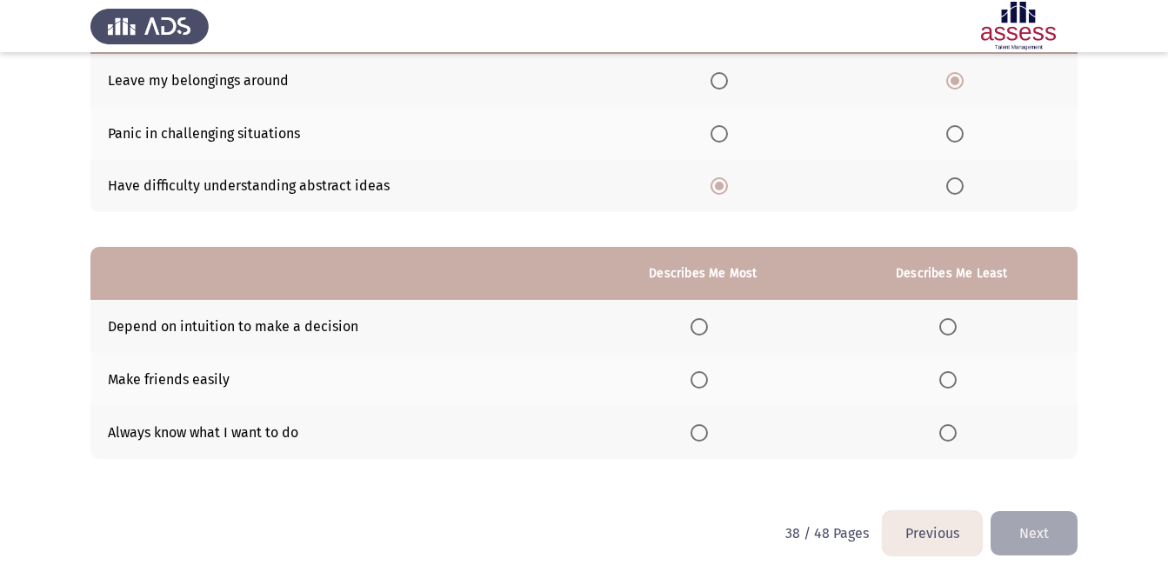
scroll to position [238, 0]
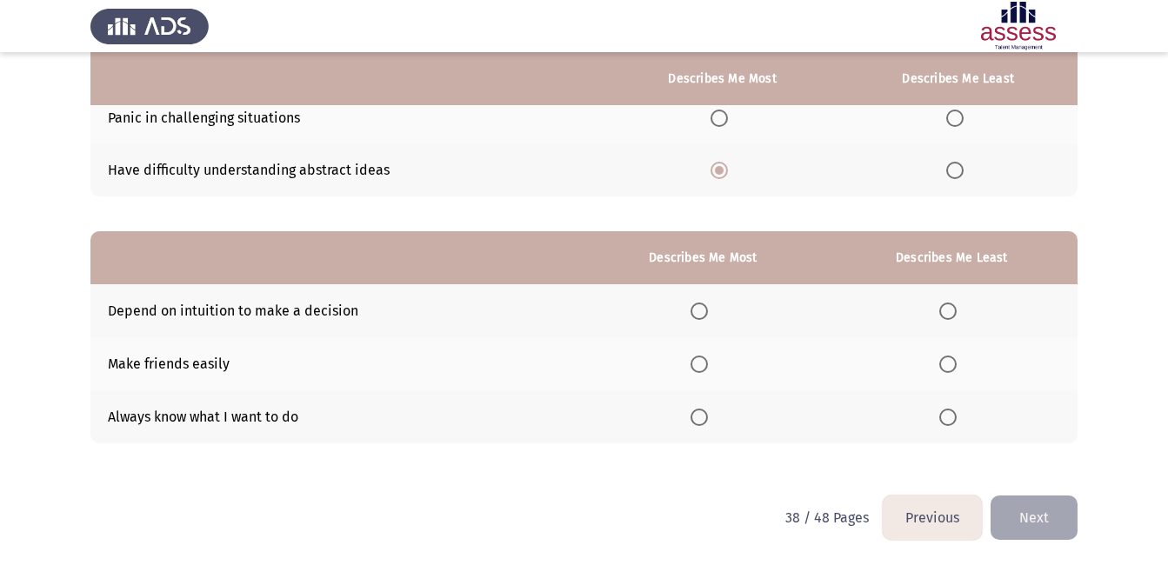
click at [953, 309] on span "Select an option" at bounding box center [947, 311] width 17 height 17
click at [953, 309] on input "Select an option" at bounding box center [947, 311] width 17 height 17
click at [694, 368] on span "Select an option" at bounding box center [698, 364] width 17 height 17
click at [694, 368] on input "Select an option" at bounding box center [698, 364] width 17 height 17
click at [1026, 516] on button "Next" at bounding box center [1033, 518] width 87 height 44
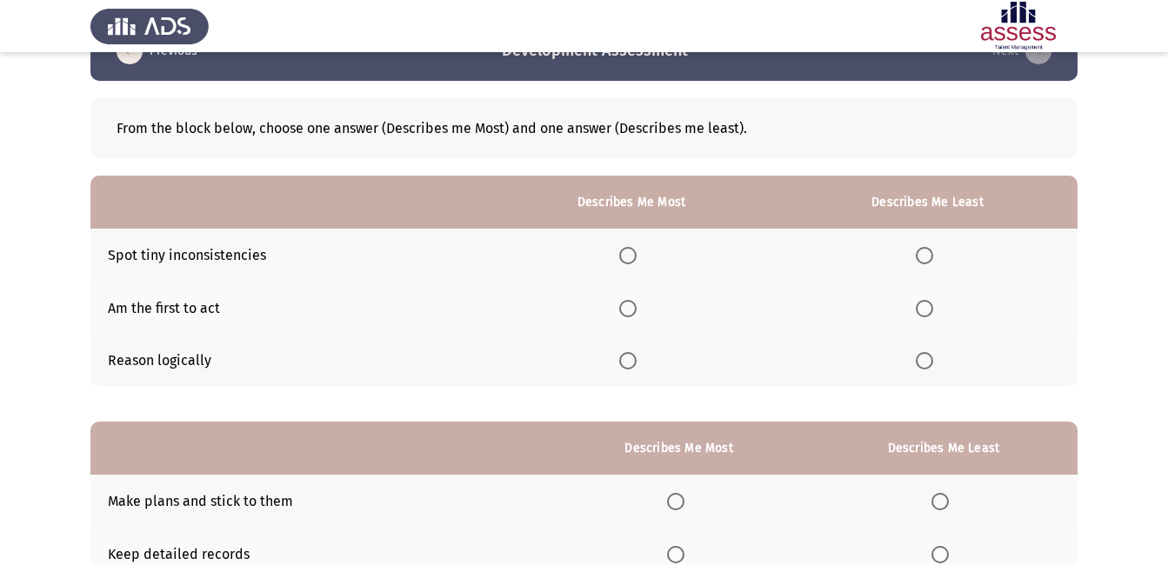
scroll to position [50, 0]
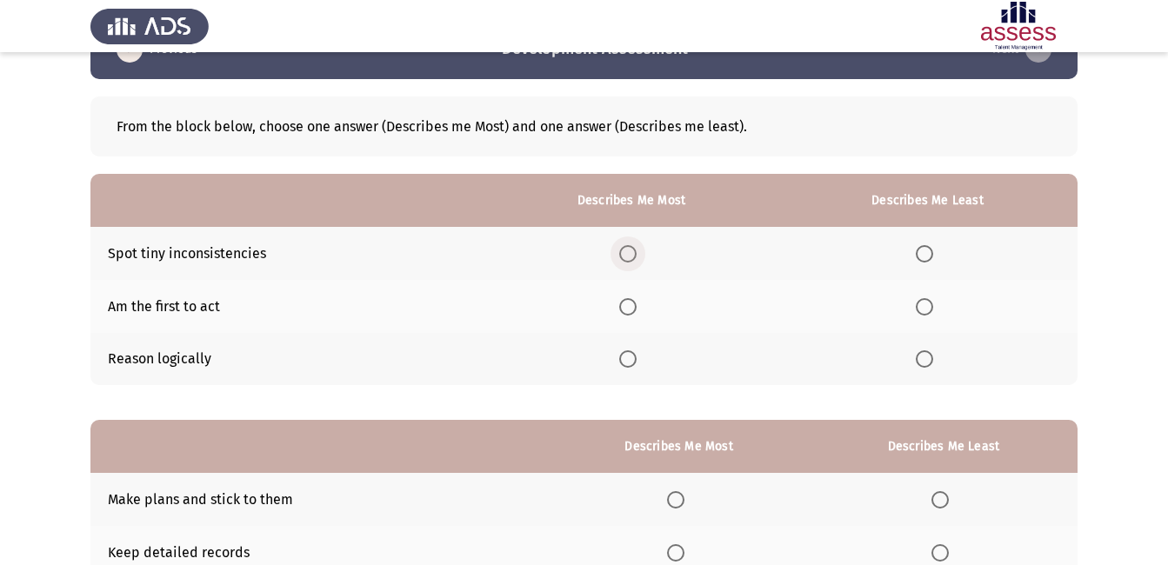
click at [631, 250] on span "Select an option" at bounding box center [627, 253] width 17 height 17
click at [631, 250] on input "Select an option" at bounding box center [627, 253] width 17 height 17
click at [927, 306] on span "Select an option" at bounding box center [923, 306] width 17 height 17
click at [927, 306] on input "Select an option" at bounding box center [923, 306] width 17 height 17
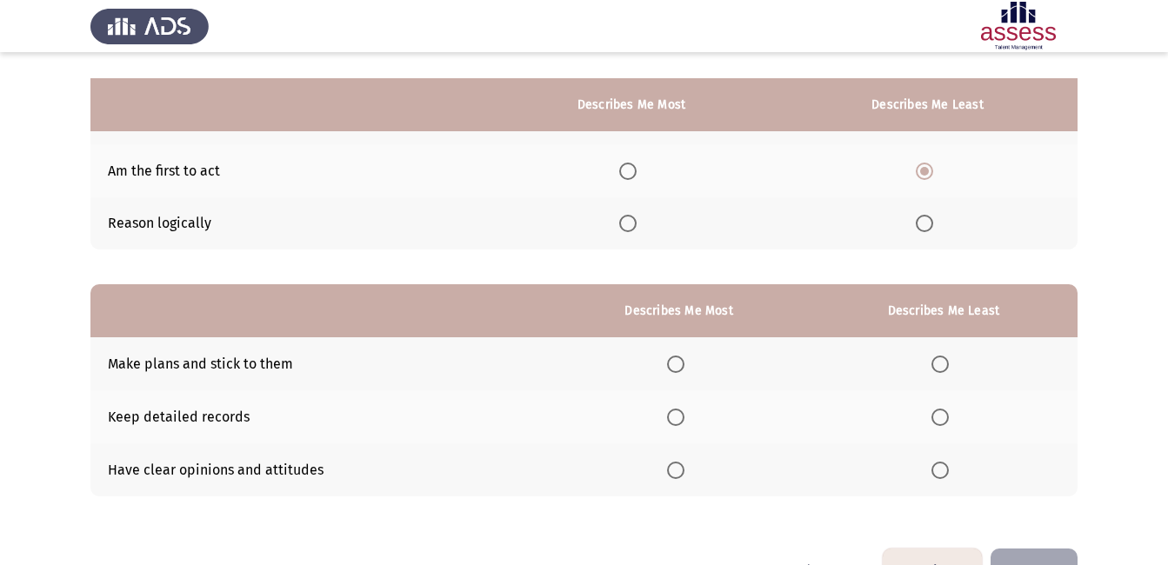
scroll to position [238, 0]
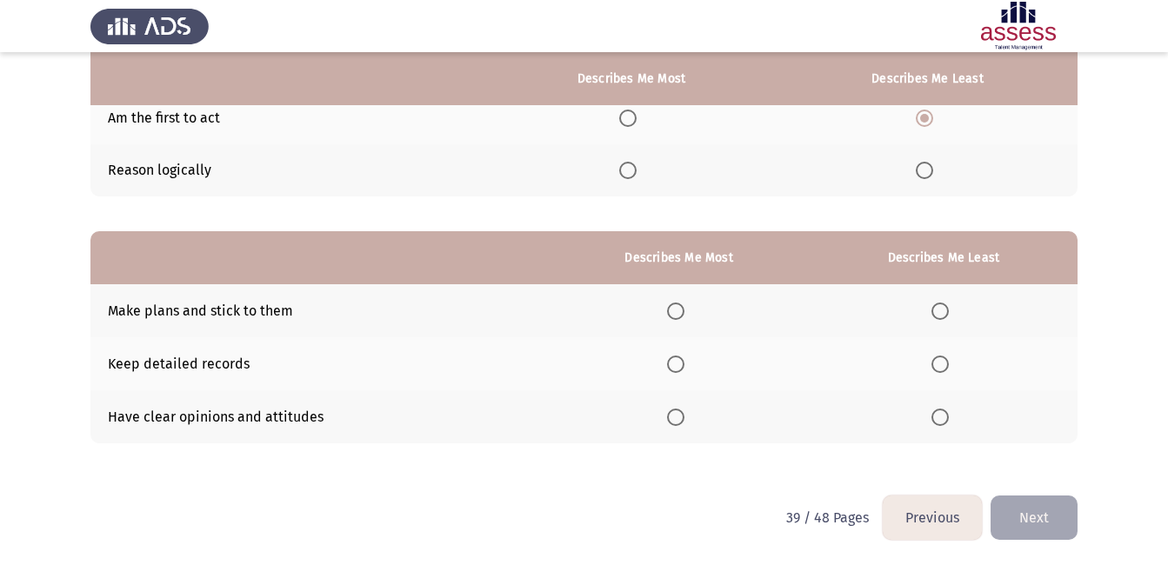
click at [675, 424] on span "Select an option" at bounding box center [675, 417] width 17 height 17
click at [675, 424] on input "Select an option" at bounding box center [675, 417] width 17 height 17
click at [952, 371] on label "Select an option" at bounding box center [943, 364] width 24 height 17
click at [949, 371] on input "Select an option" at bounding box center [939, 364] width 17 height 17
click at [1035, 518] on button "Next" at bounding box center [1033, 518] width 87 height 44
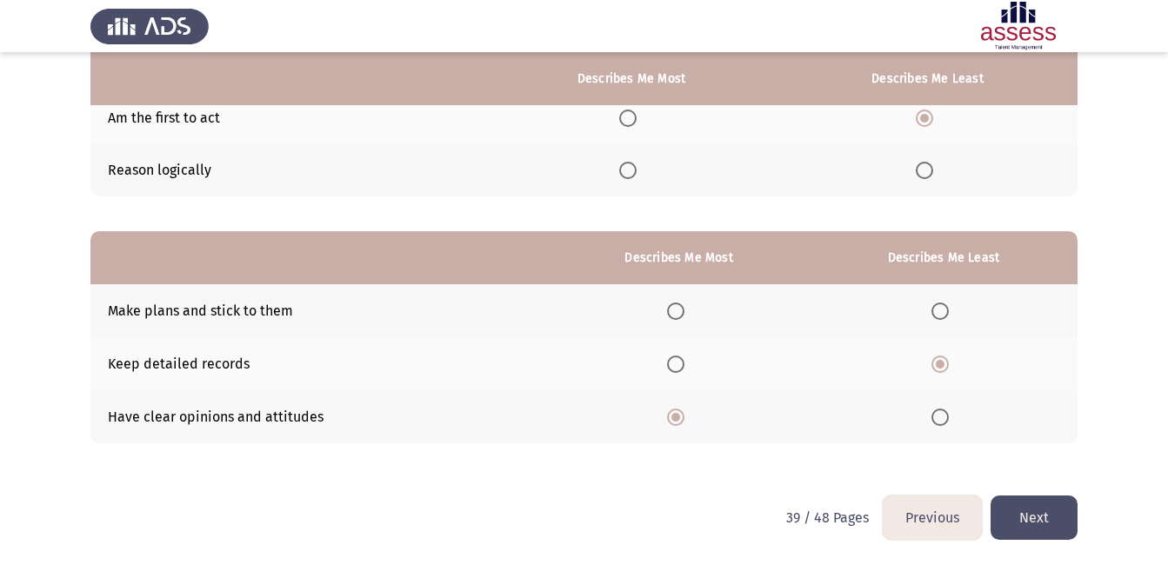
scroll to position [0, 0]
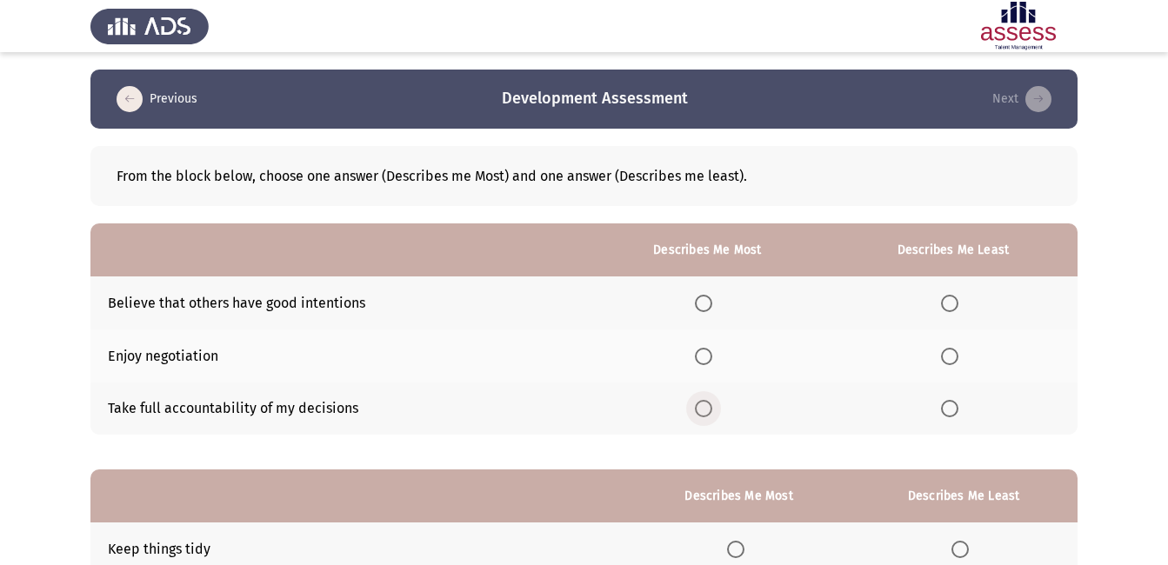
click at [703, 417] on span "Select an option" at bounding box center [703, 408] width 17 height 17
click at [703, 417] on input "Select an option" at bounding box center [703, 408] width 17 height 17
click at [949, 356] on span "Select an option" at bounding box center [949, 356] width 0 height 0
click at [950, 356] on input "Select an option" at bounding box center [949, 356] width 17 height 17
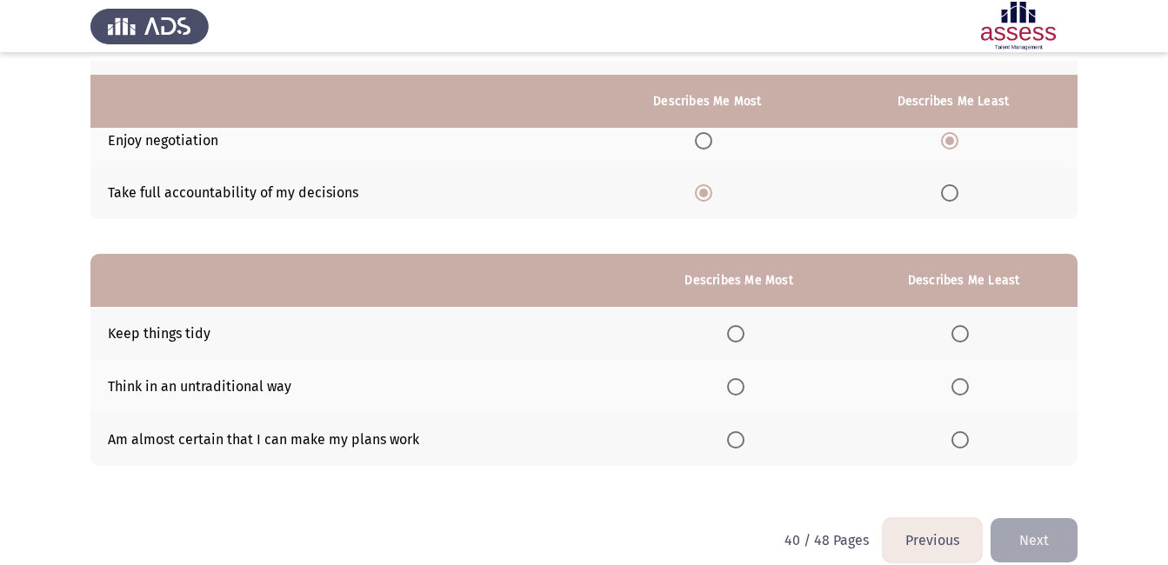
scroll to position [238, 0]
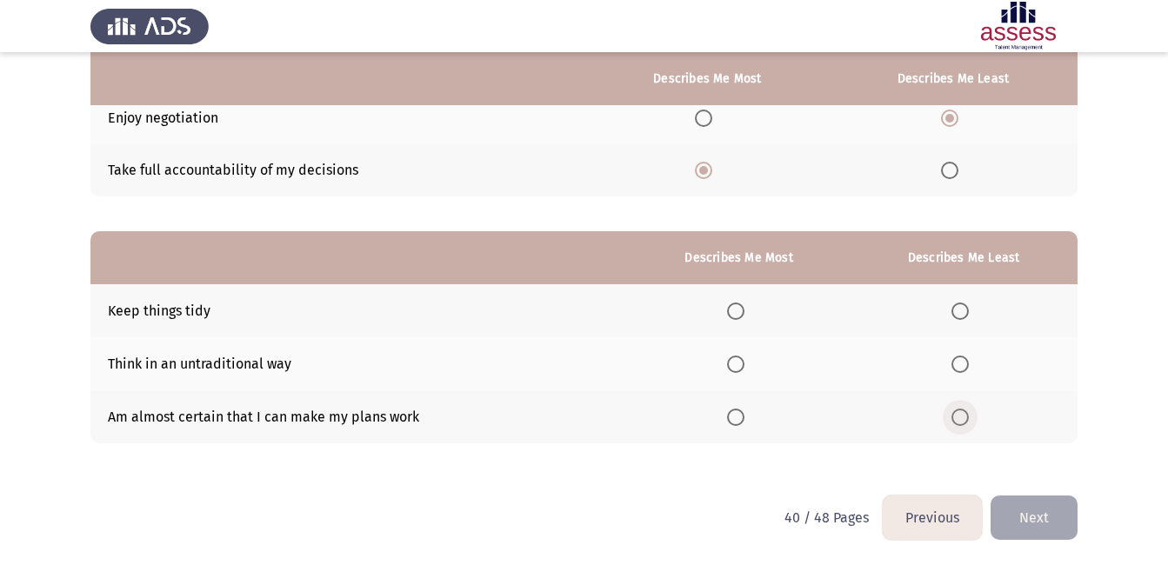
click at [956, 419] on span "Select an option" at bounding box center [959, 417] width 17 height 17
click at [956, 419] on input "Select an option" at bounding box center [959, 417] width 17 height 17
click at [735, 369] on span "Select an option" at bounding box center [735, 364] width 17 height 17
click at [735, 369] on input "Select an option" at bounding box center [735, 364] width 17 height 17
click at [1039, 514] on button "Next" at bounding box center [1033, 518] width 87 height 44
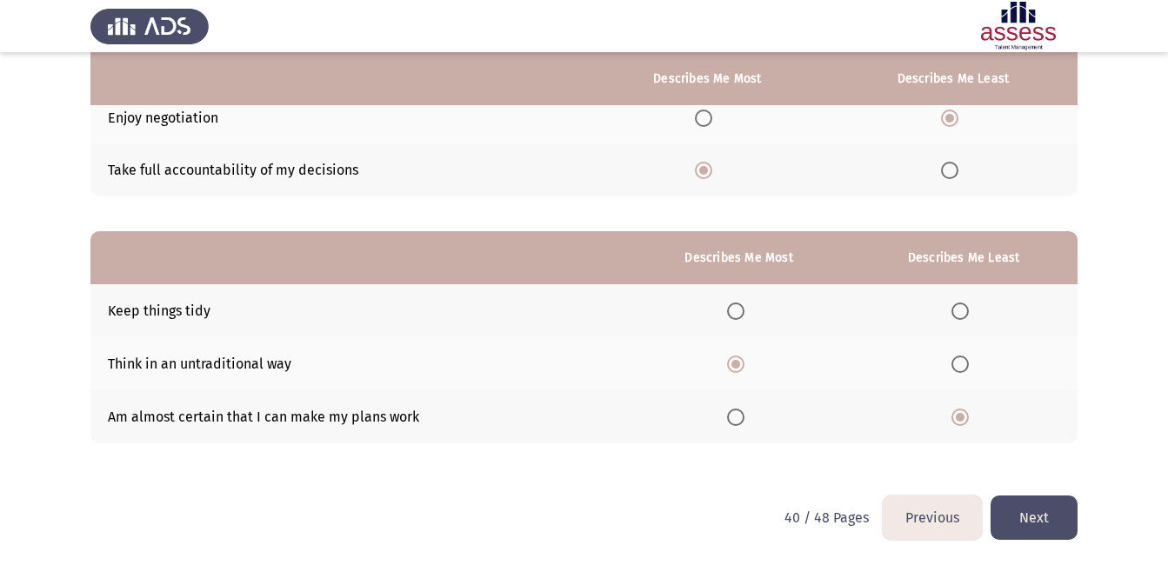
scroll to position [0, 0]
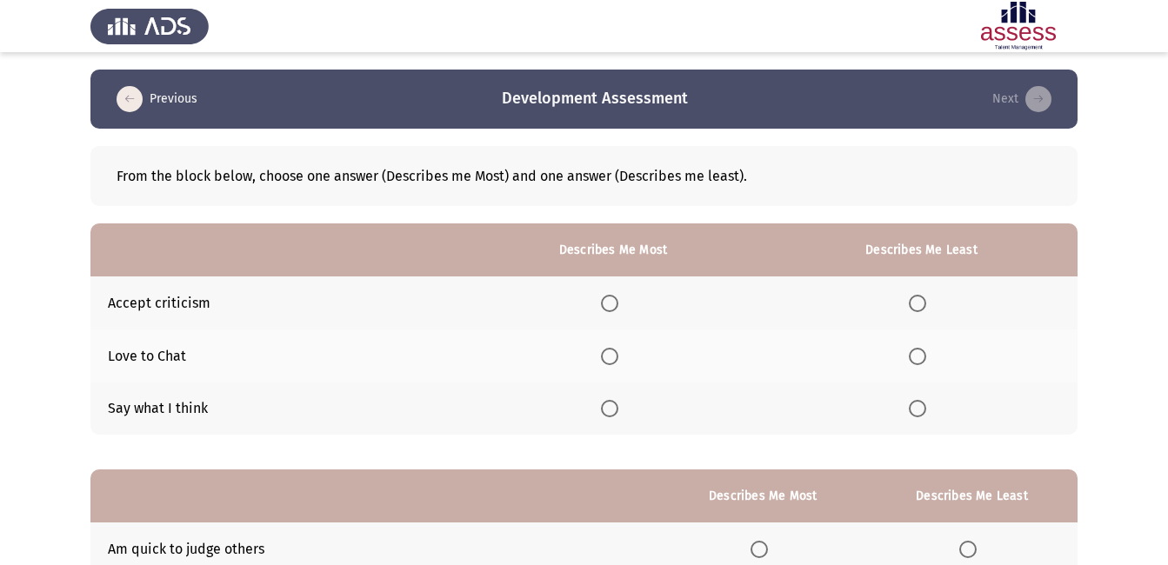
click at [616, 306] on span "Select an option" at bounding box center [609, 303] width 17 height 17
click at [616, 306] on input "Select an option" at bounding box center [609, 303] width 17 height 17
click at [918, 411] on span "Select an option" at bounding box center [917, 408] width 17 height 17
click at [918, 411] on input "Select an option" at bounding box center [917, 408] width 17 height 17
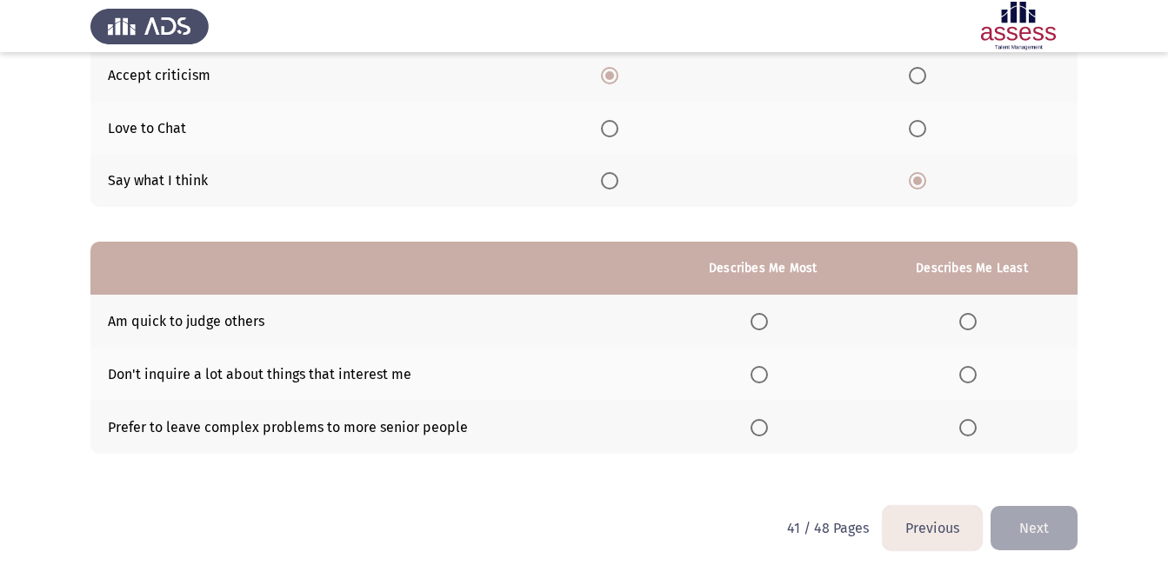
scroll to position [238, 0]
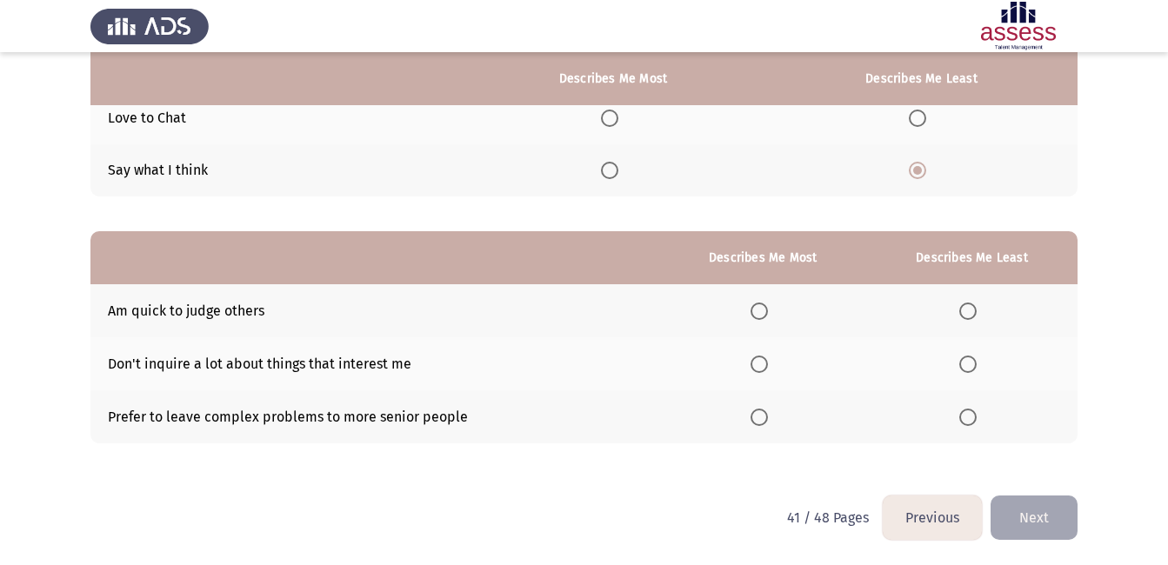
click at [970, 363] on span "Select an option" at bounding box center [967, 364] width 17 height 17
click at [970, 363] on input "Select an option" at bounding box center [967, 364] width 17 height 17
click at [756, 313] on span "Select an option" at bounding box center [758, 311] width 17 height 17
click at [756, 313] on input "Select an option" at bounding box center [758, 311] width 17 height 17
click at [1022, 522] on button "Next" at bounding box center [1033, 518] width 87 height 44
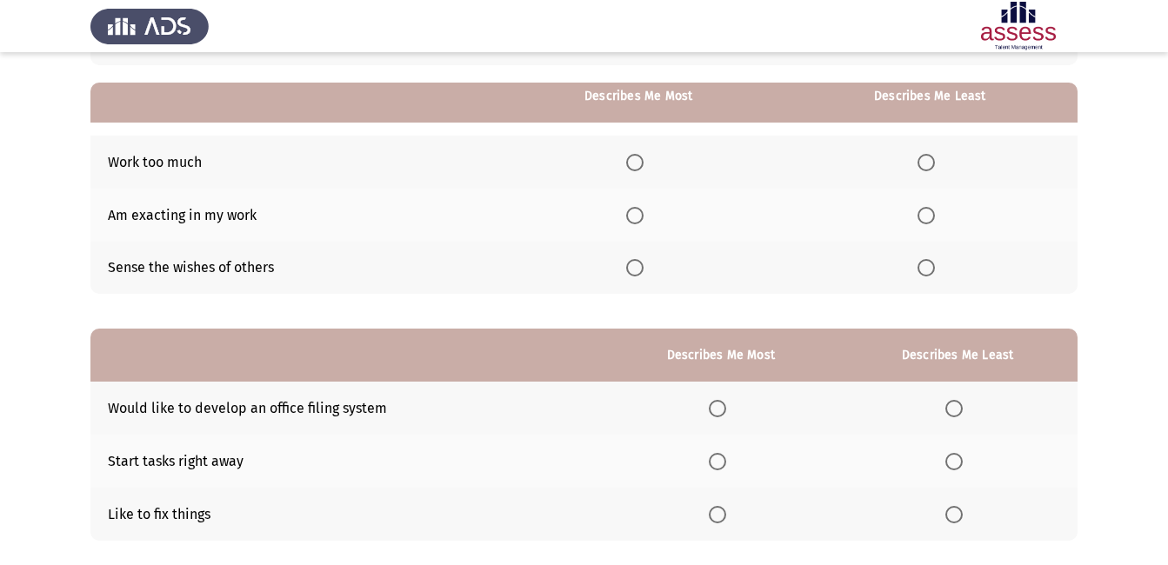
scroll to position [158, 0]
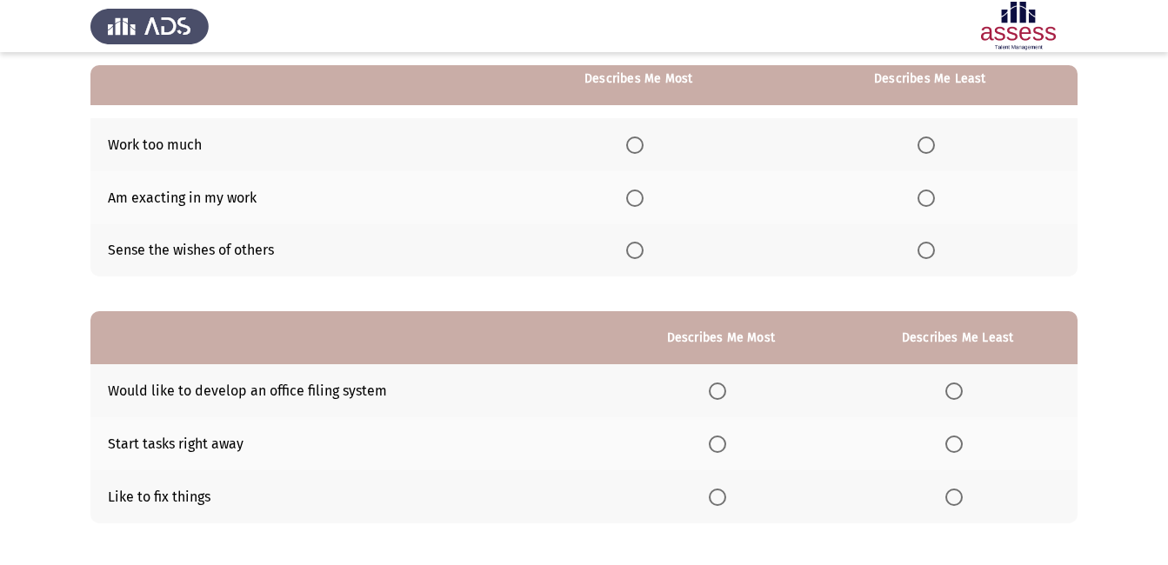
click at [643, 201] on span "Select an option" at bounding box center [634, 198] width 17 height 17
click at [643, 201] on input "Select an option" at bounding box center [634, 198] width 17 height 17
click at [928, 251] on span "Select an option" at bounding box center [925, 250] width 17 height 17
click at [928, 251] on input "Select an option" at bounding box center [925, 250] width 17 height 17
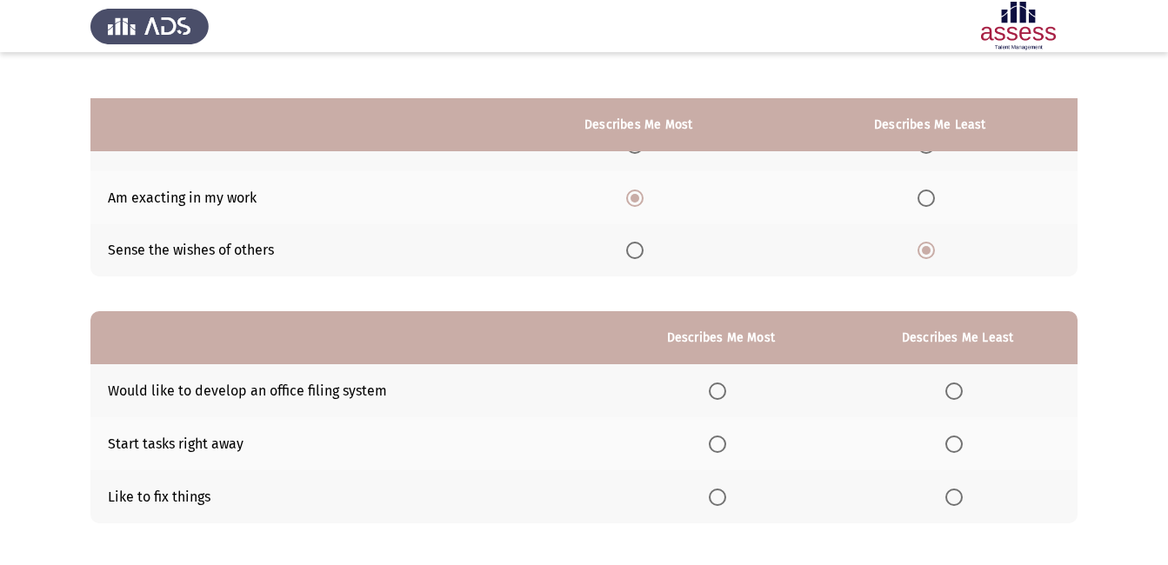
scroll to position [238, 0]
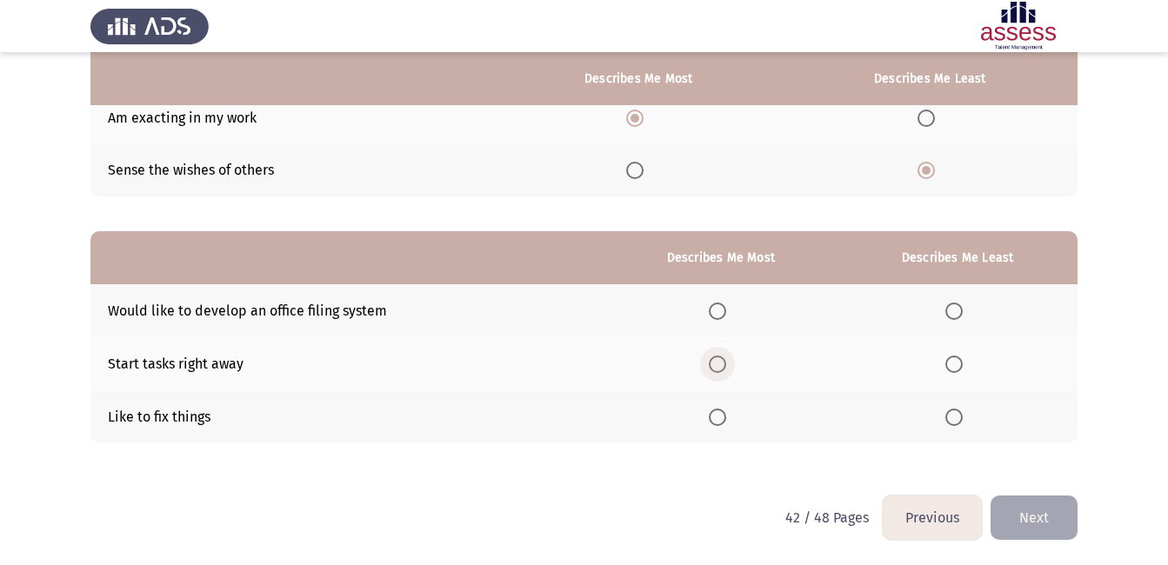
click at [722, 367] on span "Select an option" at bounding box center [717, 364] width 17 height 17
click at [722, 367] on input "Select an option" at bounding box center [717, 364] width 17 height 17
click at [958, 310] on span "Select an option" at bounding box center [953, 311] width 17 height 17
click at [958, 310] on input "Select an option" at bounding box center [953, 311] width 17 height 17
click at [1016, 512] on button "Next" at bounding box center [1033, 518] width 87 height 44
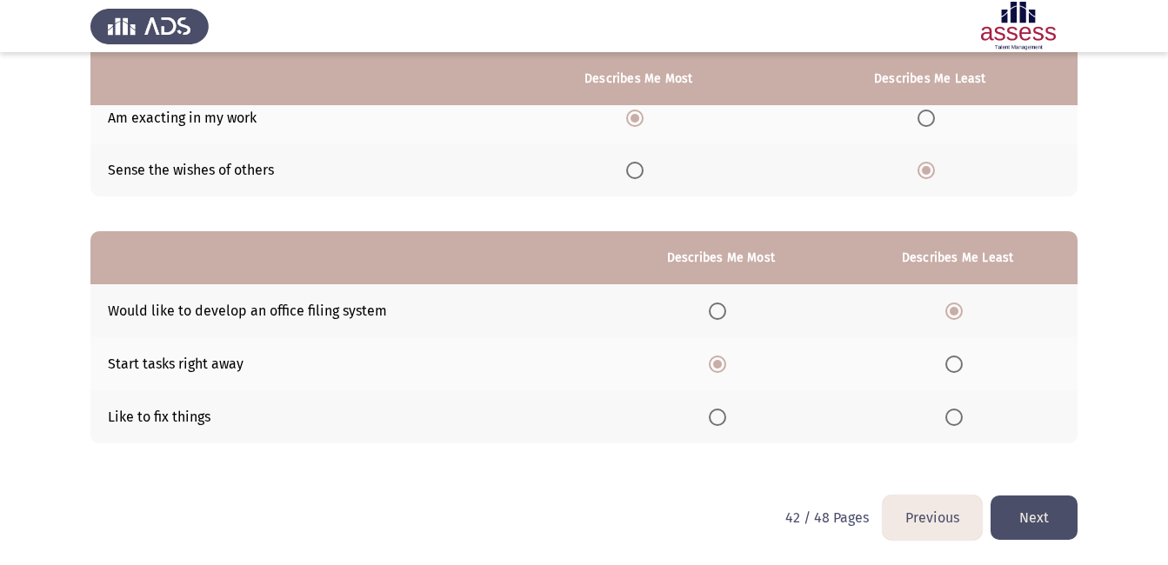
scroll to position [0, 0]
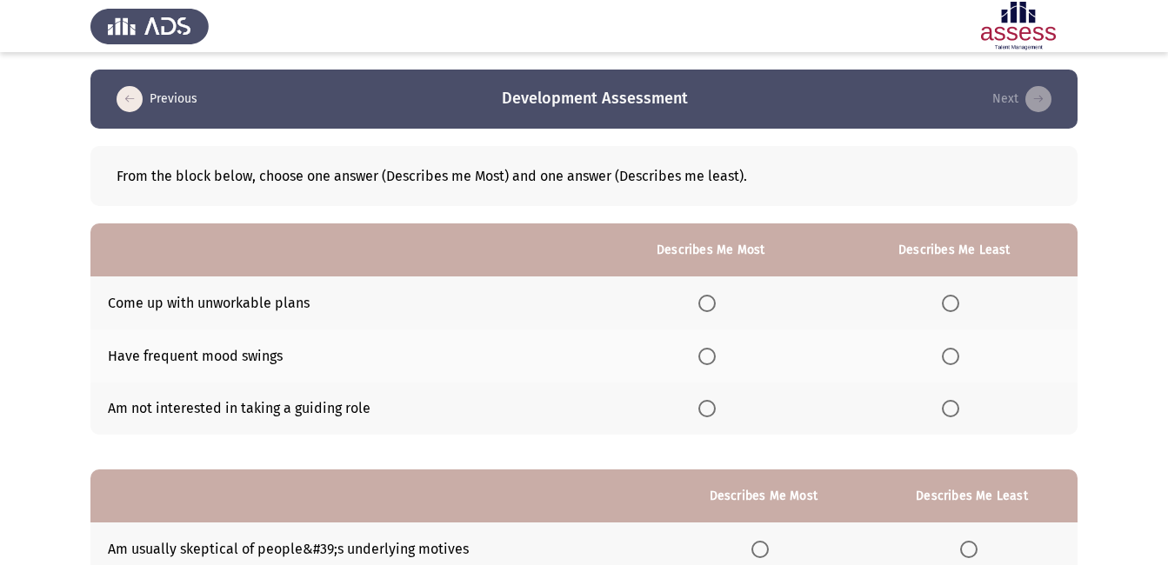
click at [712, 412] on span "Select an option" at bounding box center [706, 408] width 17 height 17
click at [712, 412] on input "Select an option" at bounding box center [706, 408] width 17 height 17
click at [949, 302] on span "Select an option" at bounding box center [950, 303] width 17 height 17
click at [949, 302] on input "Select an option" at bounding box center [950, 303] width 17 height 17
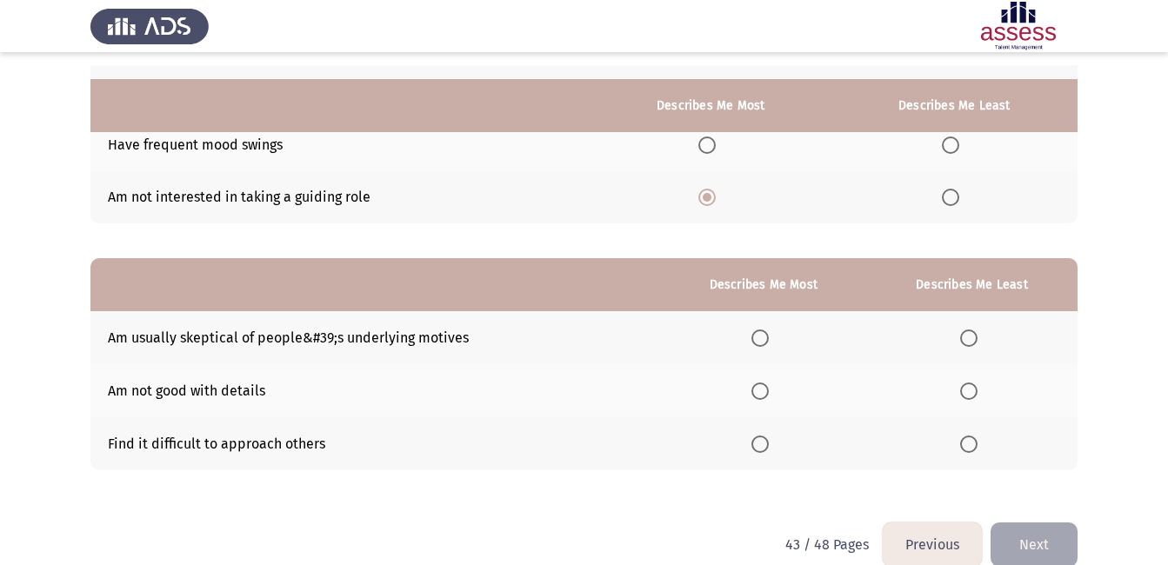
scroll to position [238, 0]
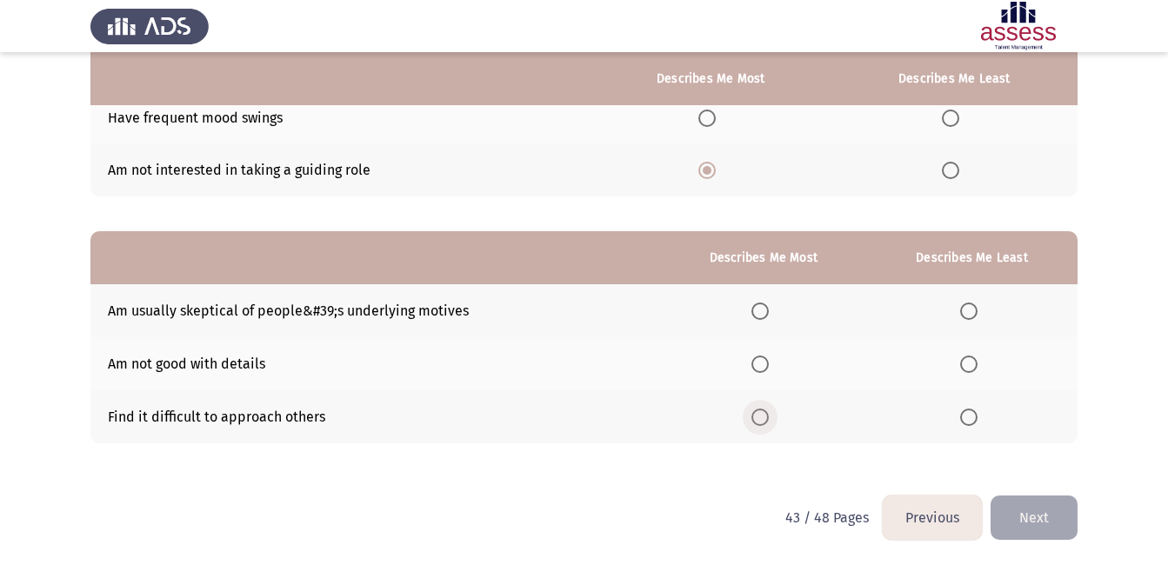
click at [762, 412] on span "Select an option" at bounding box center [759, 417] width 17 height 17
click at [762, 412] on input "Select an option" at bounding box center [759, 417] width 17 height 17
click at [972, 311] on span "Select an option" at bounding box center [968, 311] width 17 height 17
click at [972, 311] on input "Select an option" at bounding box center [968, 311] width 17 height 17
click at [1021, 505] on button "Next" at bounding box center [1033, 518] width 87 height 44
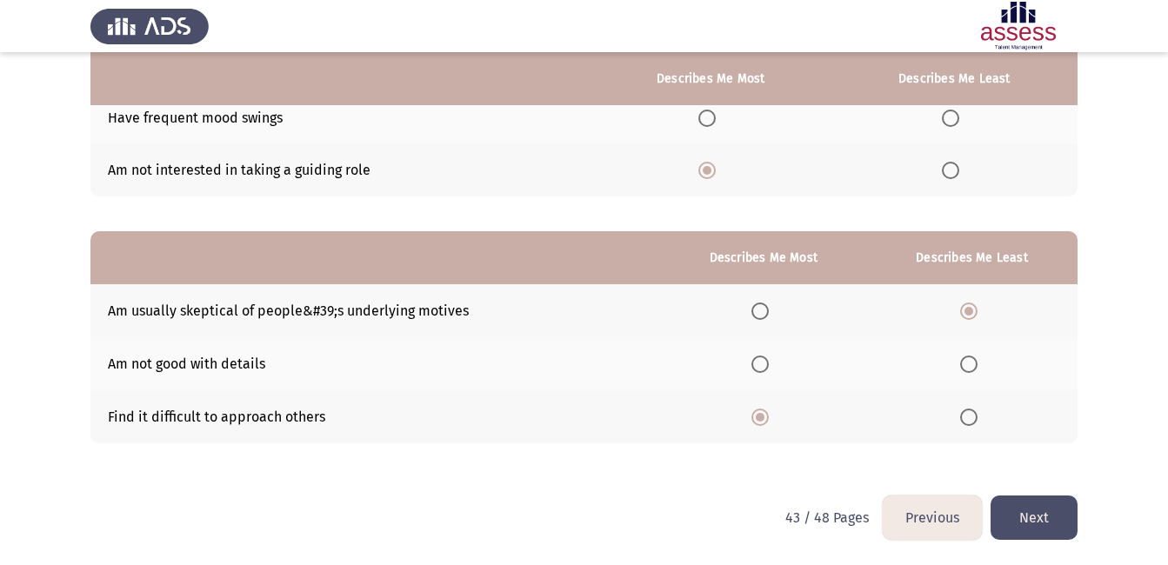
scroll to position [0, 0]
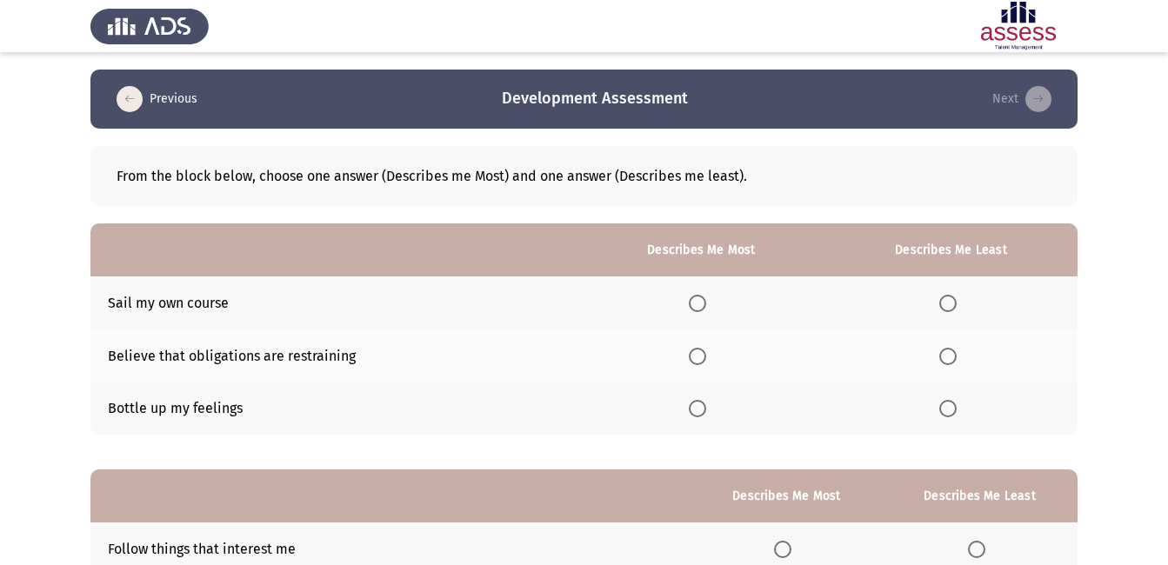
click at [702, 410] on span "Select an option" at bounding box center [697, 408] width 17 height 17
click at [702, 410] on input "Select an option" at bounding box center [697, 408] width 17 height 17
click at [947, 356] on span "Select an option" at bounding box center [947, 356] width 17 height 17
click at [947, 356] on input "Select an option" at bounding box center [947, 356] width 17 height 17
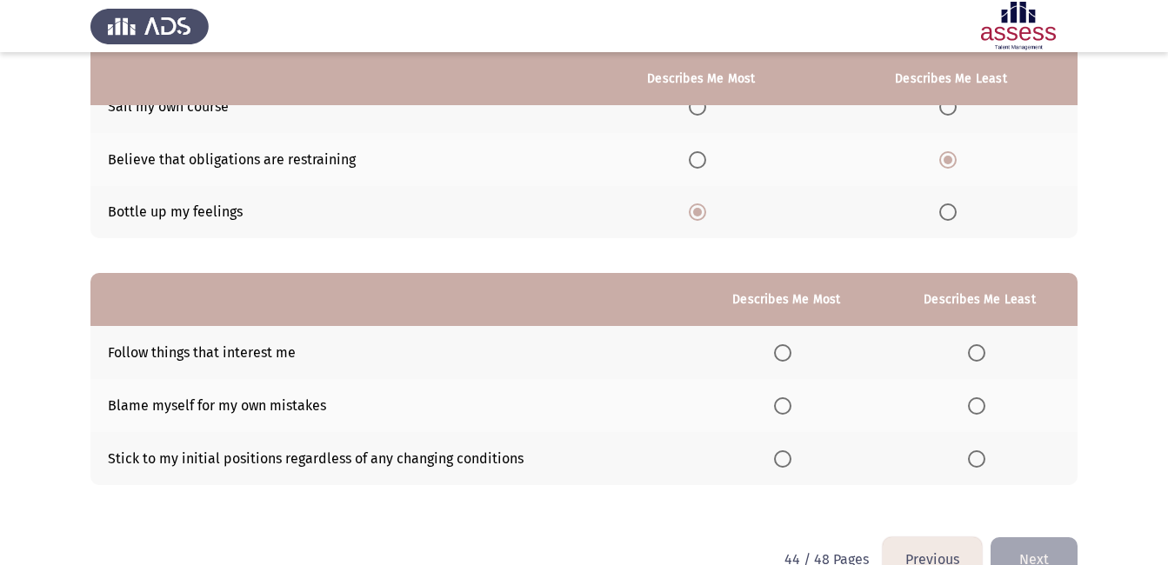
scroll to position [238, 0]
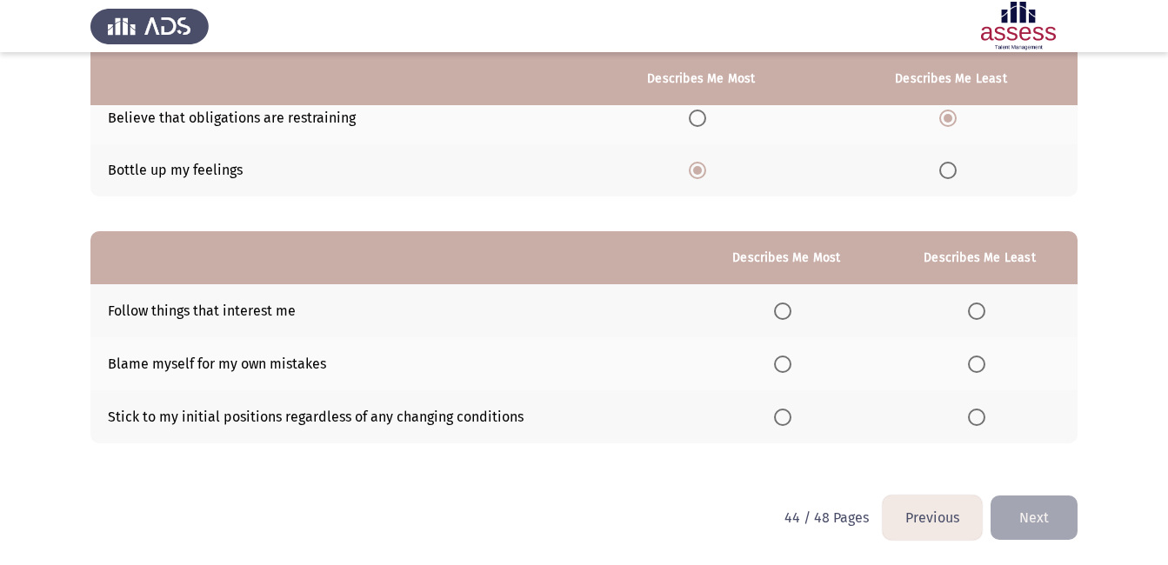
click at [787, 364] on span "Select an option" at bounding box center [782, 364] width 17 height 17
click at [787, 364] on input "Select an option" at bounding box center [782, 364] width 17 height 17
click at [782, 312] on span "Select an option" at bounding box center [782, 311] width 17 height 17
click at [782, 312] on input "Select an option" at bounding box center [782, 311] width 17 height 17
click at [980, 416] on span "Select an option" at bounding box center [976, 417] width 17 height 17
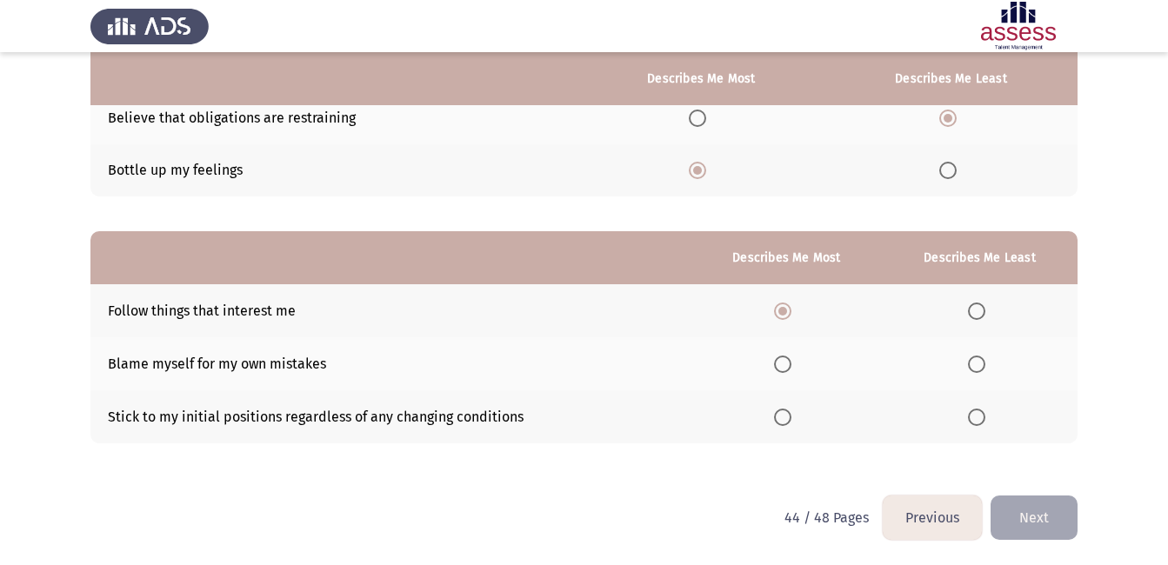
click at [980, 416] on input "Select an option" at bounding box center [976, 417] width 17 height 17
click at [1020, 527] on button "Next" at bounding box center [1033, 518] width 87 height 44
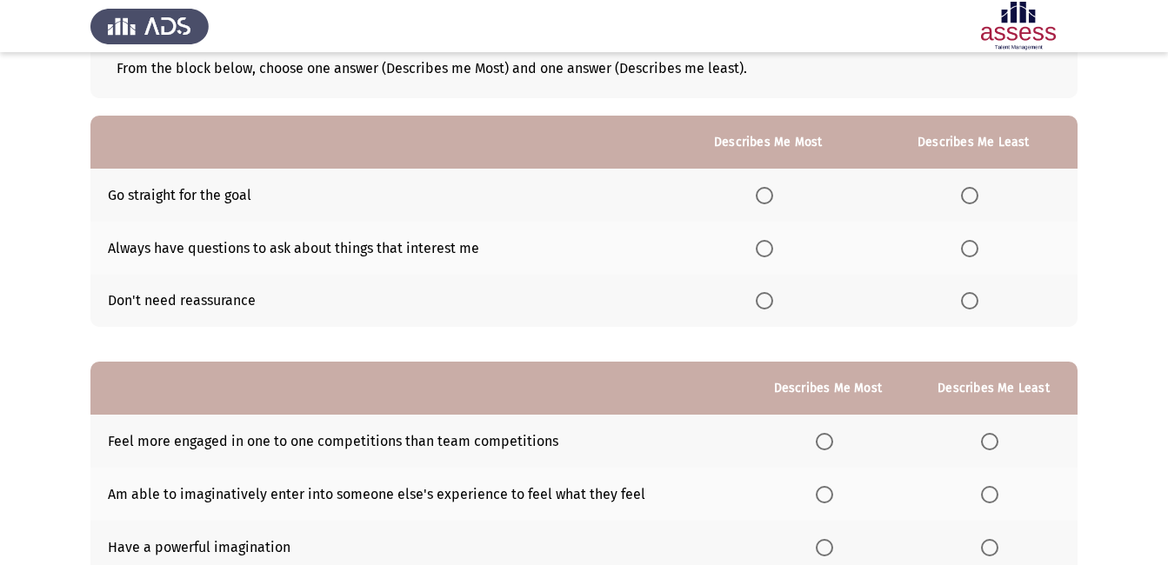
scroll to position [106, 0]
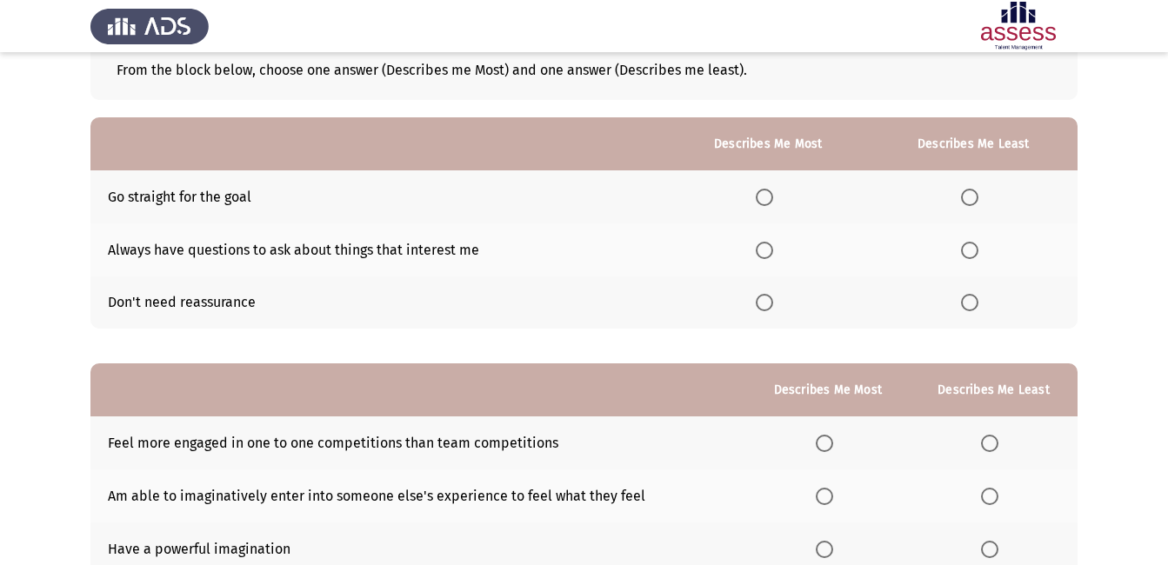
click at [769, 196] on span "Select an option" at bounding box center [764, 197] width 17 height 17
click at [769, 196] on input "Select an option" at bounding box center [764, 197] width 17 height 17
click at [970, 299] on span "Select an option" at bounding box center [969, 302] width 17 height 17
click at [970, 299] on input "Select an option" at bounding box center [969, 302] width 17 height 17
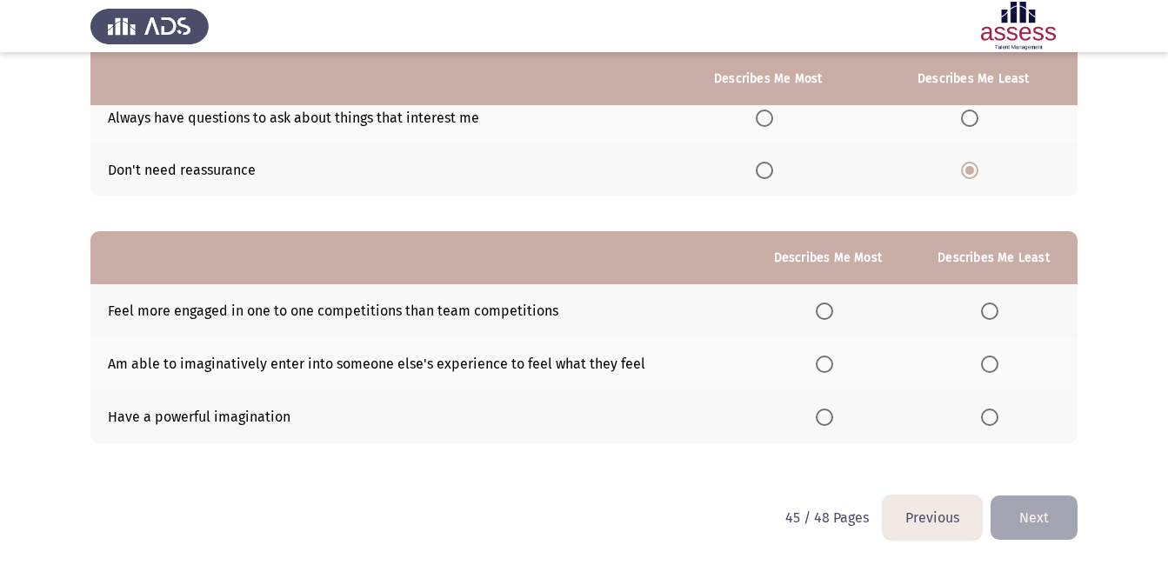
click at [824, 421] on span "Select an option" at bounding box center [824, 417] width 17 height 17
click at [824, 421] on input "Select an option" at bounding box center [824, 417] width 17 height 17
click at [997, 316] on span "Select an option" at bounding box center [989, 311] width 17 height 17
click at [997, 316] on input "Select an option" at bounding box center [989, 311] width 17 height 17
click at [1049, 502] on button "Next" at bounding box center [1033, 518] width 87 height 44
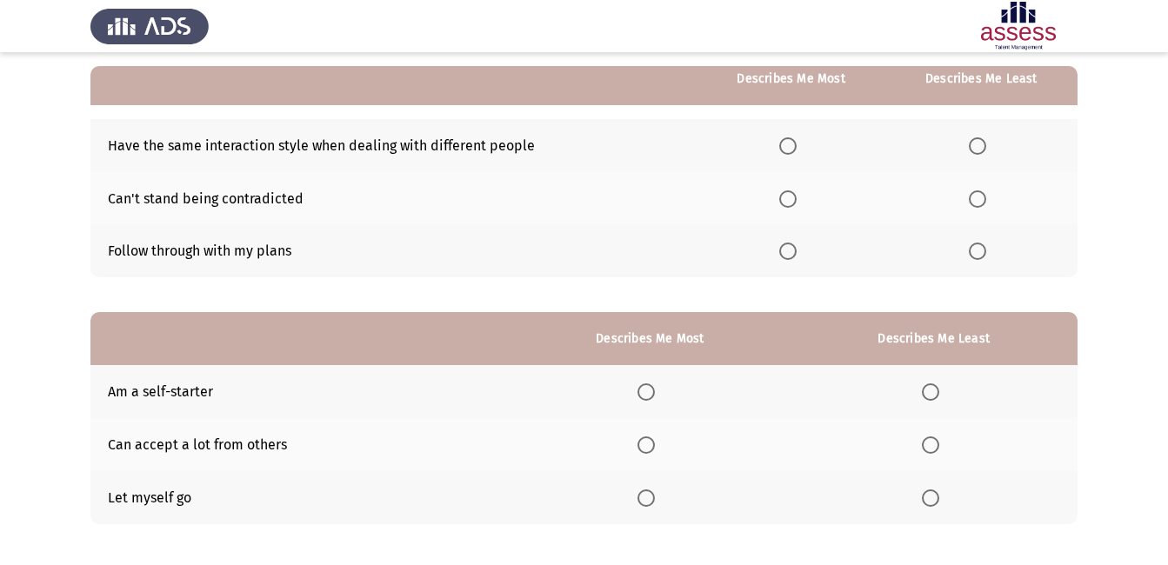
scroll to position [143, 0]
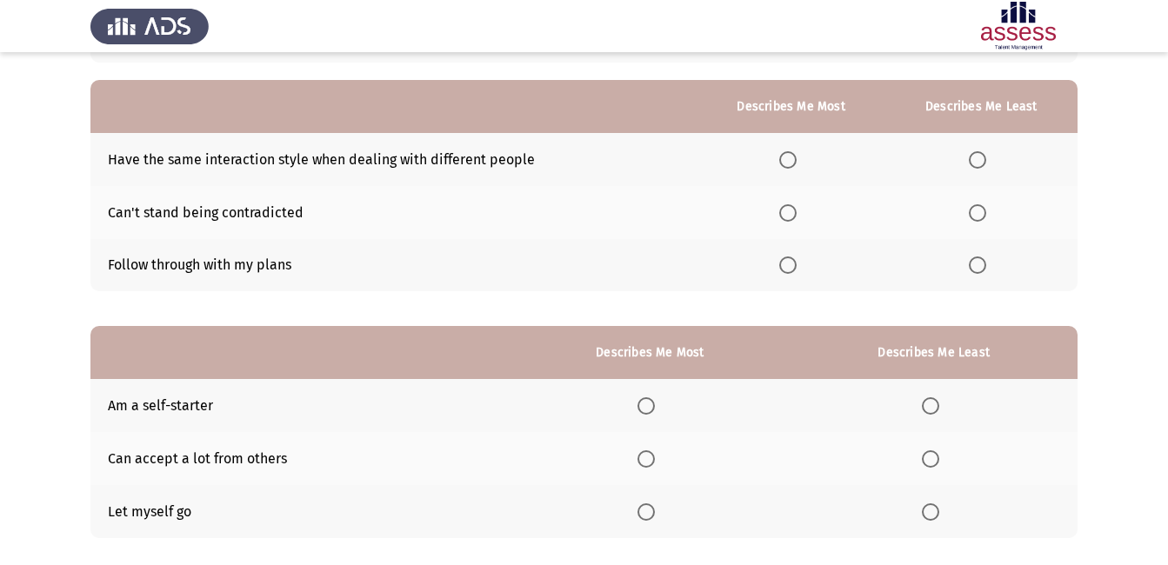
click at [787, 264] on span "Select an option" at bounding box center [787, 264] width 17 height 17
click at [787, 264] on input "Select an option" at bounding box center [787, 264] width 17 height 17
click at [975, 158] on span "Select an option" at bounding box center [977, 159] width 17 height 17
click at [975, 158] on input "Select an option" at bounding box center [977, 159] width 17 height 17
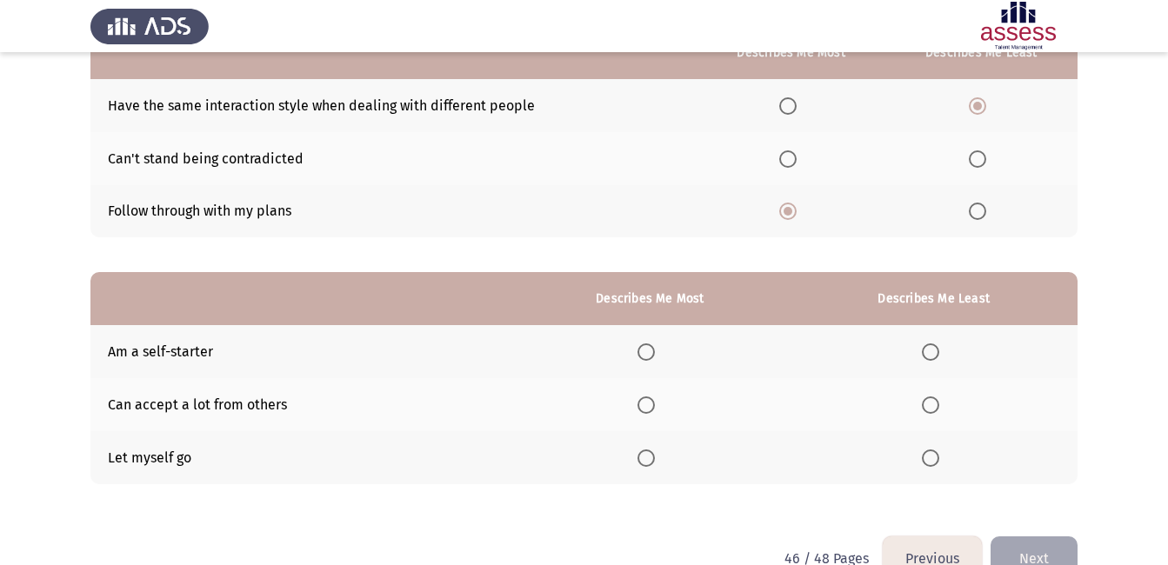
scroll to position [238, 0]
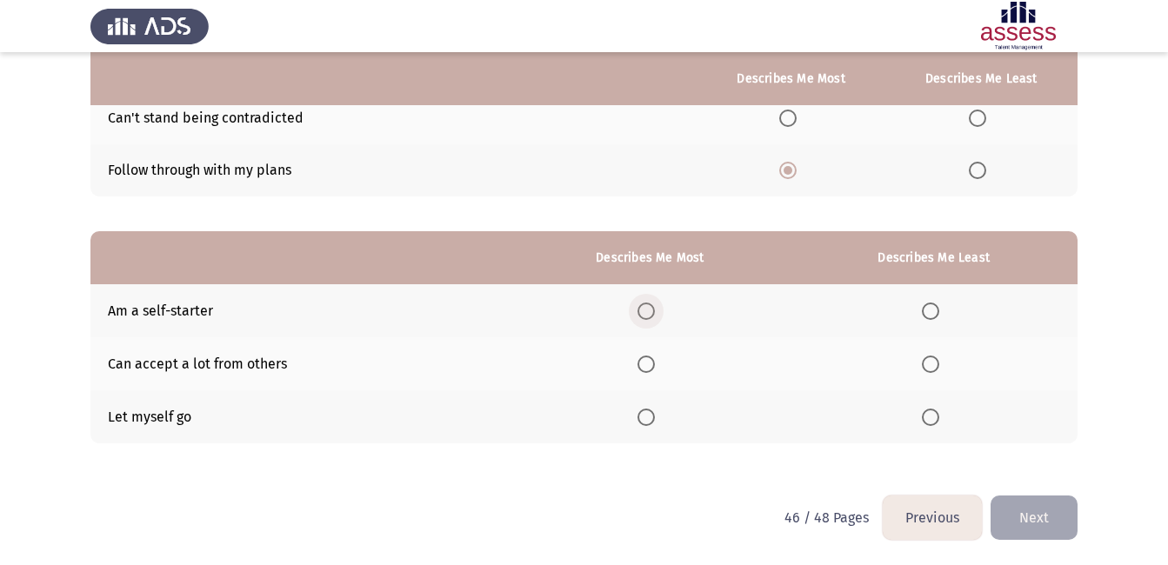
click at [651, 306] on span "Select an option" at bounding box center [645, 311] width 17 height 17
click at [651, 306] on input "Select an option" at bounding box center [645, 311] width 17 height 17
click at [928, 418] on span "Select an option" at bounding box center [930, 417] width 17 height 17
click at [928, 418] on input "Select an option" at bounding box center [930, 417] width 17 height 17
click at [1050, 529] on button "Next" at bounding box center [1033, 518] width 87 height 44
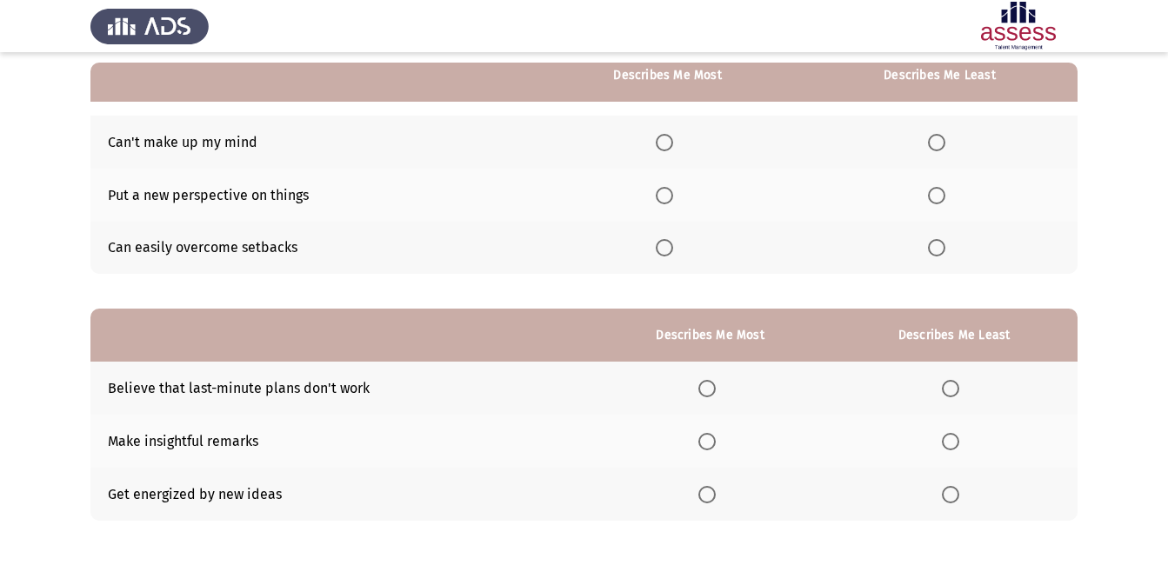
scroll to position [171, 0]
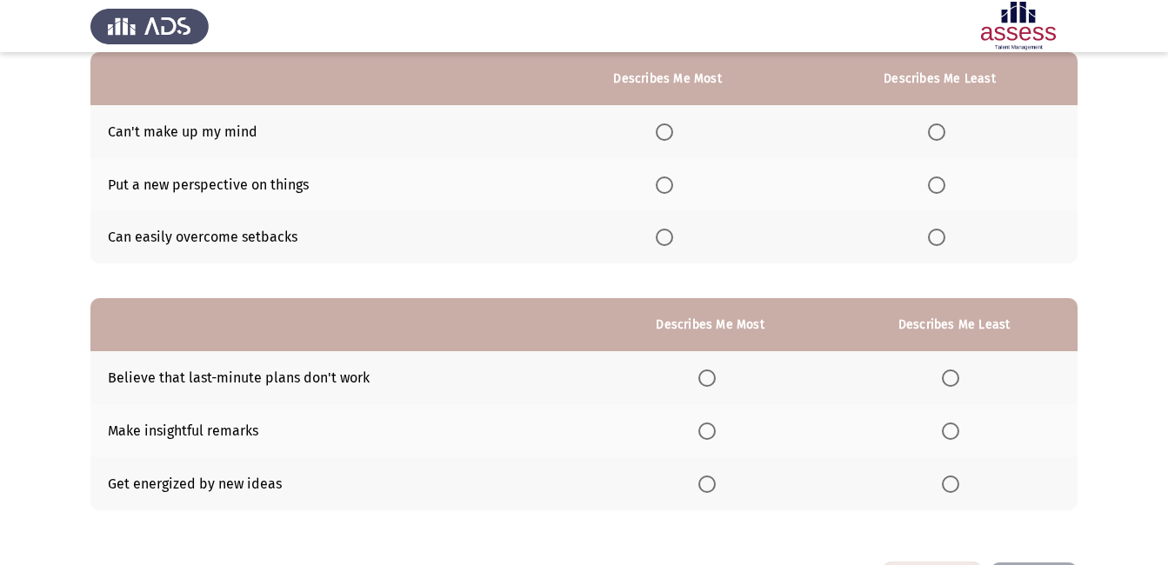
click at [670, 182] on span "Select an option" at bounding box center [664, 184] width 17 height 17
click at [670, 182] on input "Select an option" at bounding box center [664, 184] width 17 height 17
click at [940, 128] on span "Select an option" at bounding box center [936, 131] width 17 height 17
click at [940, 128] on input "Select an option" at bounding box center [936, 131] width 17 height 17
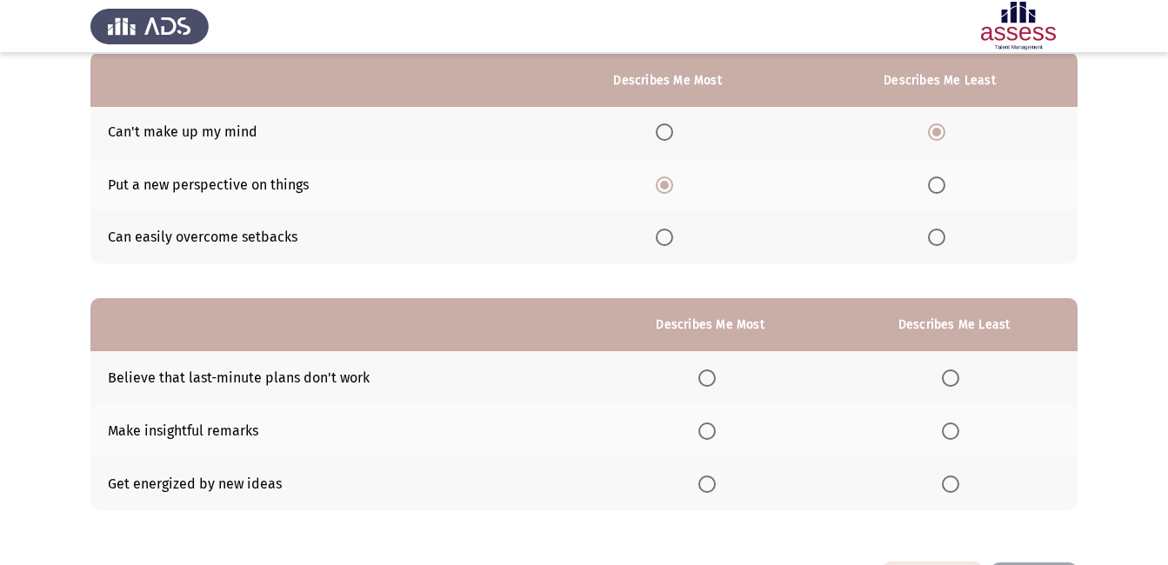
scroll to position [238, 0]
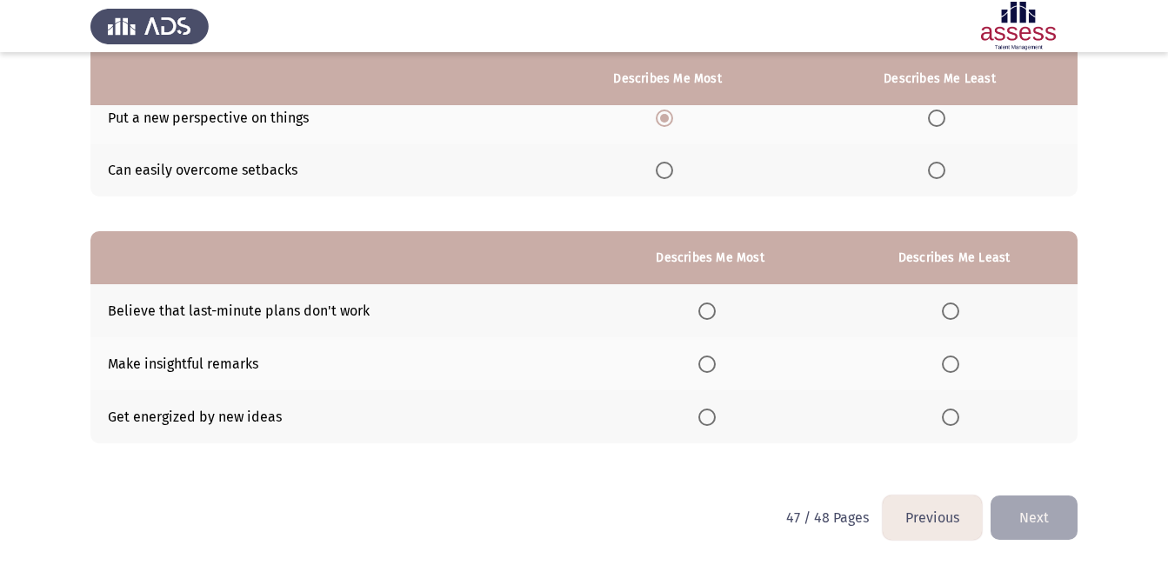
click at [710, 419] on span "Select an option" at bounding box center [706, 417] width 17 height 17
click at [710, 419] on input "Select an option" at bounding box center [706, 417] width 17 height 17
click at [953, 319] on span "Select an option" at bounding box center [950, 311] width 17 height 17
click at [953, 319] on input "Select an option" at bounding box center [950, 311] width 17 height 17
click at [1022, 516] on button "Next" at bounding box center [1033, 518] width 87 height 44
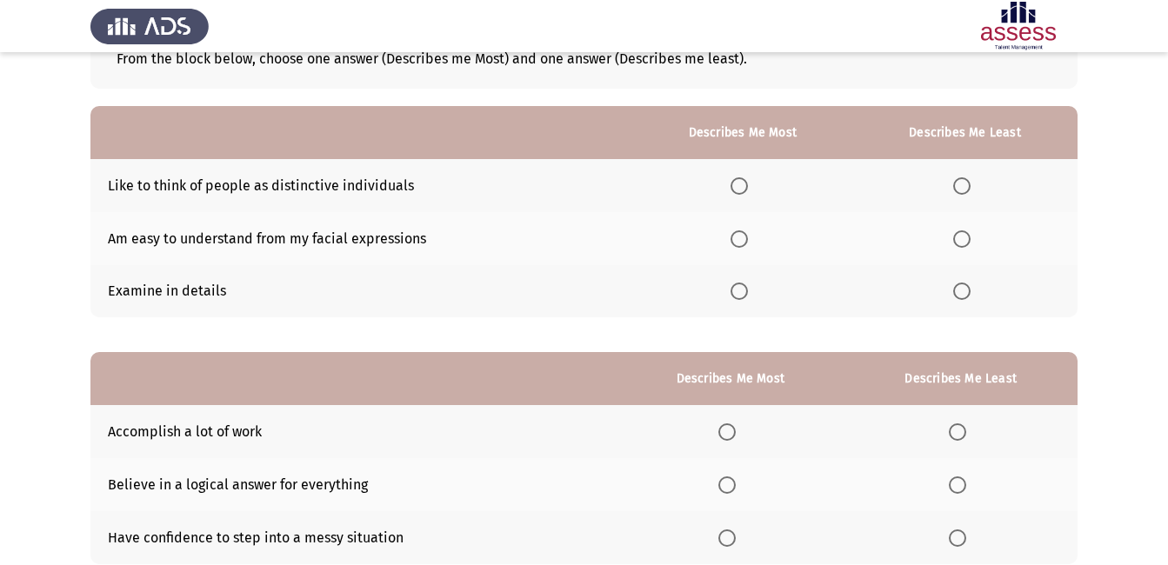
scroll to position [118, 0]
click at [744, 185] on span "Select an option" at bounding box center [738, 184] width 17 height 17
click at [744, 185] on input "Select an option" at bounding box center [738, 184] width 17 height 17
click at [959, 237] on span "Select an option" at bounding box center [961, 238] width 17 height 17
click at [959, 237] on input "Select an option" at bounding box center [961, 238] width 17 height 17
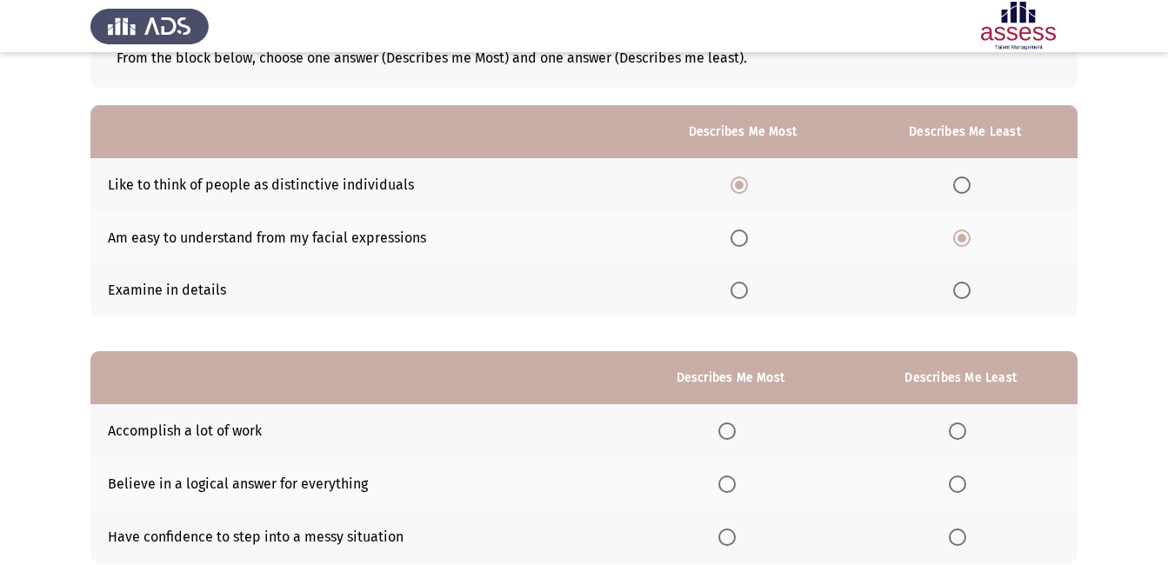
scroll to position [238, 0]
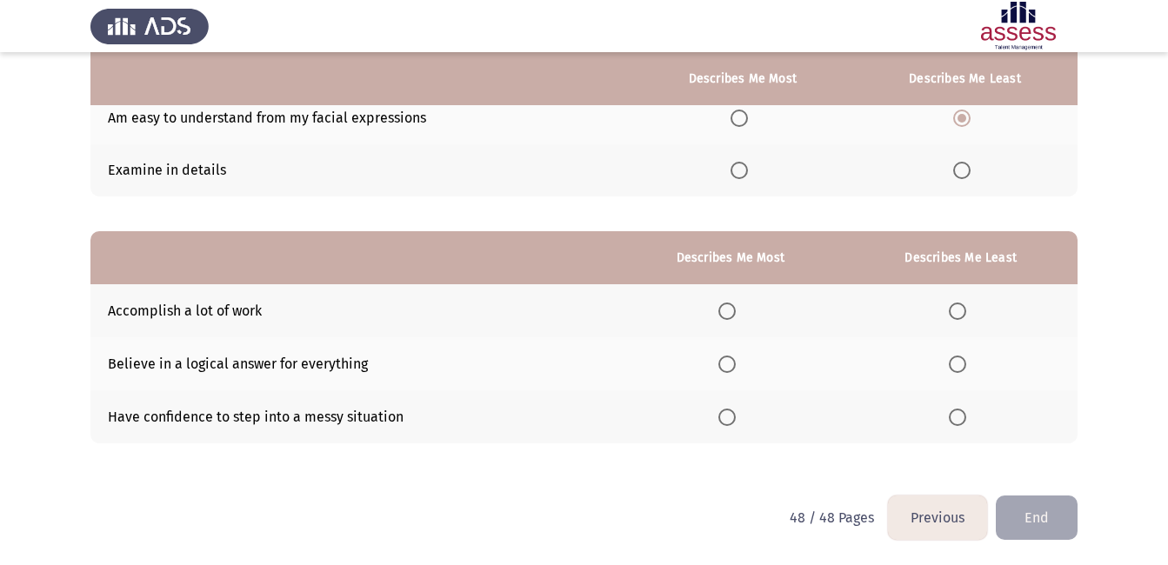
click at [965, 370] on span "Select an option" at bounding box center [957, 364] width 17 height 17
click at [965, 370] on input "Select an option" at bounding box center [957, 364] width 17 height 17
click at [726, 420] on span "Select an option" at bounding box center [726, 417] width 17 height 17
click at [726, 420] on input "Select an option" at bounding box center [726, 417] width 17 height 17
click at [1027, 519] on button "End" at bounding box center [1036, 518] width 82 height 44
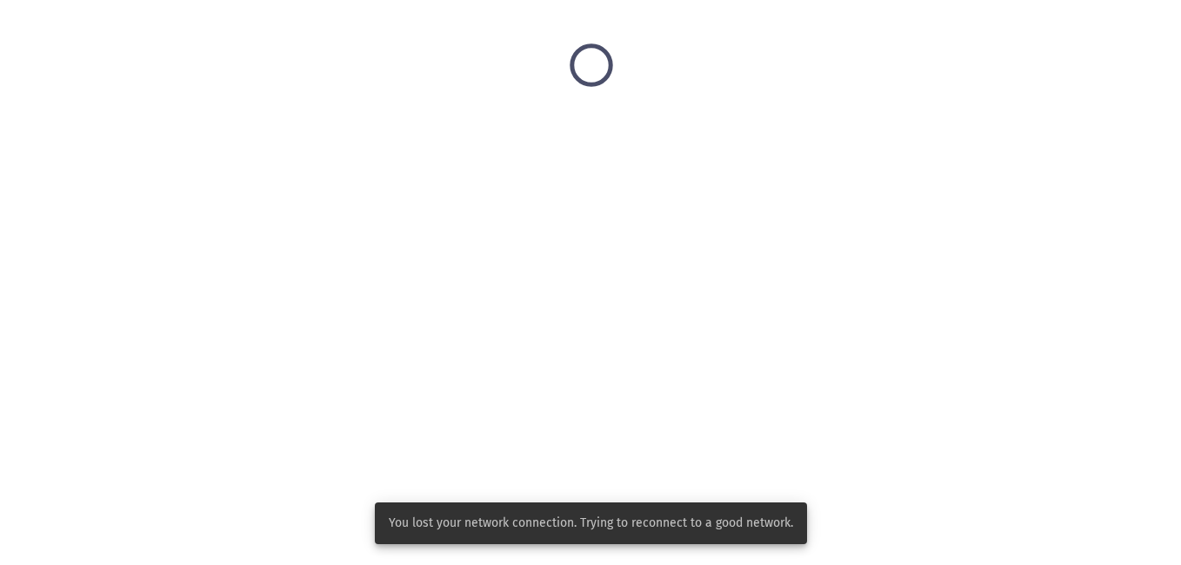
scroll to position [0, 0]
